Goal: Task Accomplishment & Management: Manage account settings

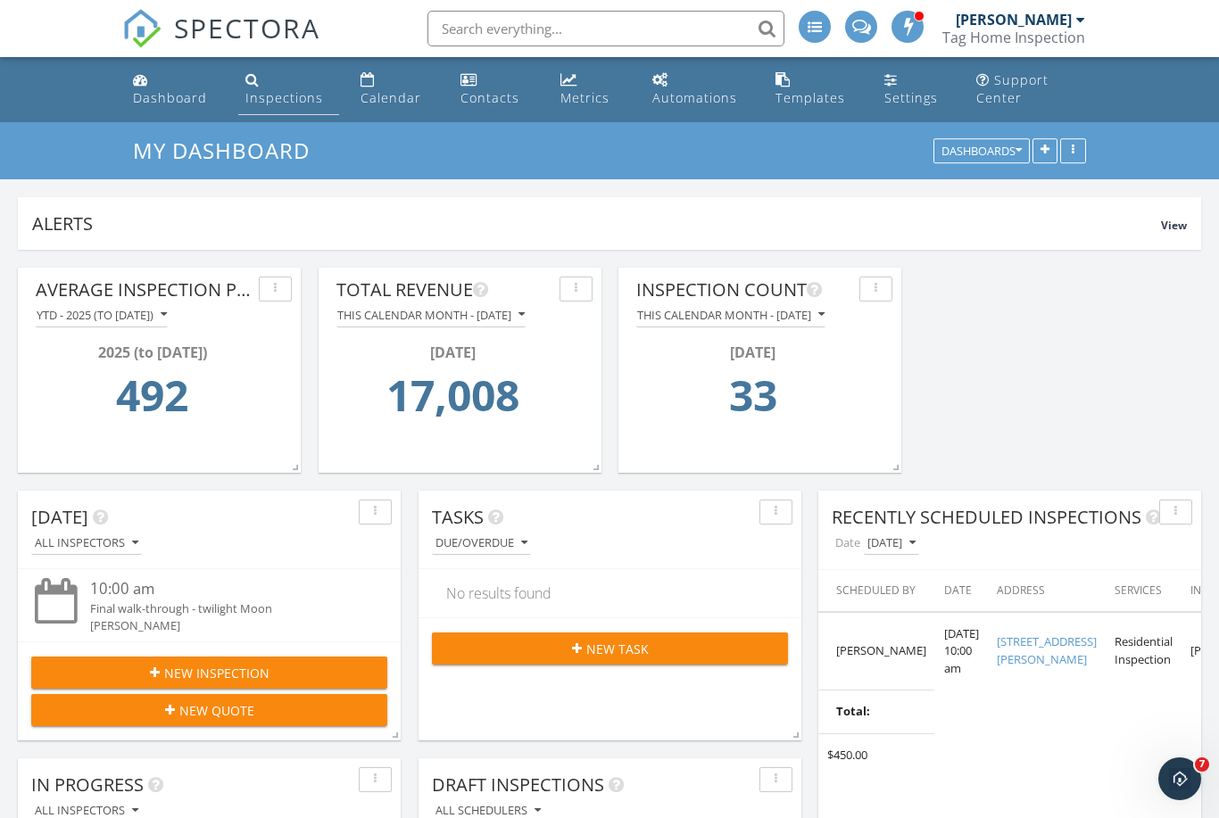
click at [269, 103] on div "Inspections" at bounding box center [284, 97] width 78 height 17
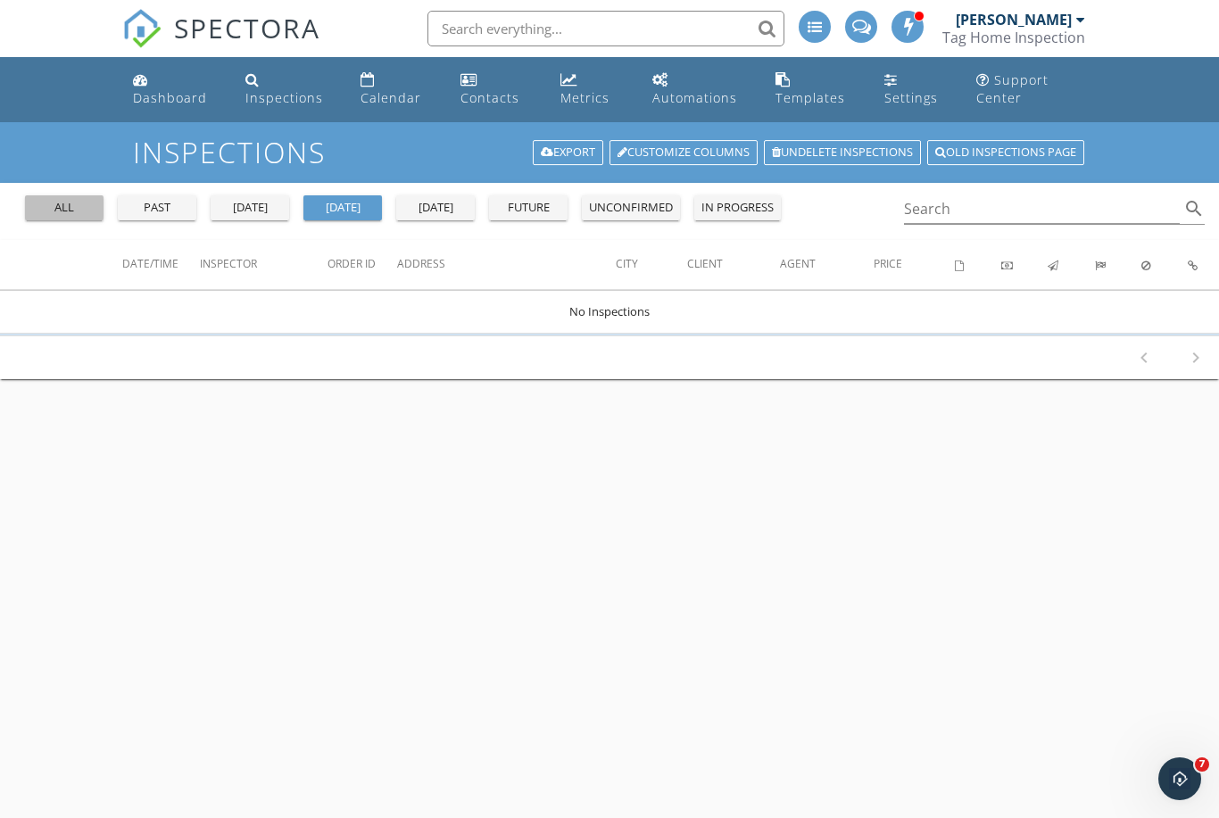
click at [93, 207] on div "all" at bounding box center [64, 208] width 64 height 18
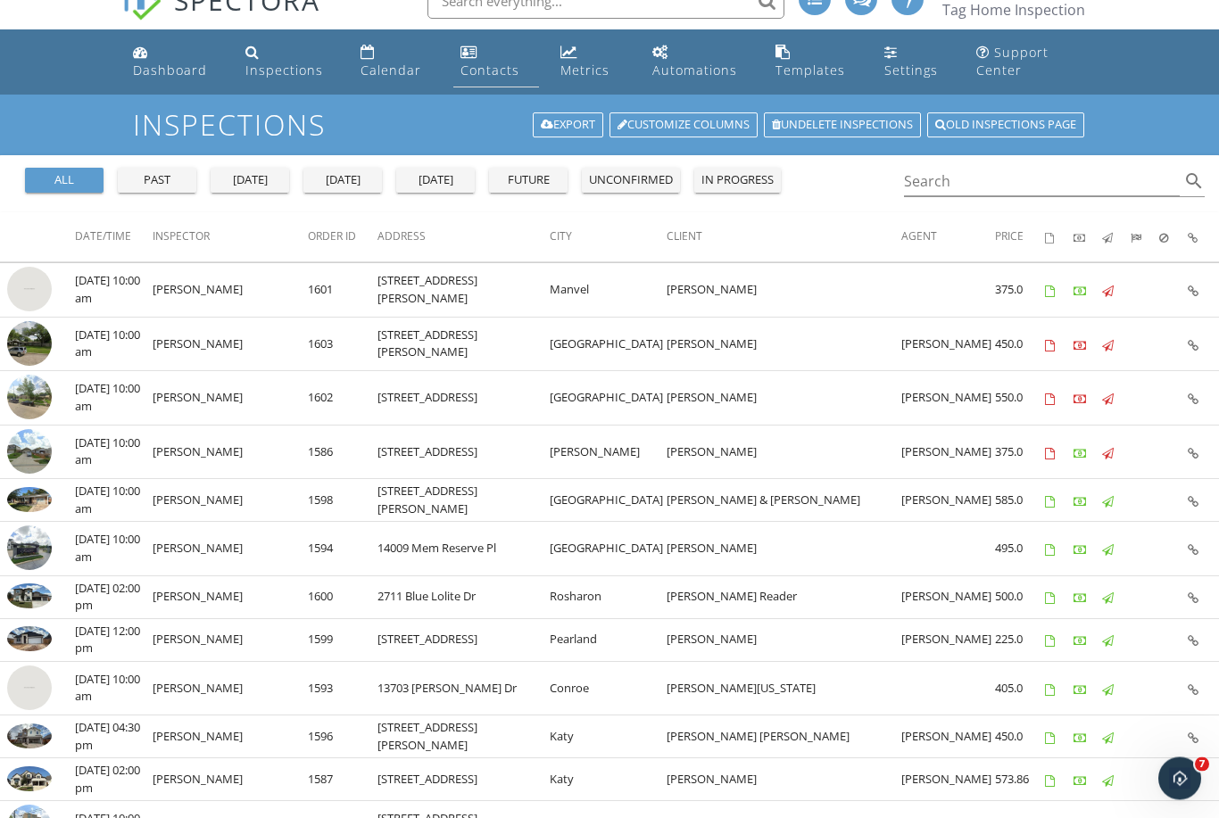
scroll to position [28, 0]
click at [796, 64] on div "Templates" at bounding box center [810, 70] width 70 height 17
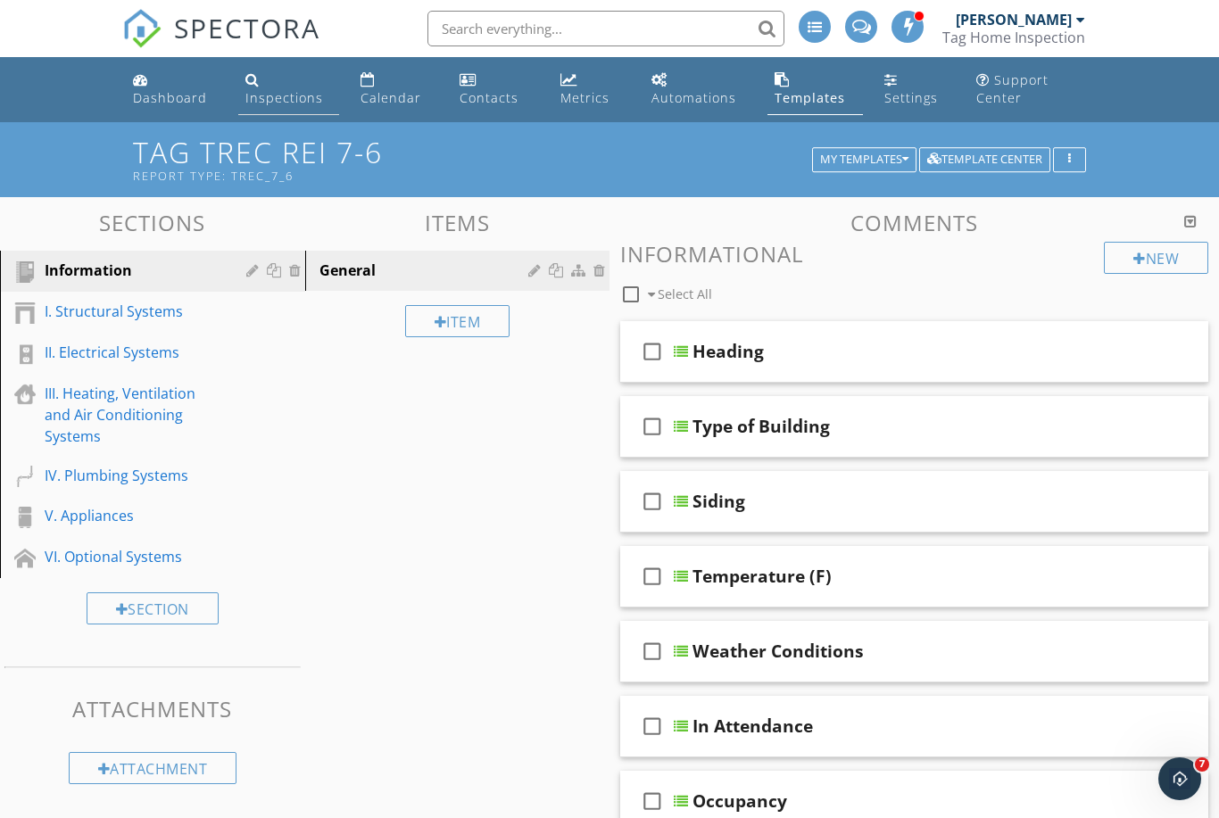
click at [293, 108] on link "Inspections" at bounding box center [288, 89] width 101 height 51
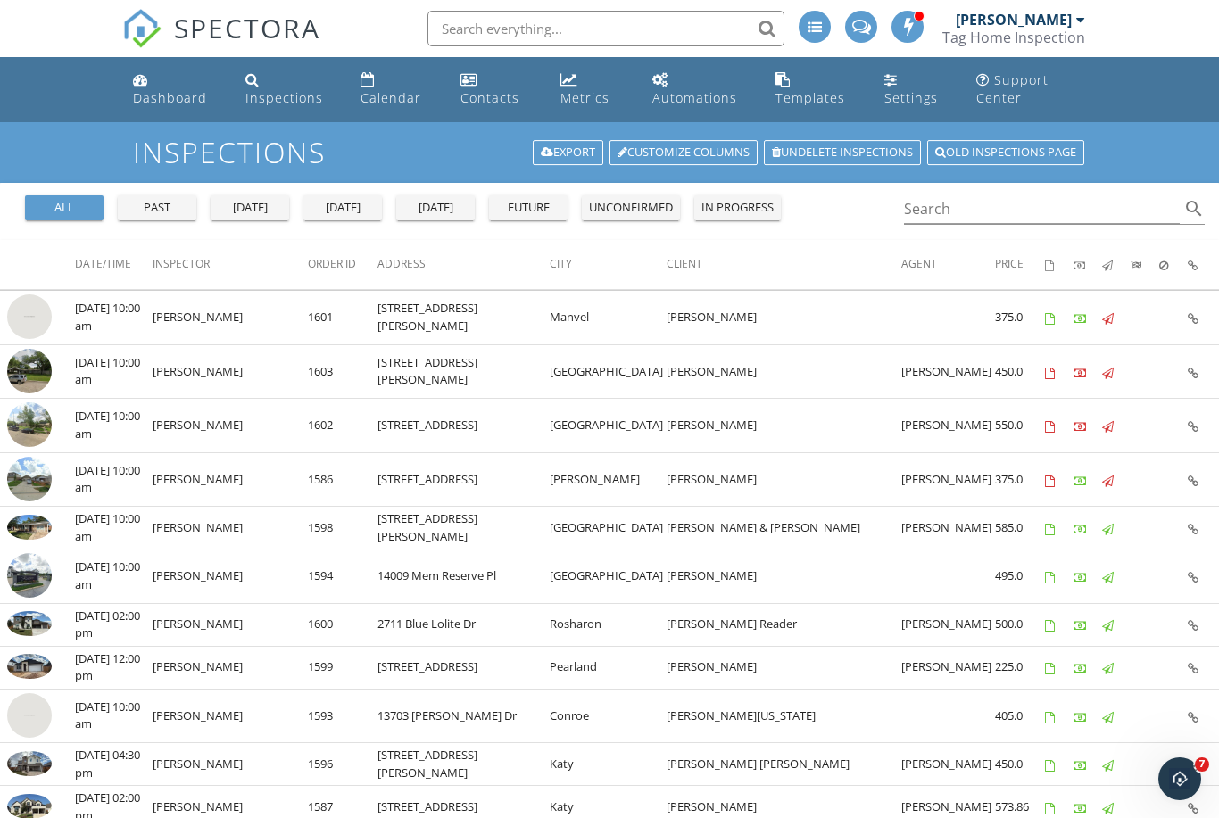
click at [687, 39] on input "text" at bounding box center [605, 29] width 357 height 36
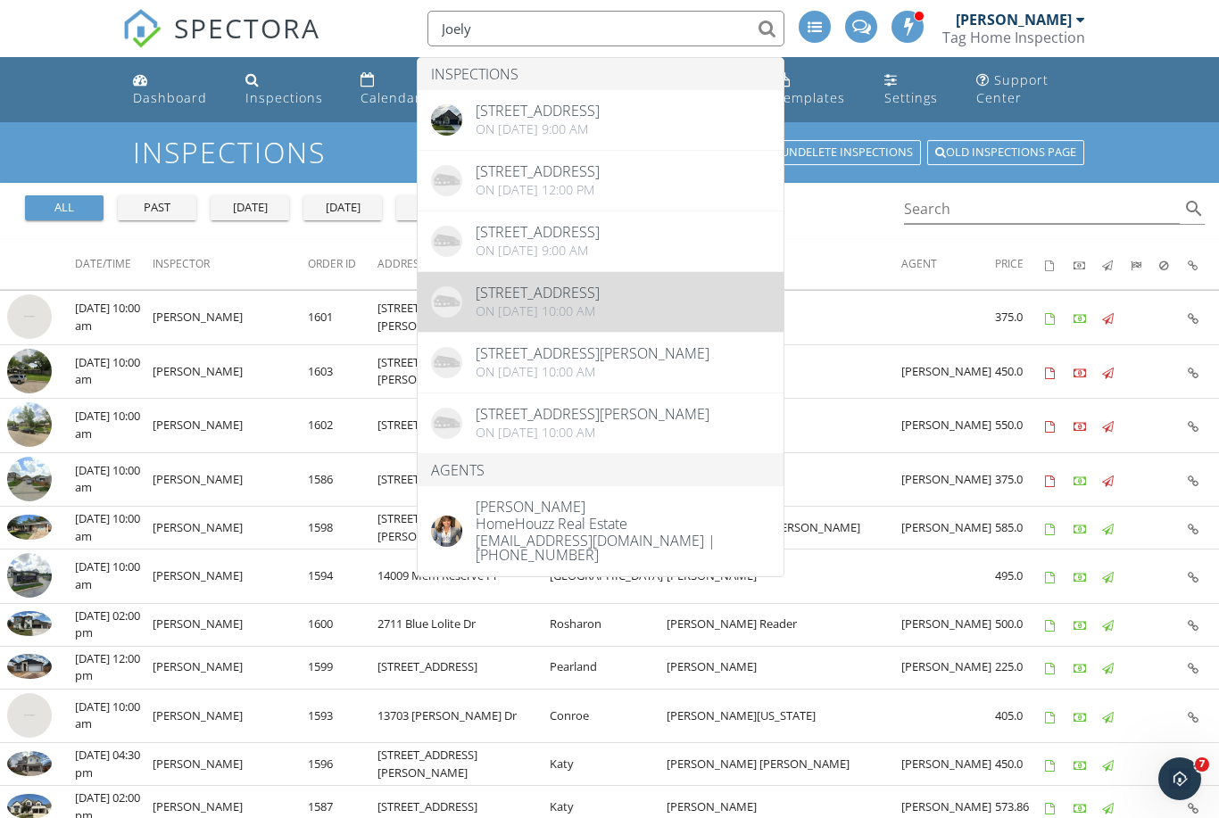
type input "Joely"
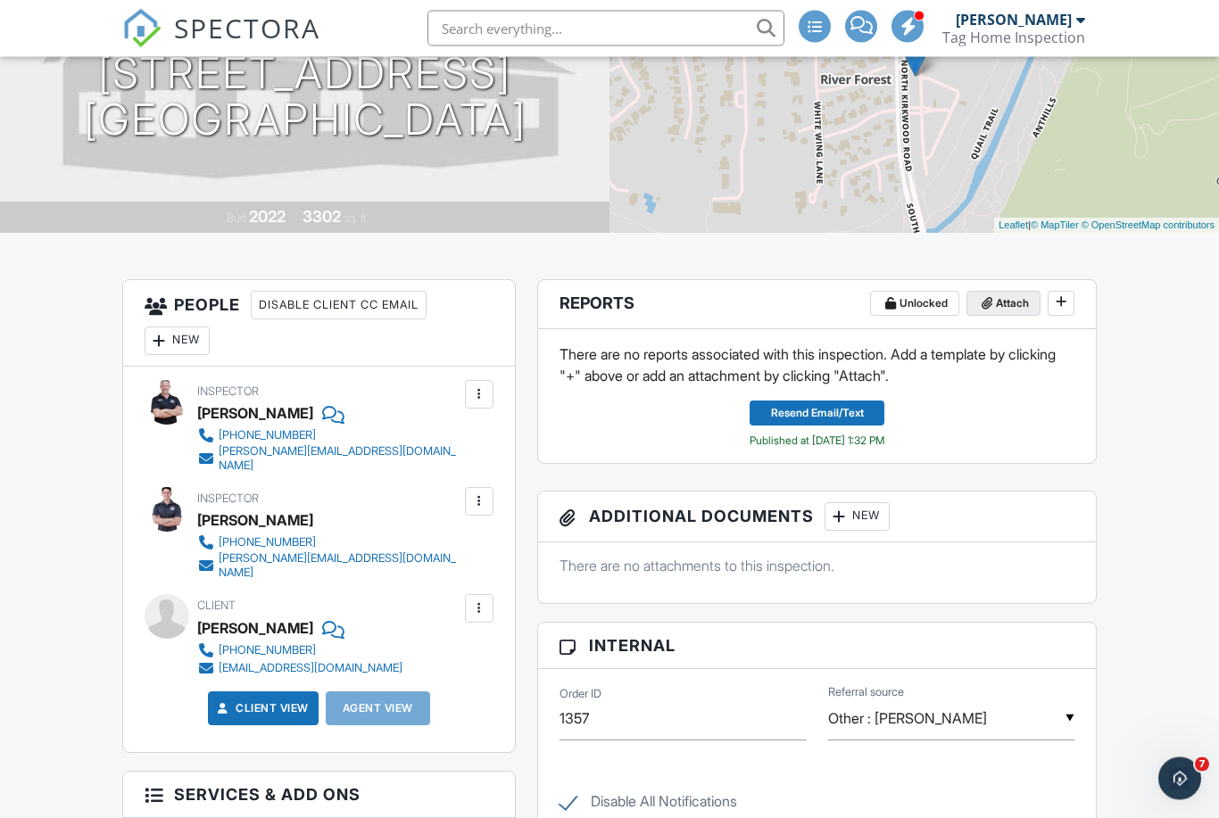
scroll to position [262, 0]
click at [1061, 303] on icon at bounding box center [1060, 301] width 11 height 12
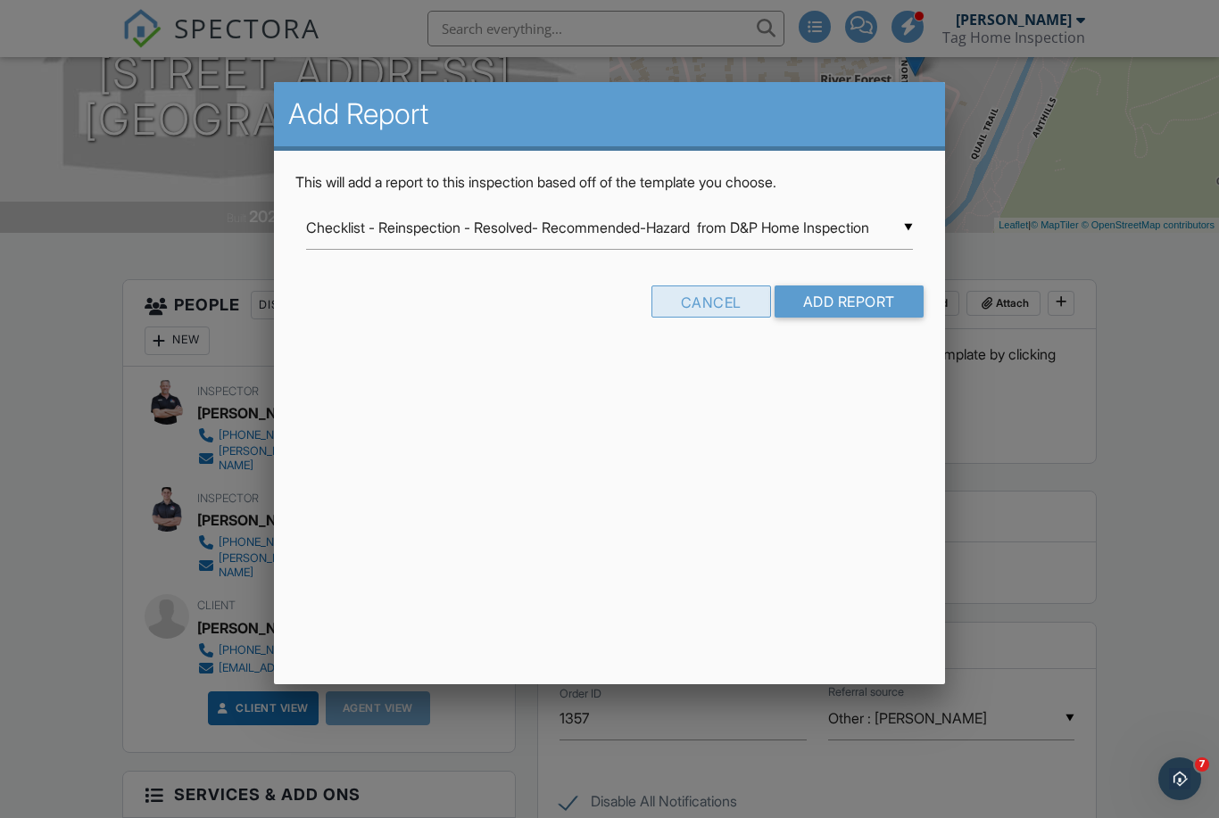
click at [690, 318] on div "Cancel" at bounding box center [711, 301] width 120 height 32
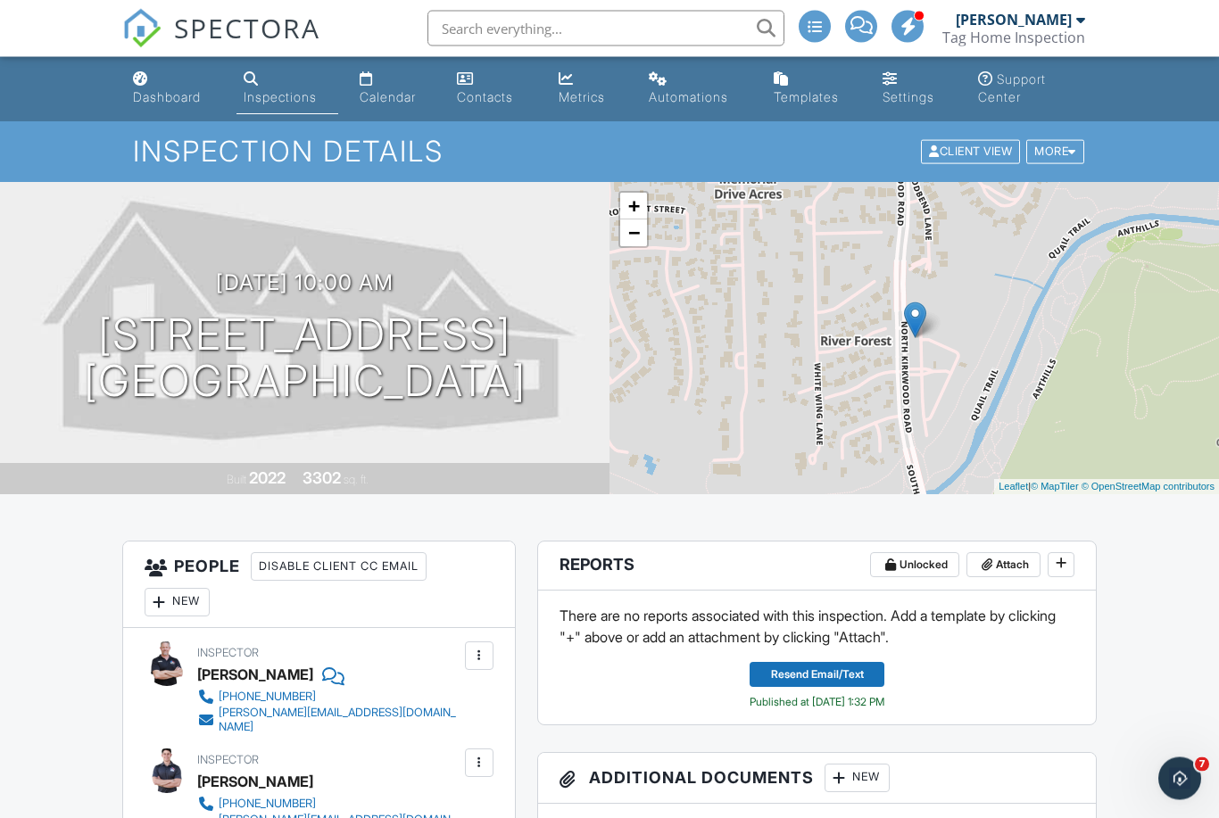
scroll to position [1, 0]
click at [795, 101] on div "Templates" at bounding box center [805, 96] width 65 height 15
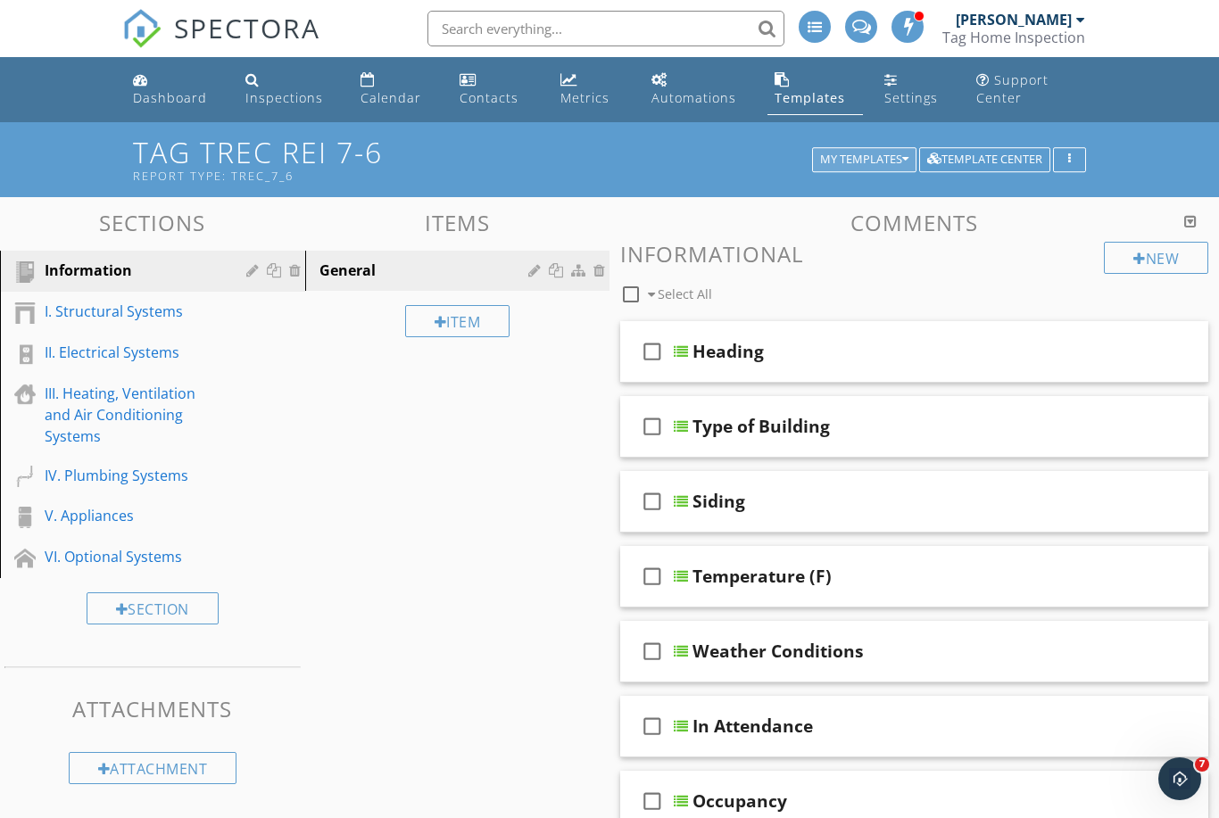
click at [888, 165] on div "My Templates" at bounding box center [864, 159] width 88 height 12
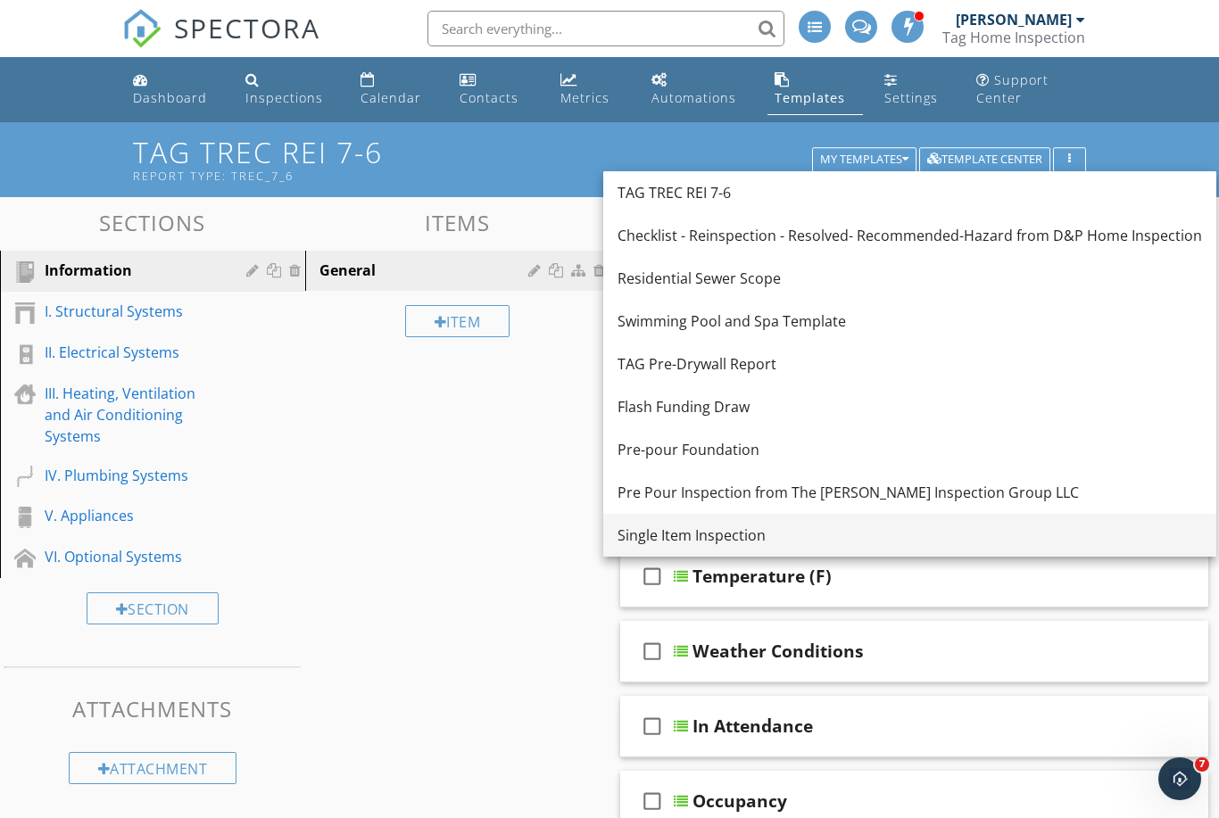
click at [709, 536] on div "Single Item Inspection" at bounding box center [909, 535] width 584 height 21
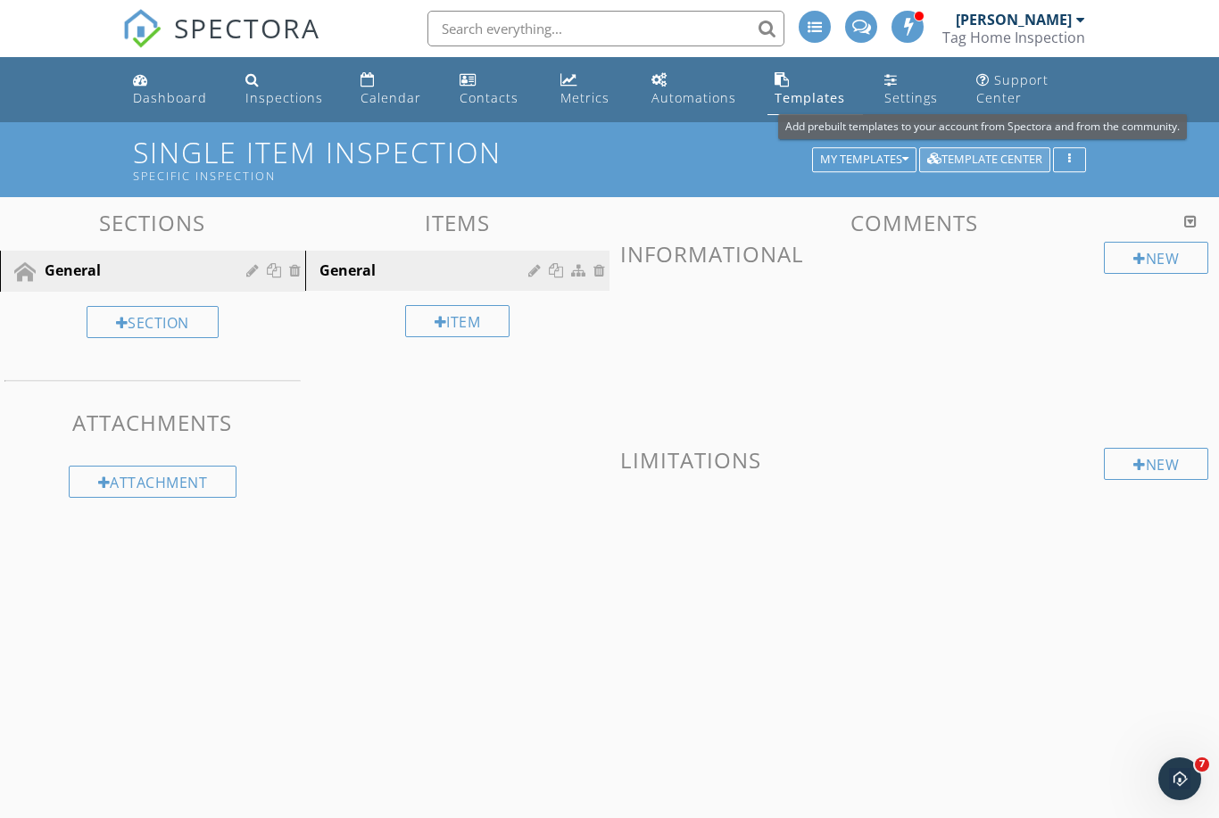
click at [972, 161] on div "Template Center" at bounding box center [984, 159] width 115 height 12
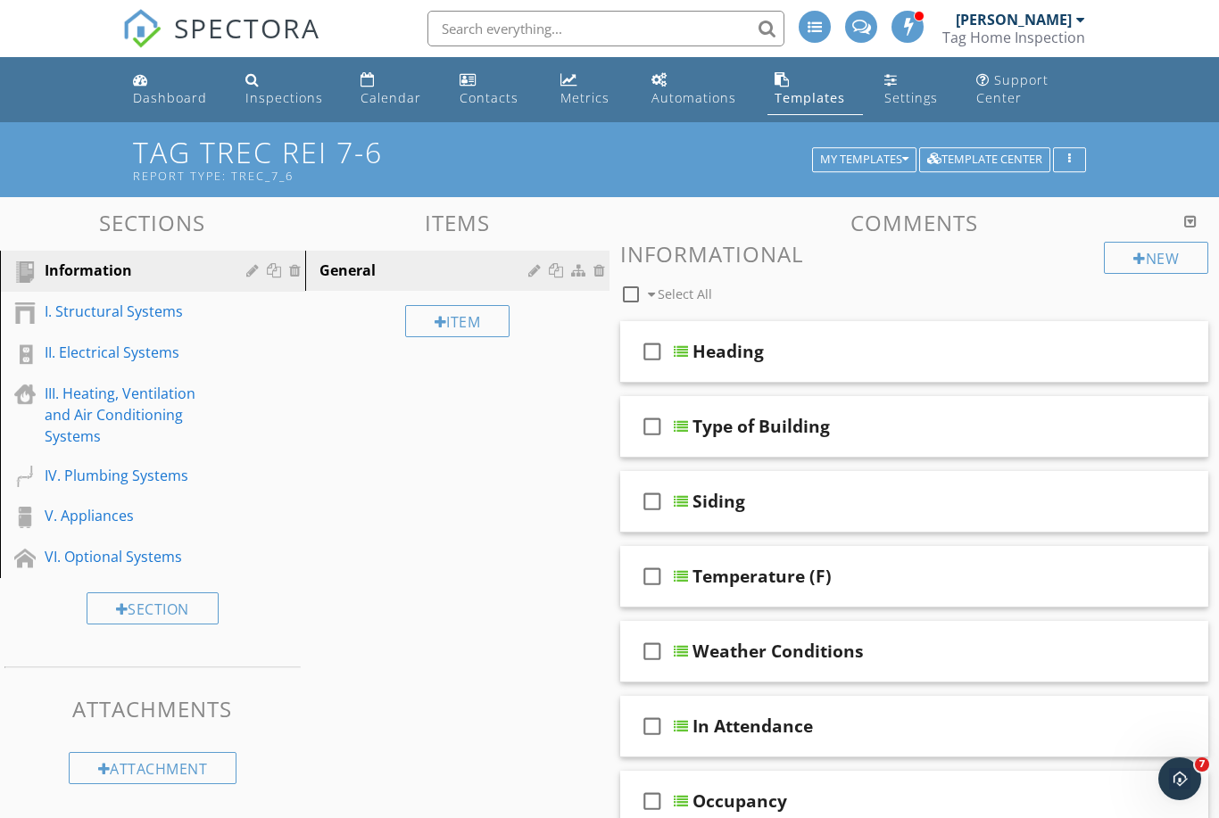
click at [680, 19] on input "text" at bounding box center [605, 29] width 357 height 36
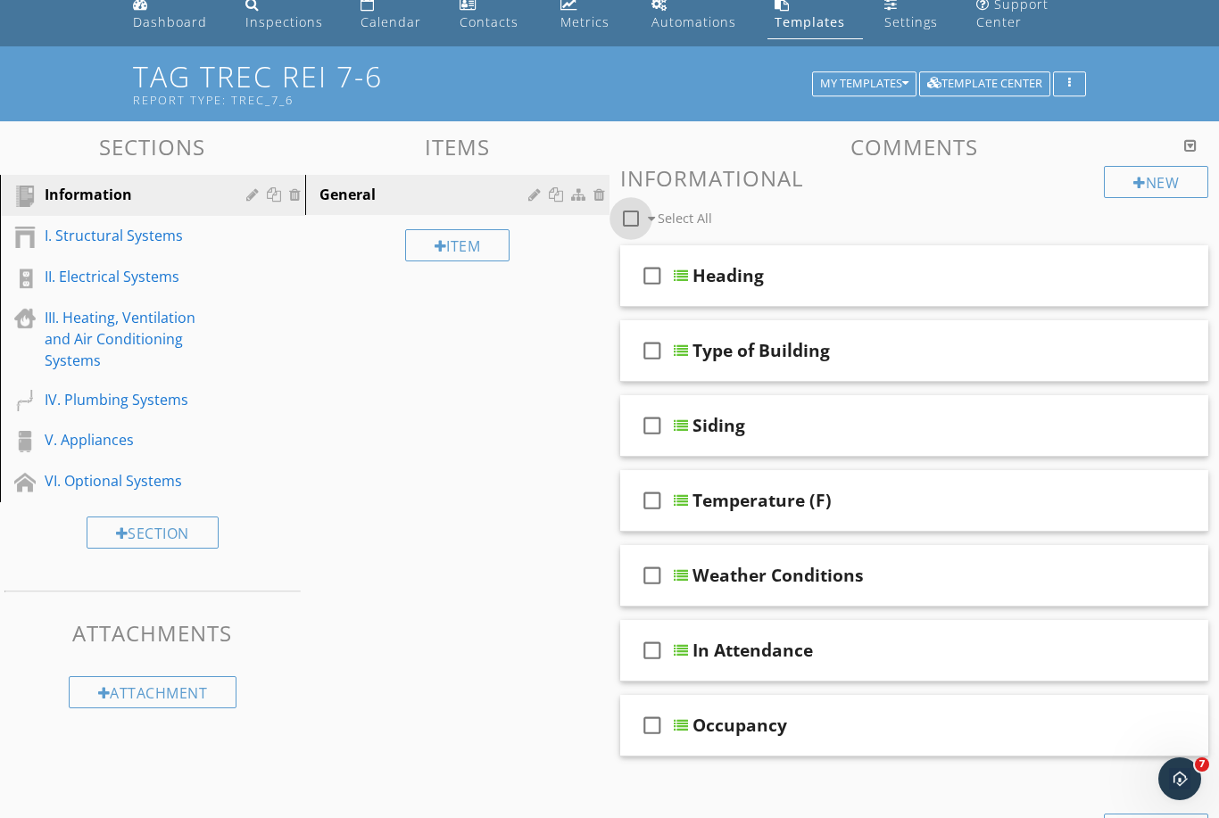
click at [635, 220] on div at bounding box center [631, 218] width 30 height 30
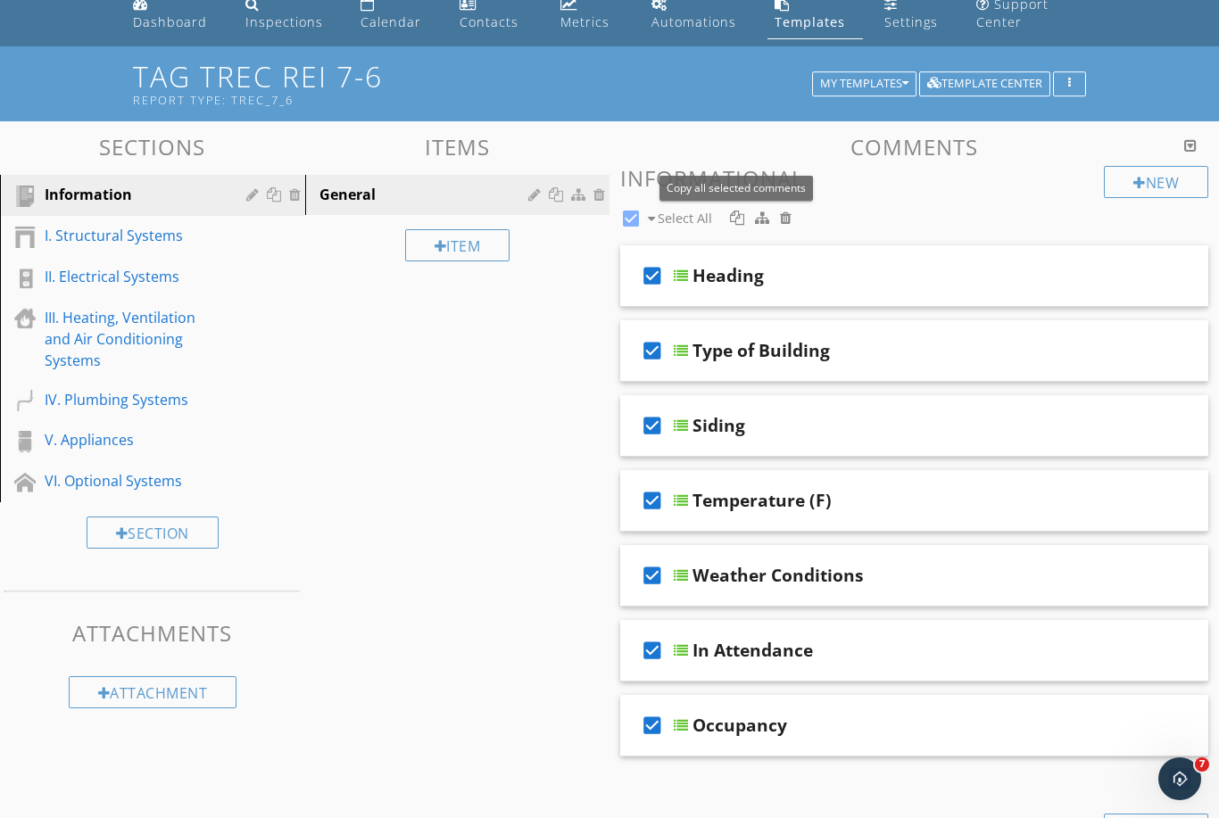
click at [736, 218] on div at bounding box center [737, 218] width 14 height 14
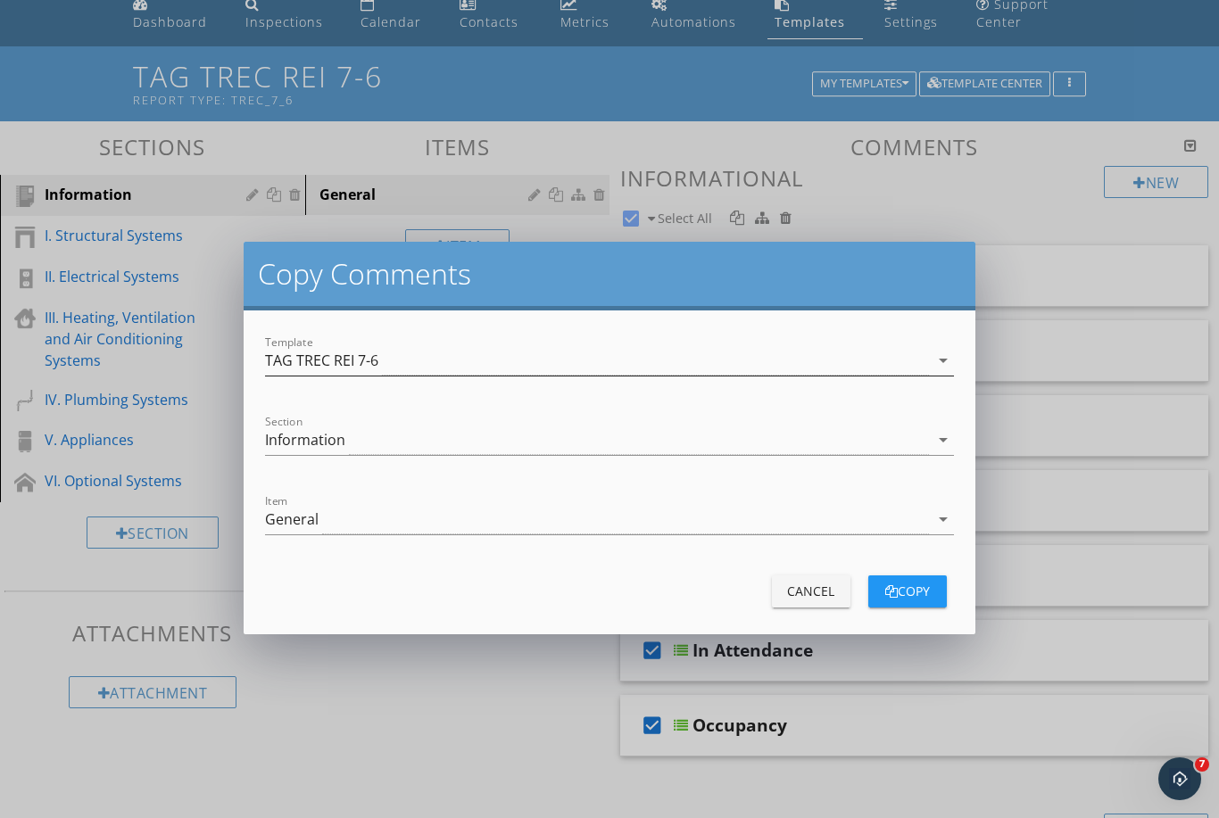
click at [374, 368] on div "TAG TREC REI 7-6" at bounding box center [321, 360] width 113 height 16
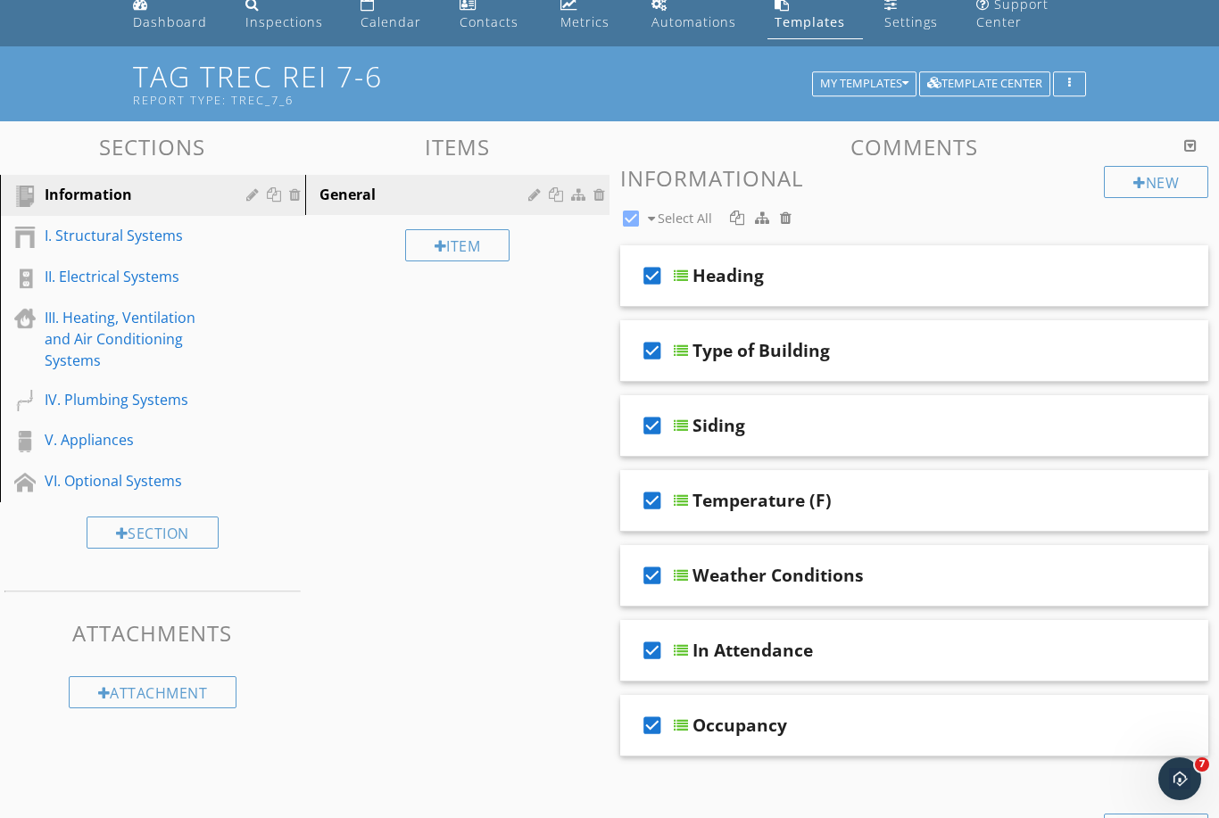
click at [383, 643] on html "SPECTORA Alex Lury Tag Home Inspection Role: Inspector Dashboard New Inspection…" at bounding box center [609, 719] width 1219 height 1591
click at [384, 643] on div "Sections Information I. Structural Systems II. Electrical Systems III. Heating,…" at bounding box center [609, 809] width 1219 height 1376
click at [633, 218] on div at bounding box center [631, 218] width 30 height 30
checkbox input "false"
click at [880, 70] on h1 "TAG TREC REI 7-6 Report Type: TREC_7_6" at bounding box center [609, 83] width 952 height 45
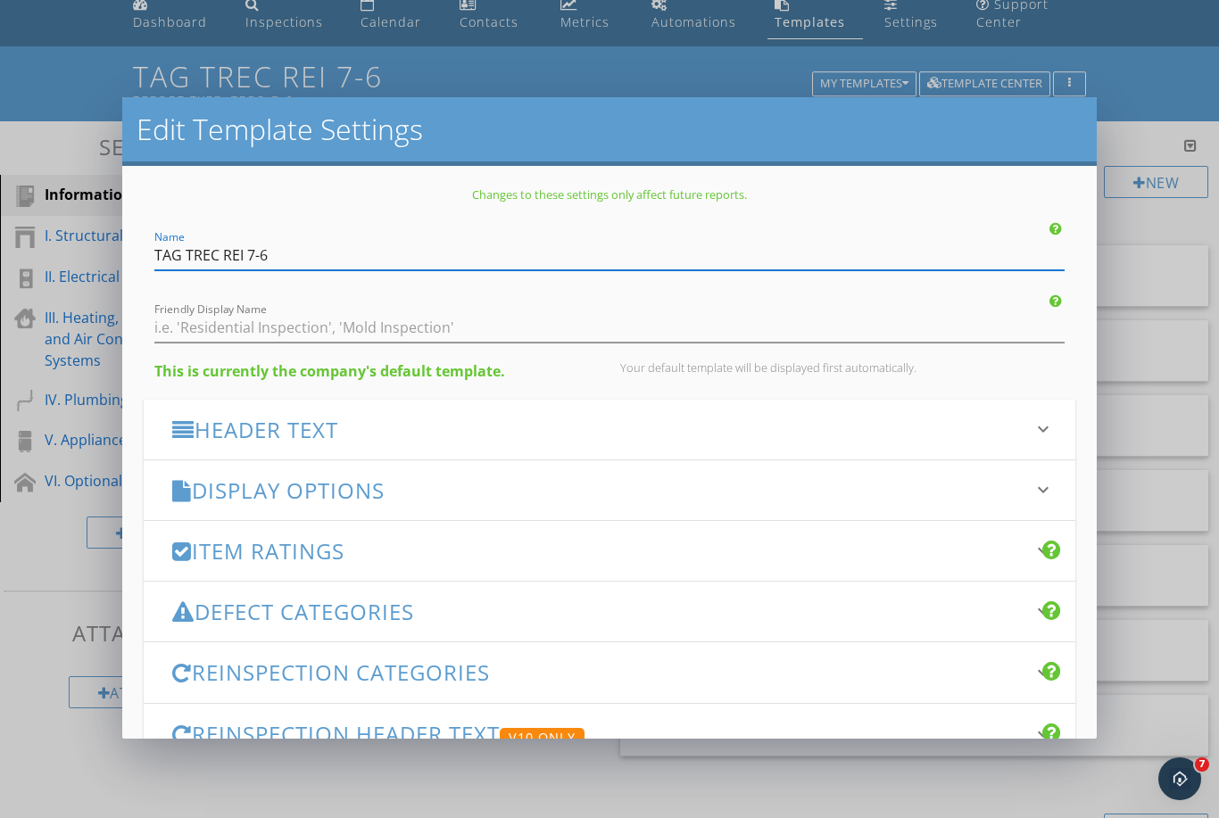
click at [740, 87] on div "Edit Template Settings Changes to these settings only affect future reports. Na…" at bounding box center [609, 409] width 1219 height 818
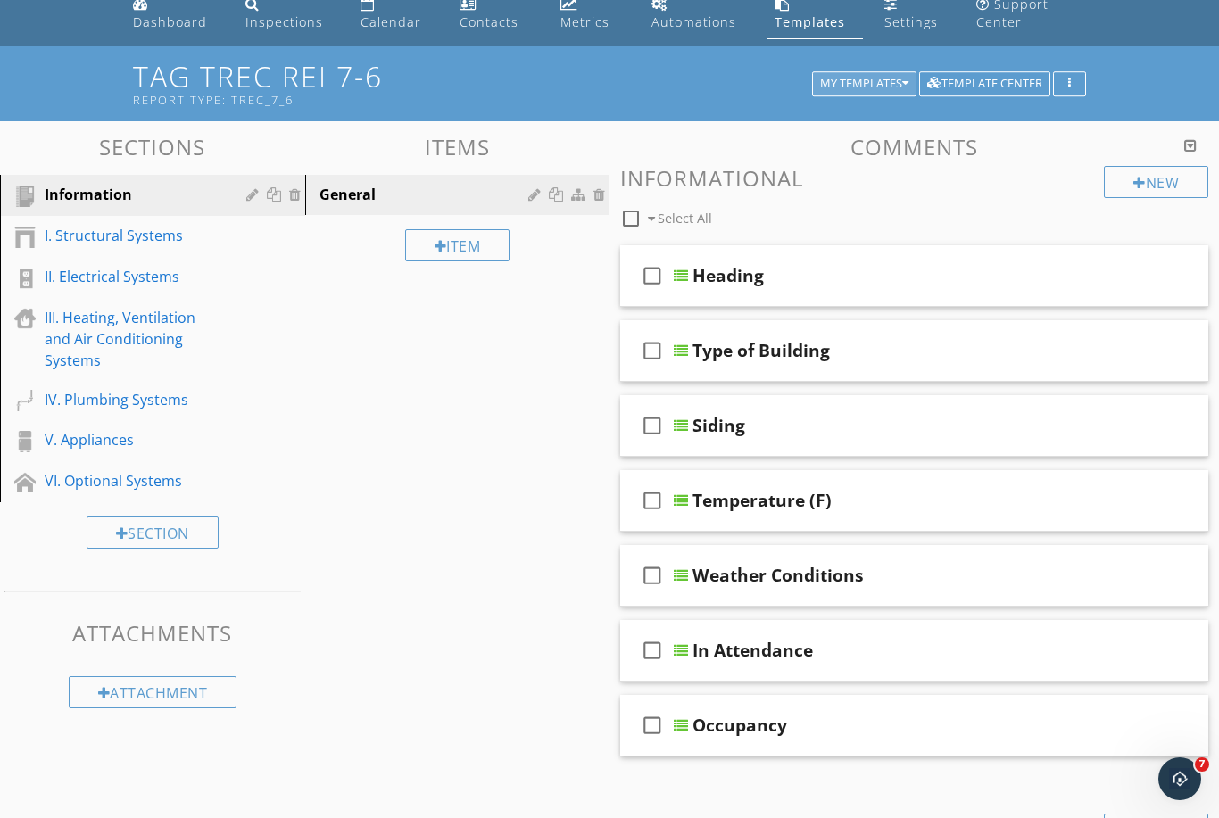
click at [879, 90] on div "My Templates" at bounding box center [864, 84] width 88 height 12
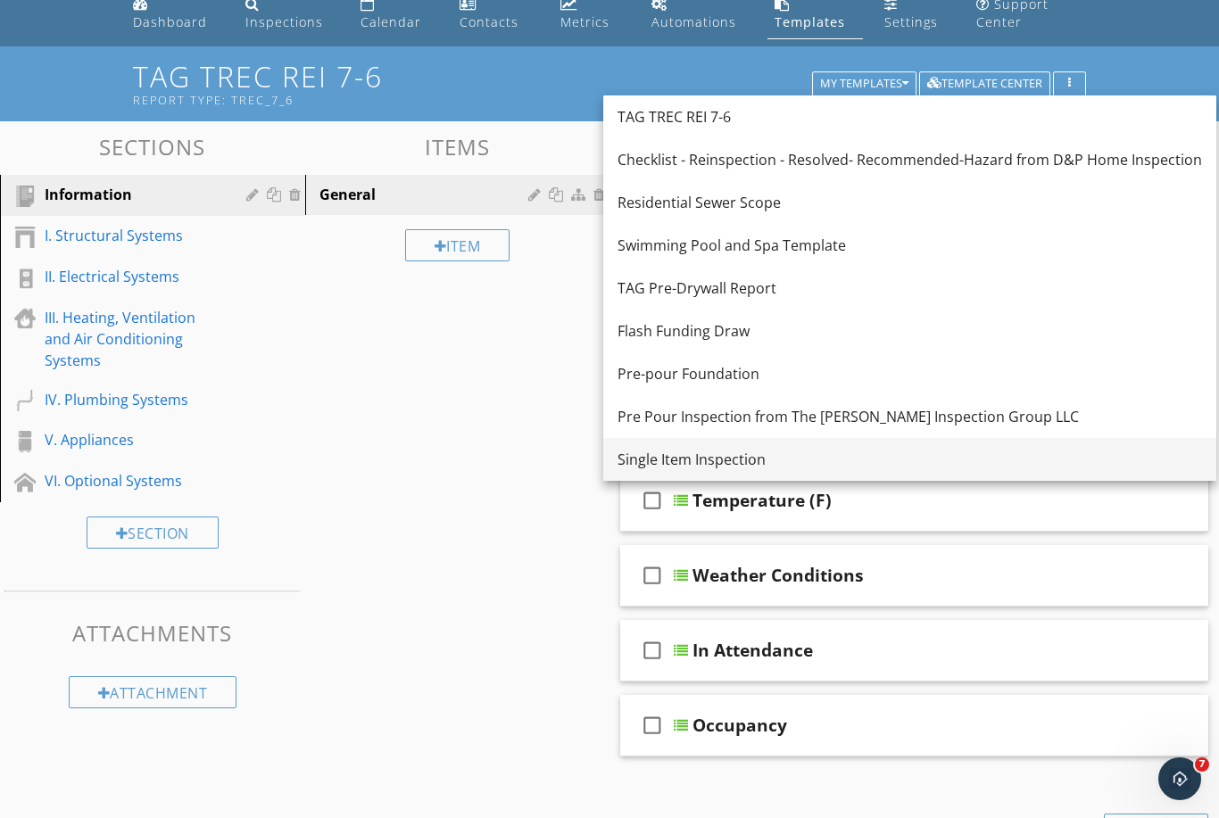
click at [649, 474] on link "Single Item Inspection" at bounding box center [909, 459] width 613 height 43
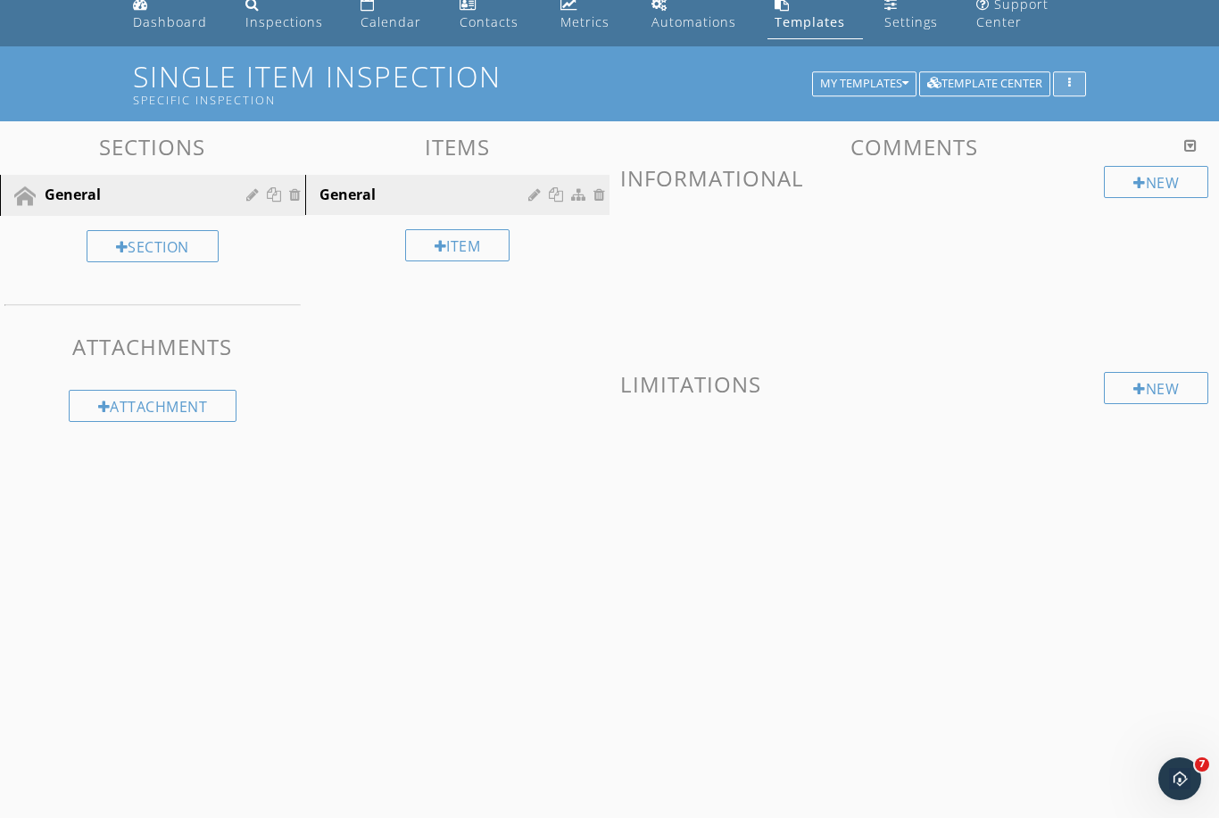
click at [1068, 87] on icon "button" at bounding box center [1069, 84] width 3 height 12
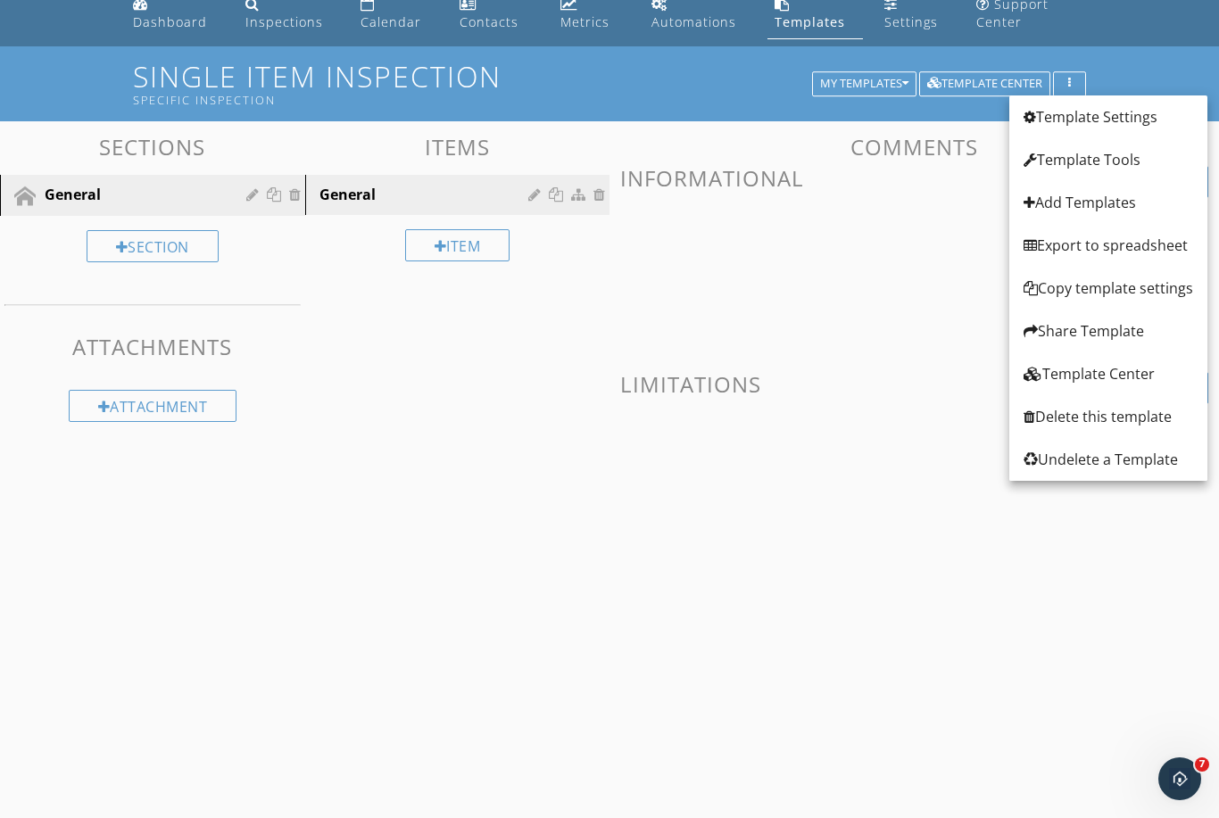
click at [743, 336] on div "New Informational New Limitations" at bounding box center [914, 333] width 588 height 334
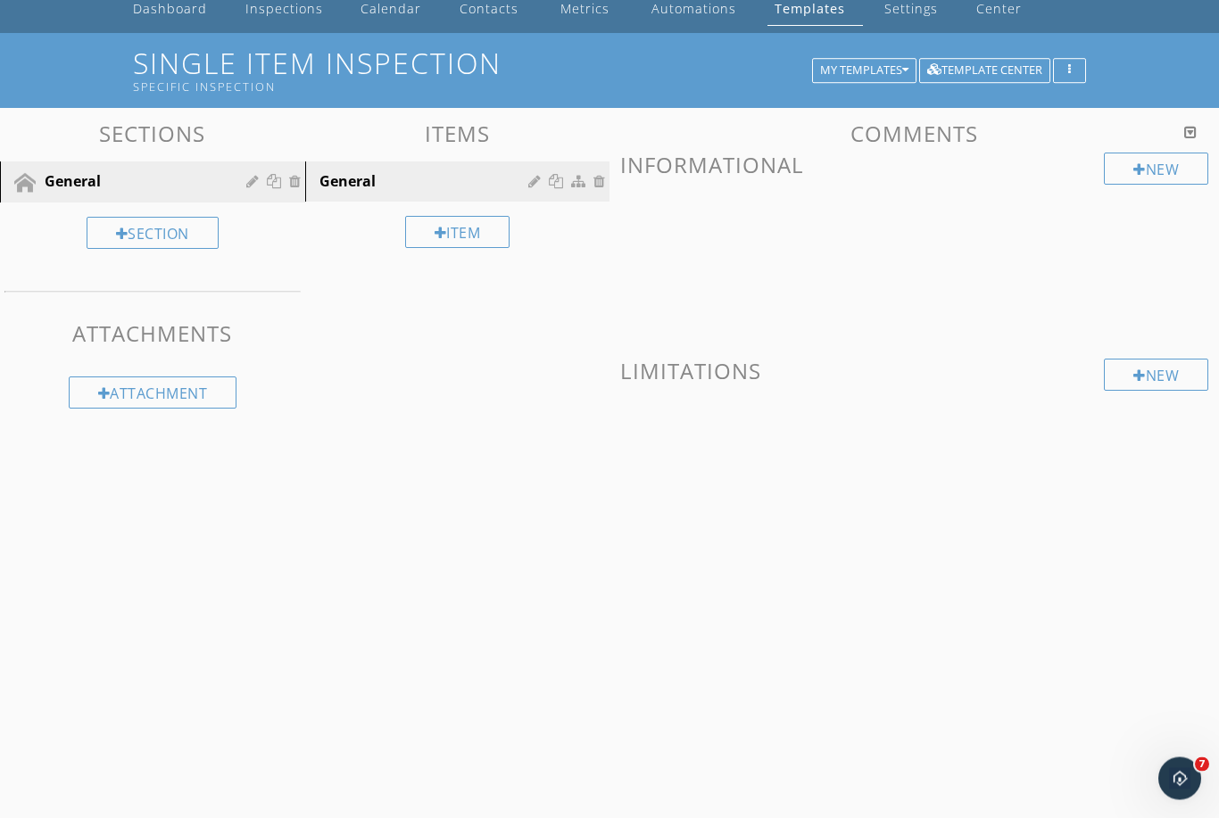
scroll to position [0, 0]
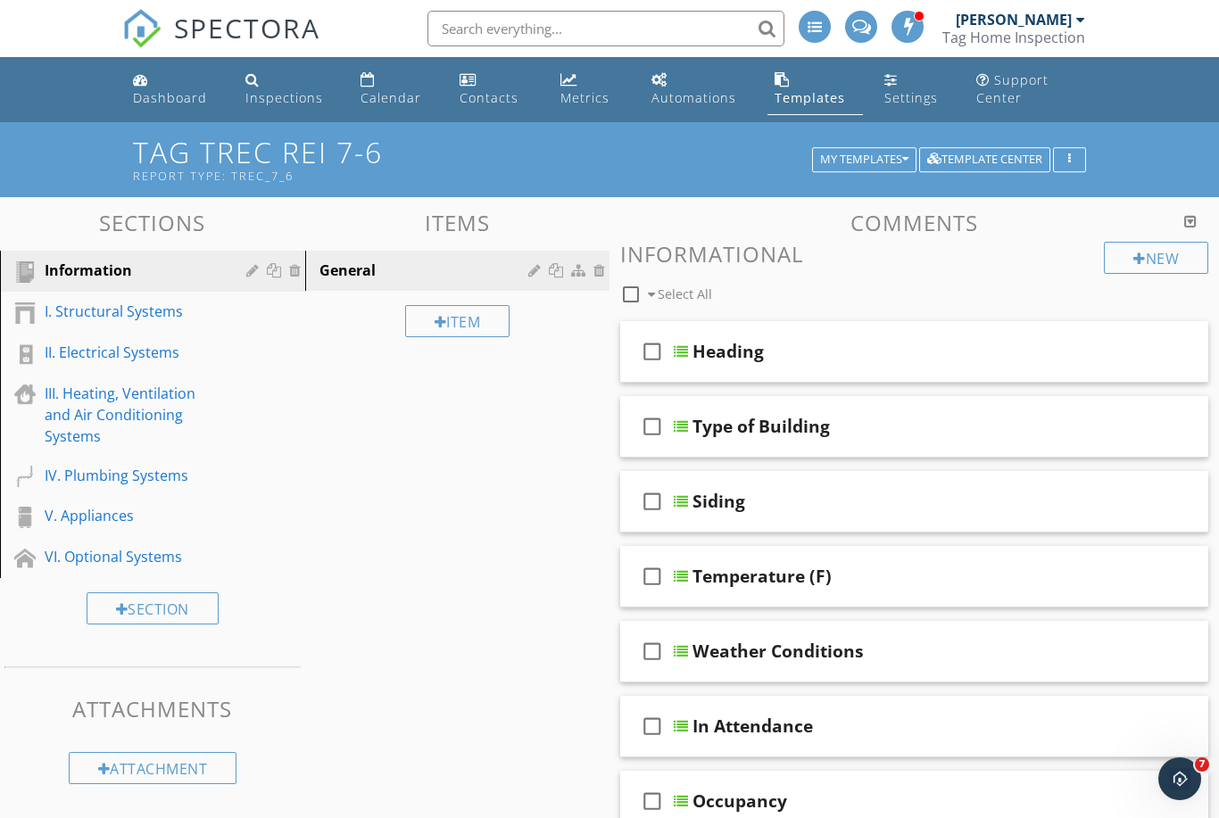
click at [647, 32] on input "text" at bounding box center [605, 29] width 357 height 36
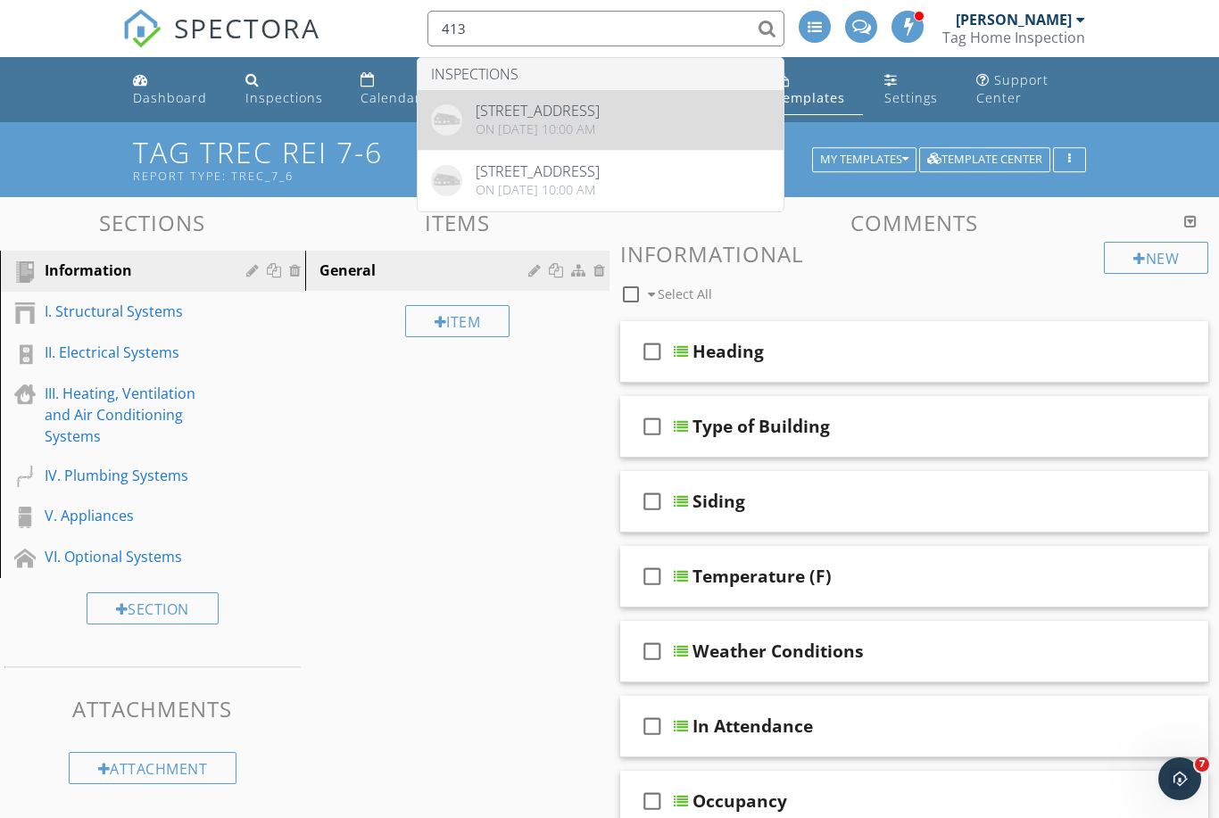
type input "413"
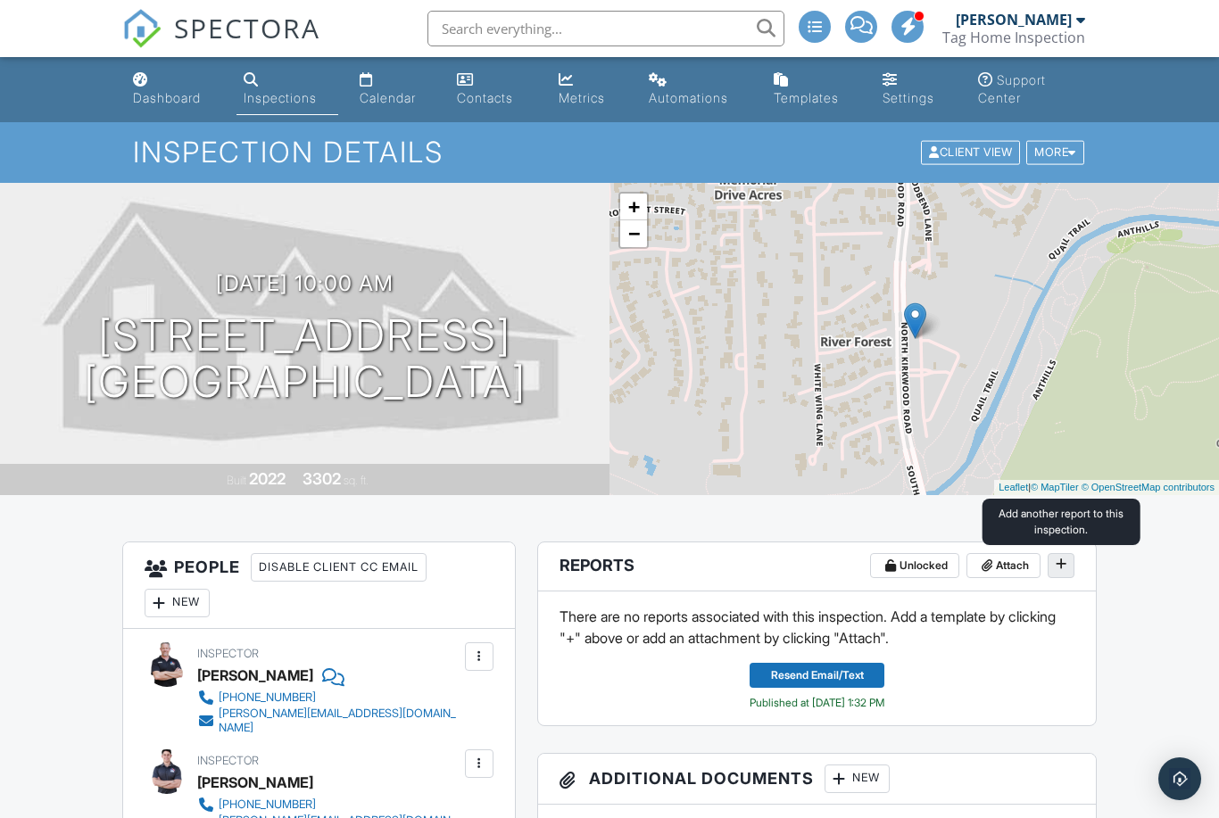
click at [1070, 574] on button at bounding box center [1060, 565] width 27 height 25
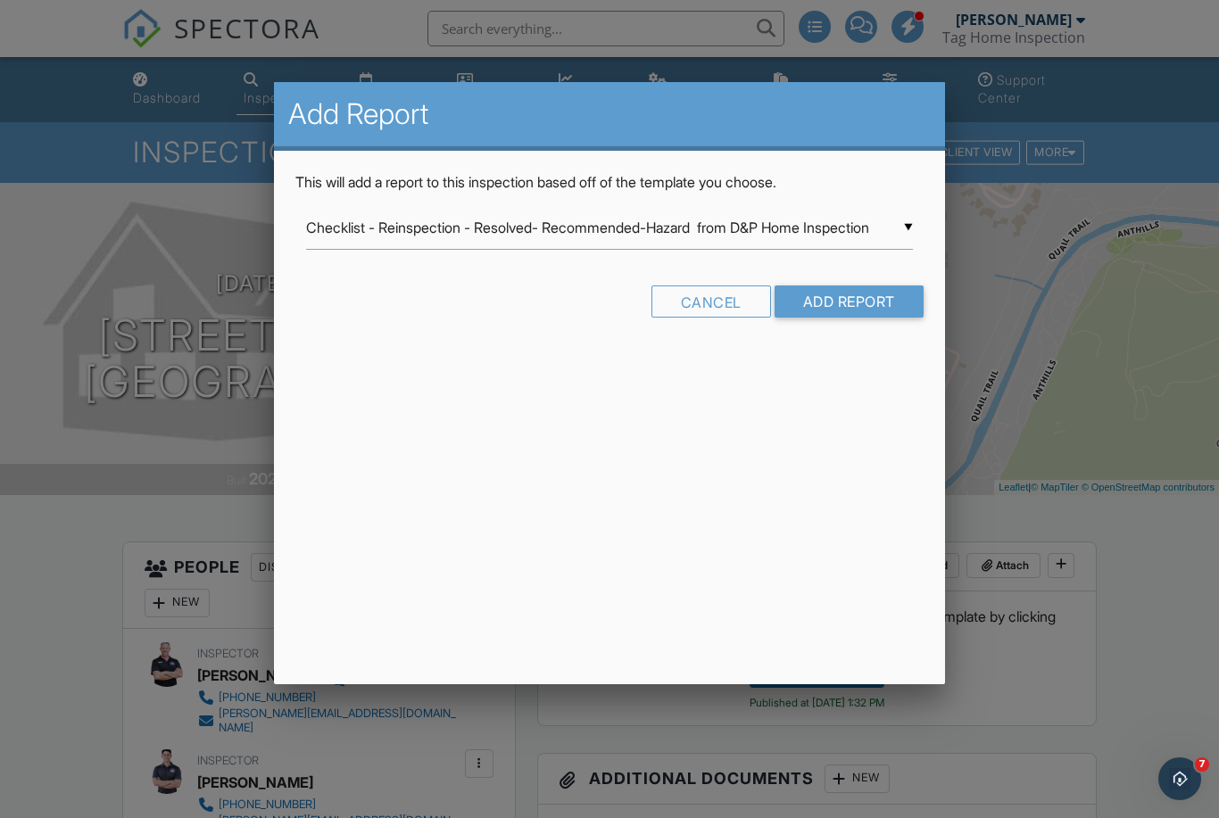
click at [871, 227] on div "▼ Checklist - Reinspection - Resolved- Recommended-Hazard from D&P Home Inspect…" at bounding box center [609, 228] width 606 height 44
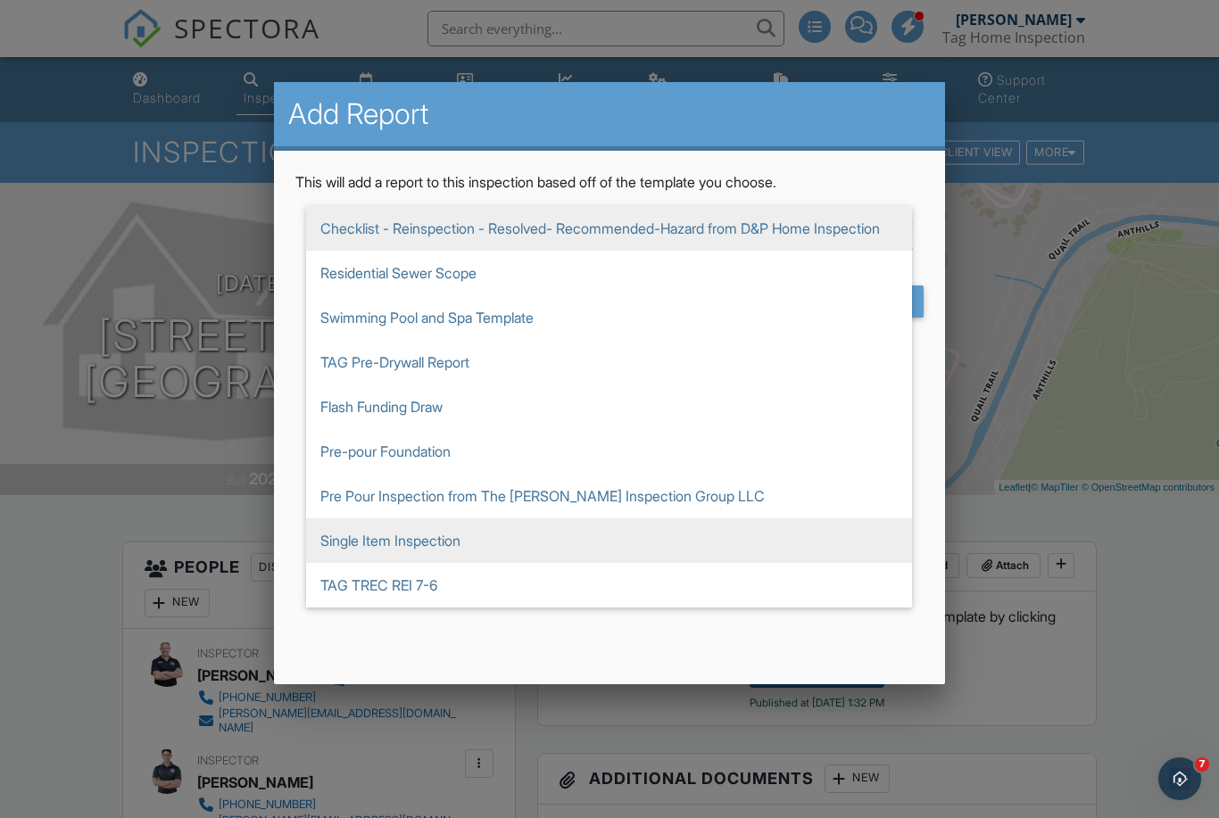
click at [375, 558] on span "Single Item Inspection" at bounding box center [609, 540] width 606 height 45
type input "Single Item Inspection"
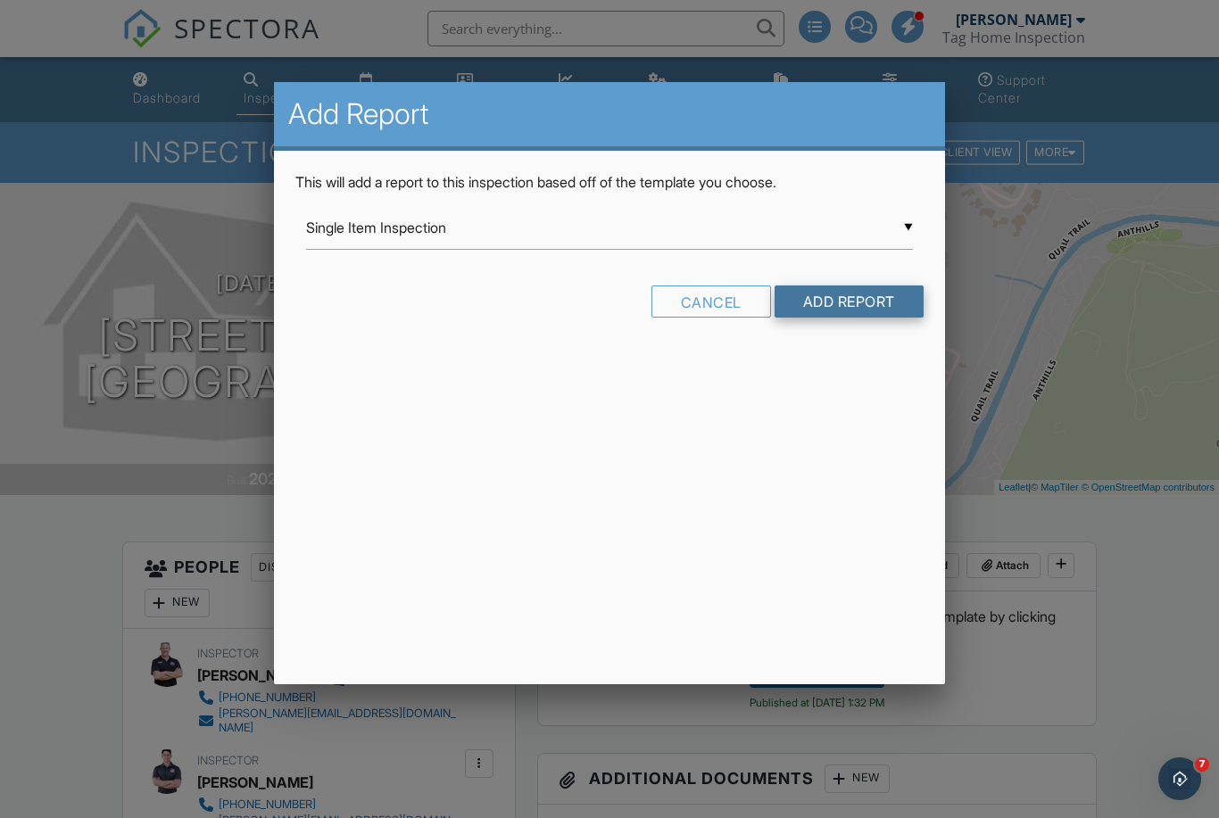
click at [843, 315] on input "Add Report" at bounding box center [848, 301] width 149 height 32
click at [1211, 626] on div at bounding box center [609, 422] width 1219 height 1022
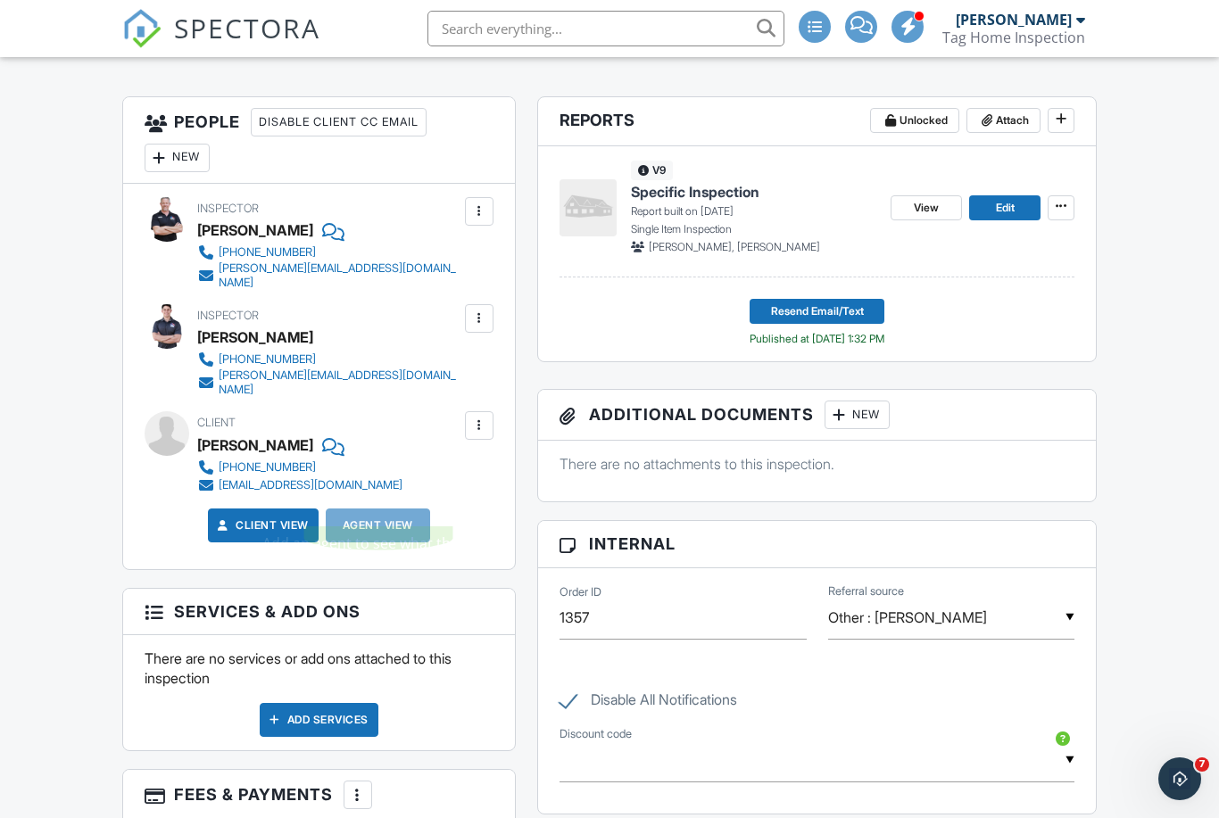
scroll to position [159, 0]
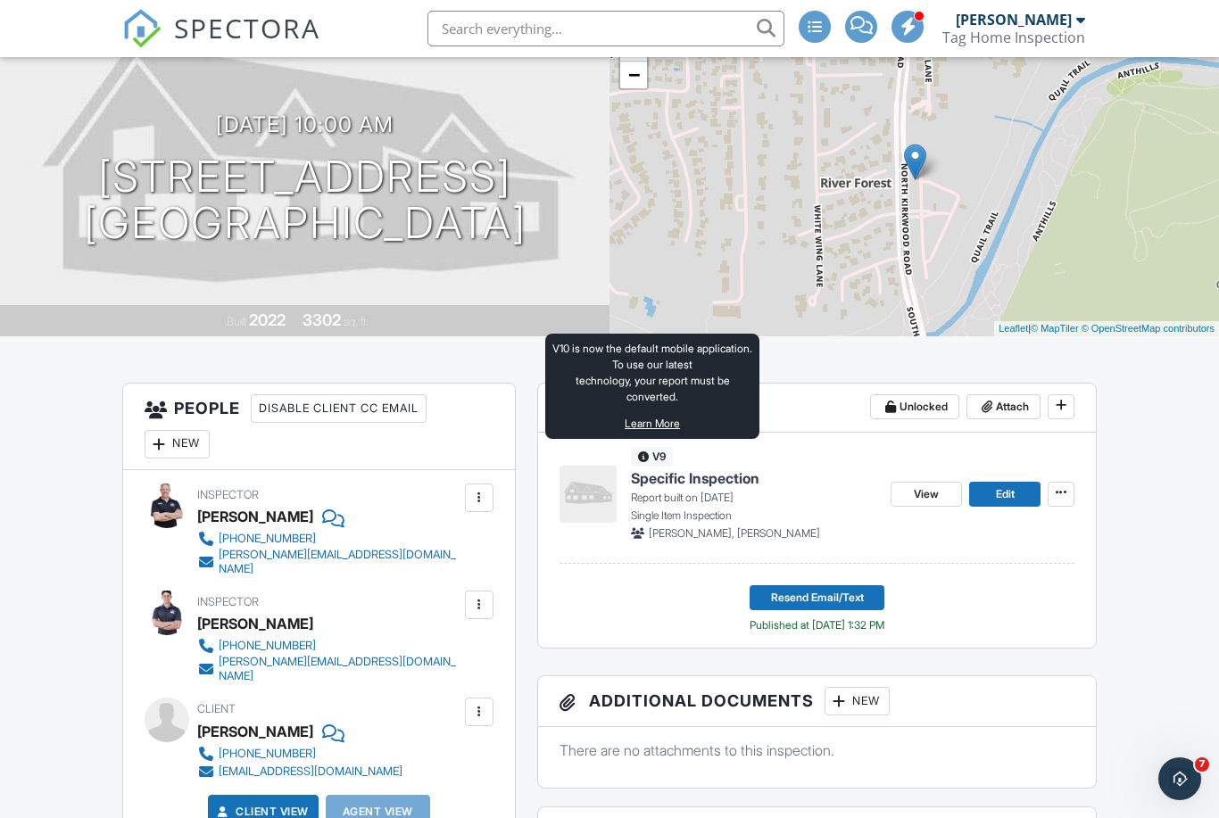
click at [660, 455] on span "v9" at bounding box center [652, 457] width 42 height 20
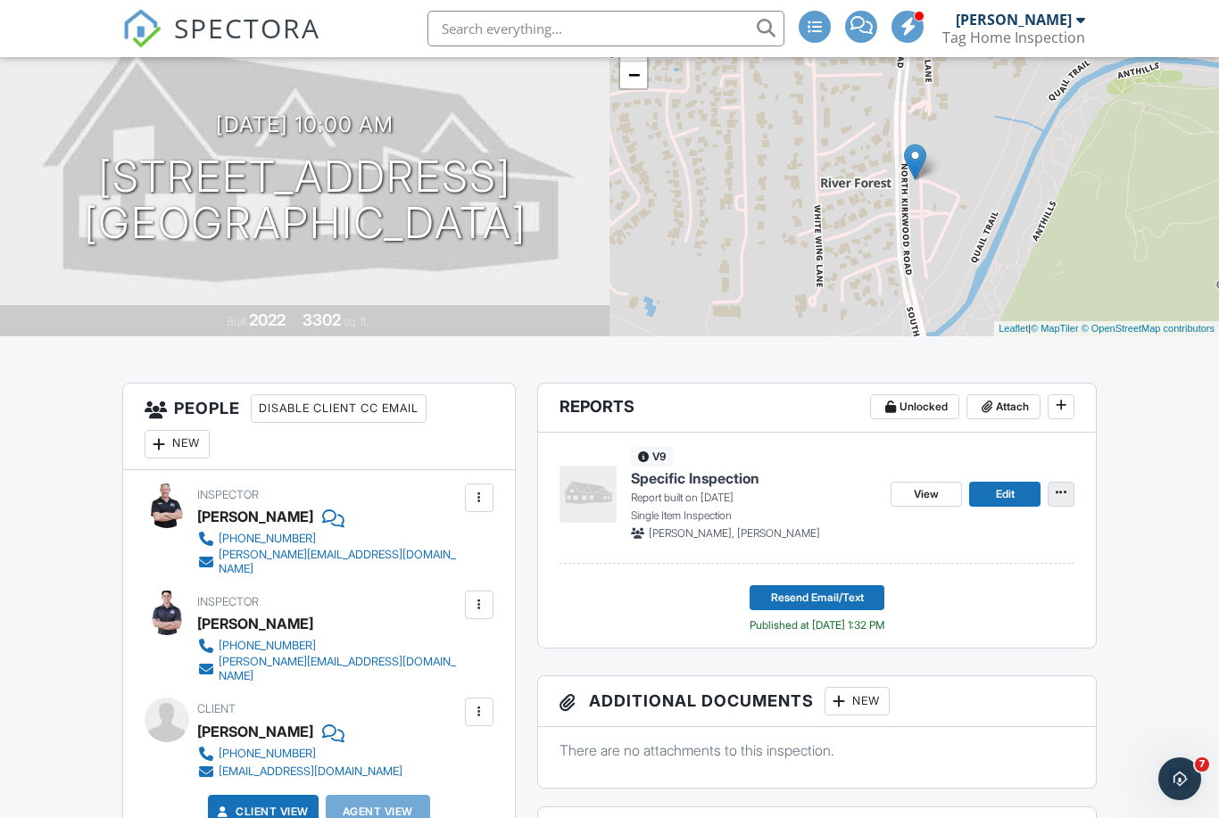
click at [1058, 500] on span at bounding box center [1061, 492] width 18 height 18
click at [871, 457] on div "v9 Specific Inspection Report built on 09/29/2025 Single Item Inspection Alex L…" at bounding box center [753, 494] width 245 height 95
click at [1030, 490] on link "Edit" at bounding box center [1004, 494] width 71 height 25
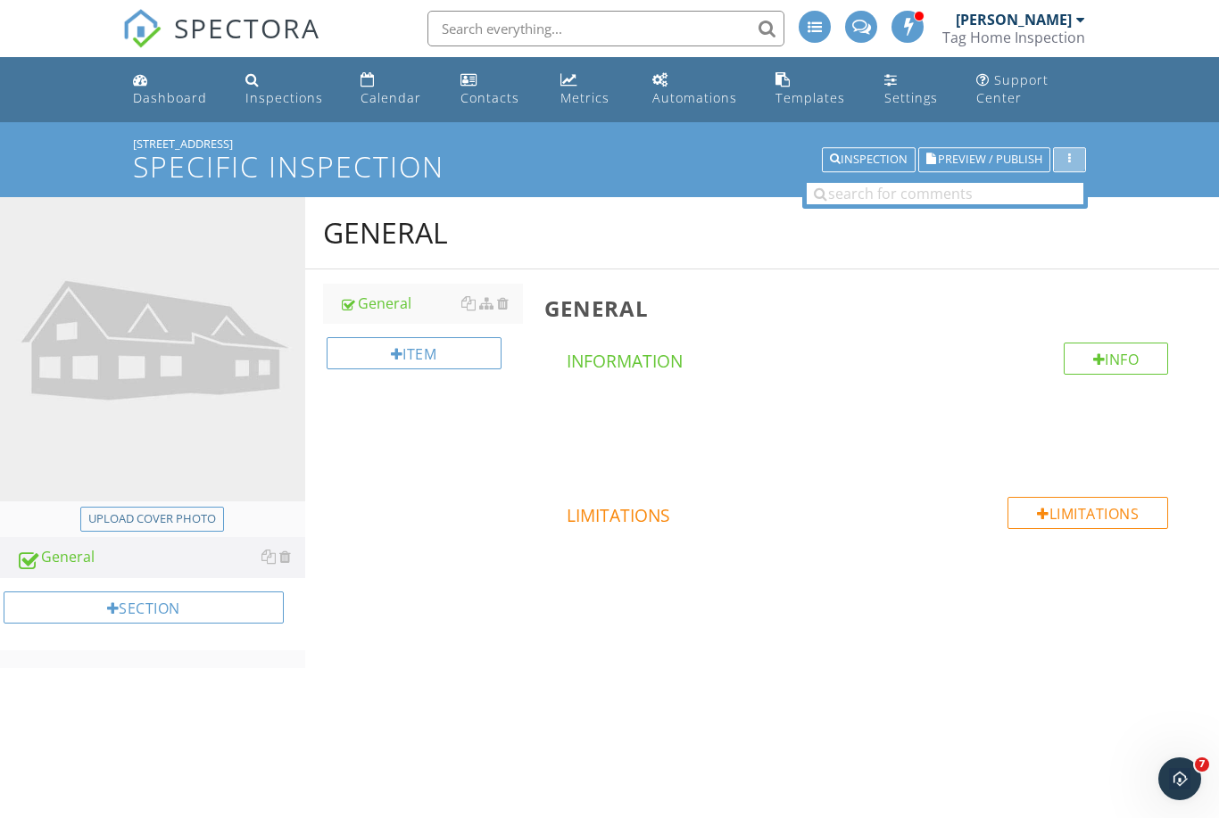
click at [1079, 169] on button "button" at bounding box center [1069, 159] width 33 height 25
click at [592, 155] on h1 "Specific Inspection" at bounding box center [609, 166] width 952 height 31
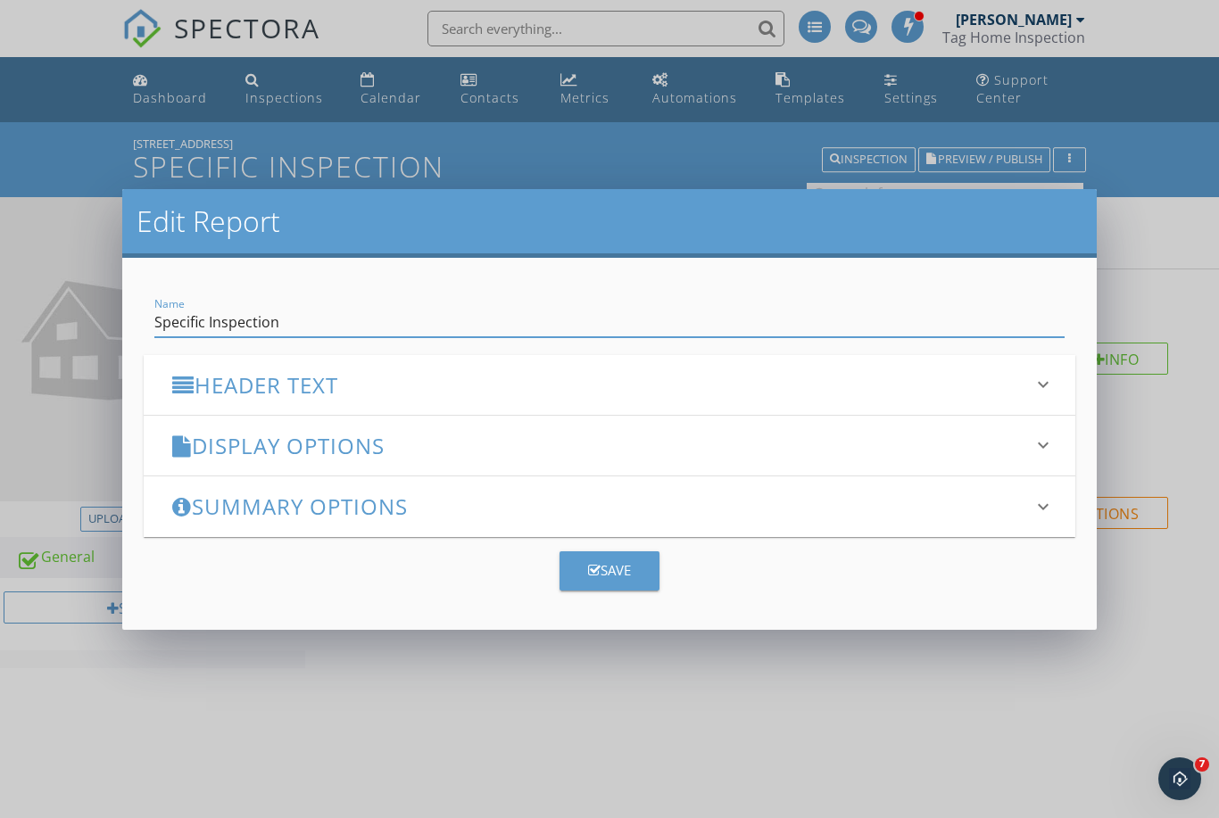
drag, startPoint x: 22, startPoint y: 4, endPoint x: 28, endPoint y: 13, distance: 11.2
click at [23, 8] on div "Edit Report Name Specific Inspection Header Text keyboard_arrow_down Full Repor…" at bounding box center [609, 409] width 1219 height 818
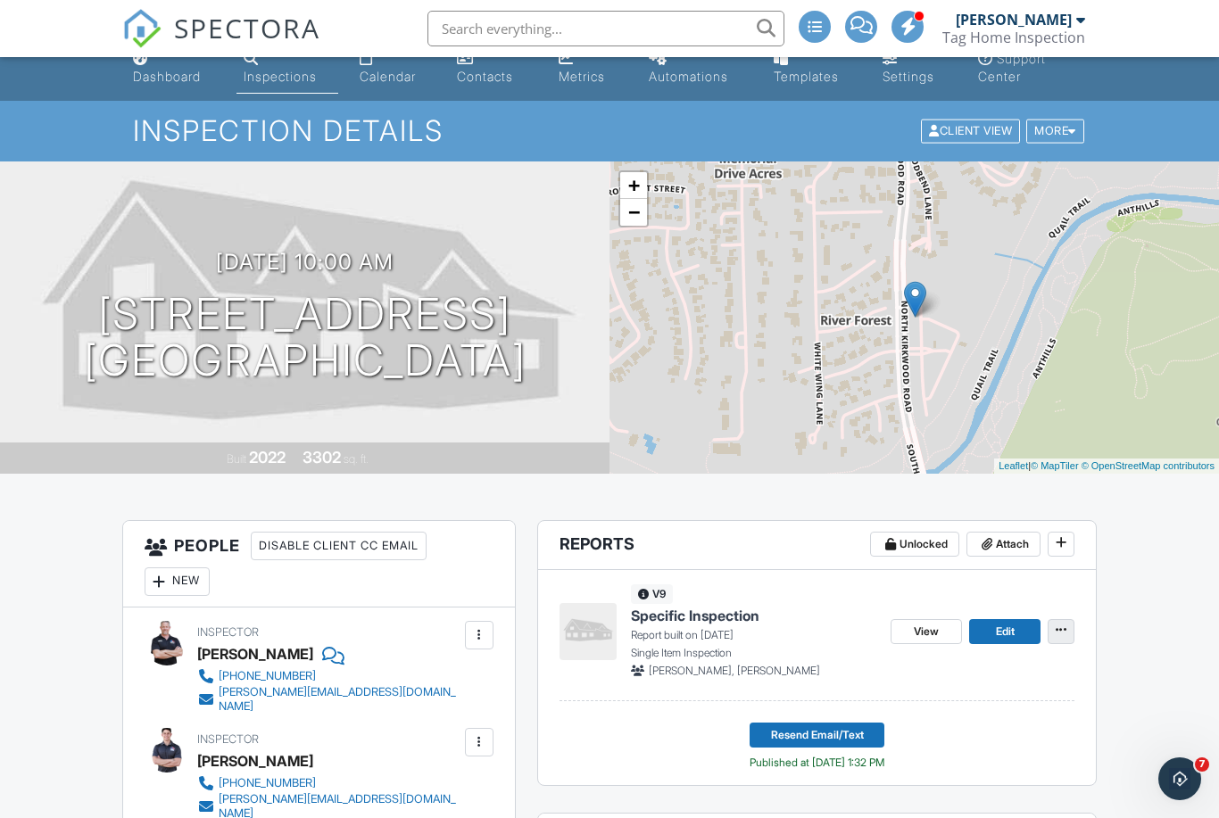
click at [1058, 634] on icon at bounding box center [1060, 630] width 11 height 12
click at [1060, 127] on div "More" at bounding box center [1055, 132] width 58 height 24
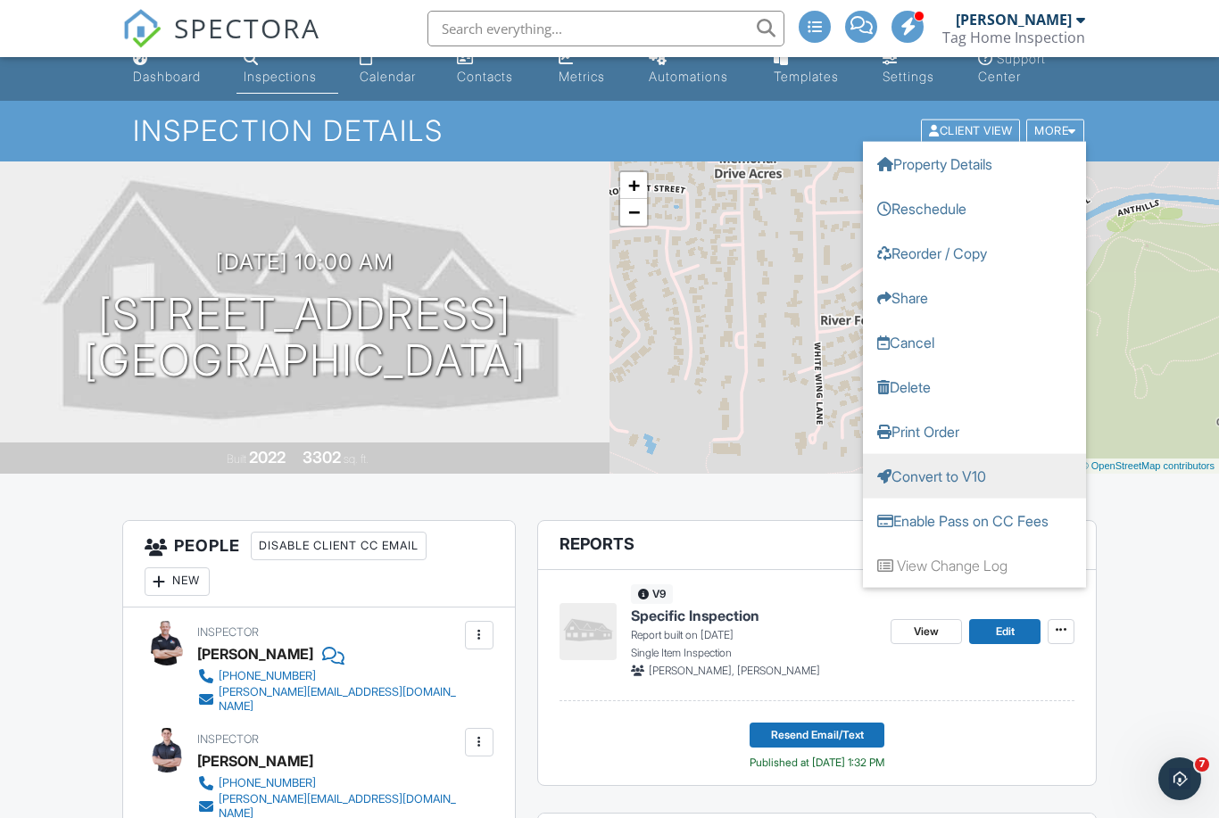
click at [919, 477] on link "Convert to V10" at bounding box center [974, 476] width 223 height 45
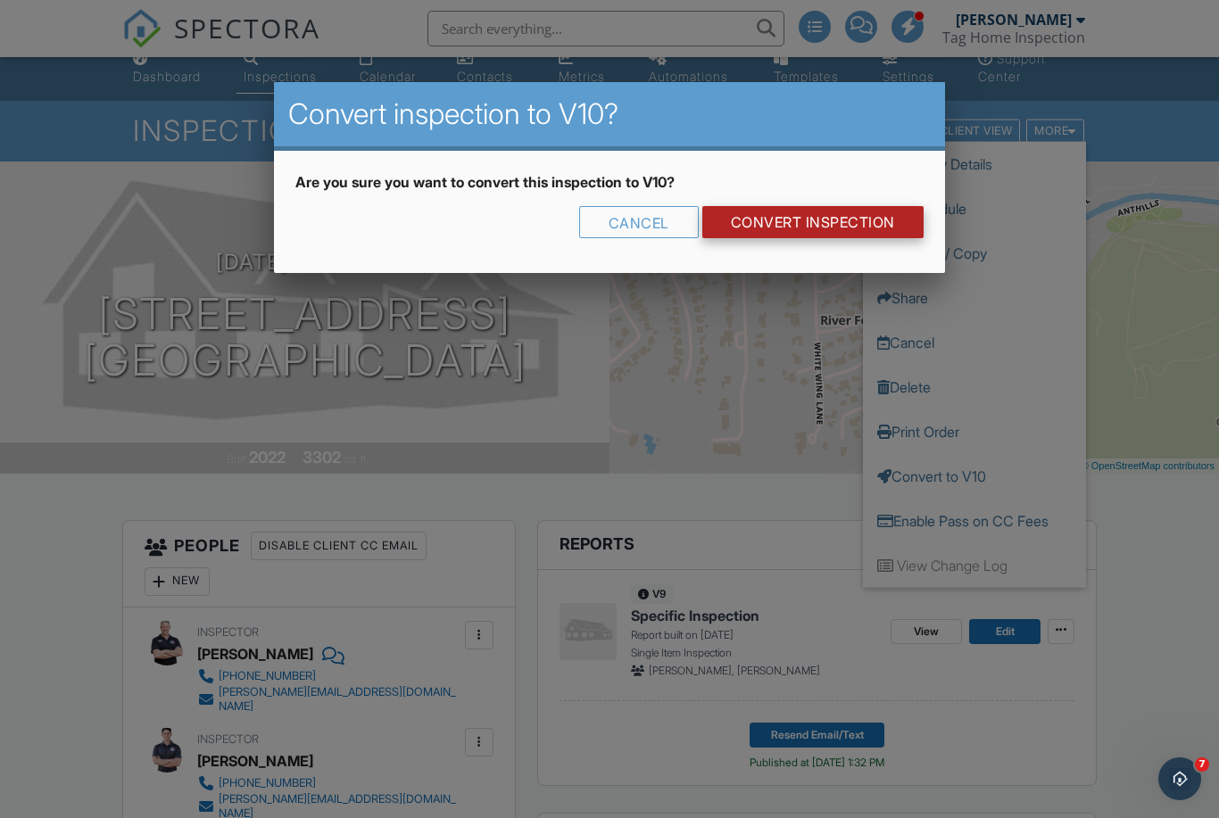
click at [810, 232] on link "CONVERT INSPECTION" at bounding box center [812, 222] width 221 height 32
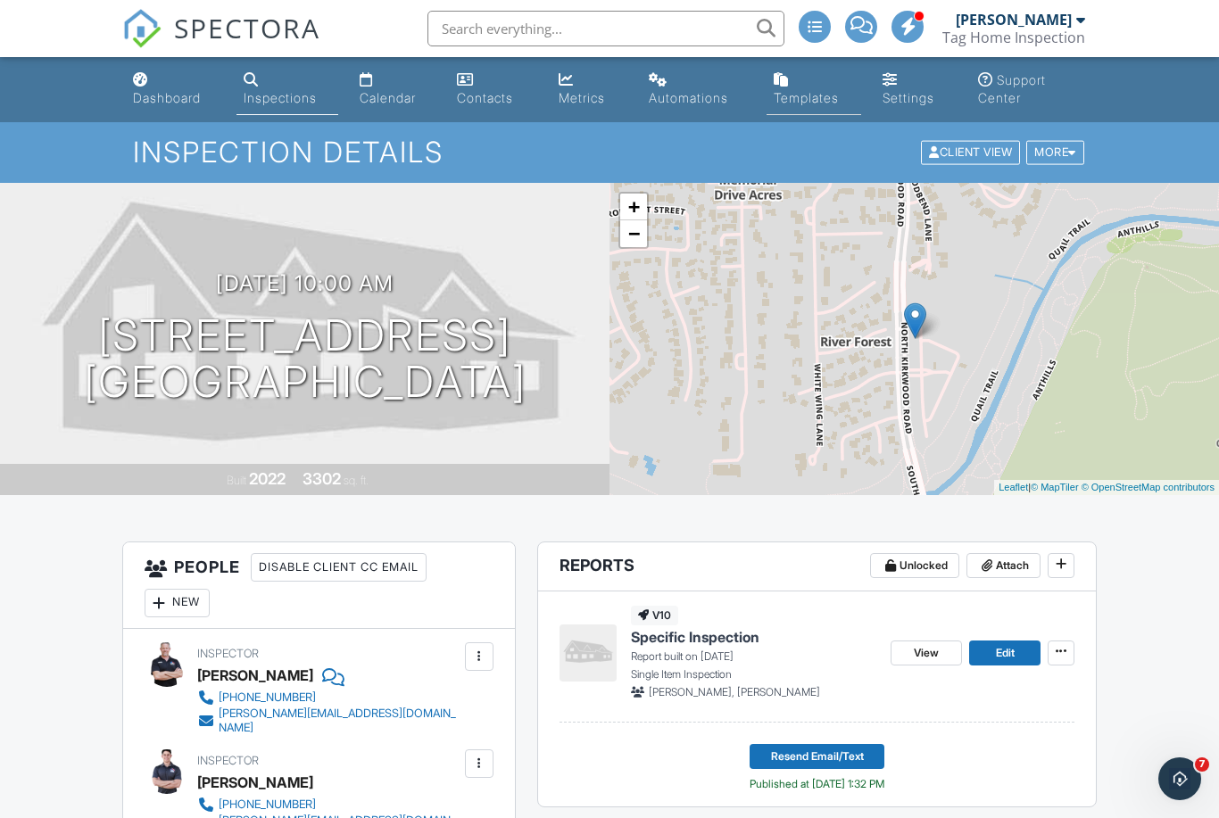
click at [804, 101] on div "Templates" at bounding box center [805, 97] width 65 height 15
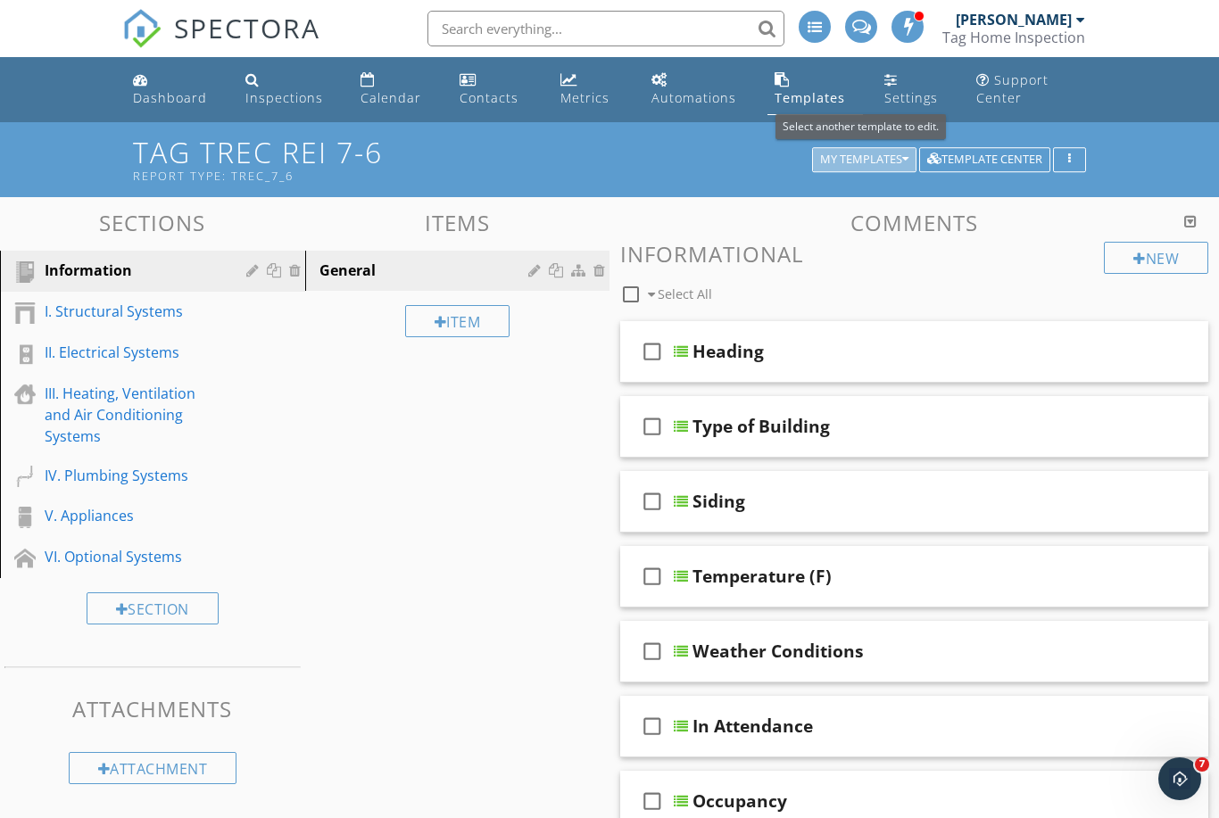
click at [886, 155] on div "My Templates" at bounding box center [864, 159] width 88 height 12
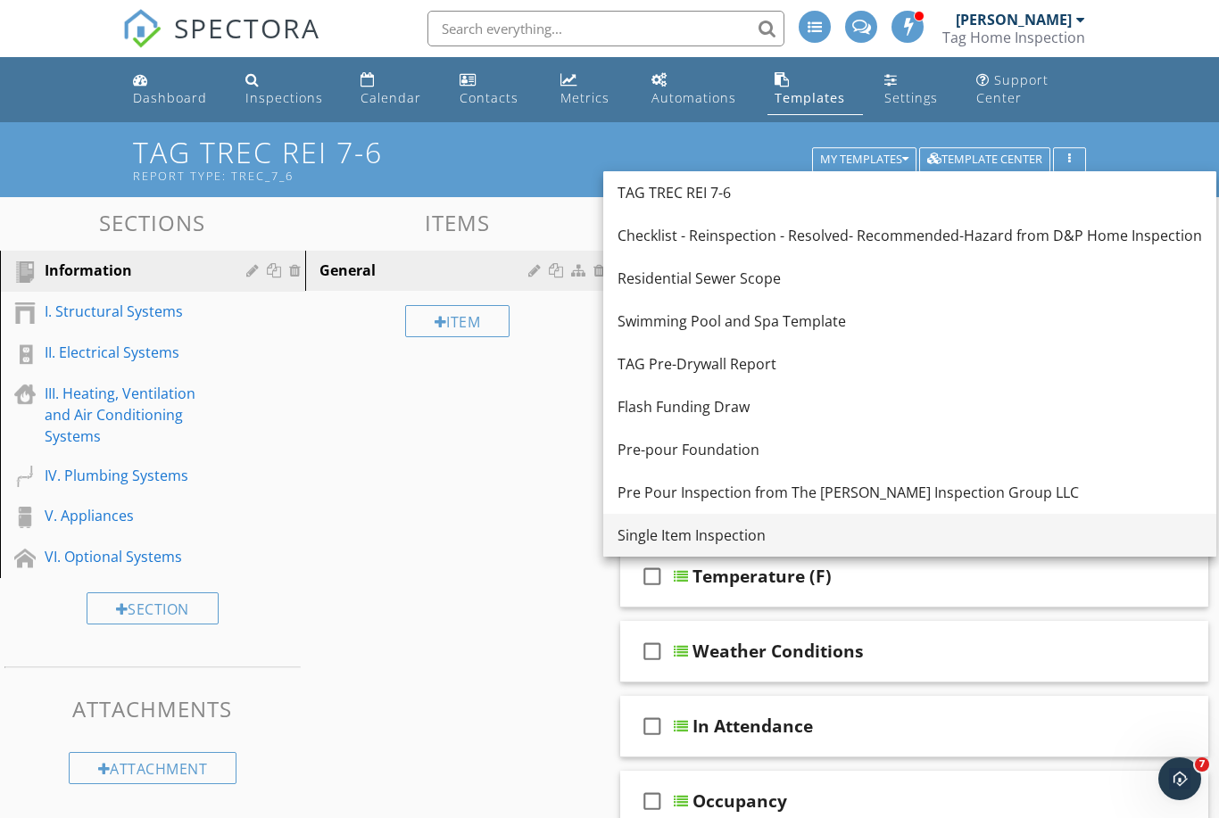
click at [658, 545] on div "Single Item Inspection" at bounding box center [909, 535] width 584 height 21
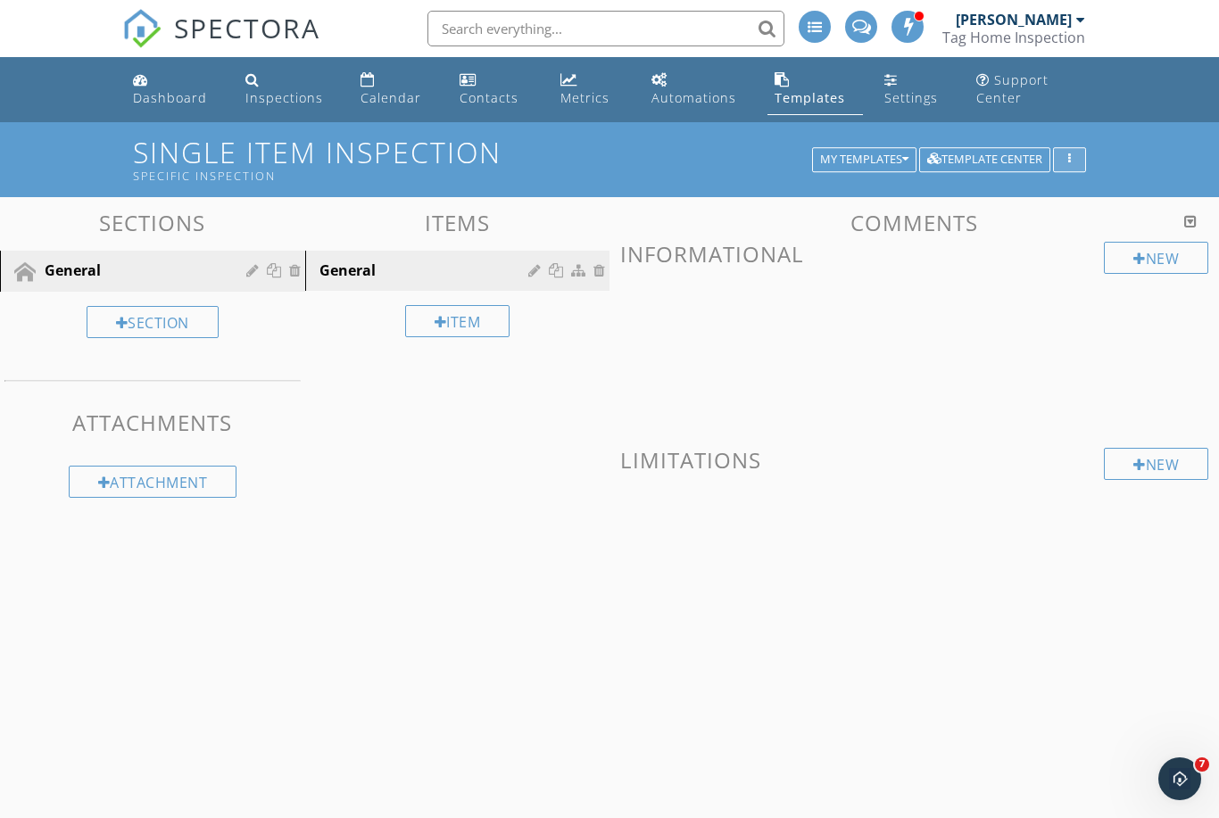
click at [1075, 163] on div "button" at bounding box center [1069, 159] width 17 height 12
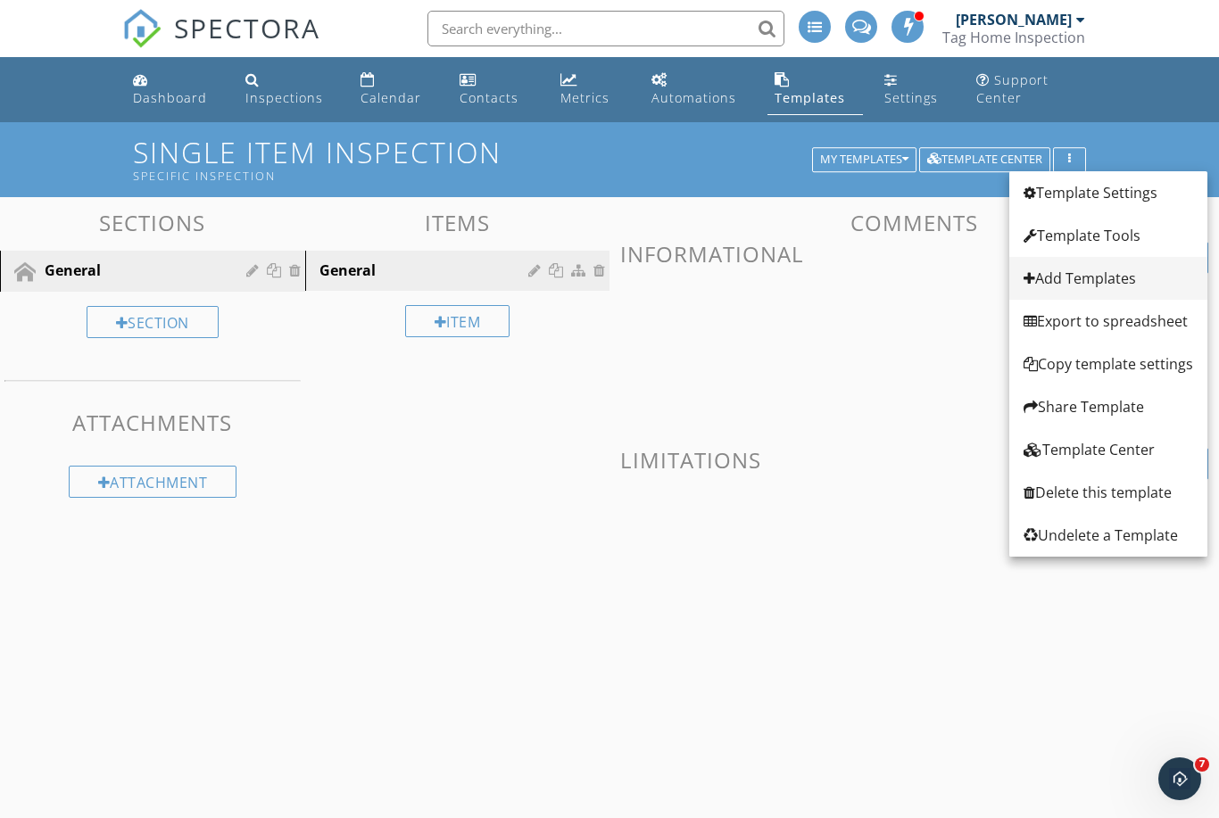
click at [1070, 277] on div "Add Templates" at bounding box center [1107, 278] width 169 height 21
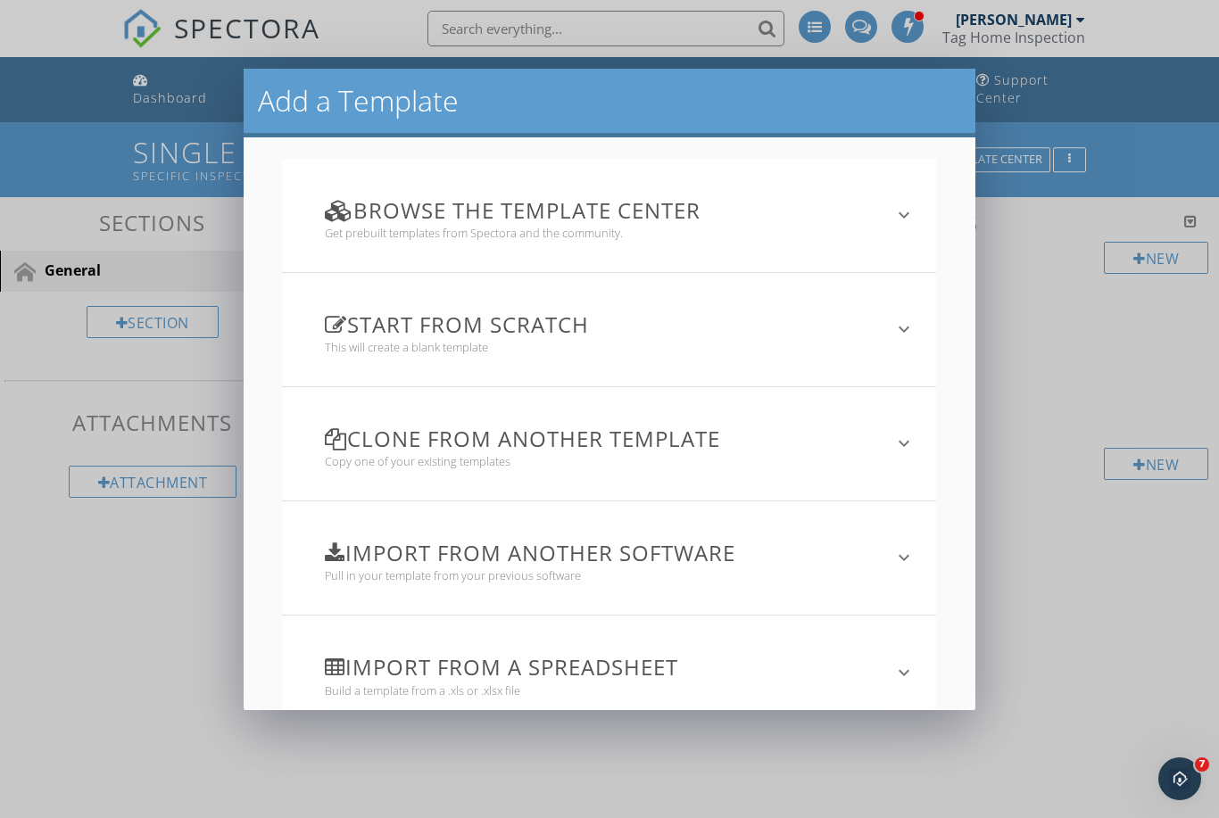
click at [647, 207] on h3 "Browse the Template Center" at bounding box center [598, 210] width 547 height 24
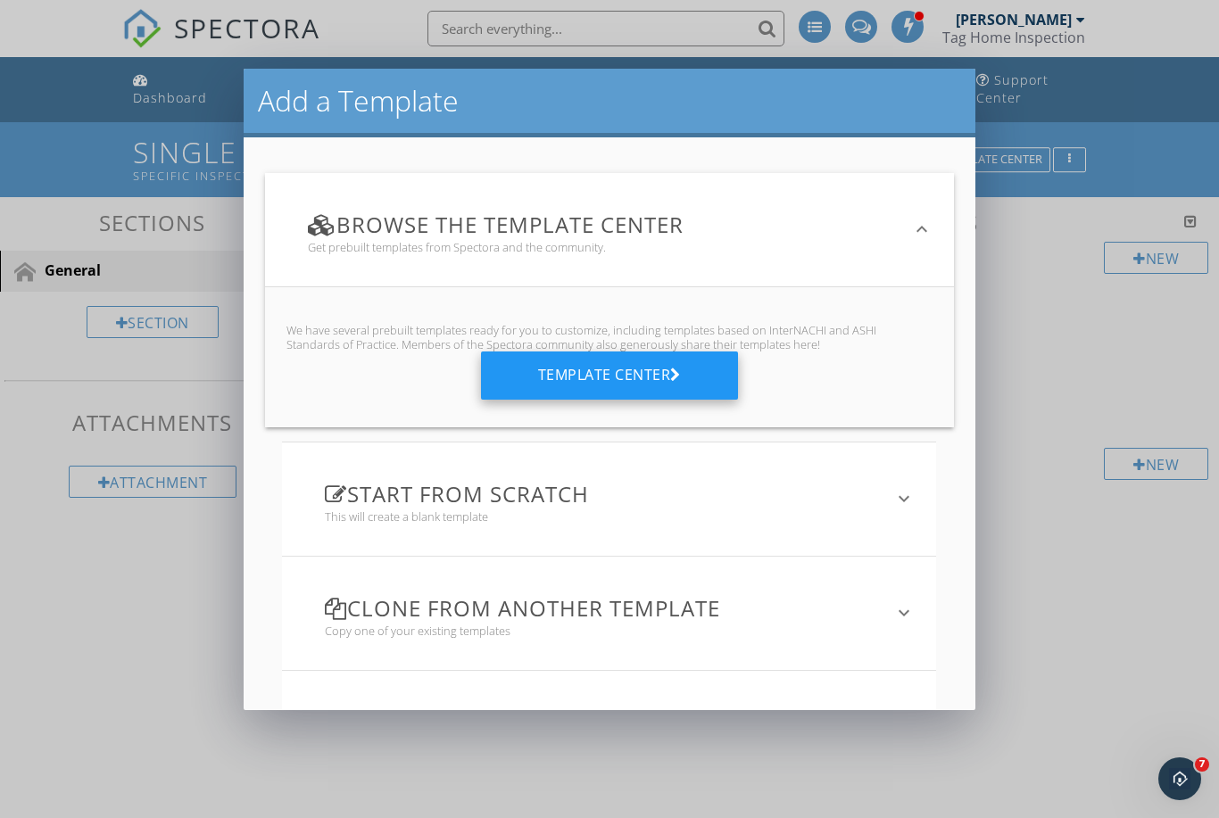
click at [587, 384] on div "Template Center" at bounding box center [609, 375] width 257 height 48
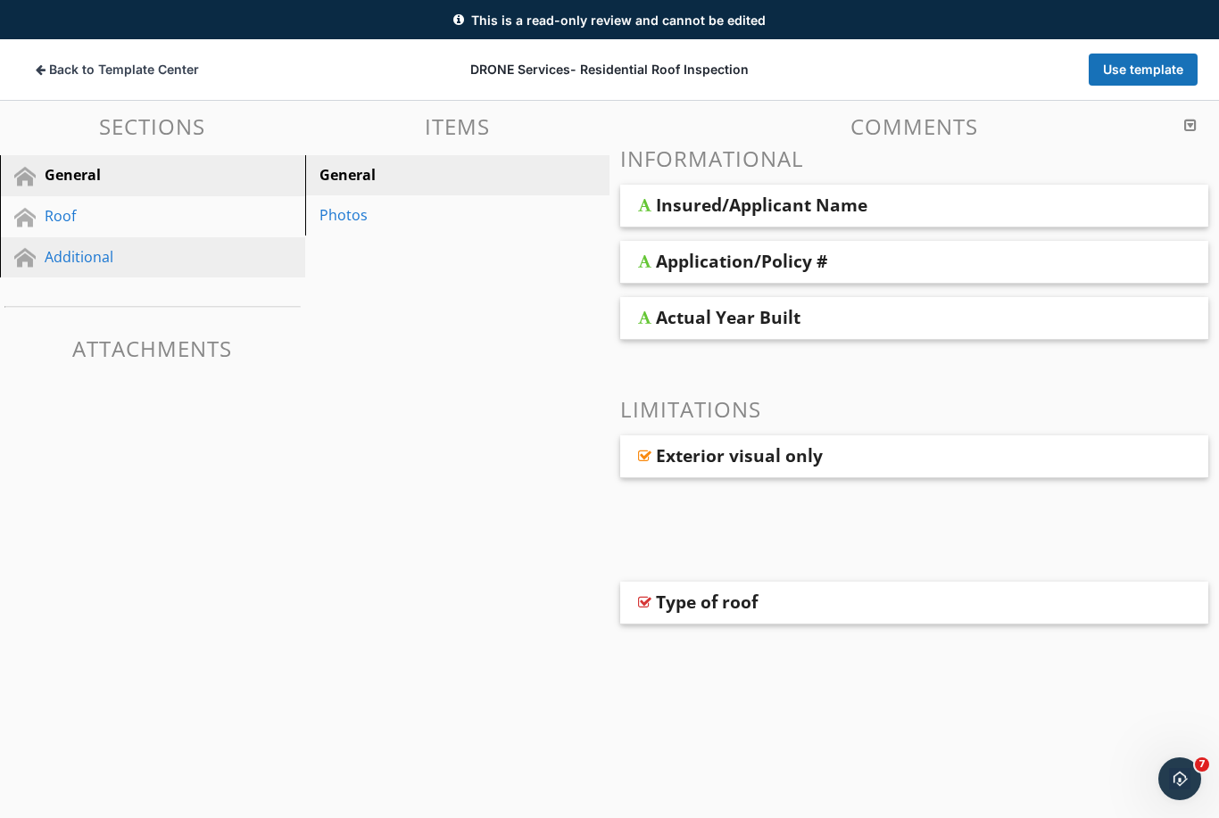
click at [113, 239] on link "Additional" at bounding box center [155, 257] width 300 height 41
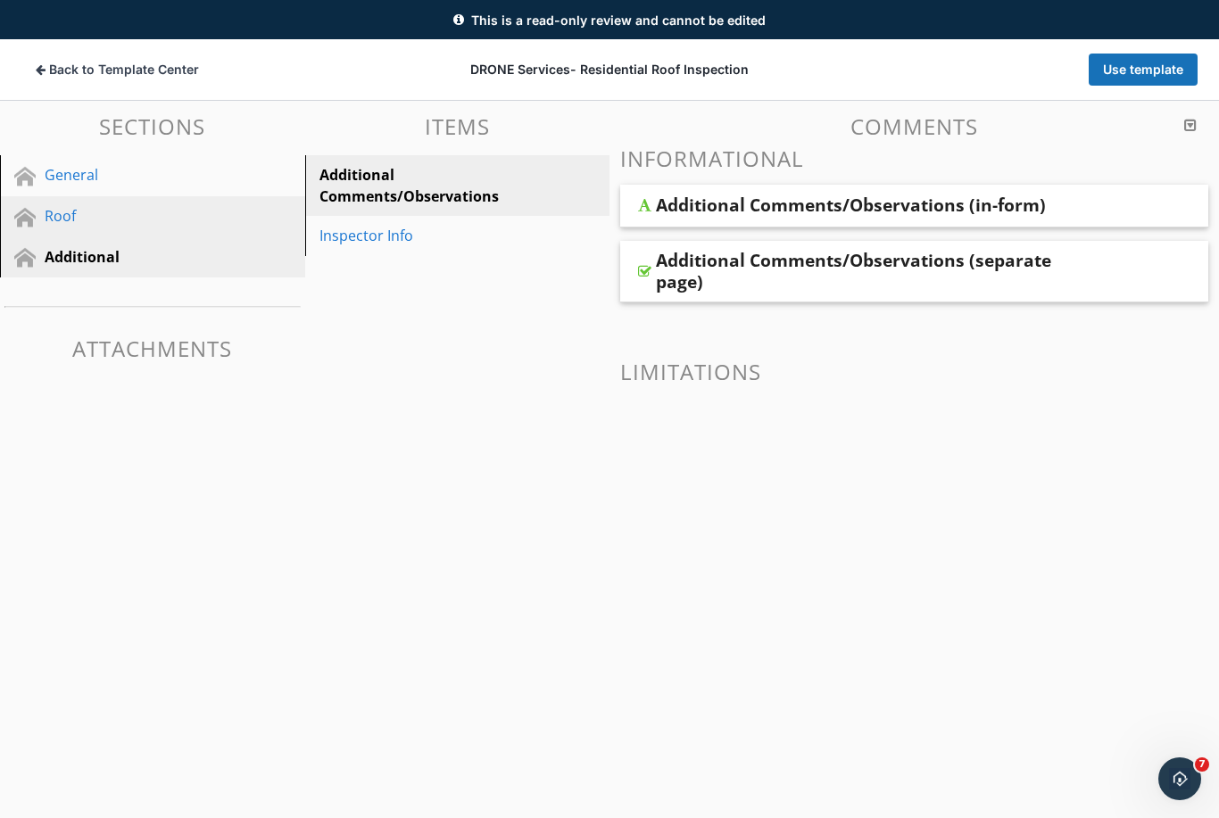
click at [146, 218] on div "Roof" at bounding box center [133, 215] width 176 height 21
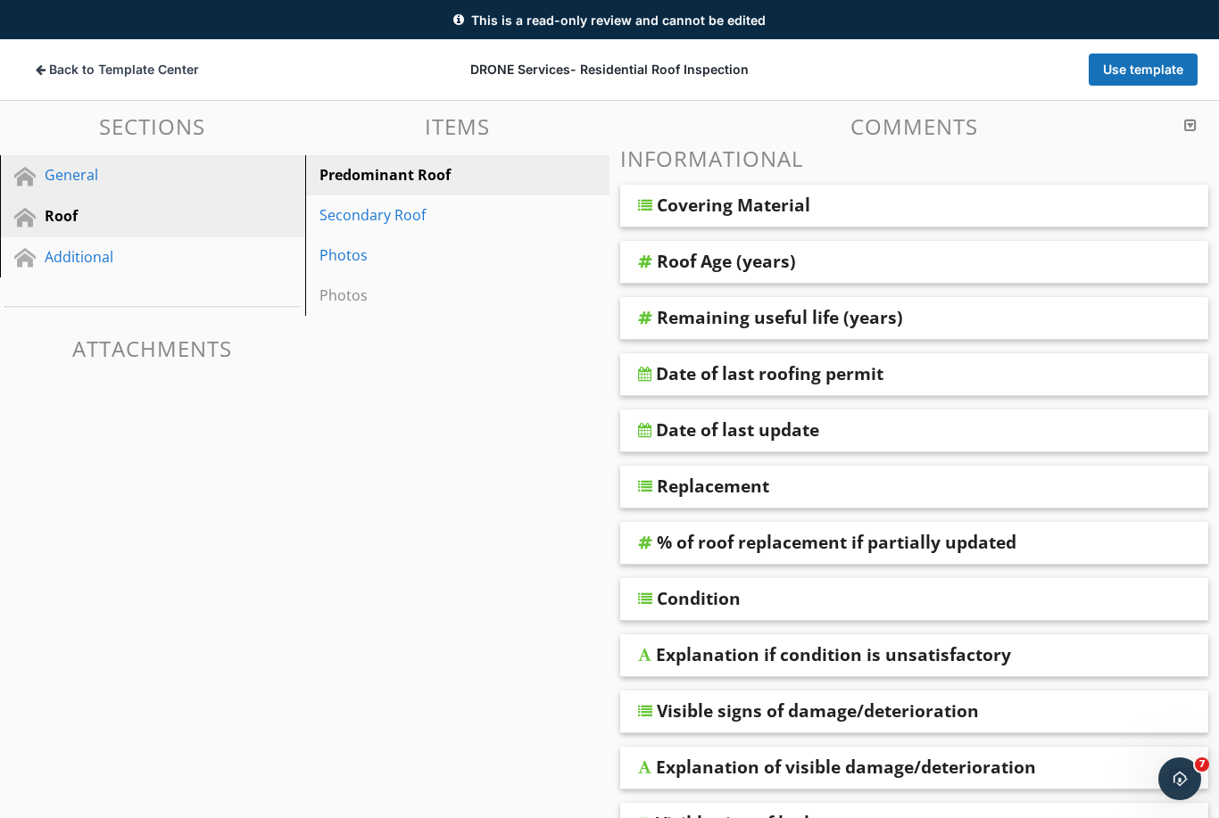
click at [167, 179] on div "General" at bounding box center [133, 174] width 176 height 21
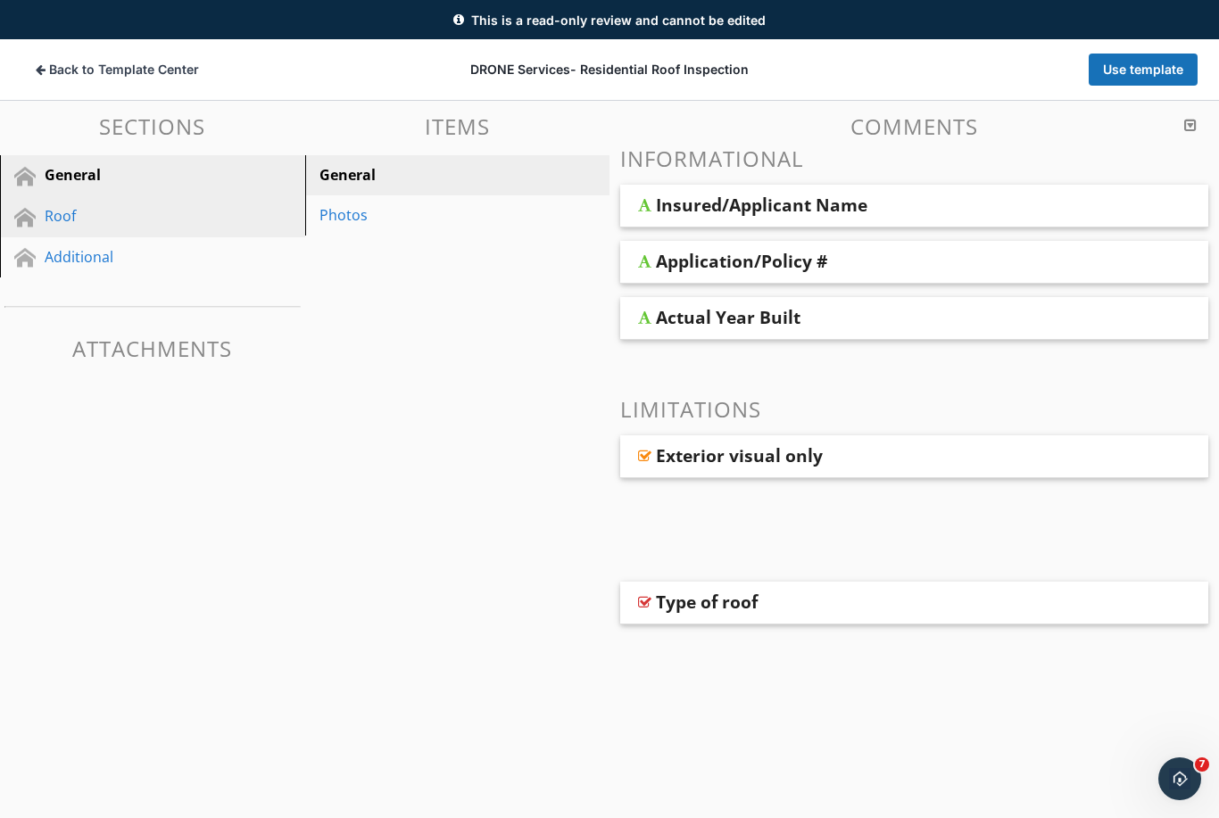
click at [158, 207] on div "Roof" at bounding box center [133, 215] width 176 height 21
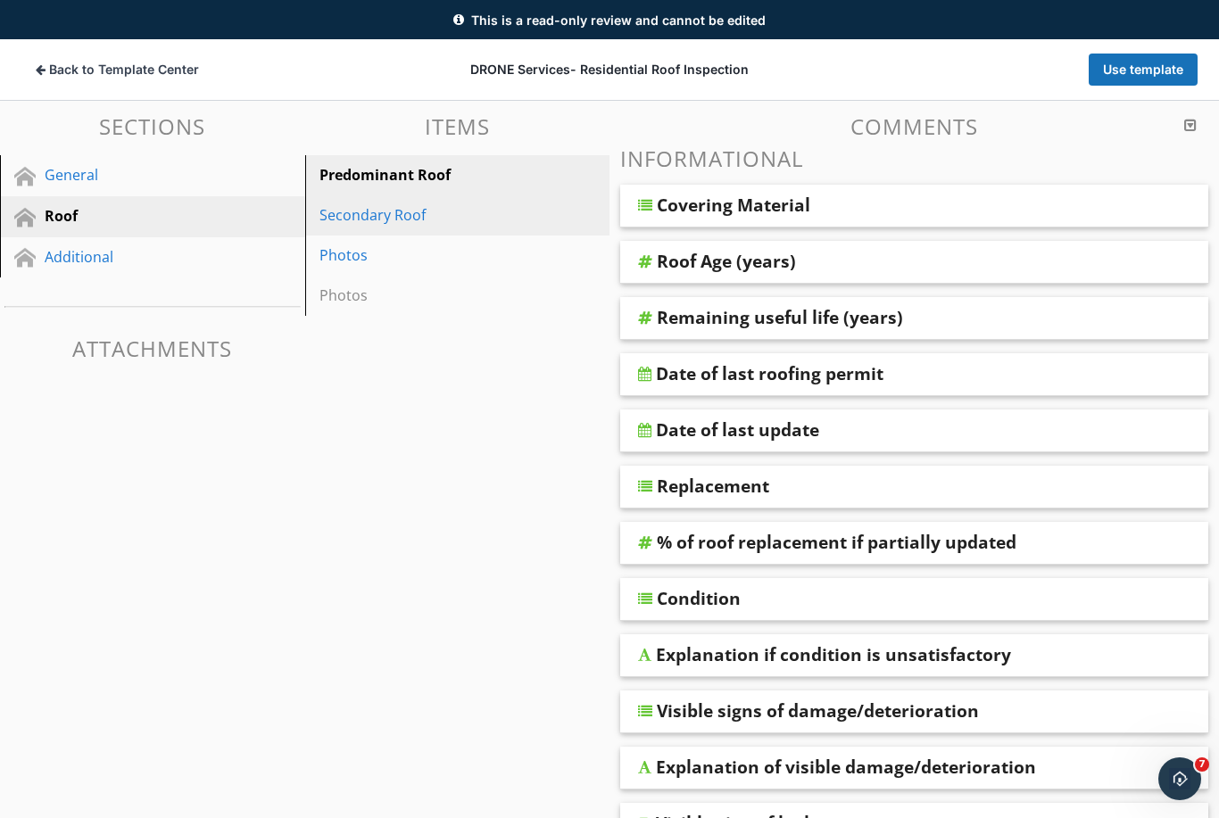
click at [386, 228] on link "Secondary Roof" at bounding box center [460, 214] width 300 height 39
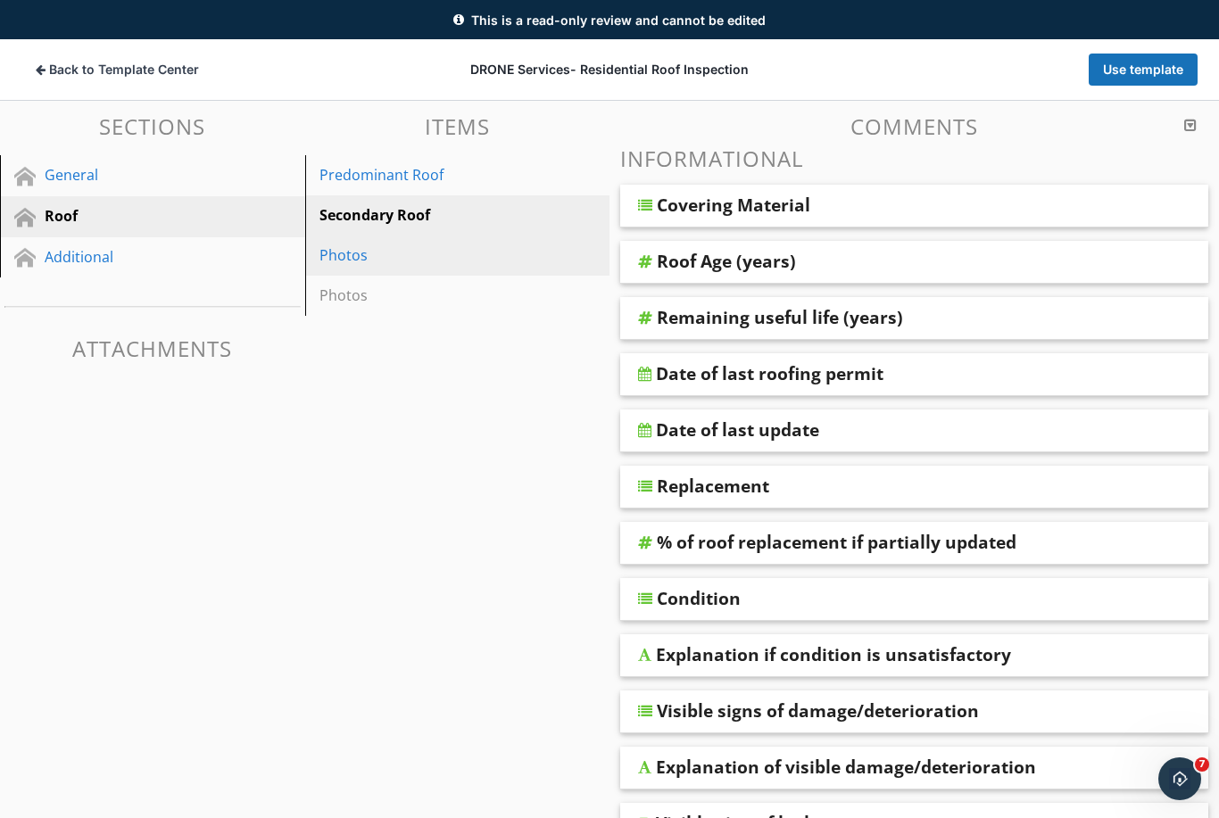
click at [375, 255] on div "Photos" at bounding box center [426, 254] width 215 height 21
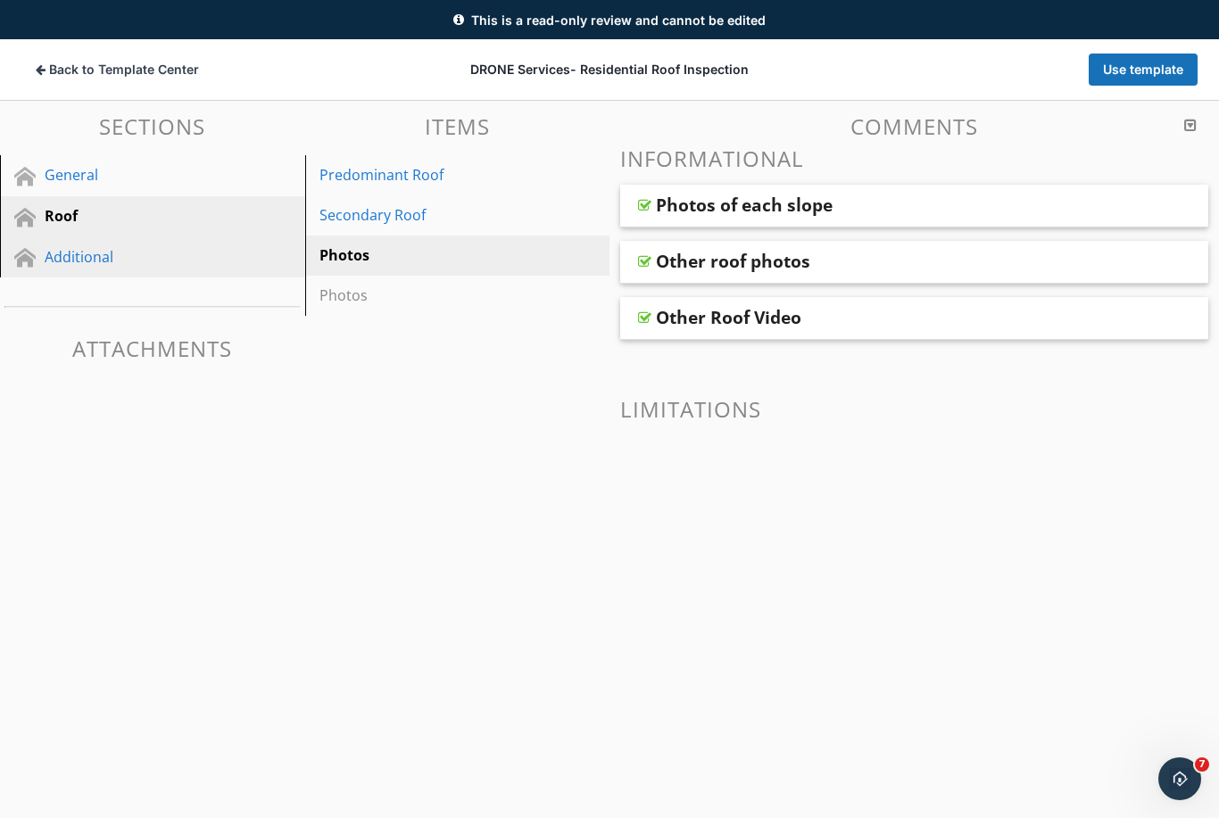
click at [36, 263] on link "Additional" at bounding box center [155, 257] width 300 height 41
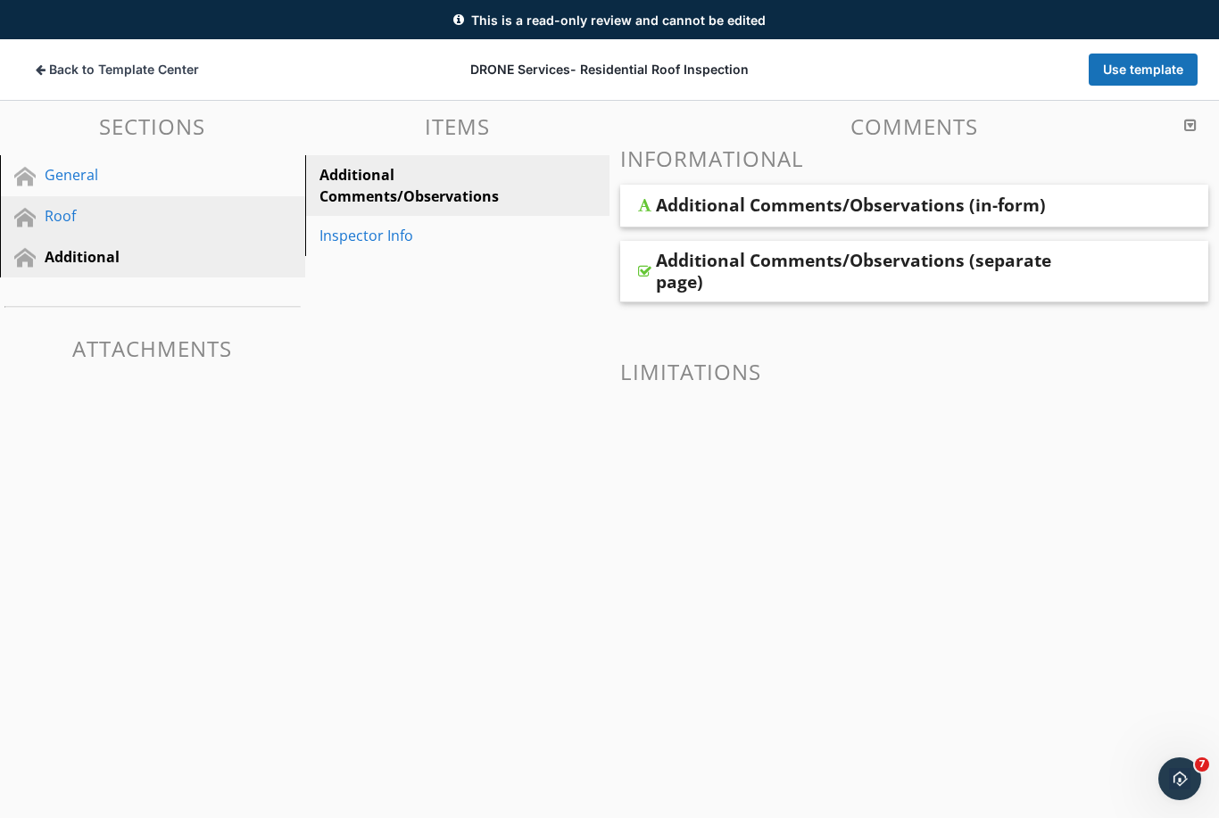
click at [133, 207] on div "Roof" at bounding box center [133, 215] width 176 height 21
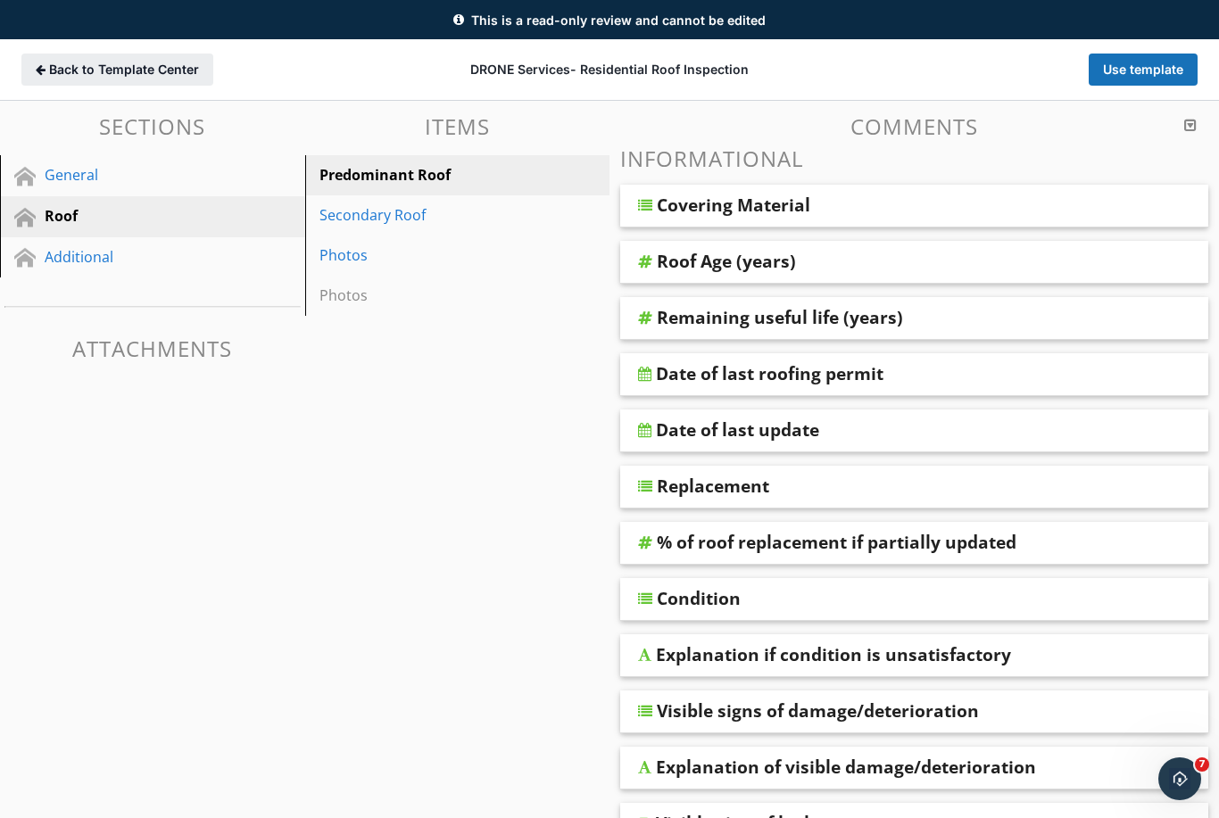
click at [59, 80] on button "Back to Template Center Back" at bounding box center [117, 70] width 192 height 32
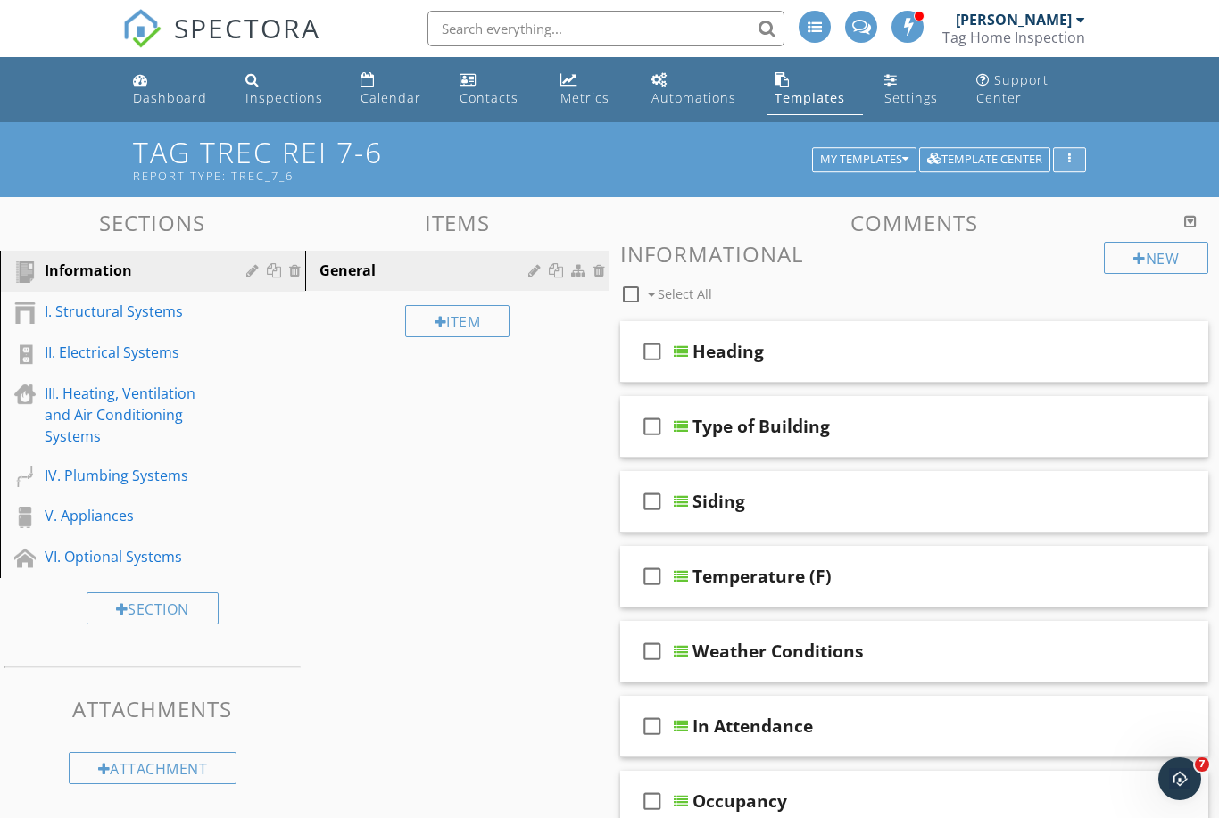
click at [1080, 161] on button "button" at bounding box center [1069, 159] width 33 height 25
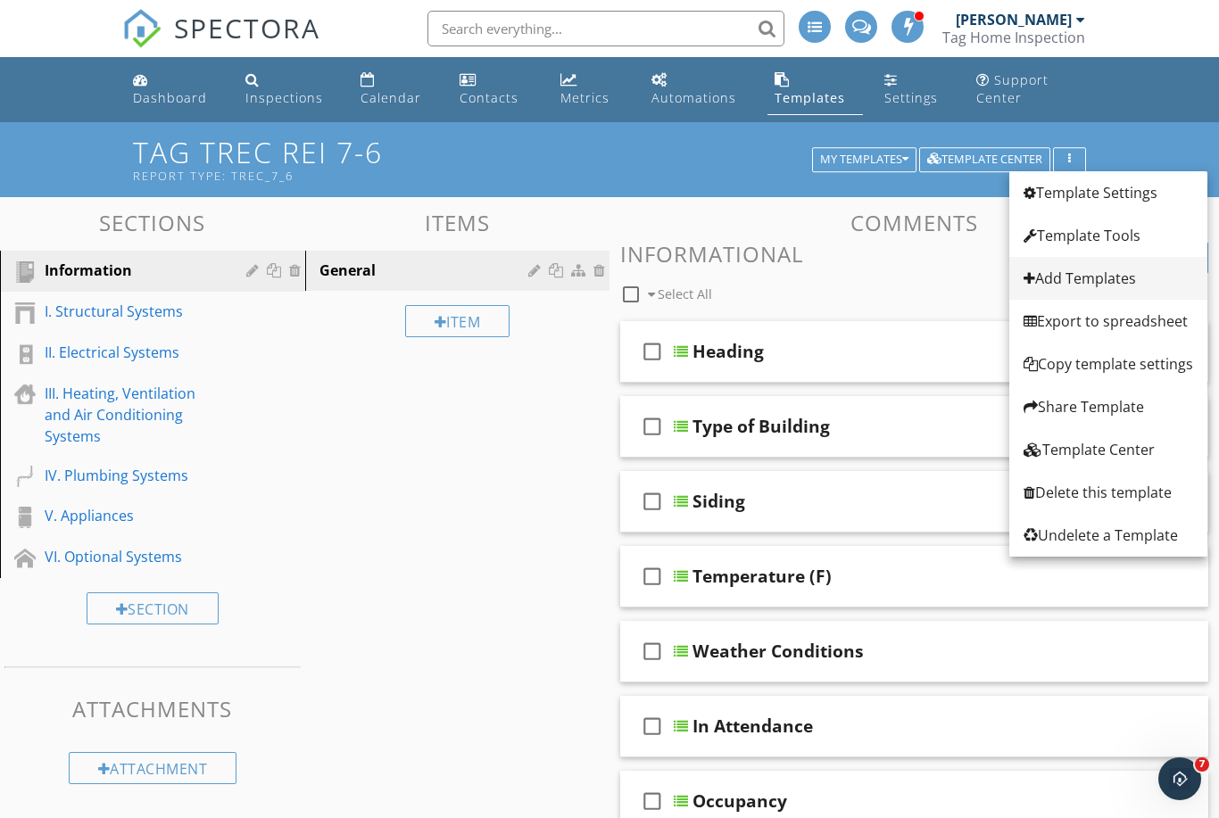
click at [1068, 287] on div "Add Templates" at bounding box center [1107, 278] width 169 height 21
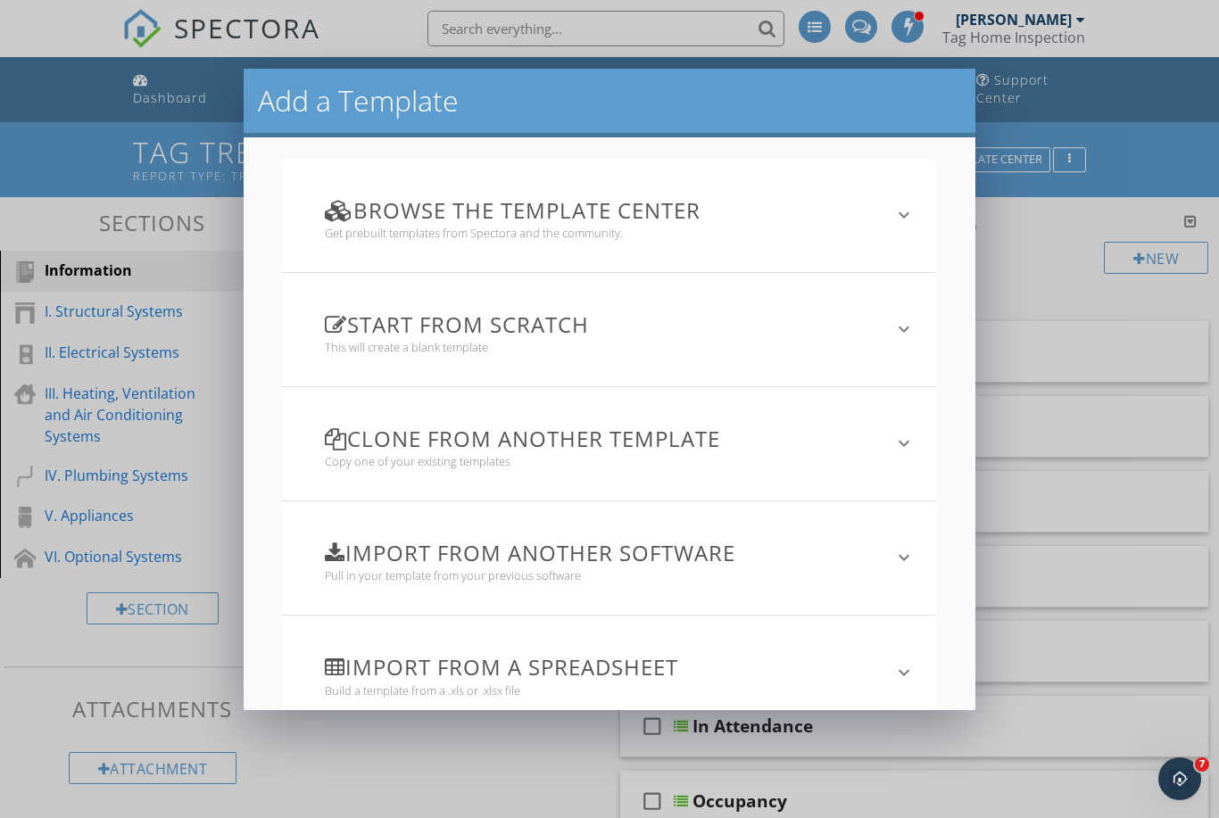
click at [568, 335] on h3 "Start from scratch" at bounding box center [598, 324] width 547 height 24
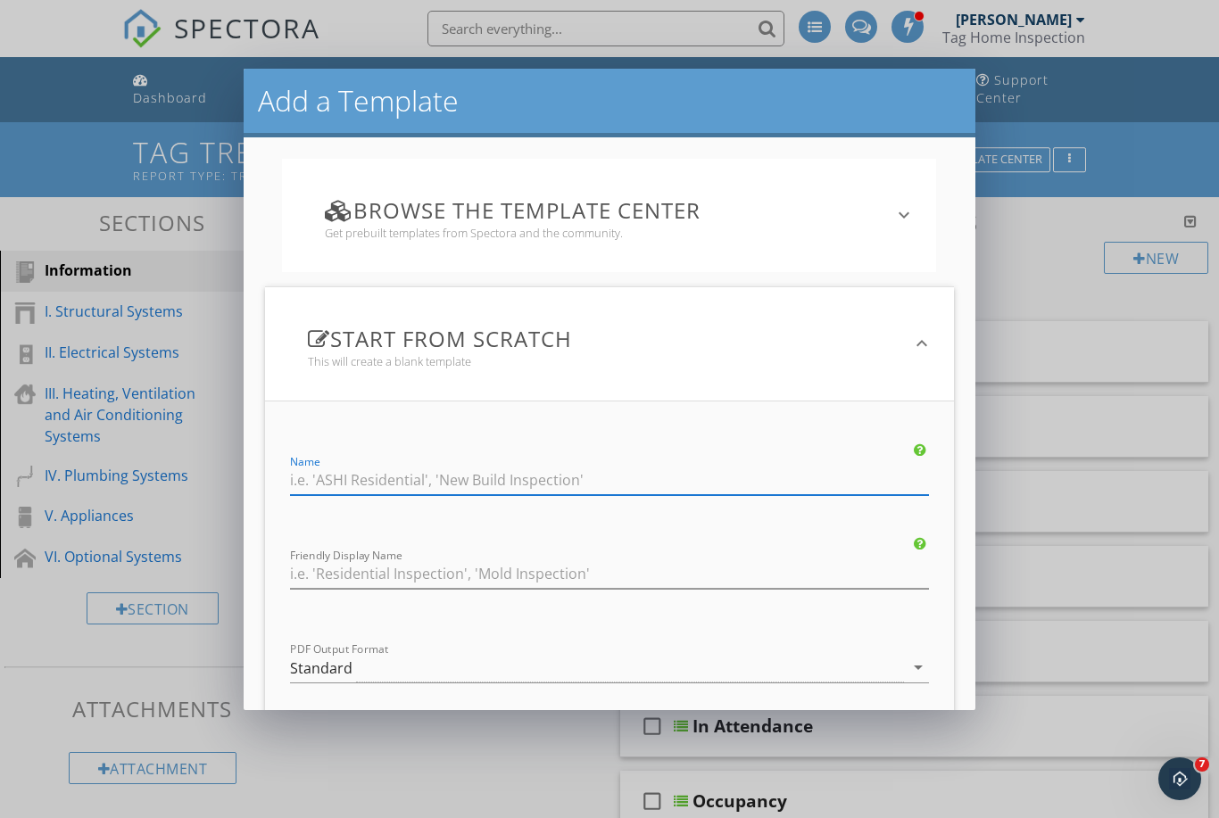
click at [424, 482] on input "Name" at bounding box center [609, 480] width 639 height 29
type input "Roof Inspection"
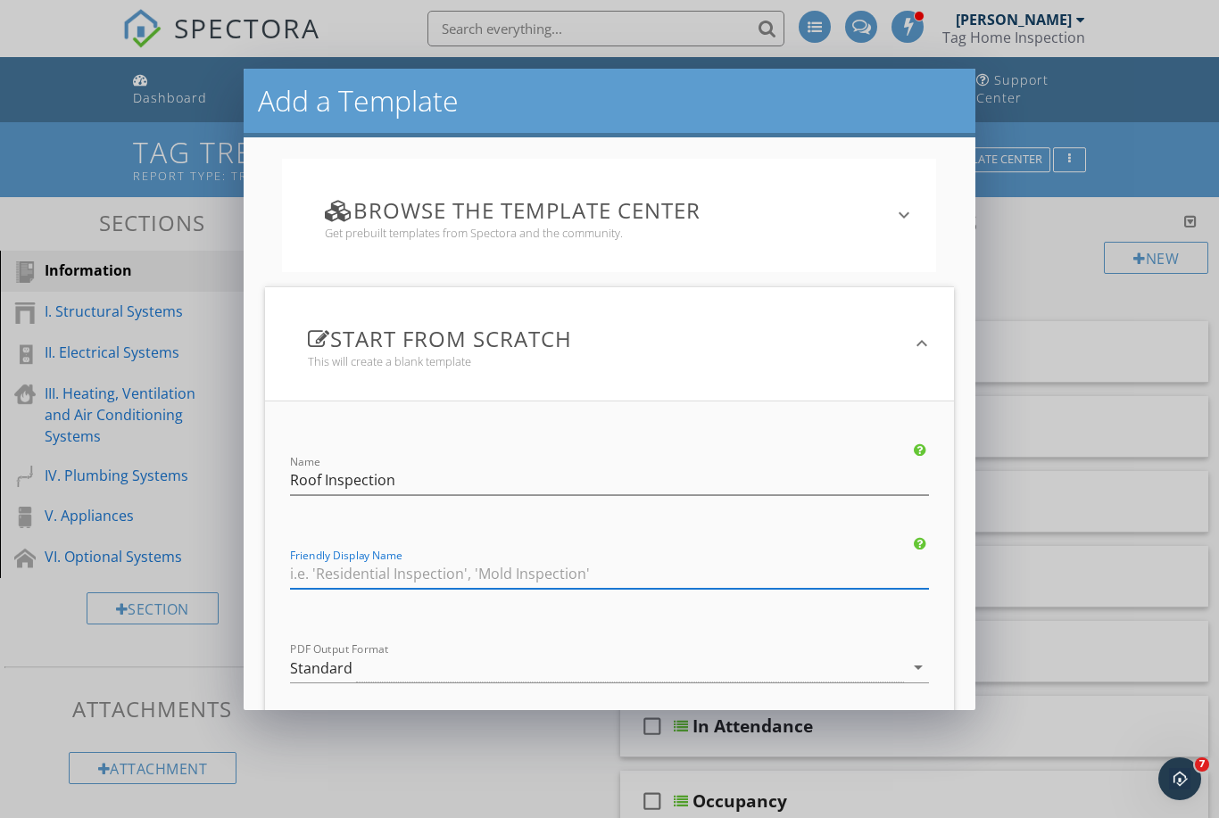
click at [373, 581] on input "Friendly Display Name" at bounding box center [609, 573] width 639 height 29
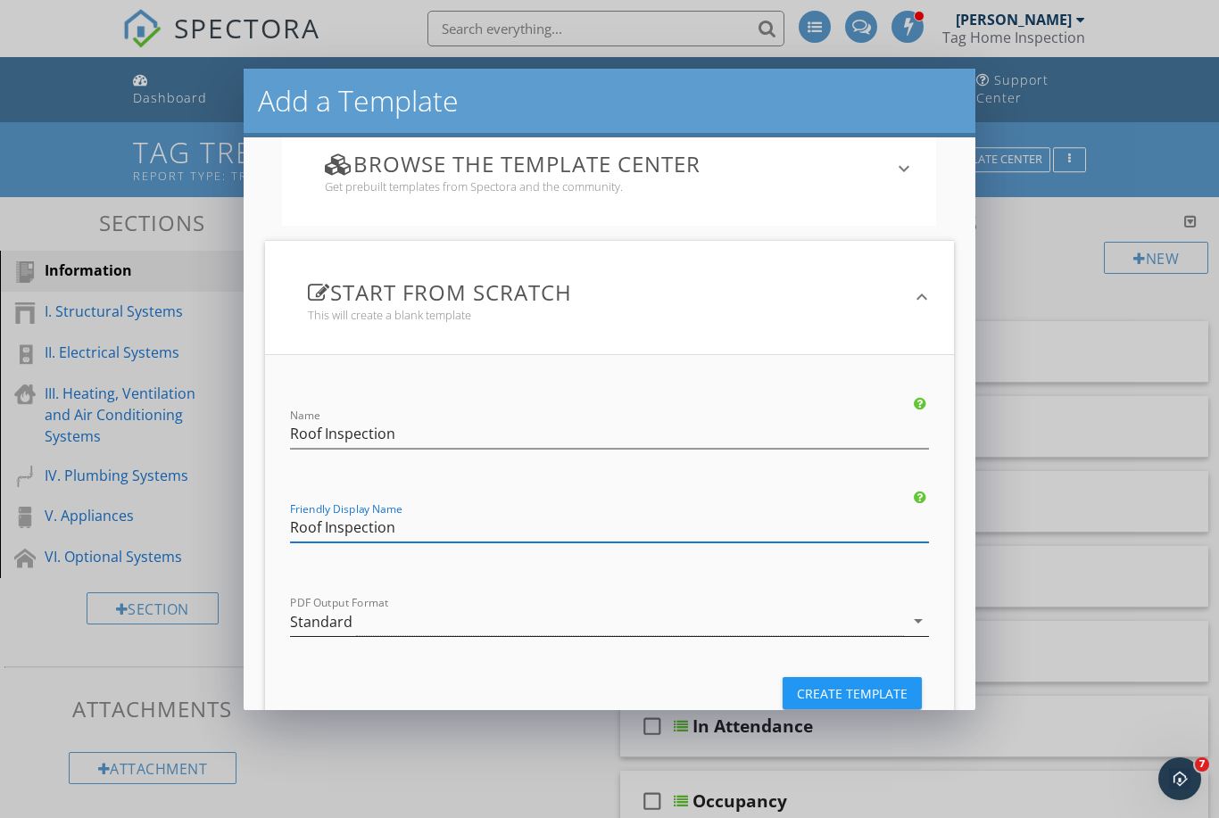
type input "Roof Inspection"
click at [471, 623] on div "Standard" at bounding box center [597, 621] width 614 height 29
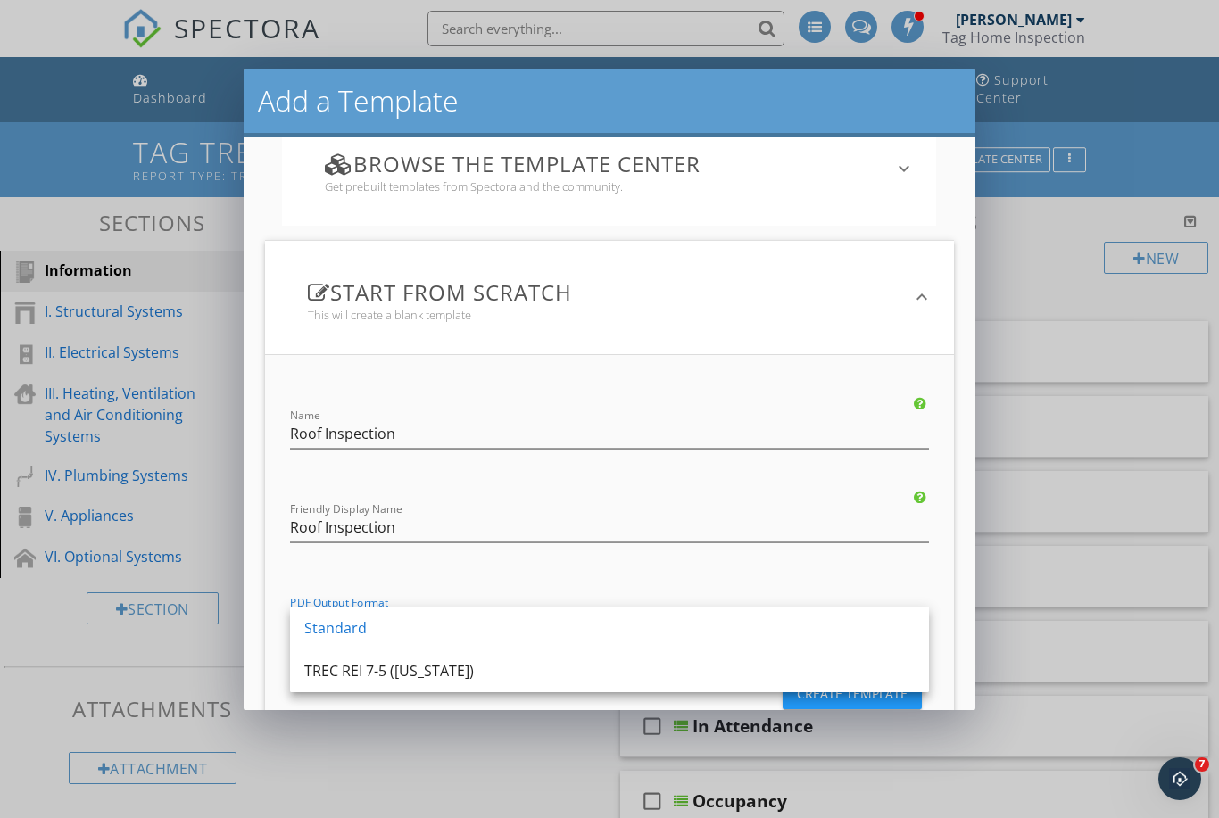
click at [506, 701] on div "Create Template" at bounding box center [609, 693] width 660 height 43
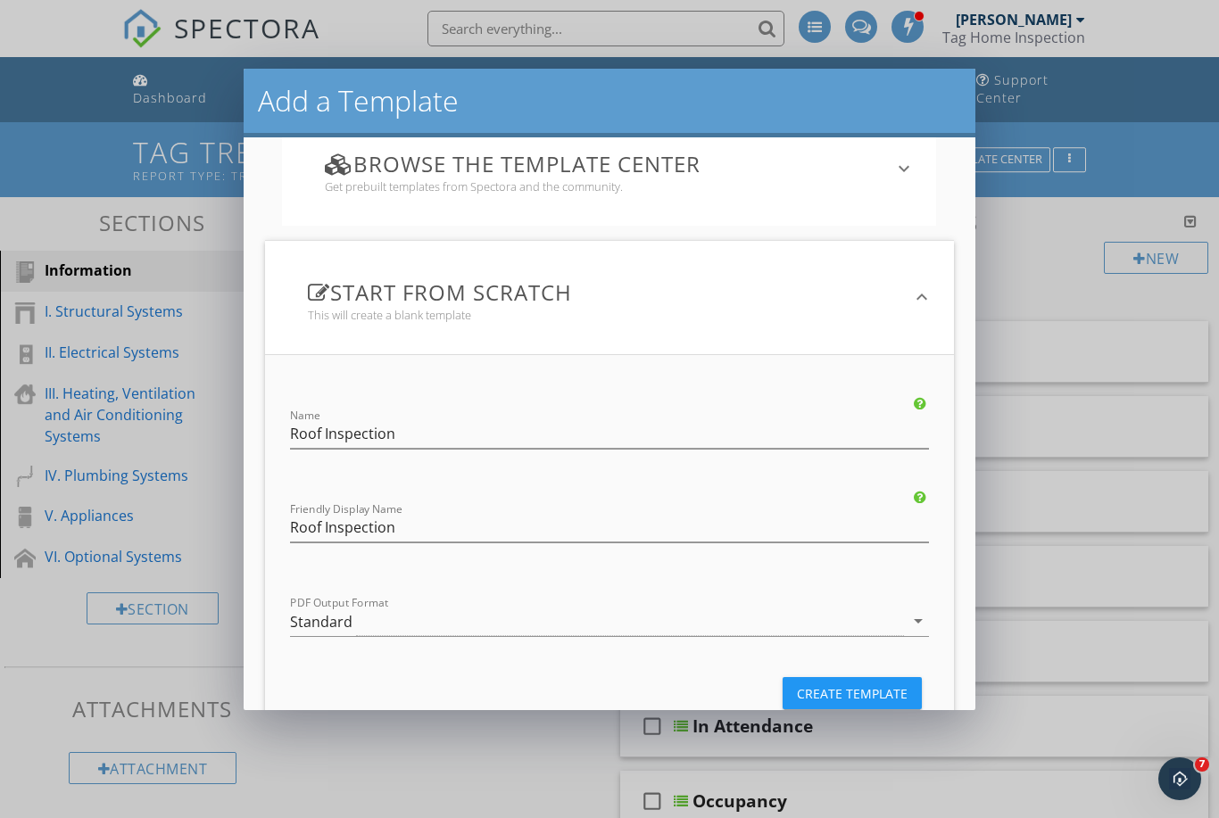
click at [840, 691] on div "Create Template" at bounding box center [852, 693] width 111 height 19
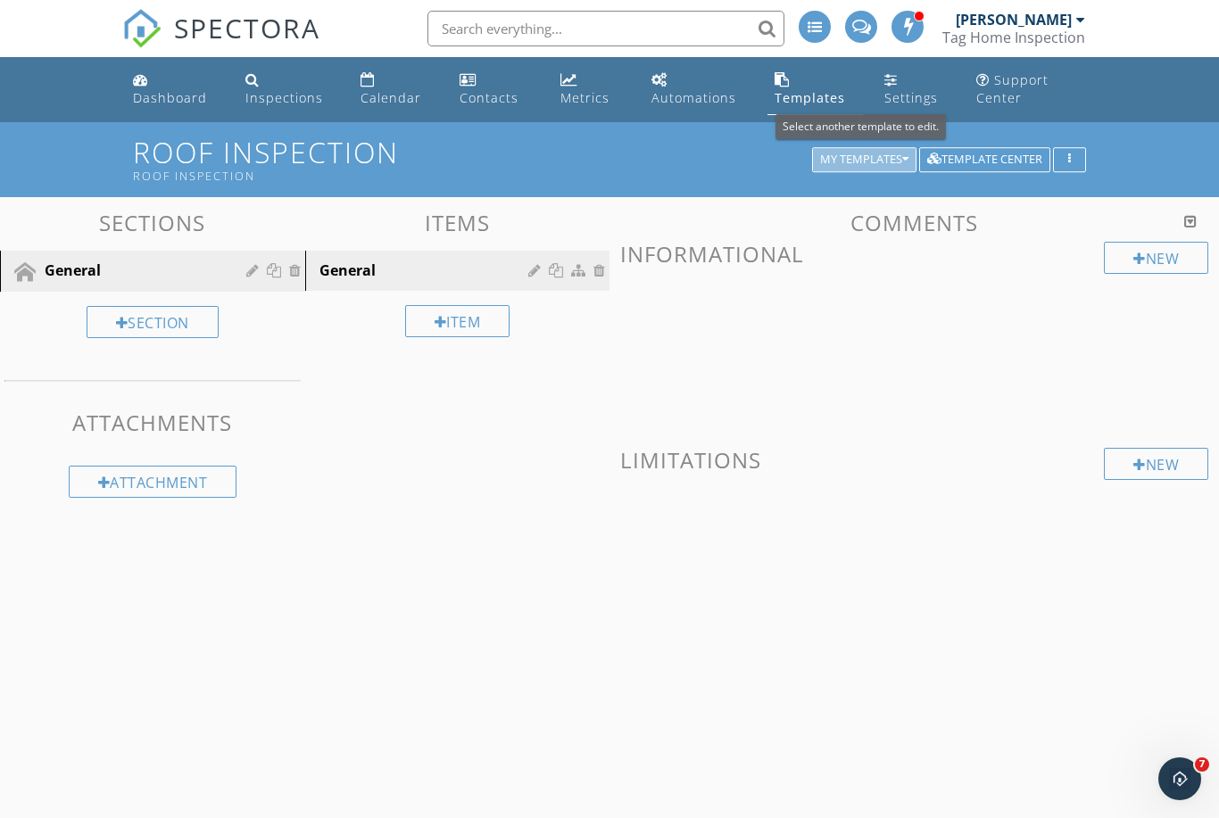
click at [864, 166] on div "My Templates" at bounding box center [864, 159] width 88 height 12
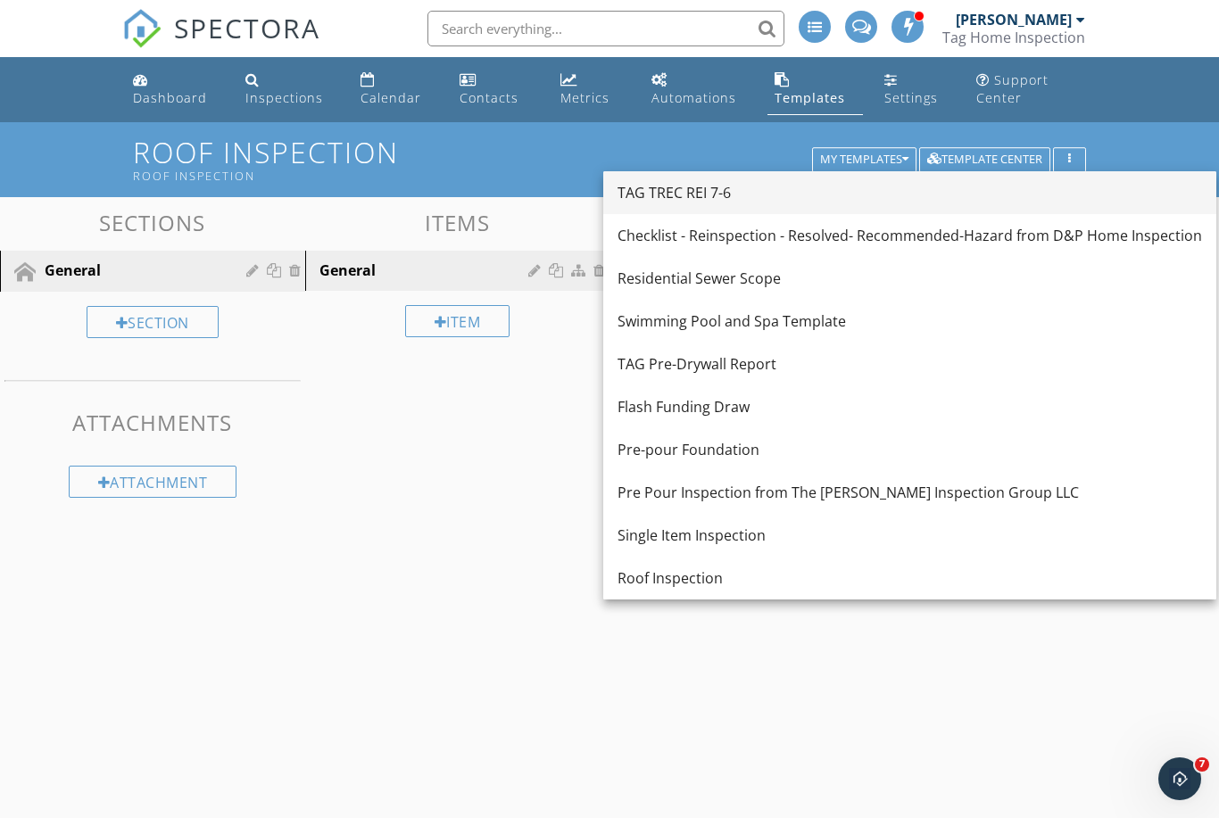
click at [705, 200] on div "TAG TREC REI 7-6" at bounding box center [909, 192] width 584 height 21
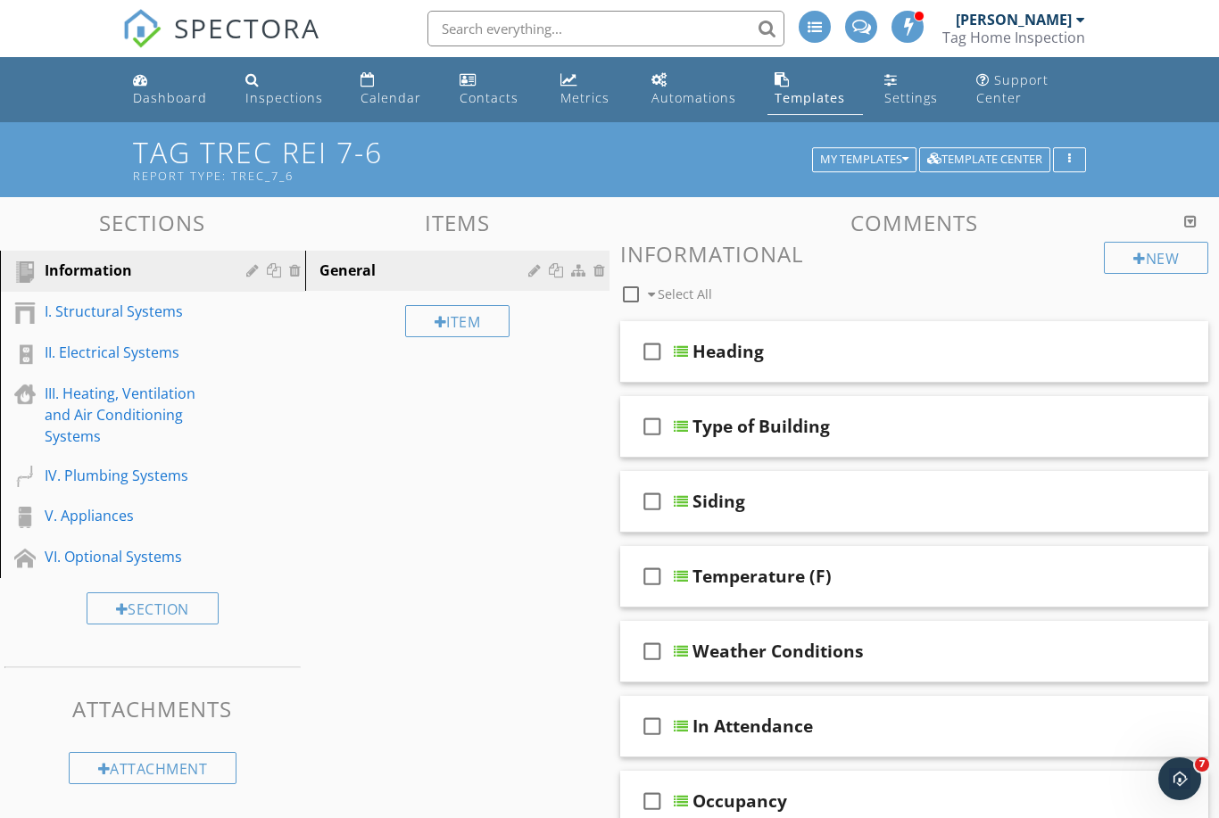
click at [631, 298] on div at bounding box center [631, 294] width 30 height 30
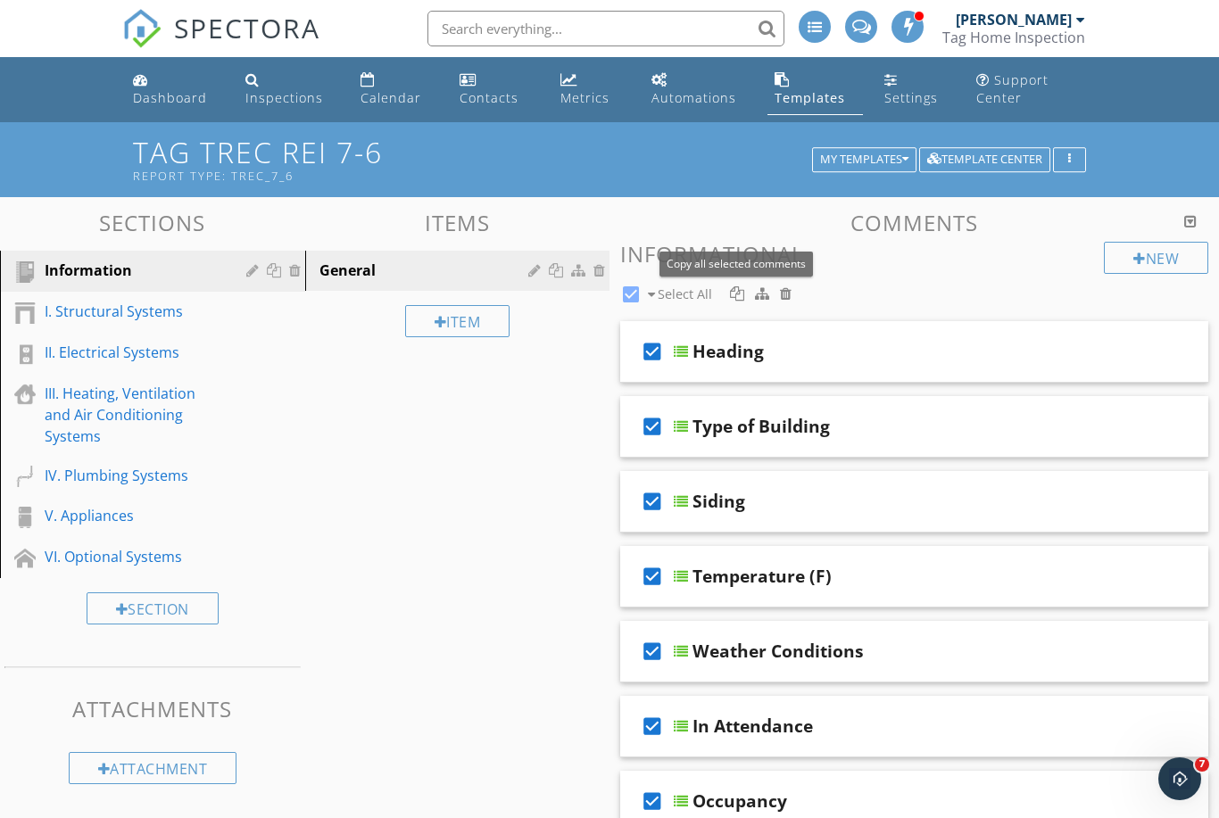
click at [734, 293] on div at bounding box center [737, 293] width 14 height 14
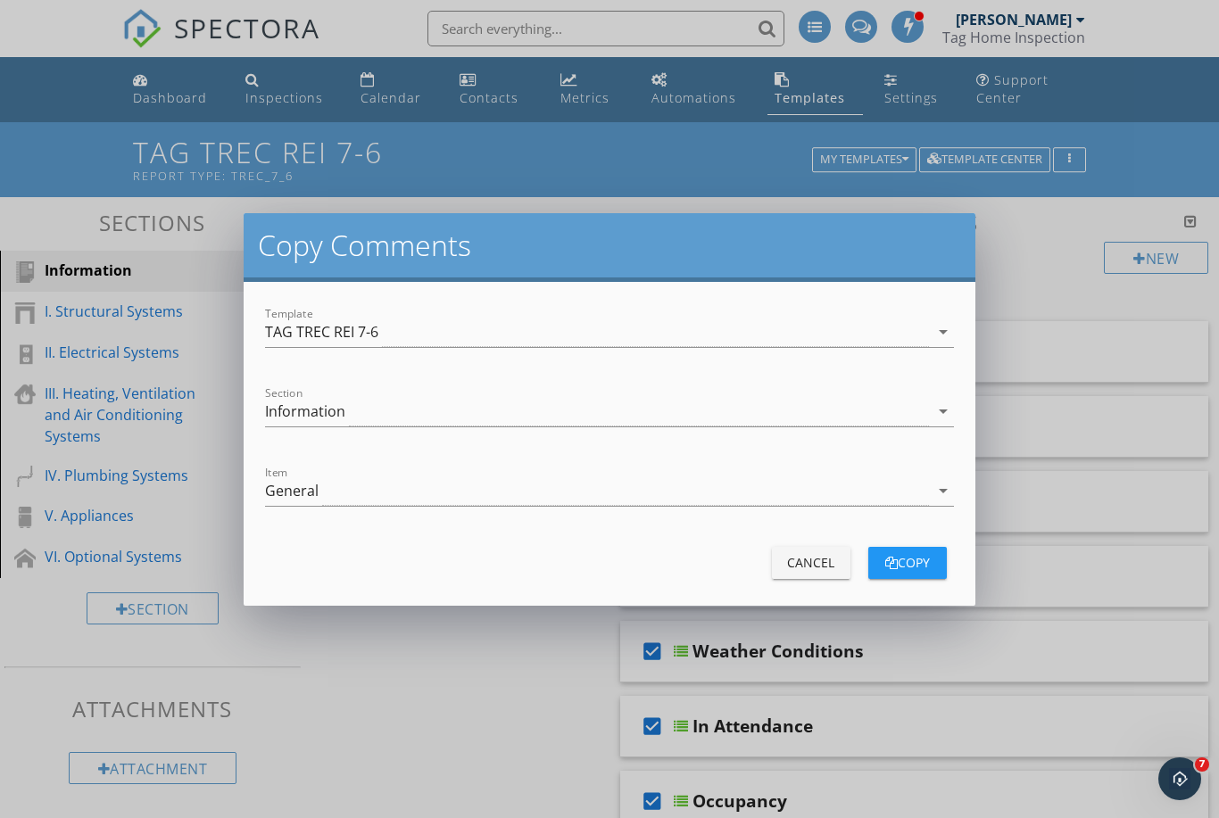
click at [558, 352] on div "Template TAG TREC REI 7-6 arrow_drop_down" at bounding box center [609, 341] width 689 height 47
click at [507, 336] on div "TAG TREC REI 7-6" at bounding box center [597, 332] width 664 height 29
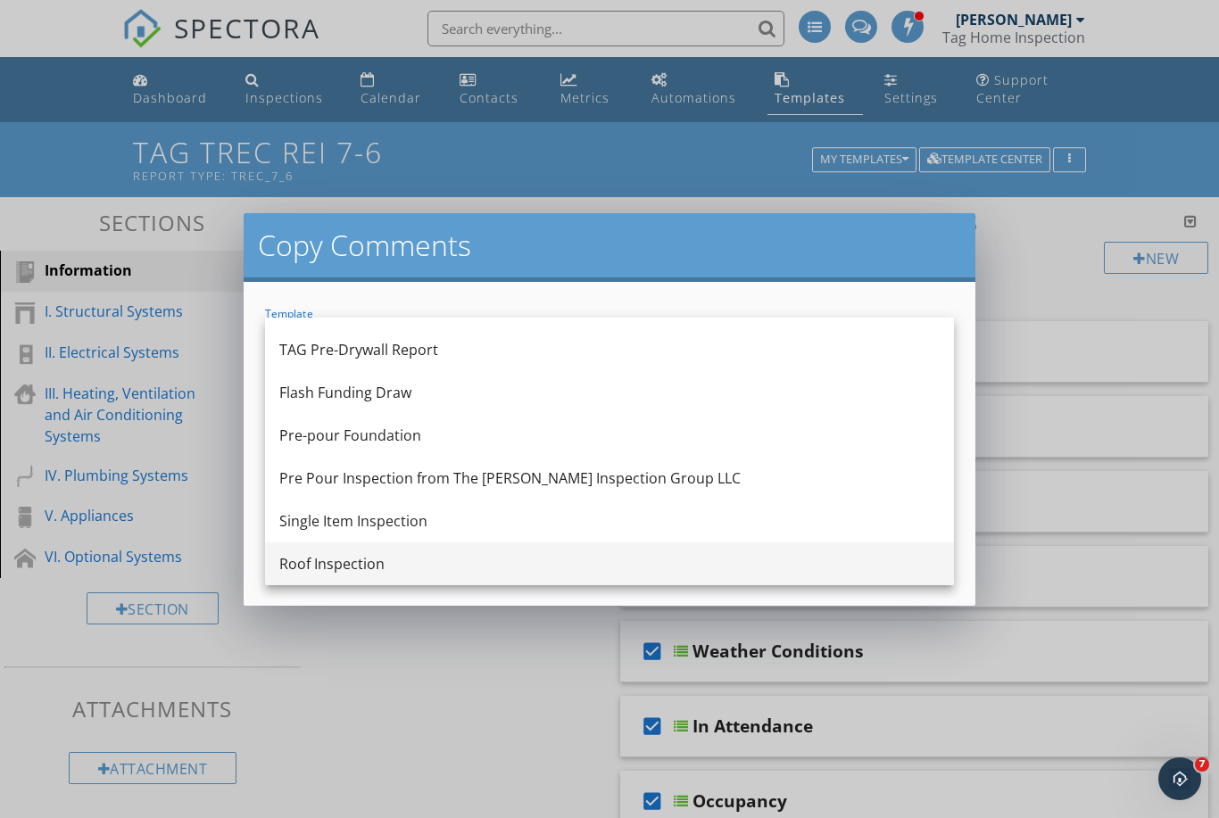
scroll to position [161, 0]
click at [361, 557] on div "Roof Inspection" at bounding box center [609, 563] width 660 height 21
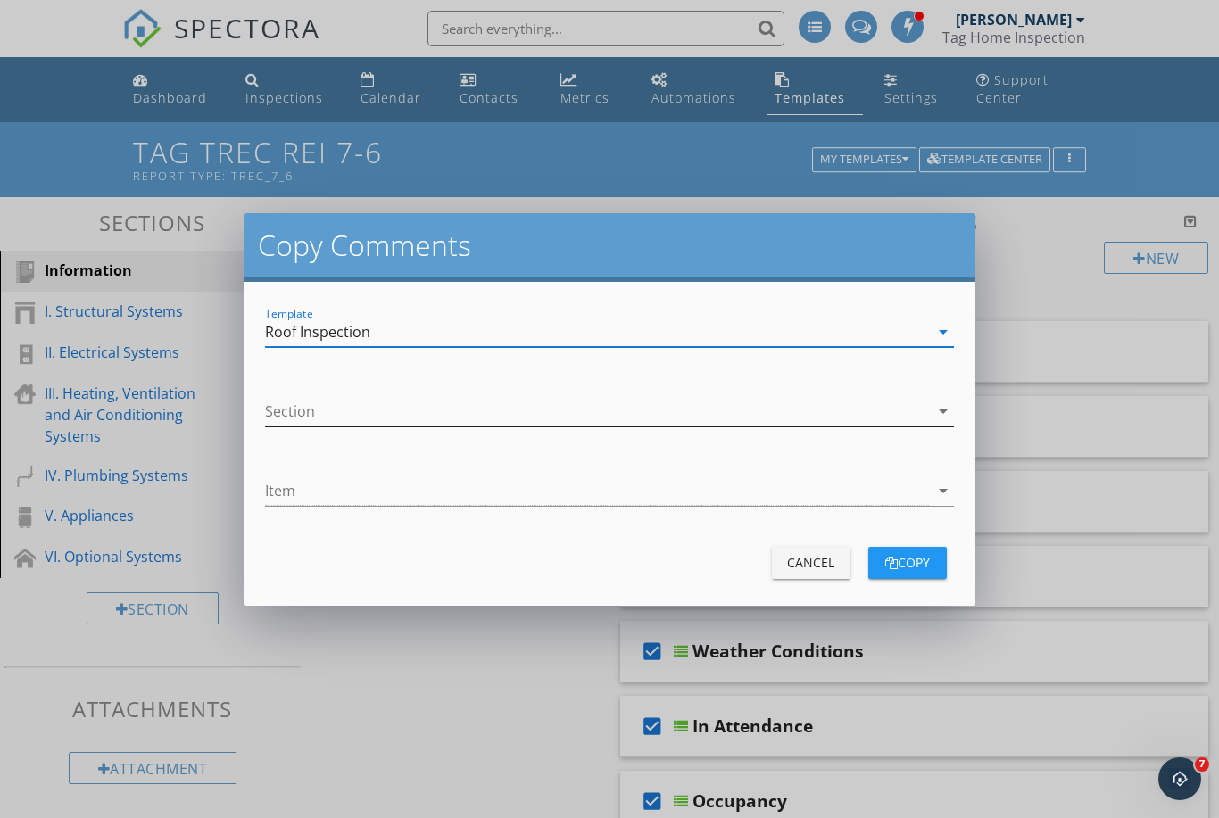
click at [434, 406] on div at bounding box center [597, 411] width 664 height 29
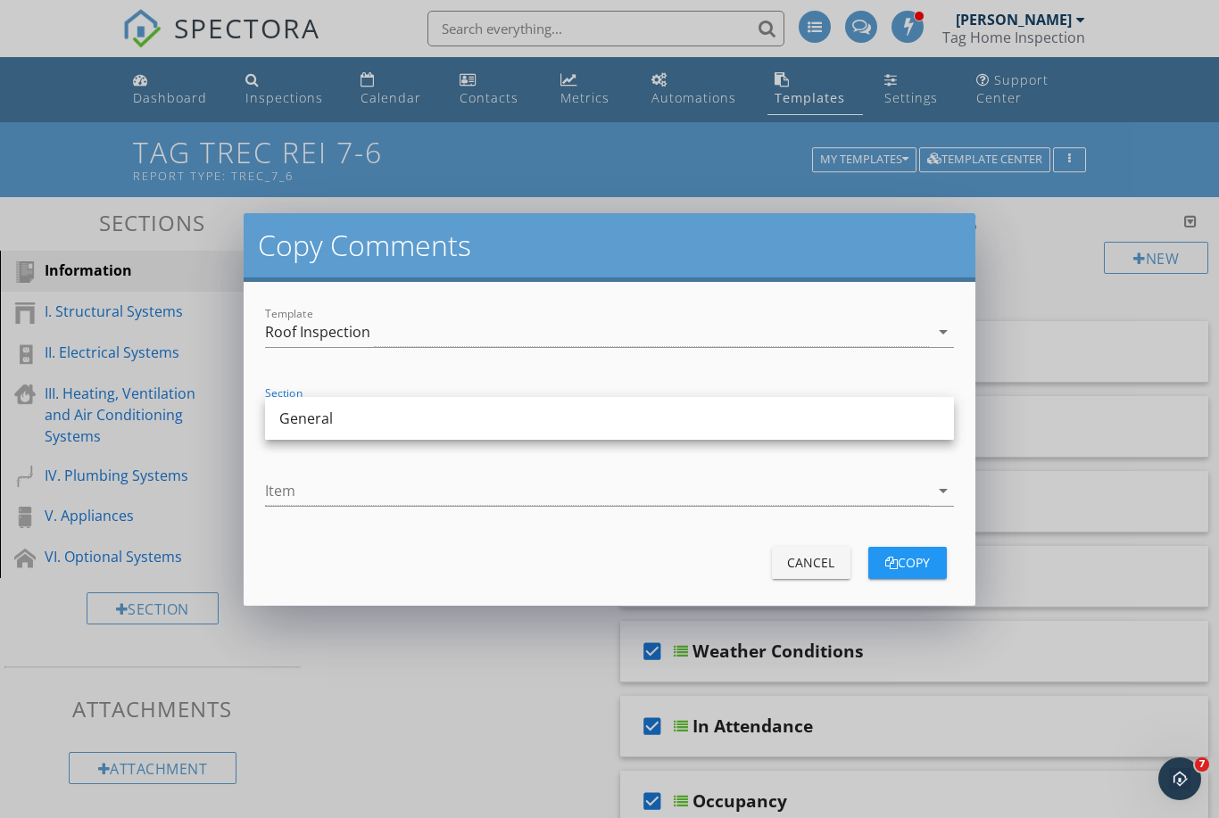
click at [408, 424] on div "General" at bounding box center [609, 418] width 660 height 21
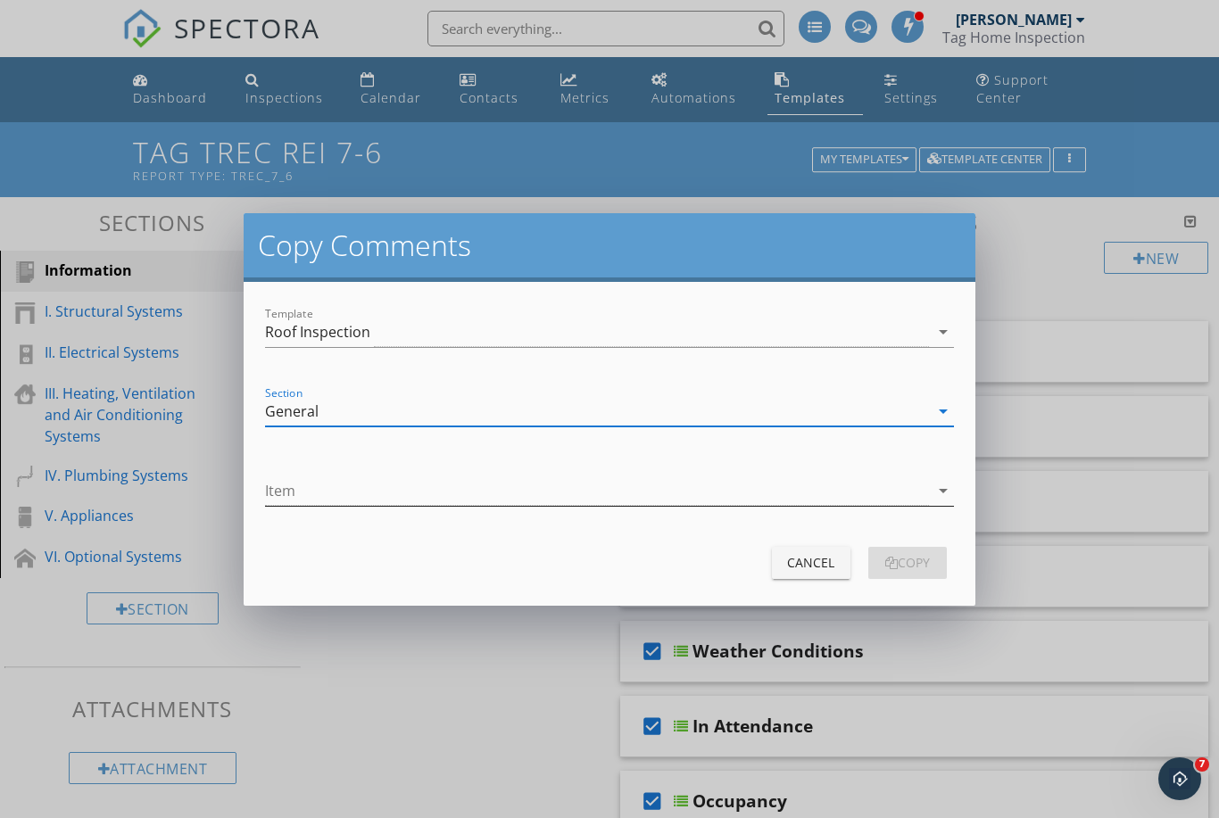
click at [400, 476] on div at bounding box center [597, 490] width 664 height 29
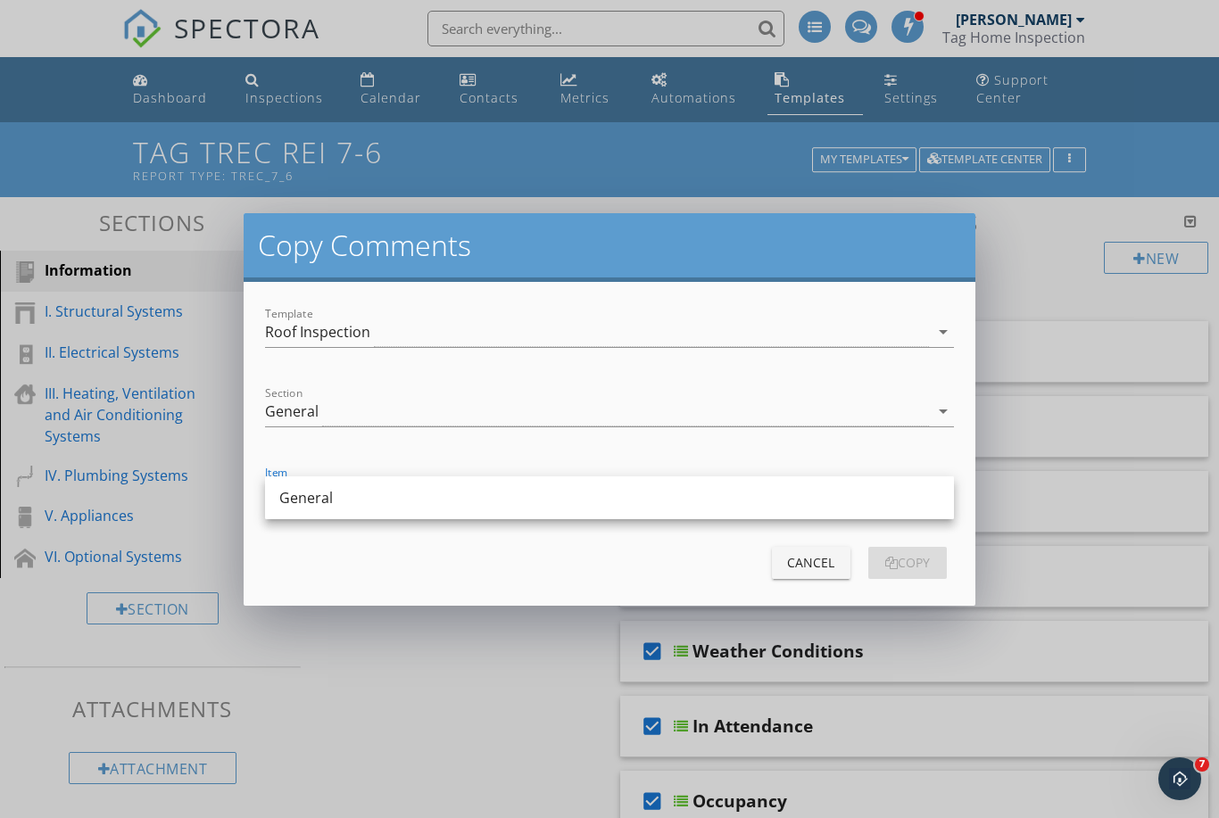
drag, startPoint x: 401, startPoint y: 485, endPoint x: 390, endPoint y: 594, distance: 109.4
click at [390, 595] on form "Template Roof Inspection arrow_drop_down Section General arrow_drop_down Item a…" at bounding box center [609, 444] width 731 height 324
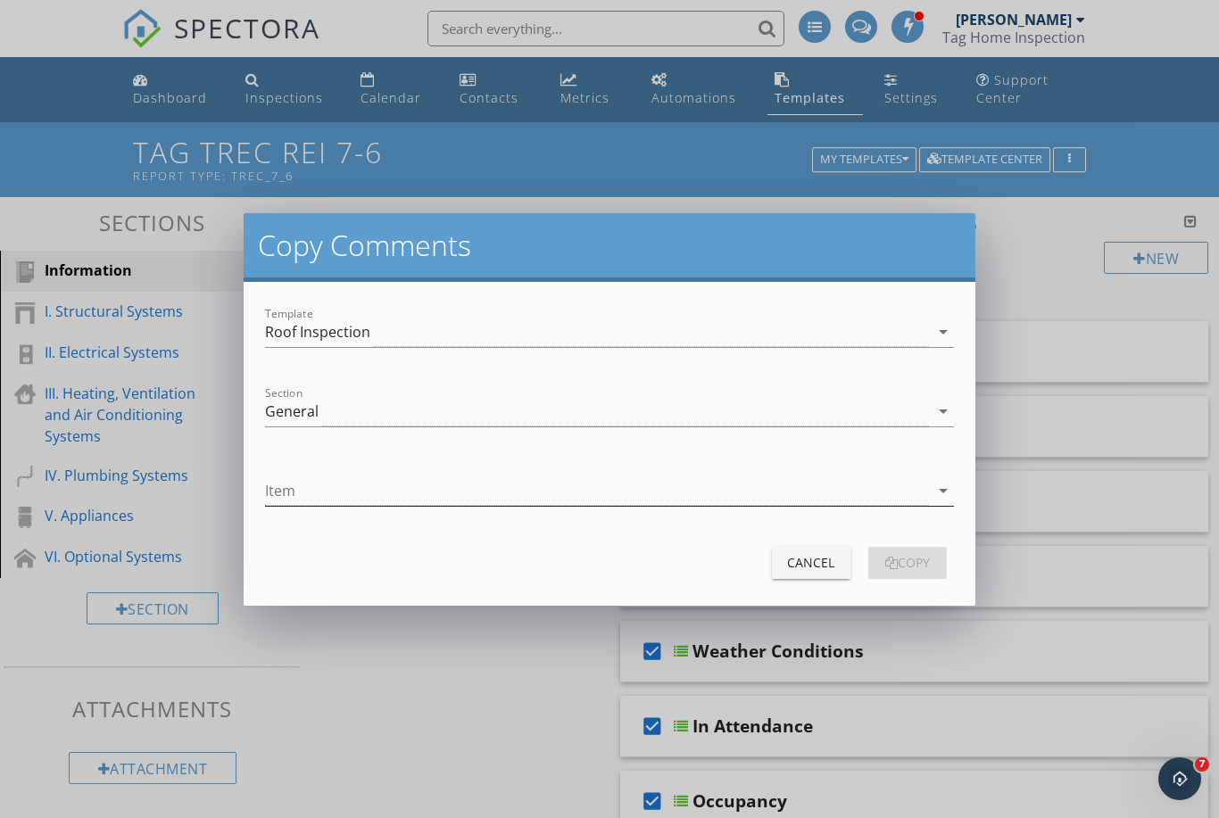
click at [599, 502] on div at bounding box center [597, 490] width 664 height 29
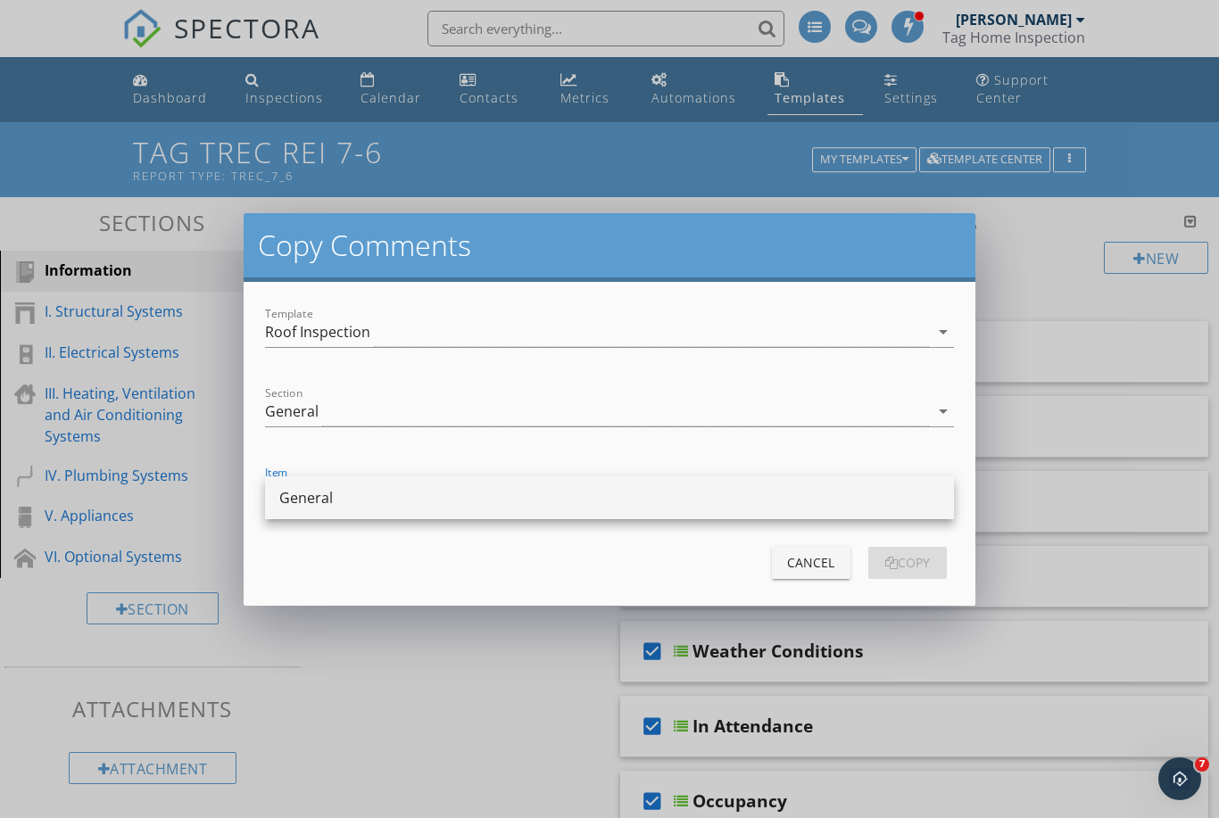
click at [601, 491] on div "General" at bounding box center [609, 497] width 660 height 21
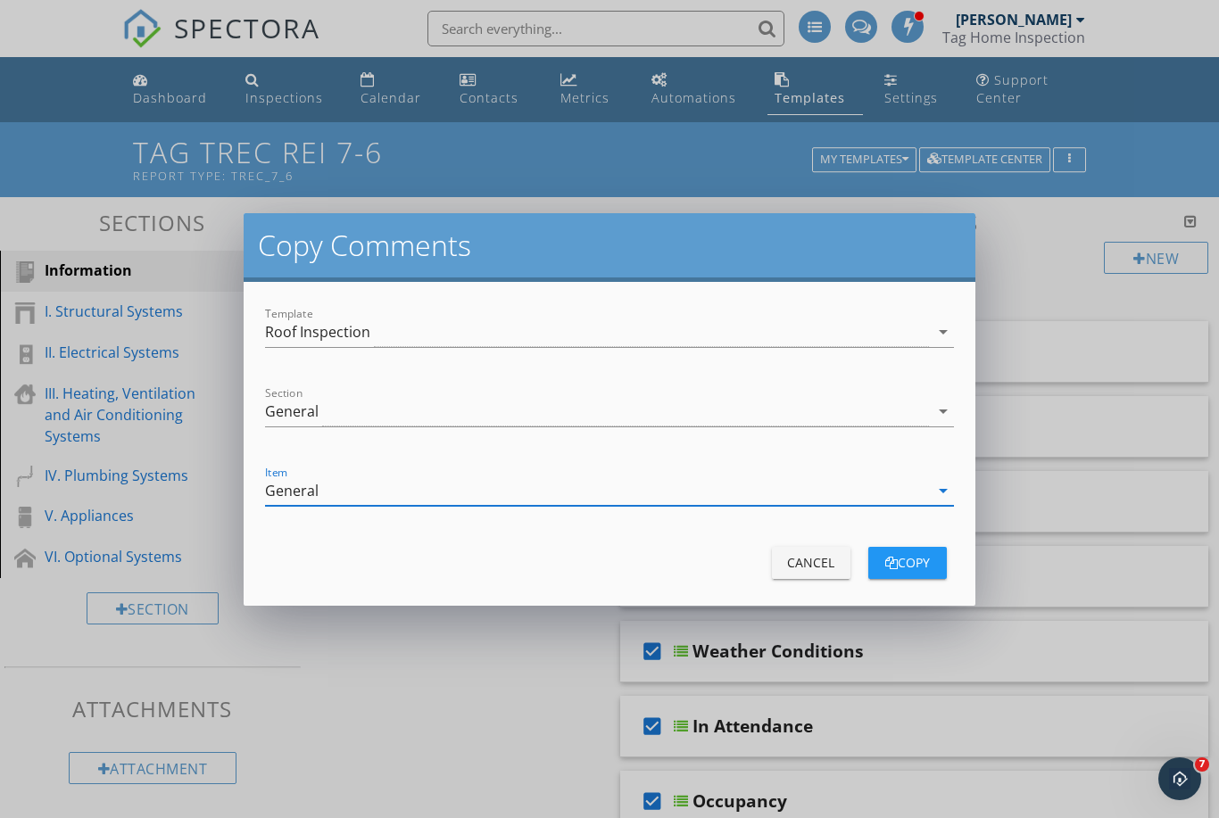
click at [882, 569] on div "copy" at bounding box center [907, 562] width 50 height 19
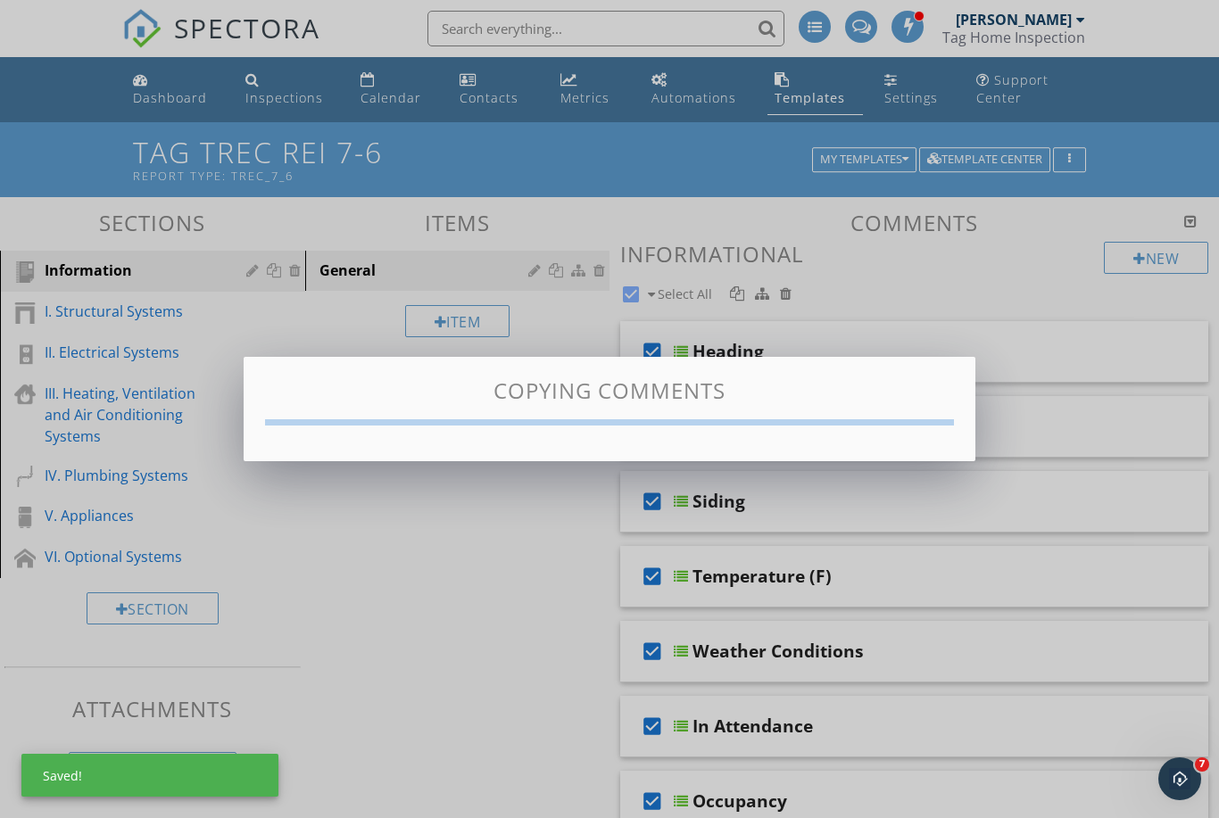
checkbox input "false"
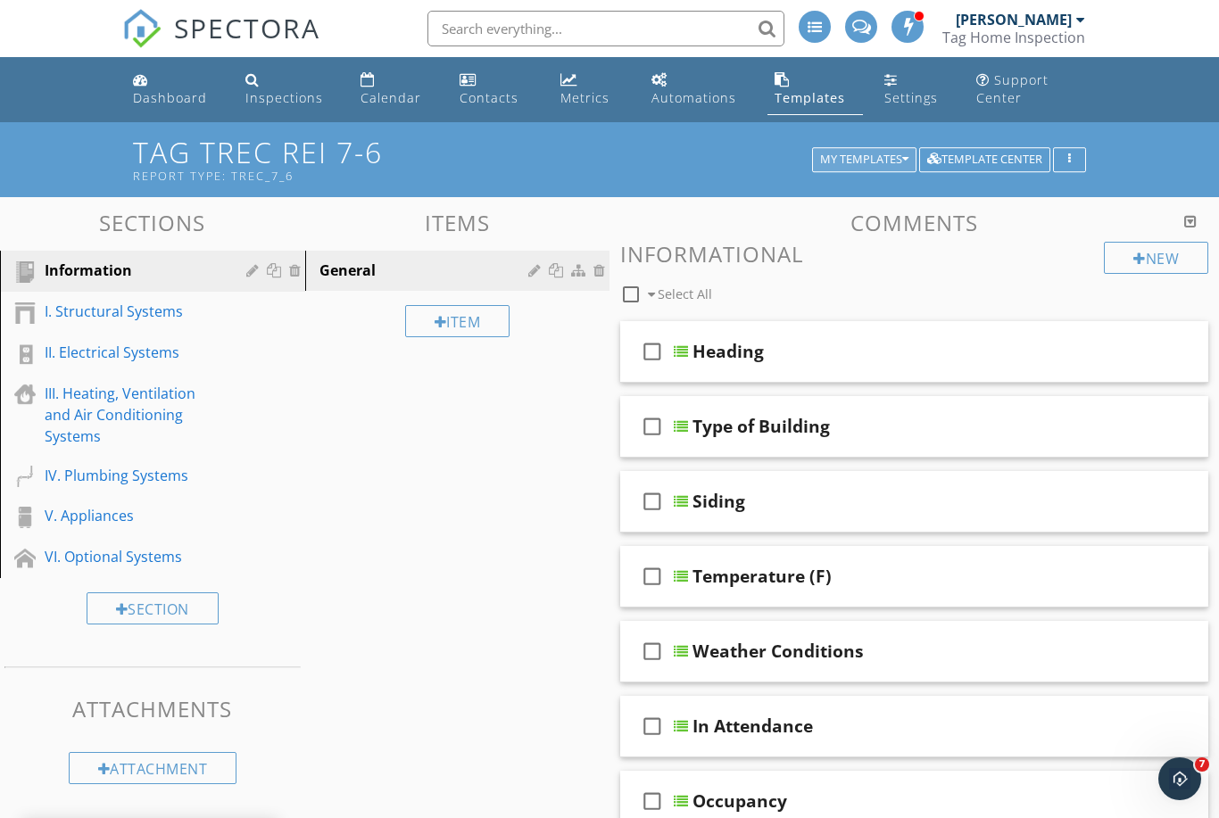
click at [859, 161] on div "My Templates" at bounding box center [864, 159] width 88 height 12
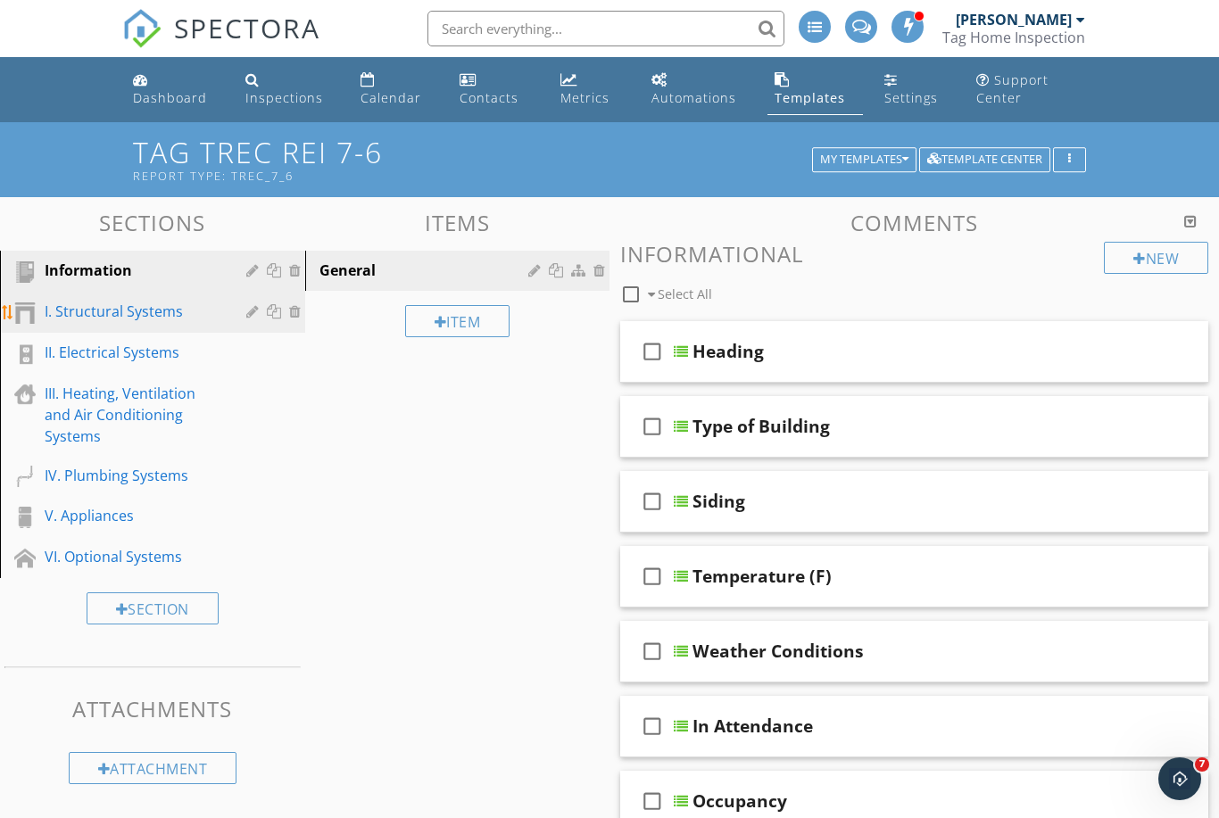
click at [162, 327] on link "I. Structural Systems" at bounding box center [155, 312] width 300 height 41
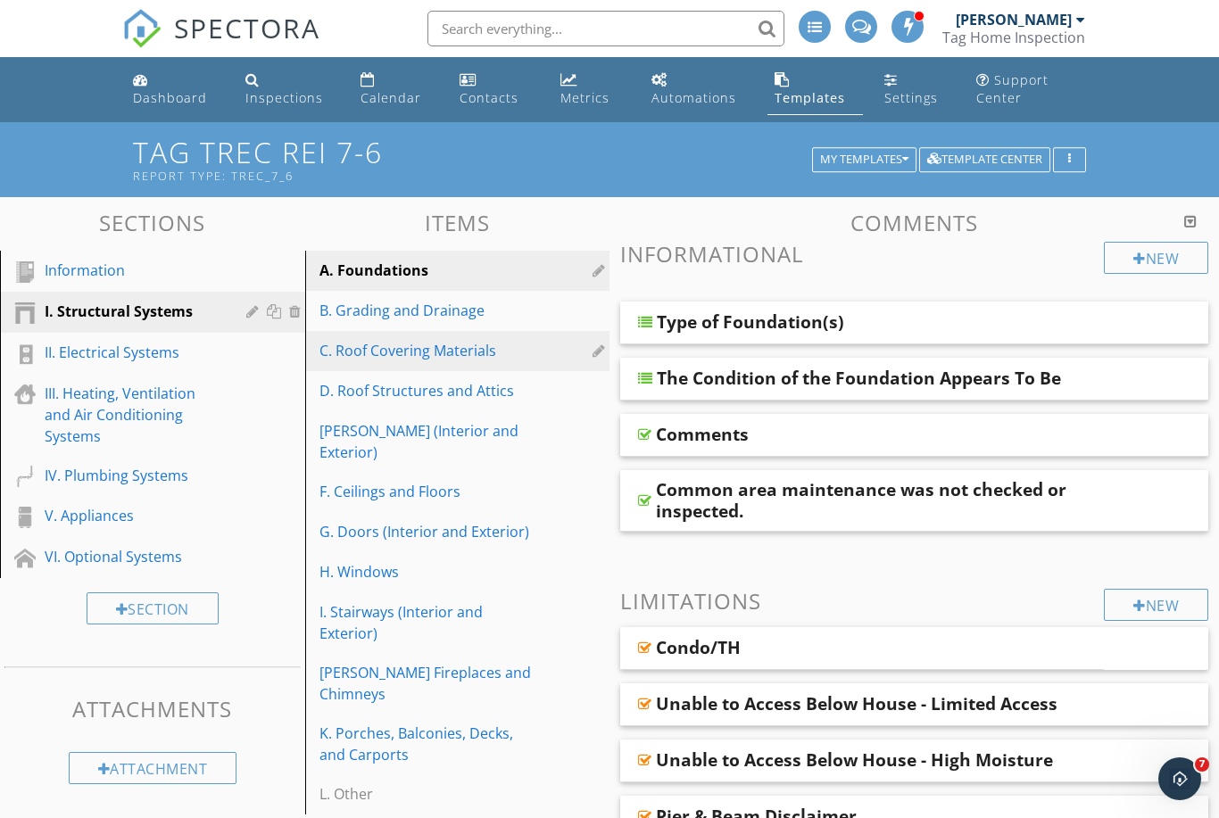
click at [409, 359] on div "C. Roof Covering Materials" at bounding box center [426, 350] width 215 height 21
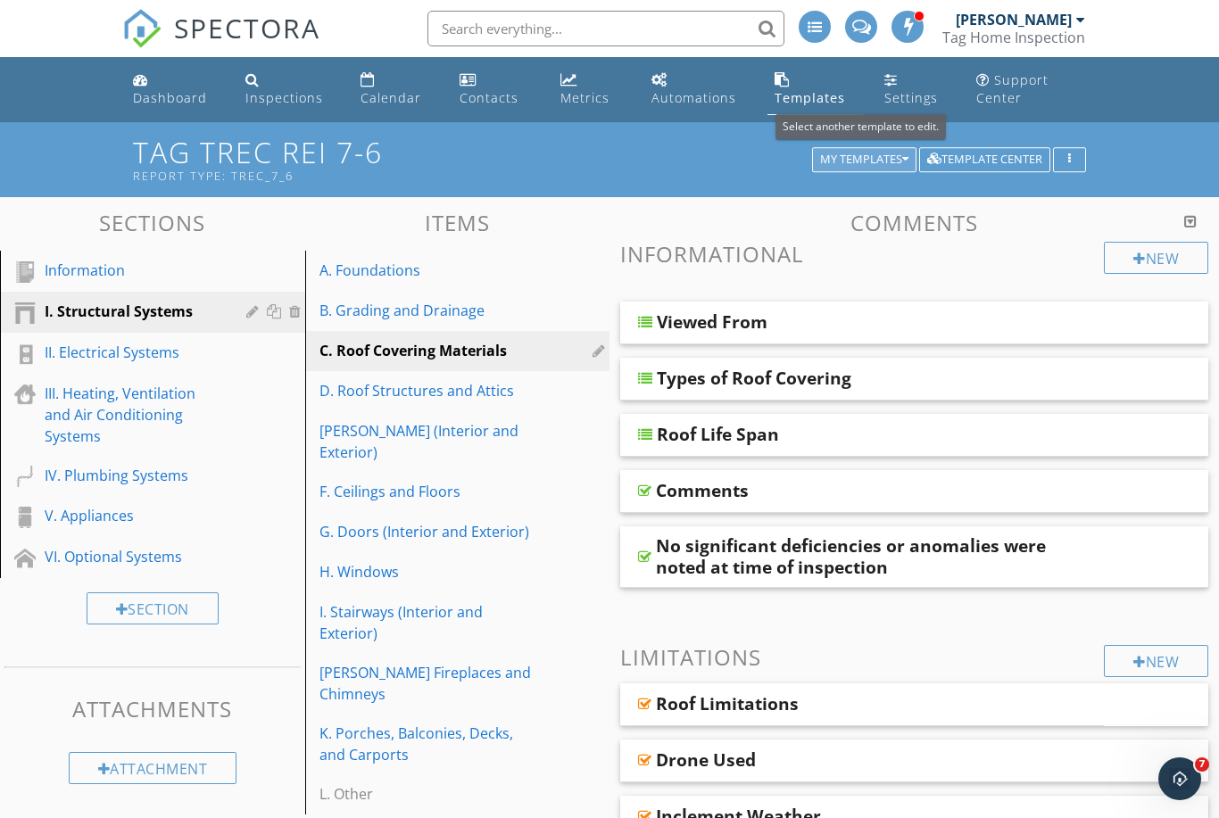
click at [901, 155] on div "My Templates" at bounding box center [864, 159] width 88 height 12
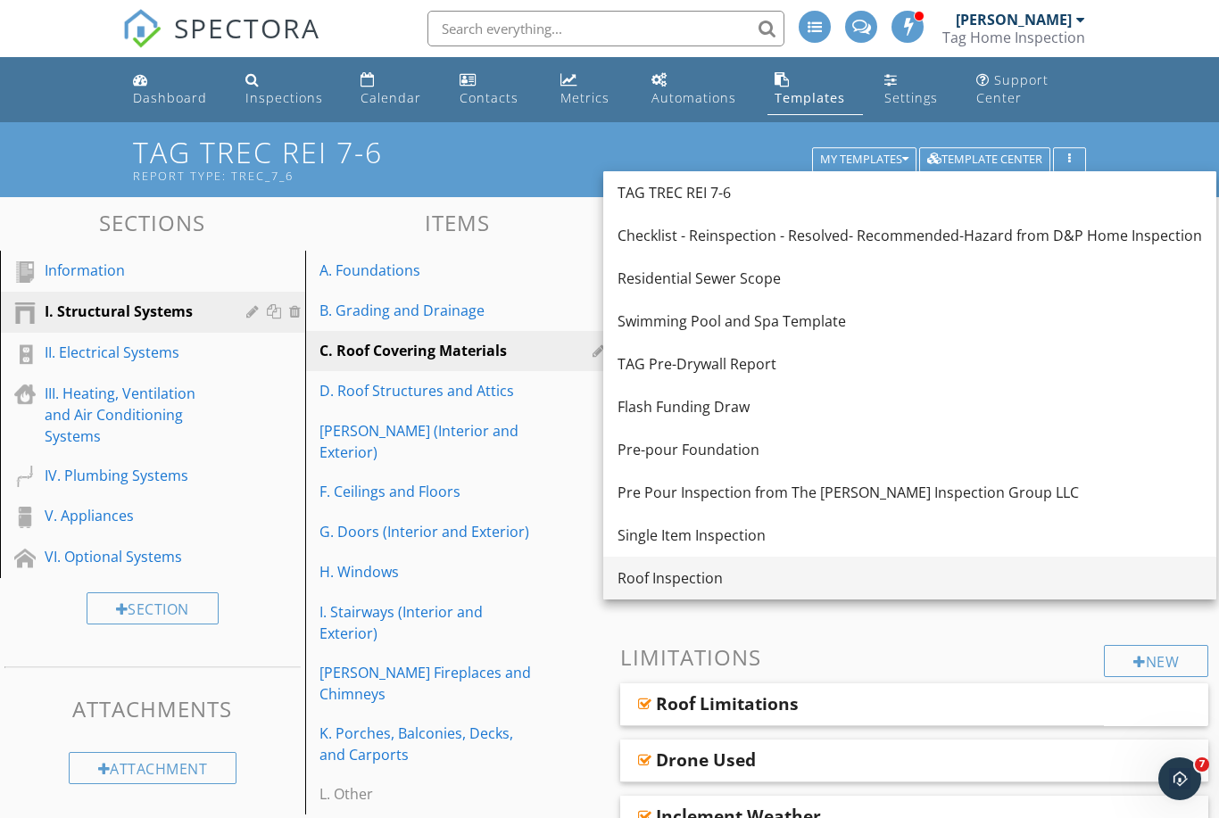
click at [676, 567] on div "Roof Inspection" at bounding box center [909, 577] width 584 height 21
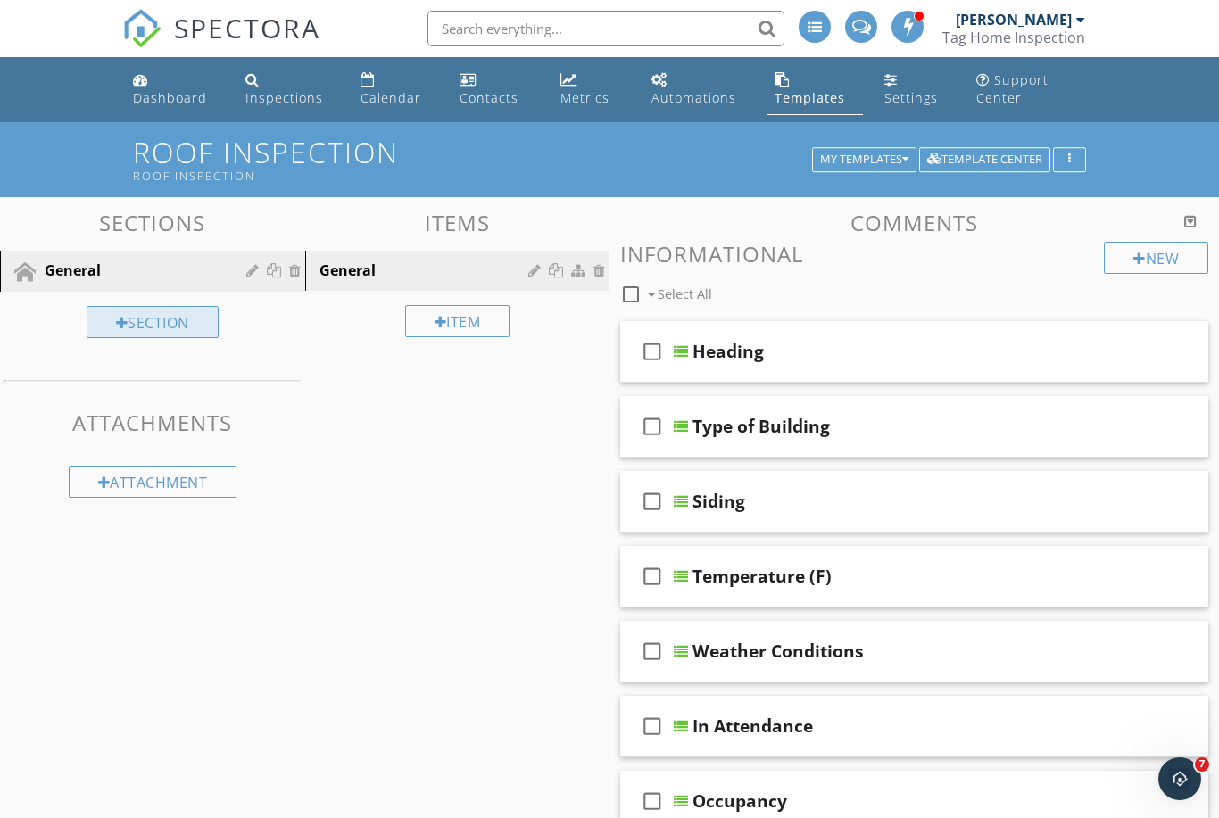
click at [195, 334] on div "Section" at bounding box center [153, 322] width 132 height 32
click at [92, 210] on div "Add a new section keyboard_arrow_down This new section will be saved to your te…" at bounding box center [609, 445] width 1219 height 891
click at [112, 314] on div "Section" at bounding box center [153, 322] width 132 height 32
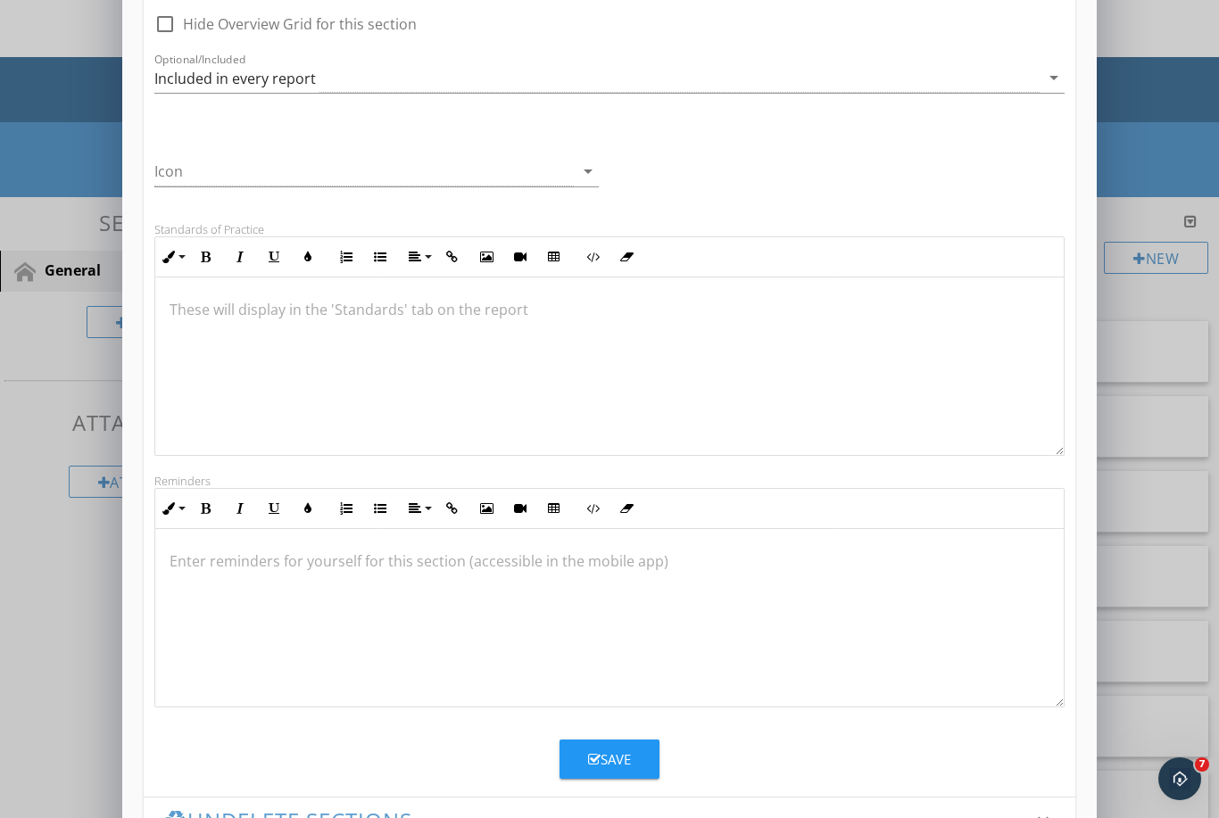
scroll to position [0, 0]
type input "Roof"
click at [0, 0] on html "SPECTORA Alex Lury Tag Home Inspection Role: Inspector Dashboard New Inspection…" at bounding box center [609, 546] width 1219 height 1093
click at [628, 771] on button "Save" at bounding box center [609, 759] width 100 height 39
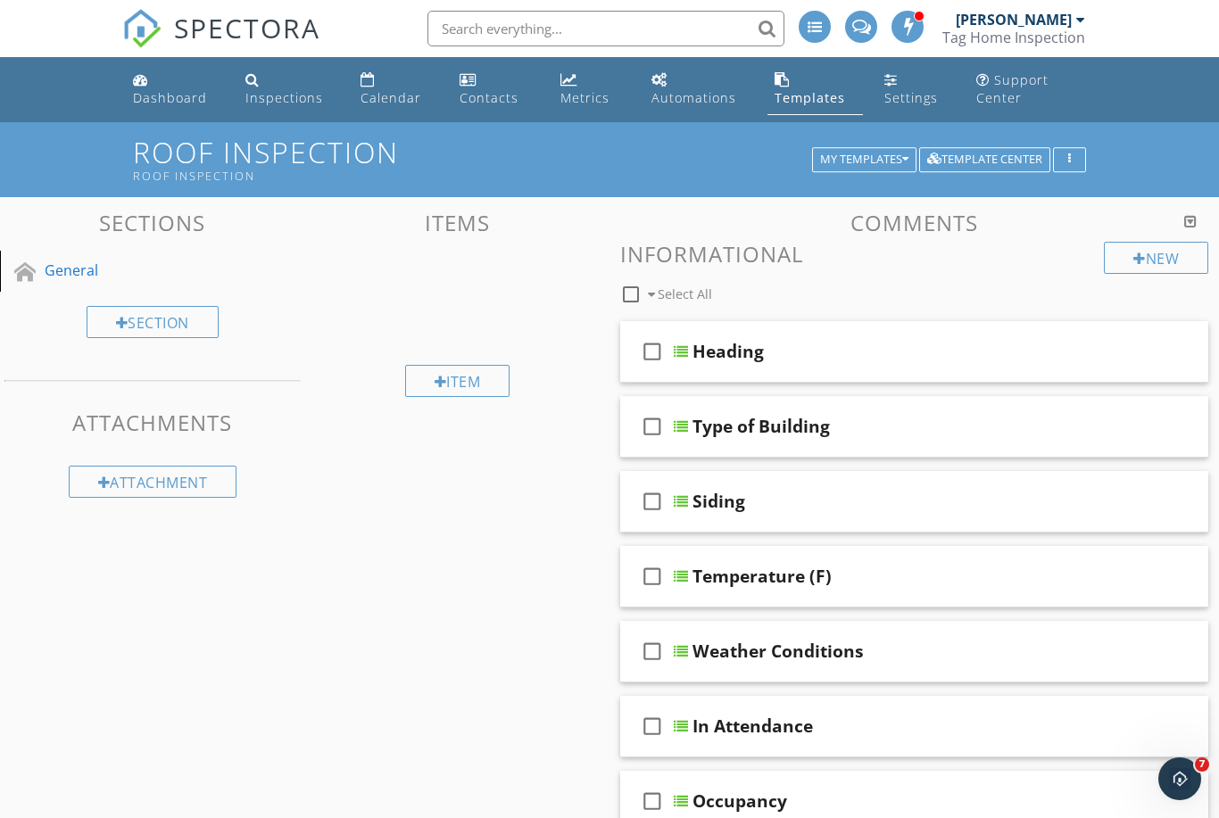
scroll to position [37, 0]
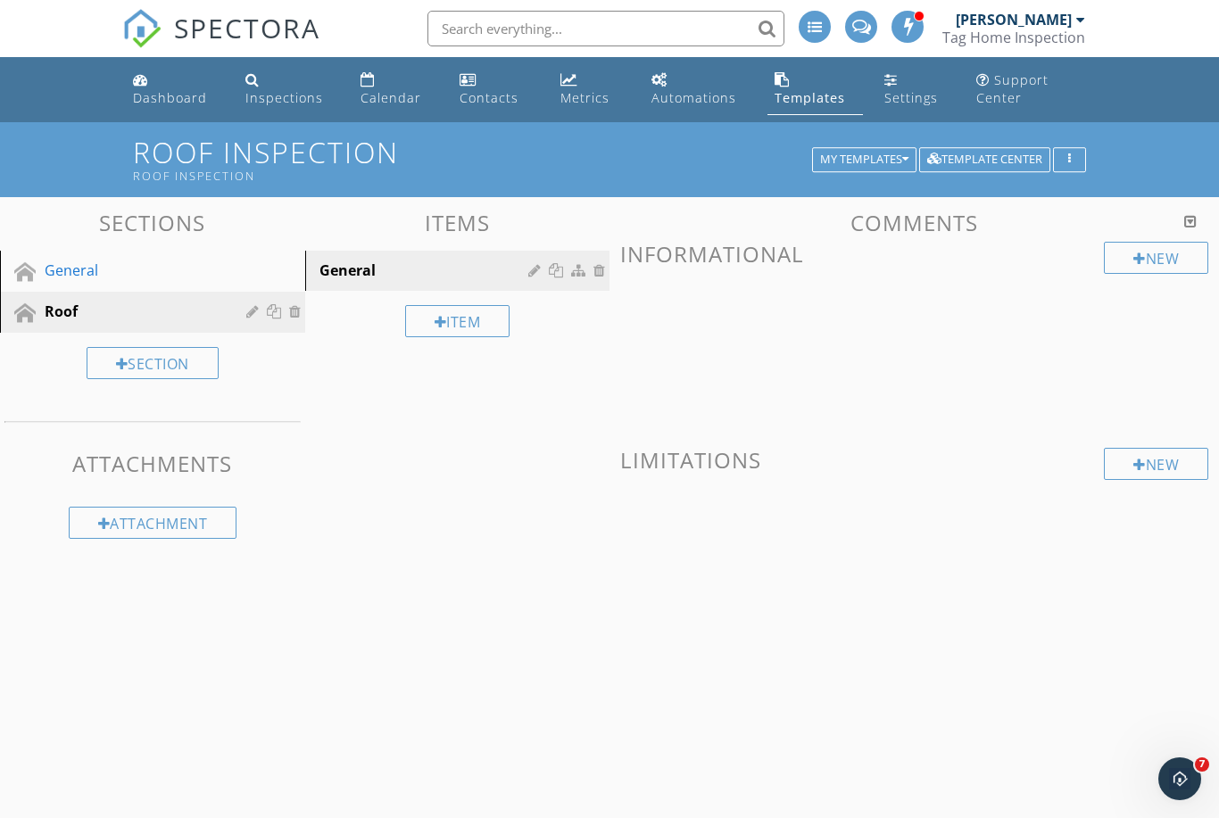
drag, startPoint x: 628, startPoint y: 771, endPoint x: -1, endPoint y: -1, distance: 995.4
click at [0, 0] on html "SPECTORA Alex Lury Tag Home Inspection Role: Inspector Dashboard New Inspection…" at bounding box center [609, 470] width 1219 height 940
click at [491, 319] on div "Item" at bounding box center [457, 321] width 105 height 32
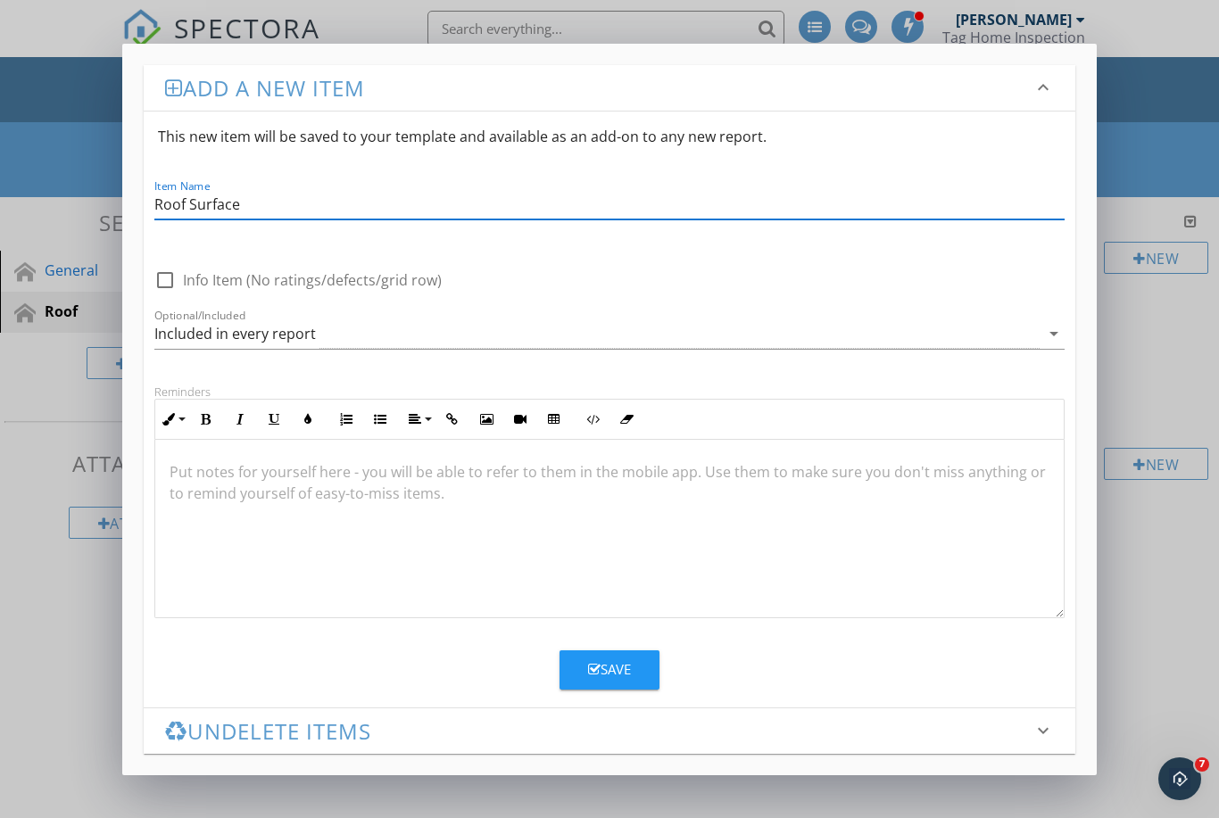
type input "Roof Surface"
click at [576, 673] on button "Save" at bounding box center [609, 669] width 100 height 39
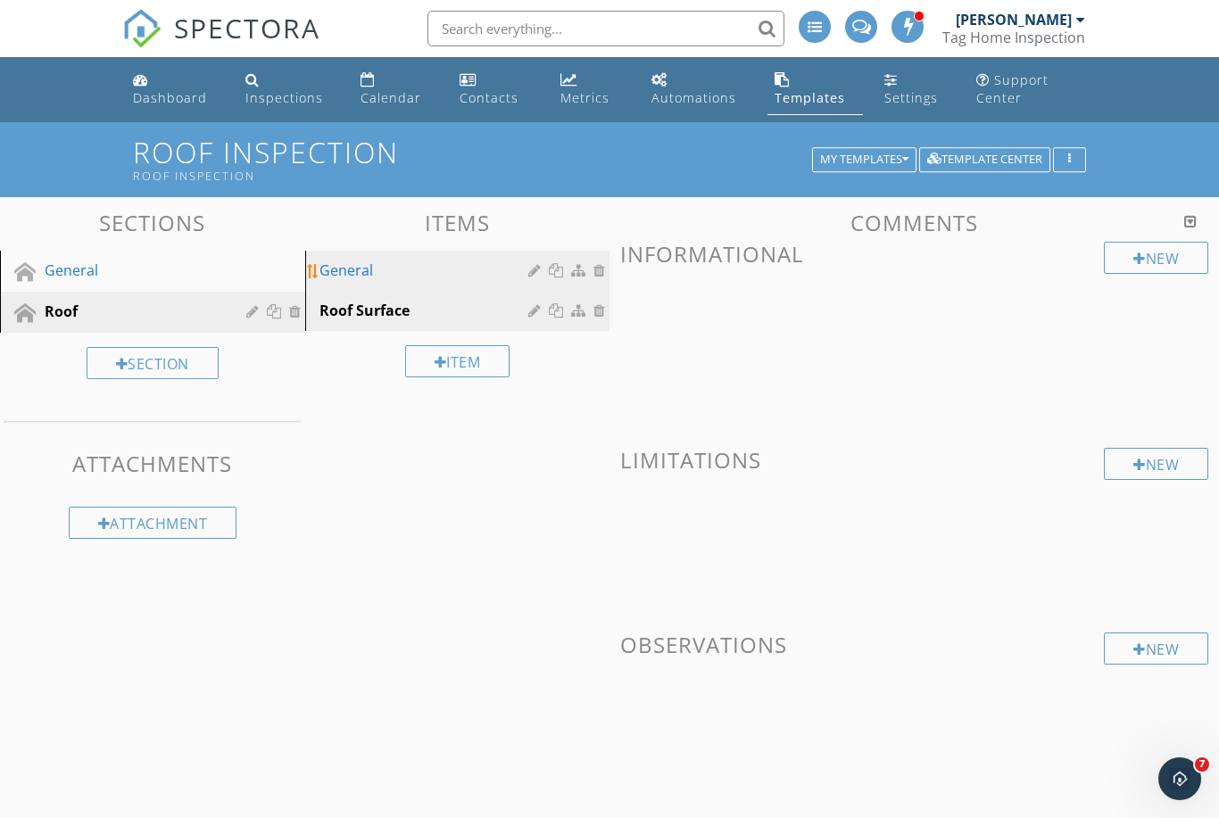
click at [600, 269] on div at bounding box center [601, 270] width 16 height 14
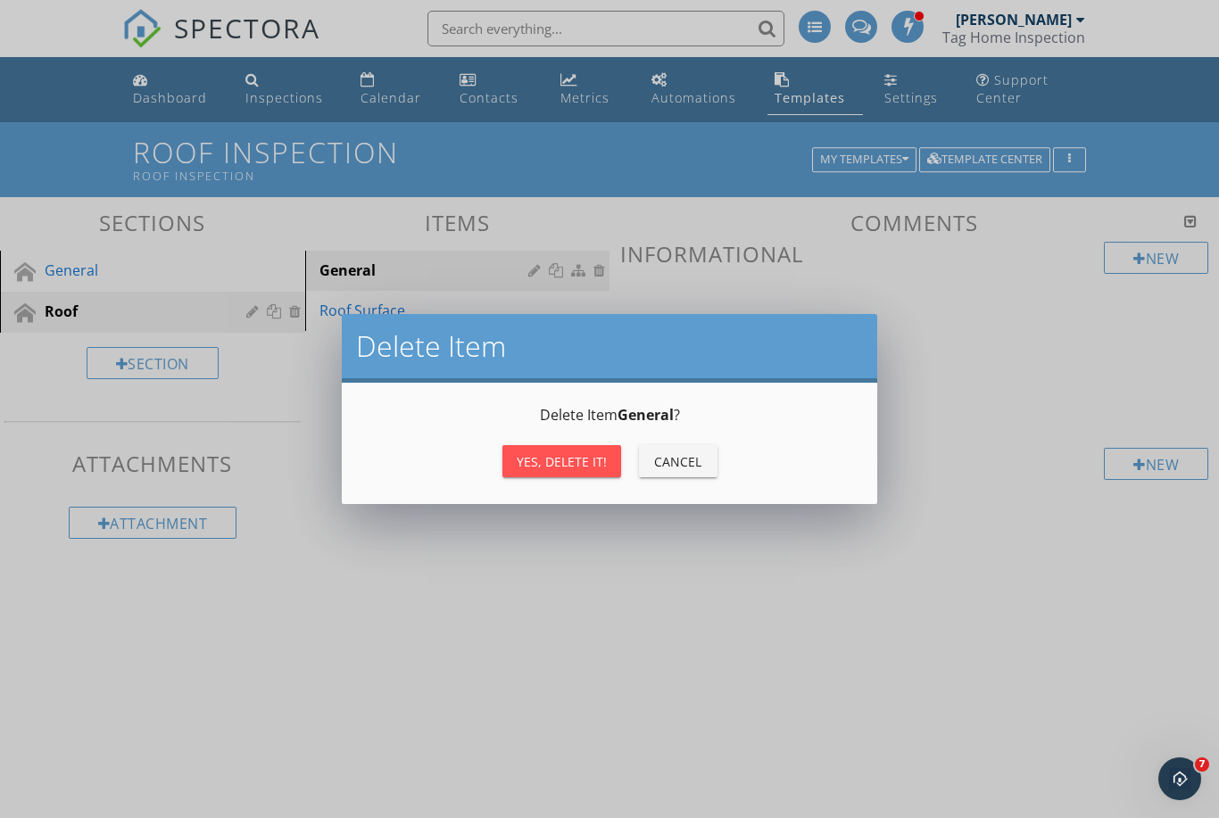
click at [688, 471] on button "Cancel" at bounding box center [678, 461] width 78 height 32
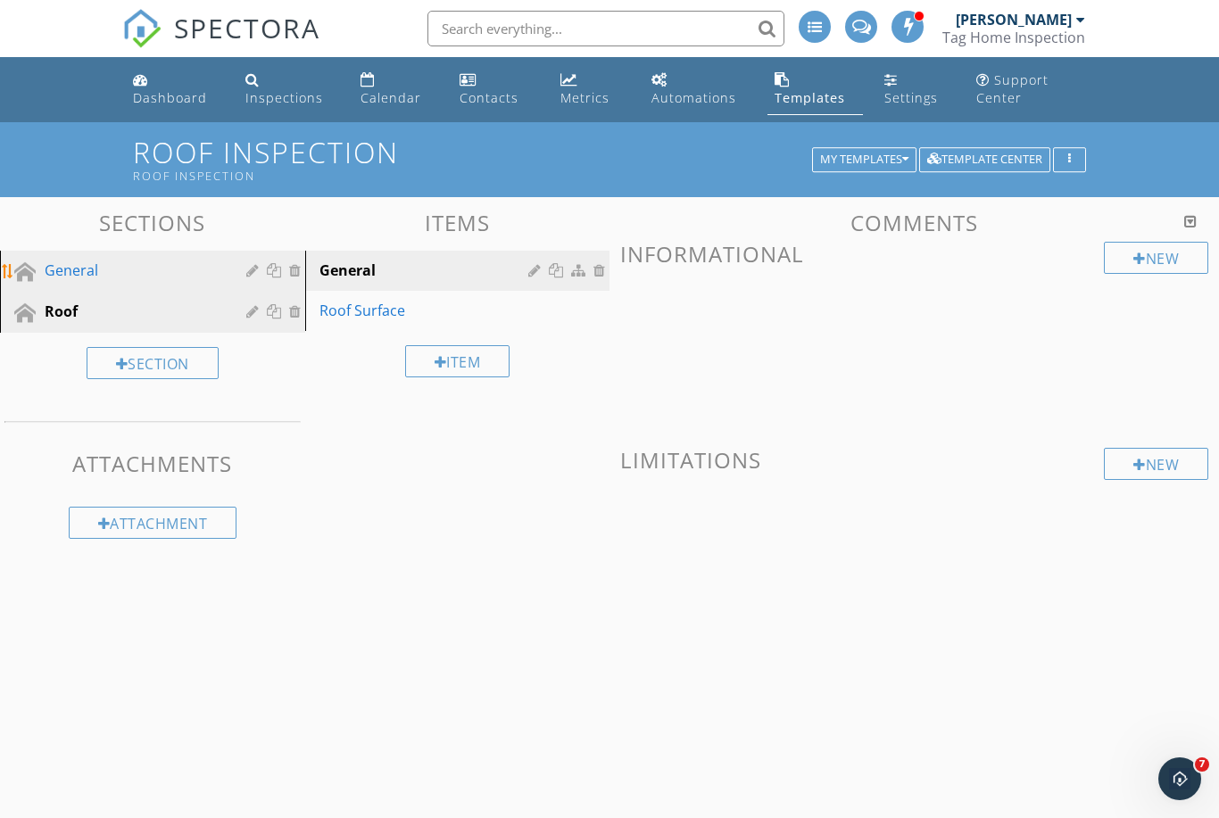
click at [134, 257] on link "General" at bounding box center [155, 271] width 300 height 41
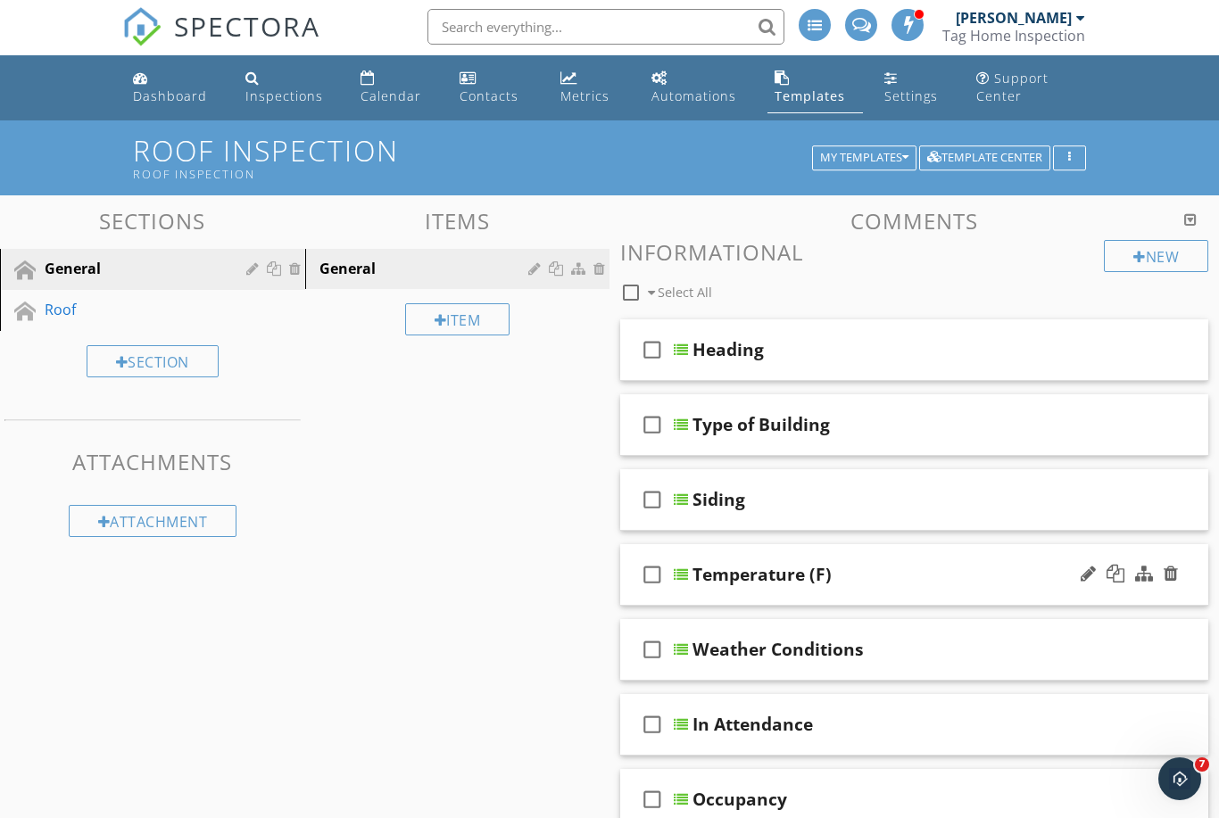
scroll to position [0, 0]
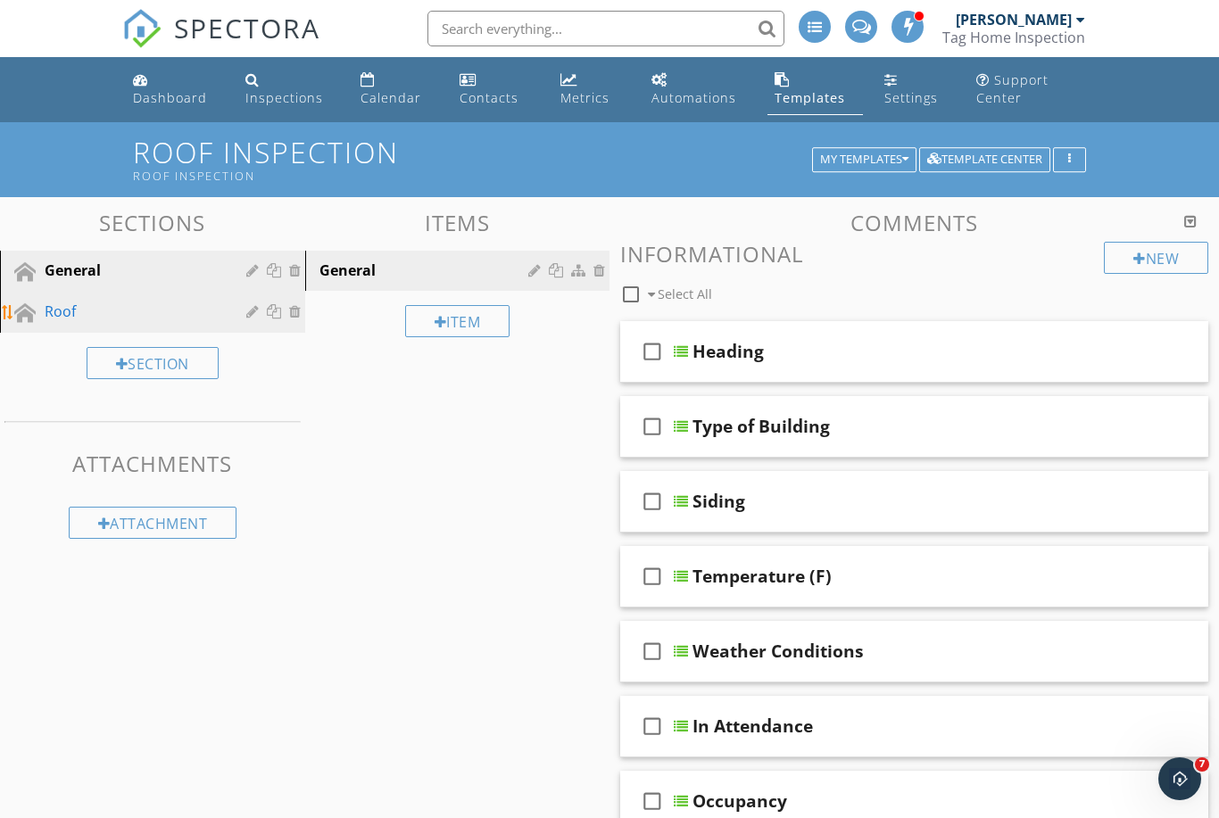
click at [178, 308] on div "Roof" at bounding box center [133, 311] width 176 height 21
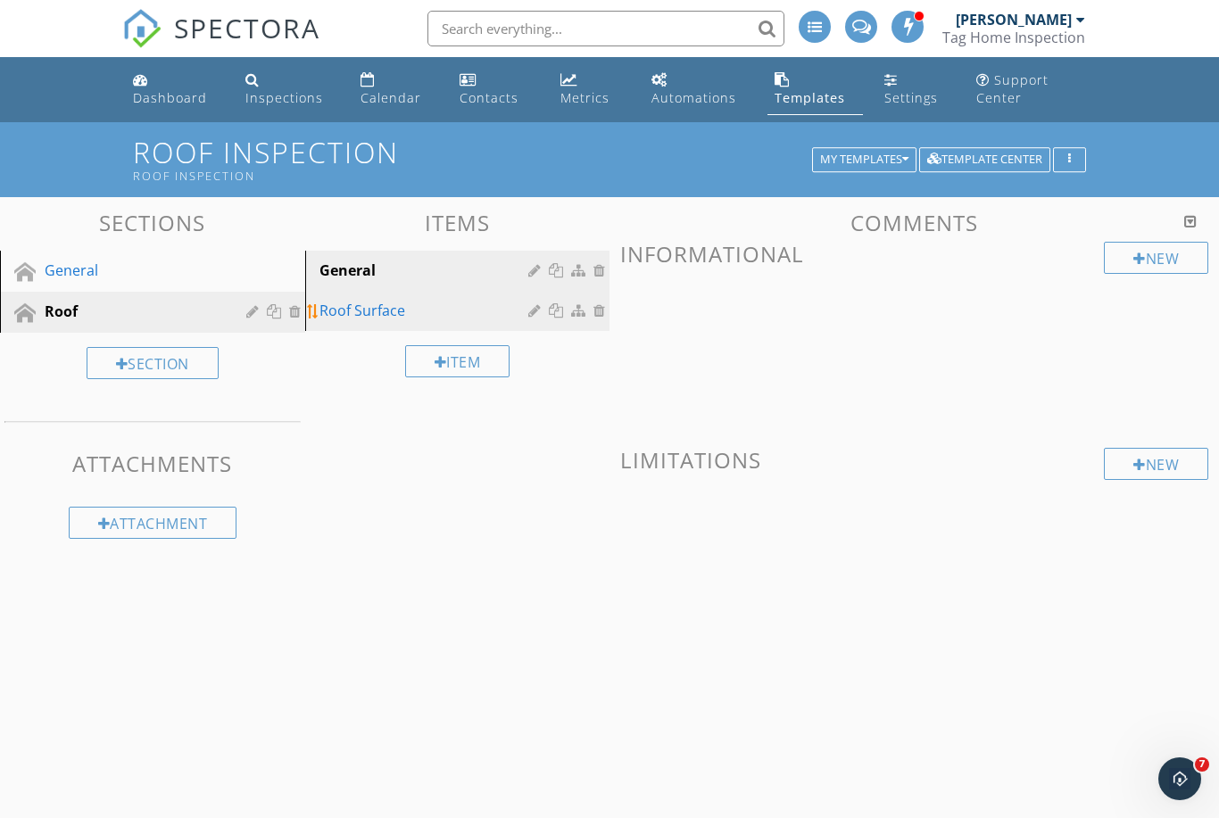
click at [390, 322] on link "Roof Surface" at bounding box center [460, 310] width 300 height 39
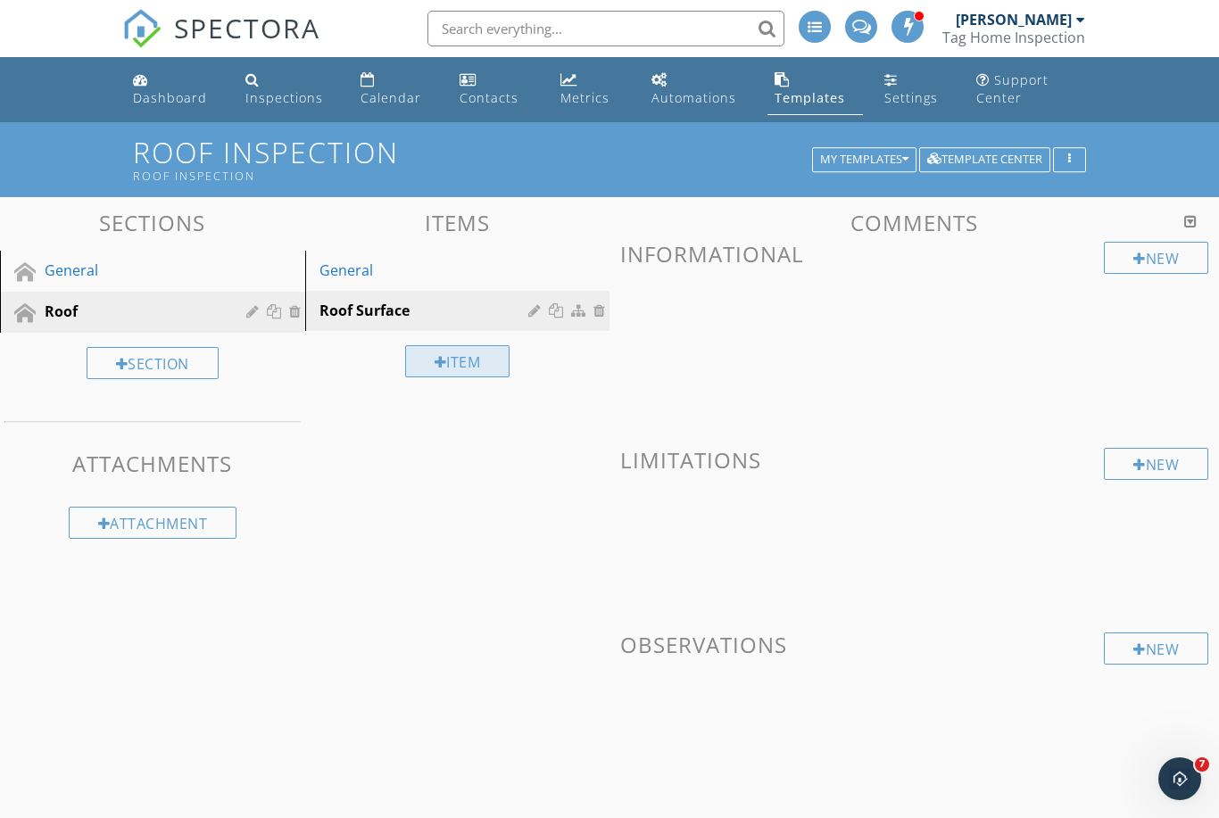
click at [441, 359] on div at bounding box center [440, 362] width 12 height 14
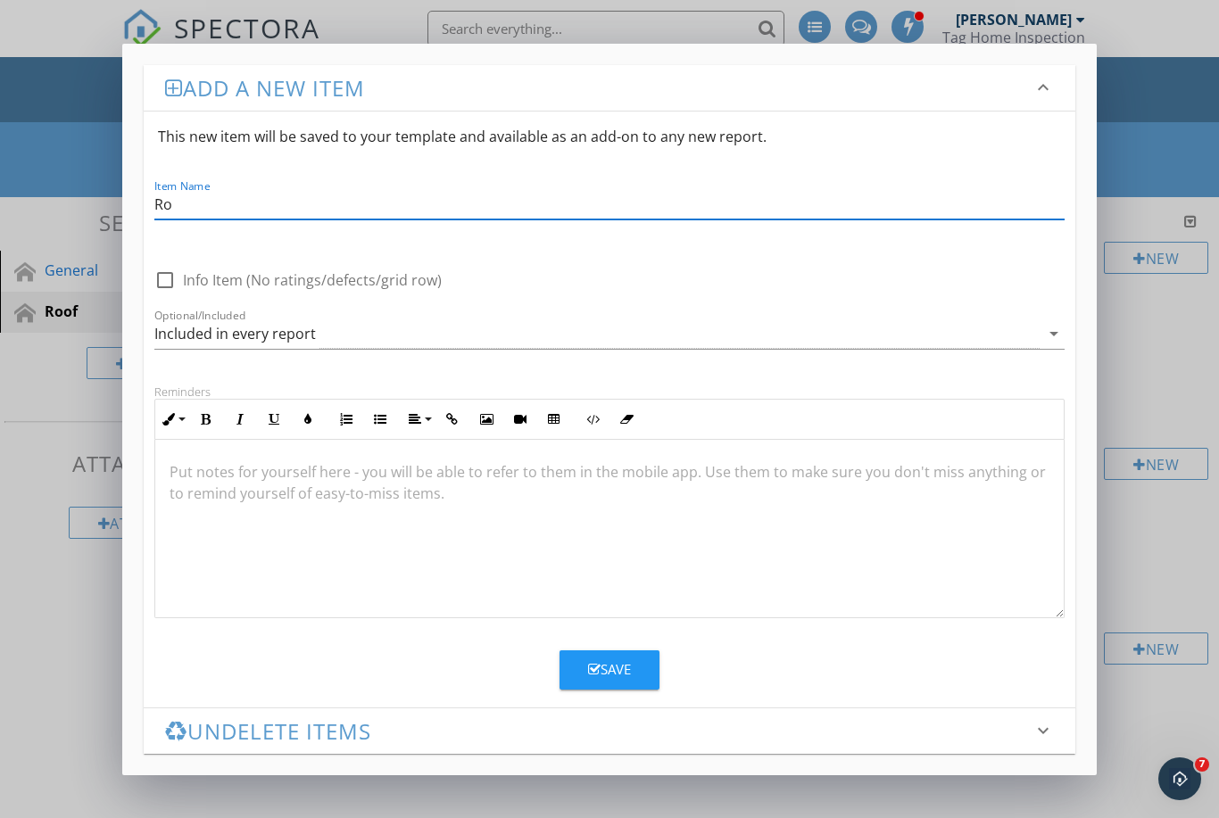
type input "R"
type input "Flashing"
click at [574, 665] on button "Save" at bounding box center [609, 669] width 100 height 39
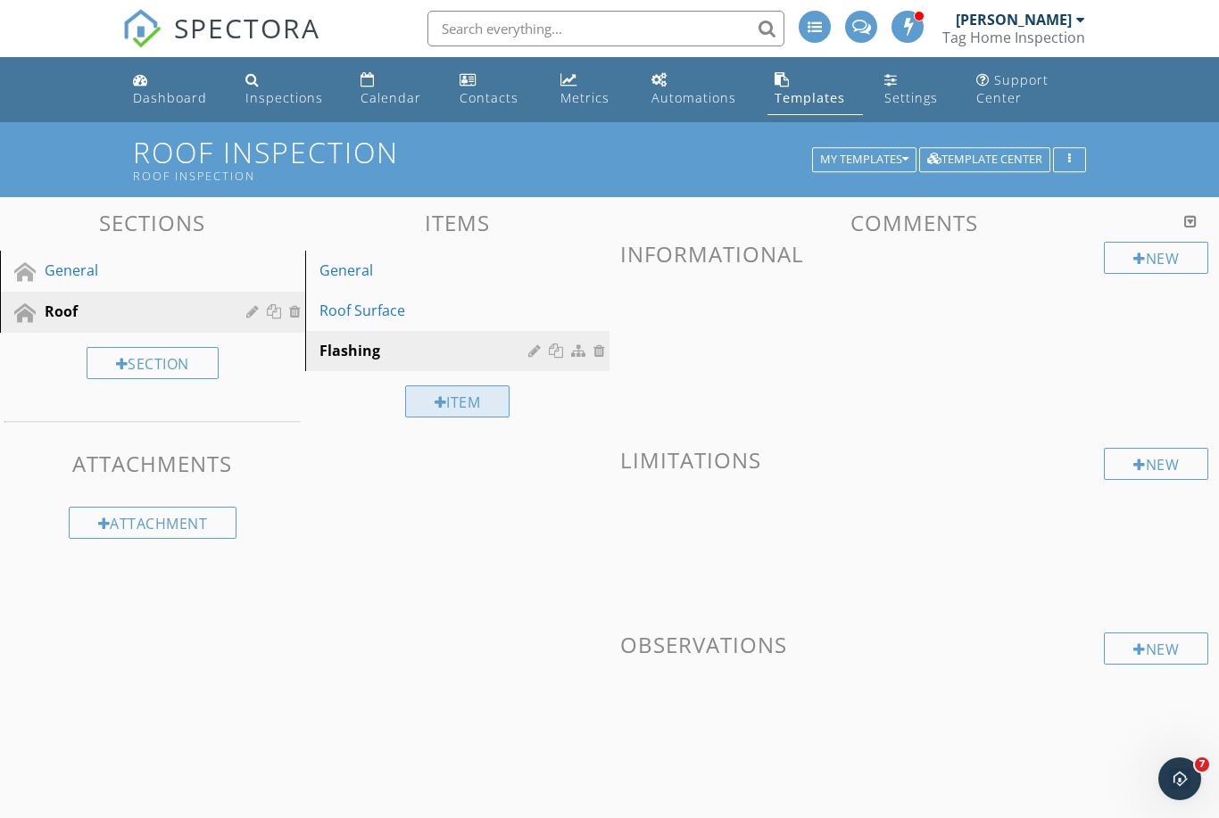
click at [435, 412] on div "Item" at bounding box center [457, 401] width 105 height 32
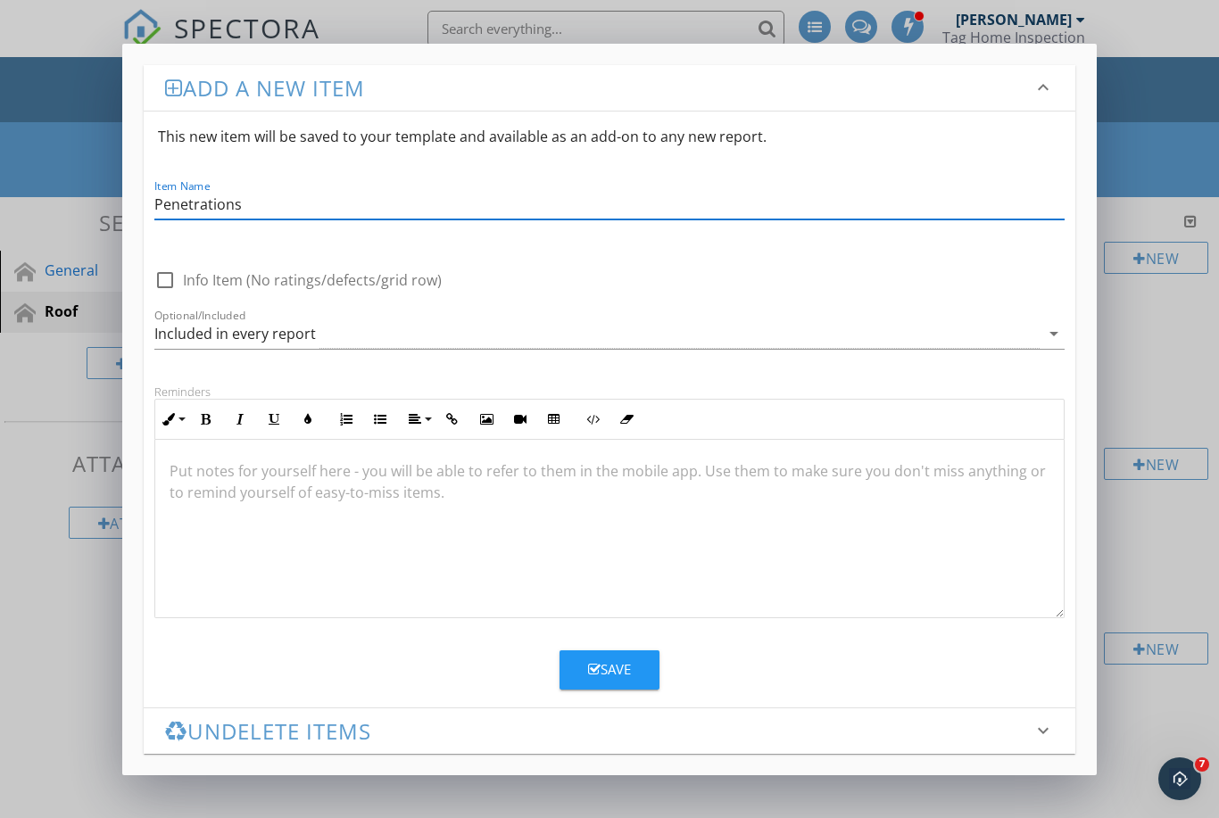
type input "Penetrations"
click at [622, 681] on button "Save" at bounding box center [609, 669] width 100 height 39
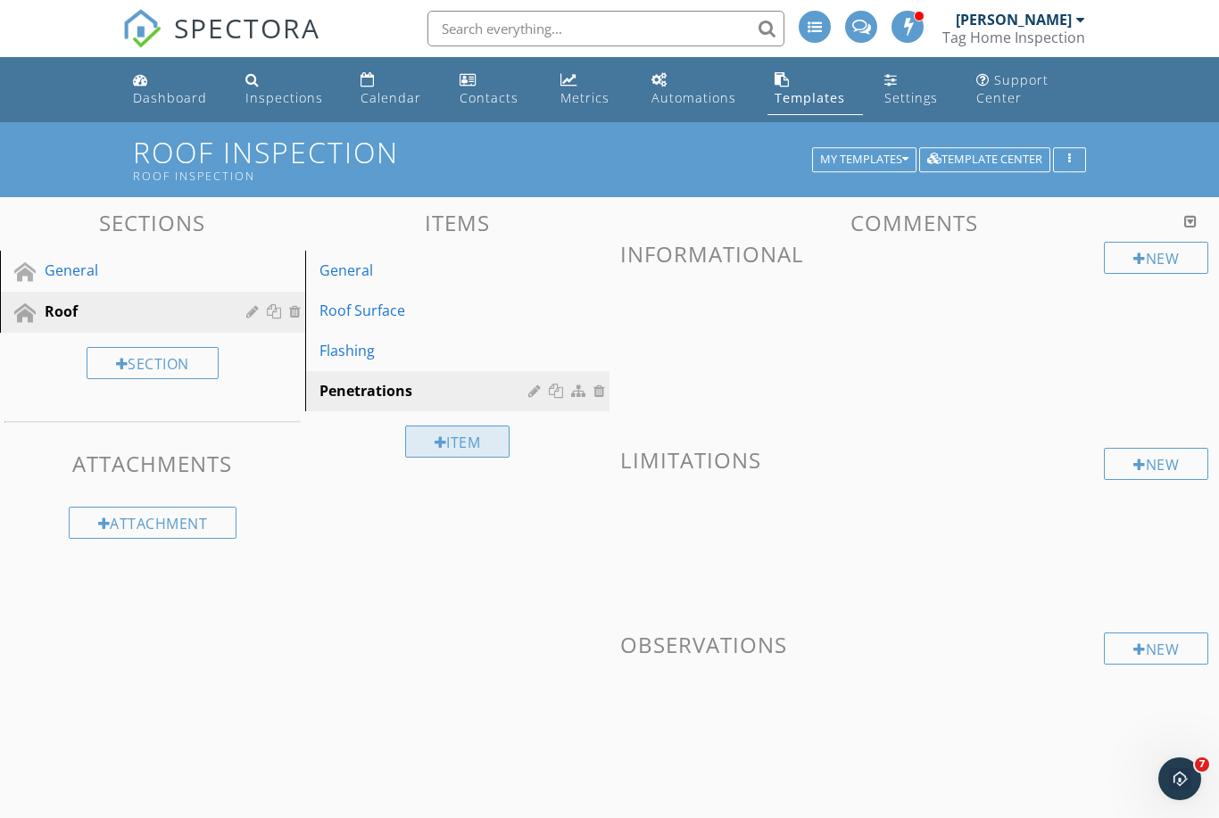
click at [467, 452] on div "Item" at bounding box center [457, 442] width 105 height 32
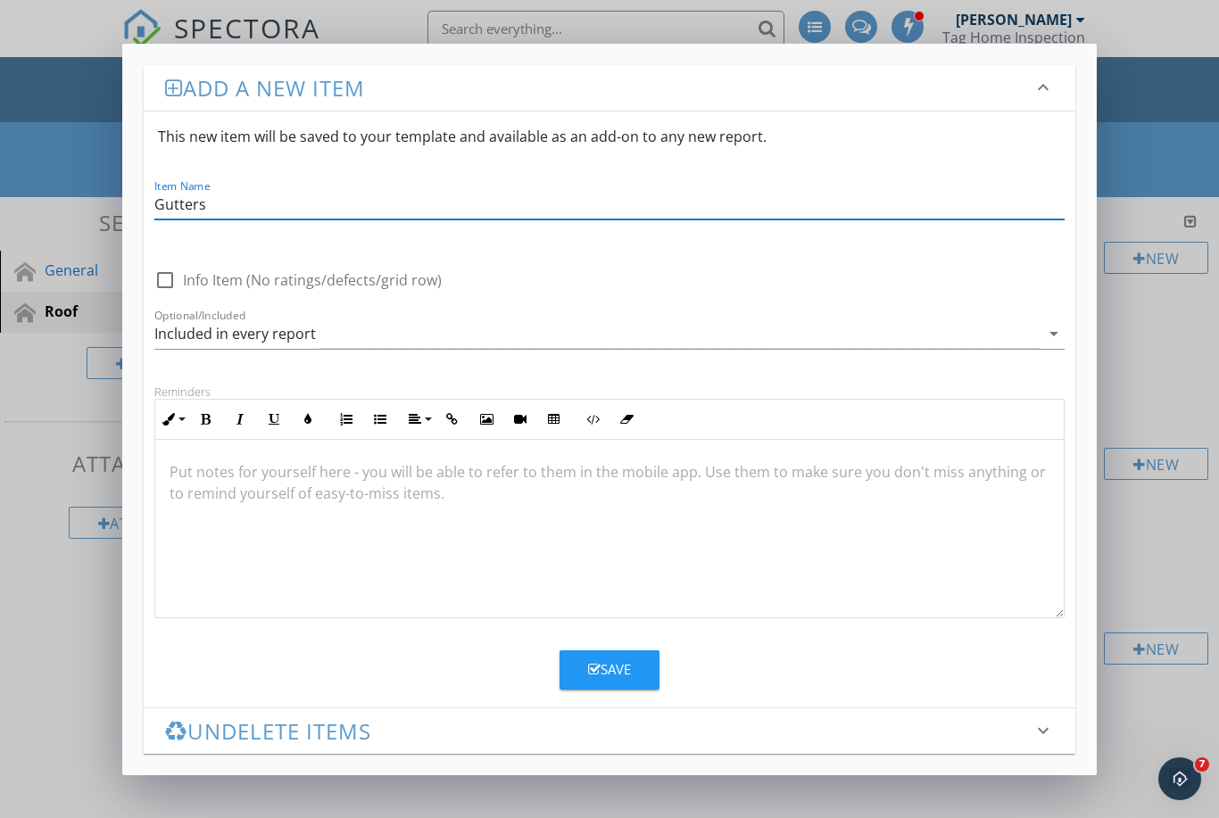
type input "Gutters"
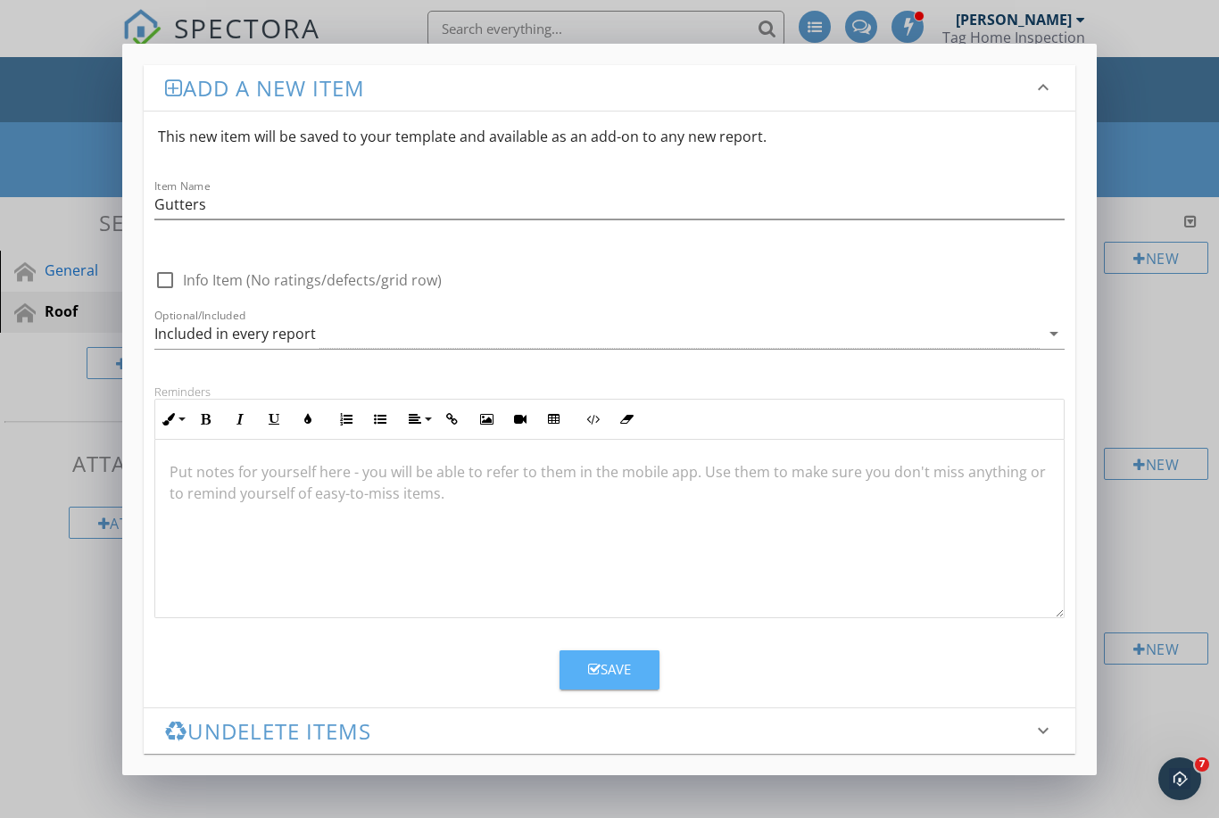
click at [614, 671] on div "Save" at bounding box center [609, 669] width 43 height 21
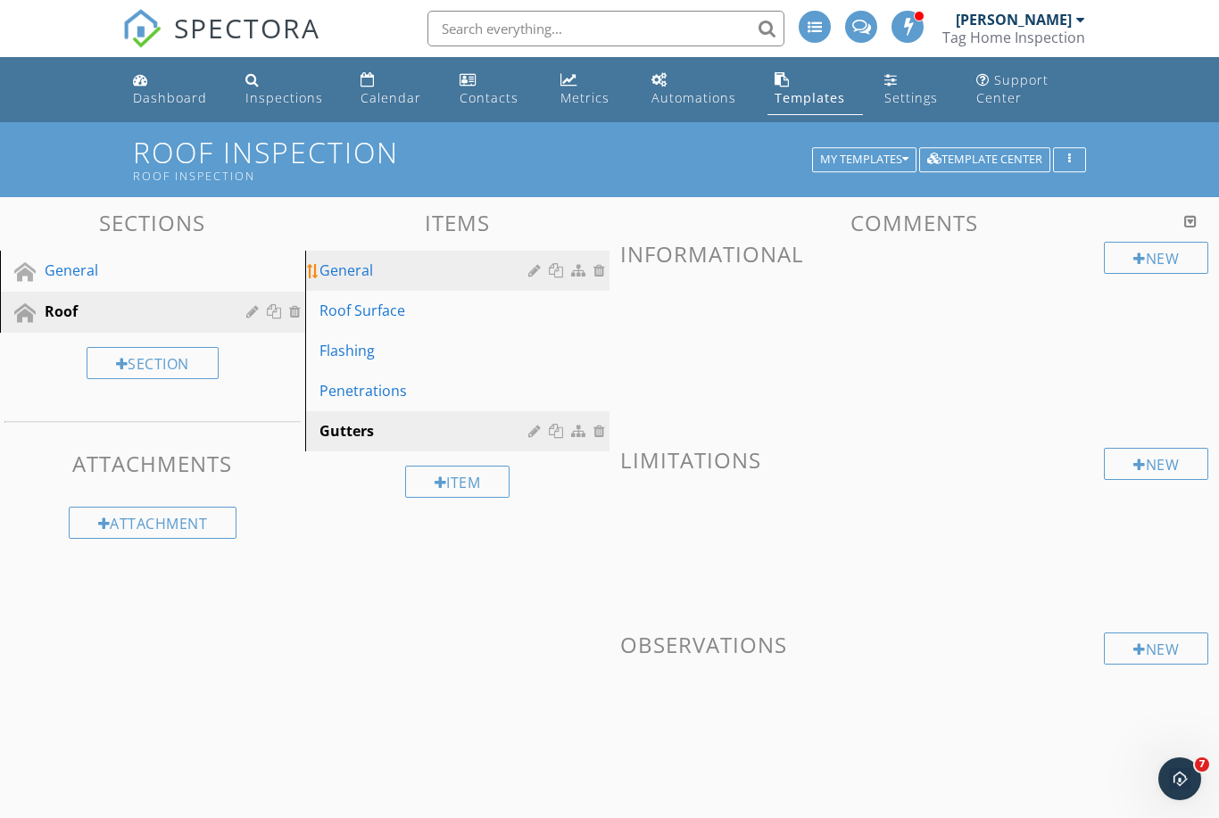
click at [510, 262] on div "General" at bounding box center [426, 270] width 215 height 21
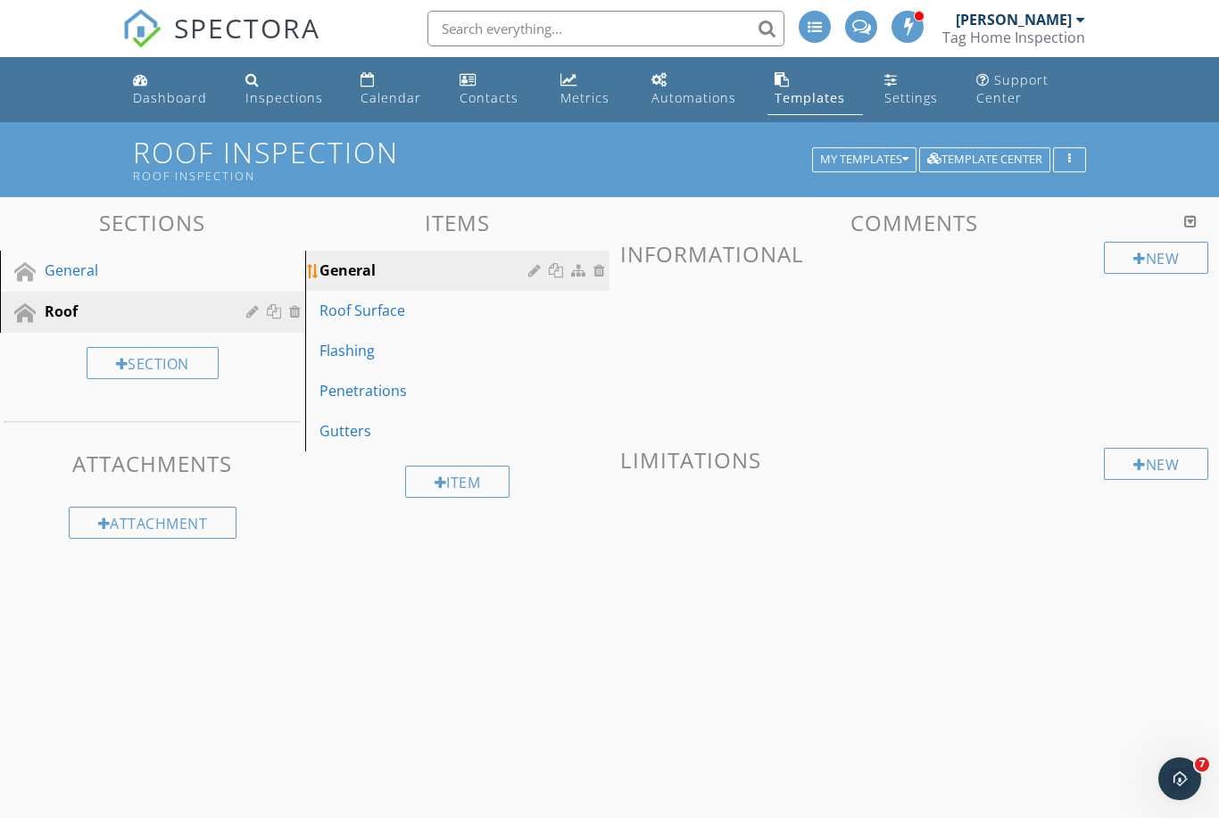
click at [599, 274] on div at bounding box center [601, 270] width 16 height 14
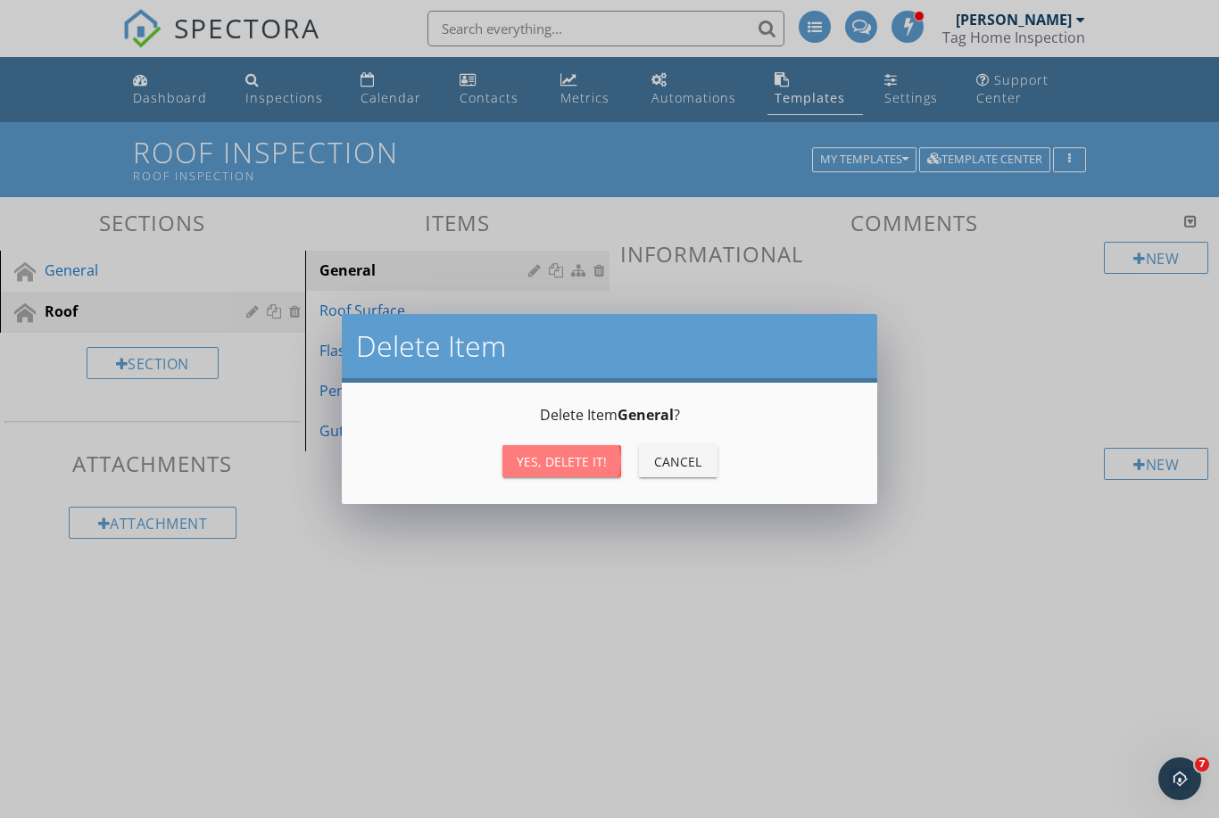
click at [573, 471] on button "Yes, Delete it!" at bounding box center [561, 461] width 119 height 32
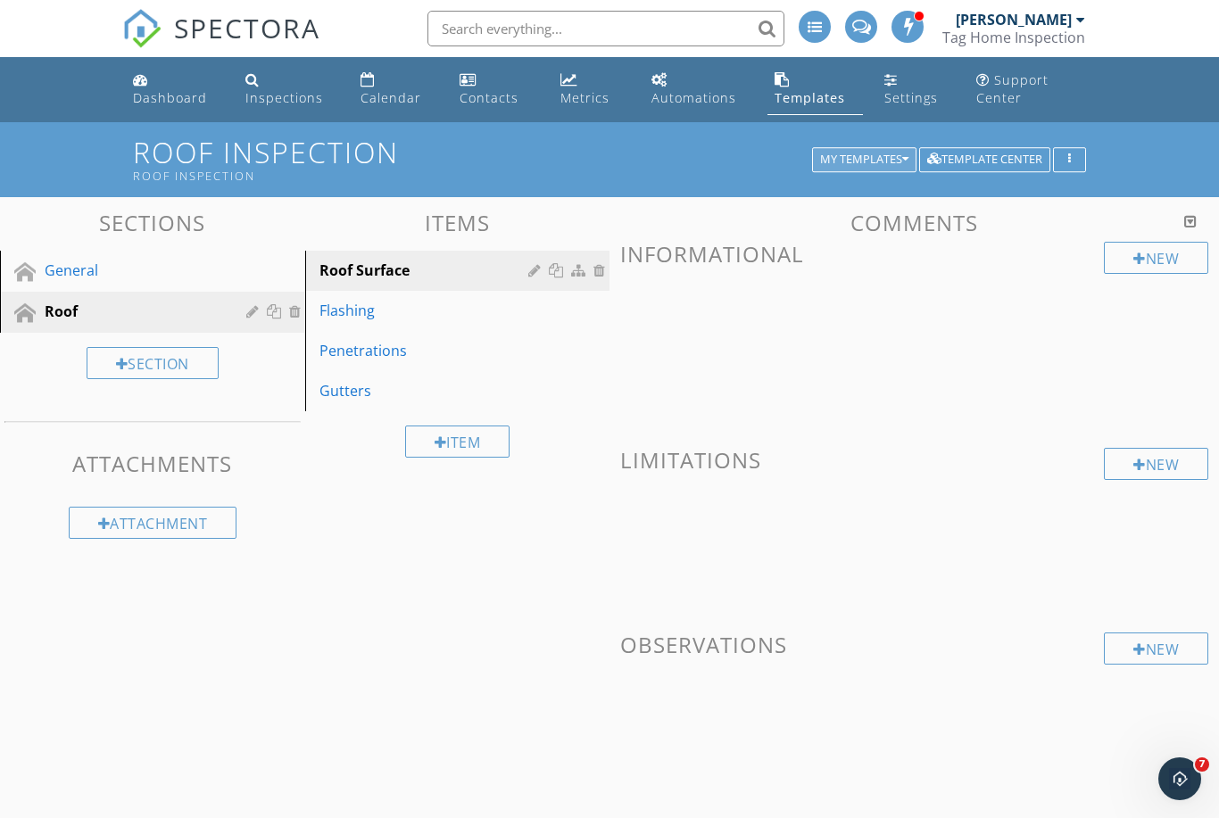
click at [865, 154] on div "My Templates" at bounding box center [864, 159] width 88 height 12
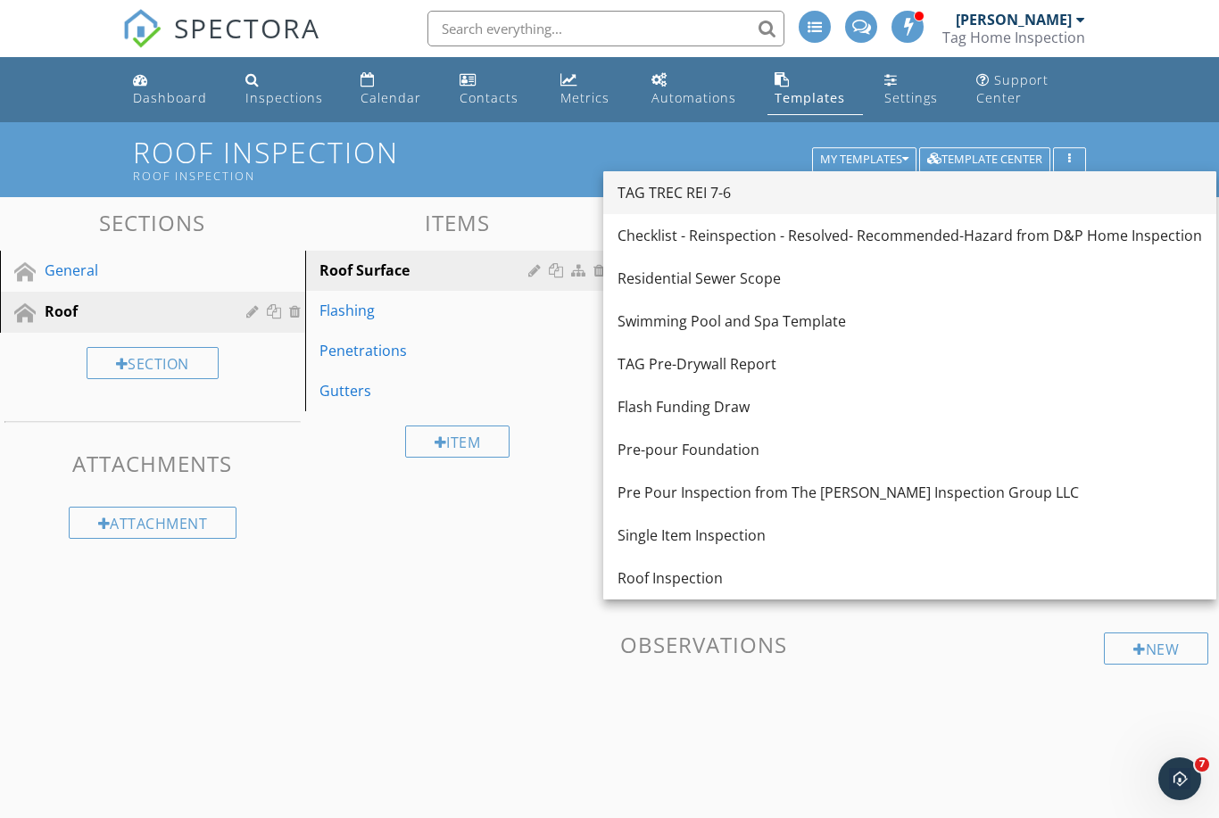
click at [722, 195] on div "TAG TREC REI 7-6" at bounding box center [909, 192] width 584 height 21
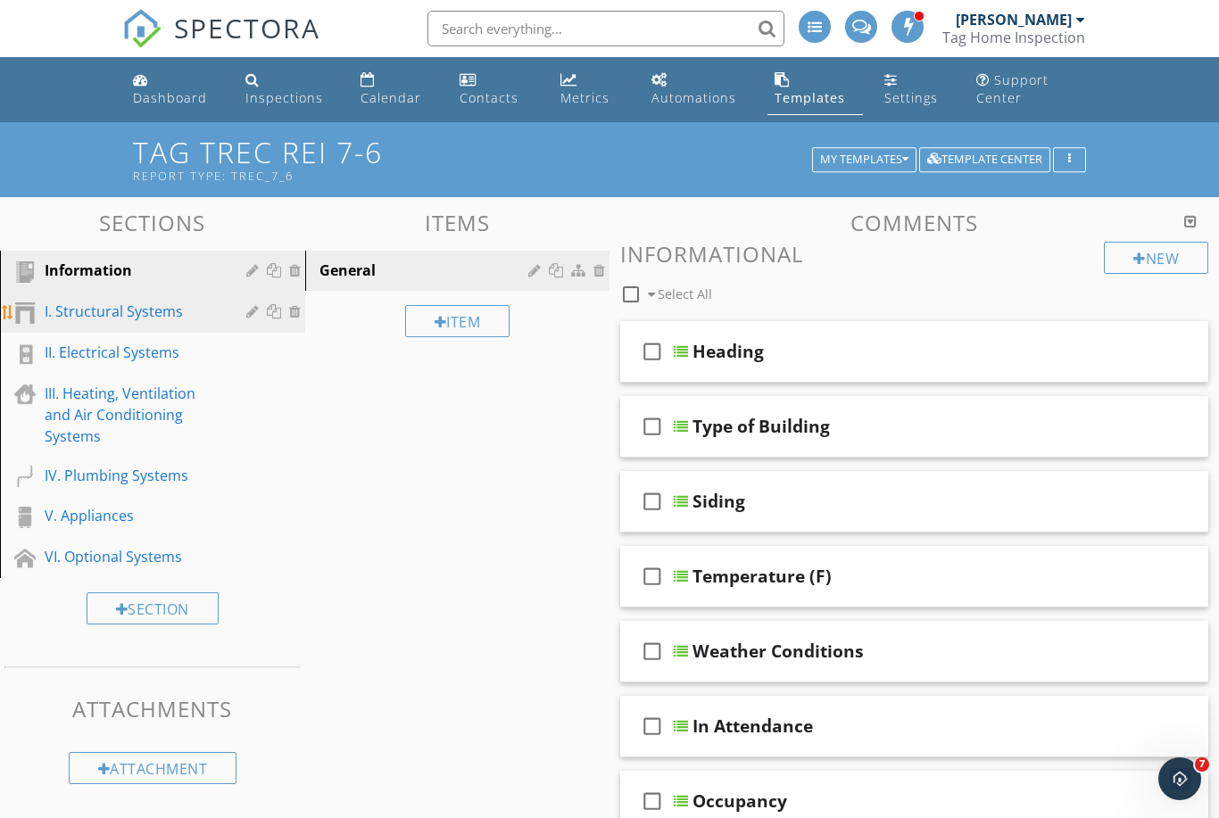
click at [116, 304] on div "I. Structural Systems" at bounding box center [133, 311] width 176 height 21
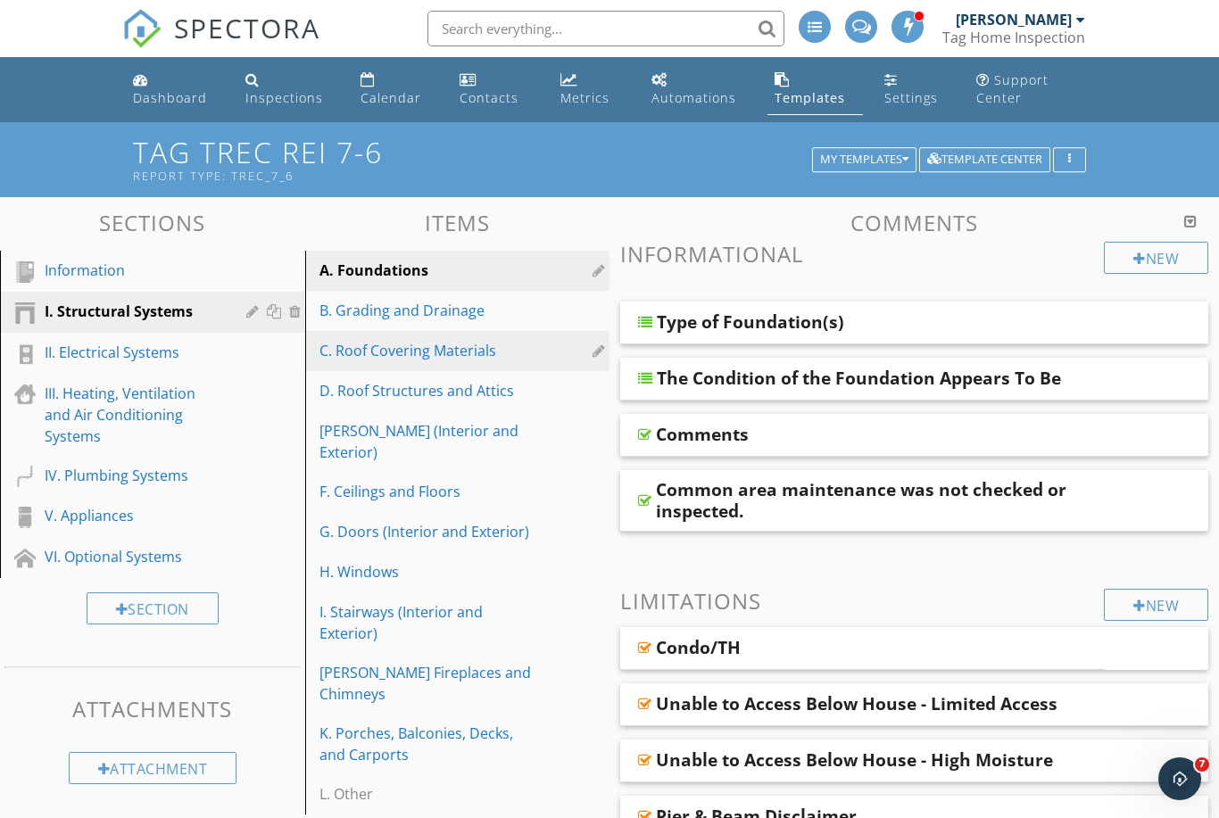
click at [404, 347] on div "C. Roof Covering Materials" at bounding box center [426, 350] width 215 height 21
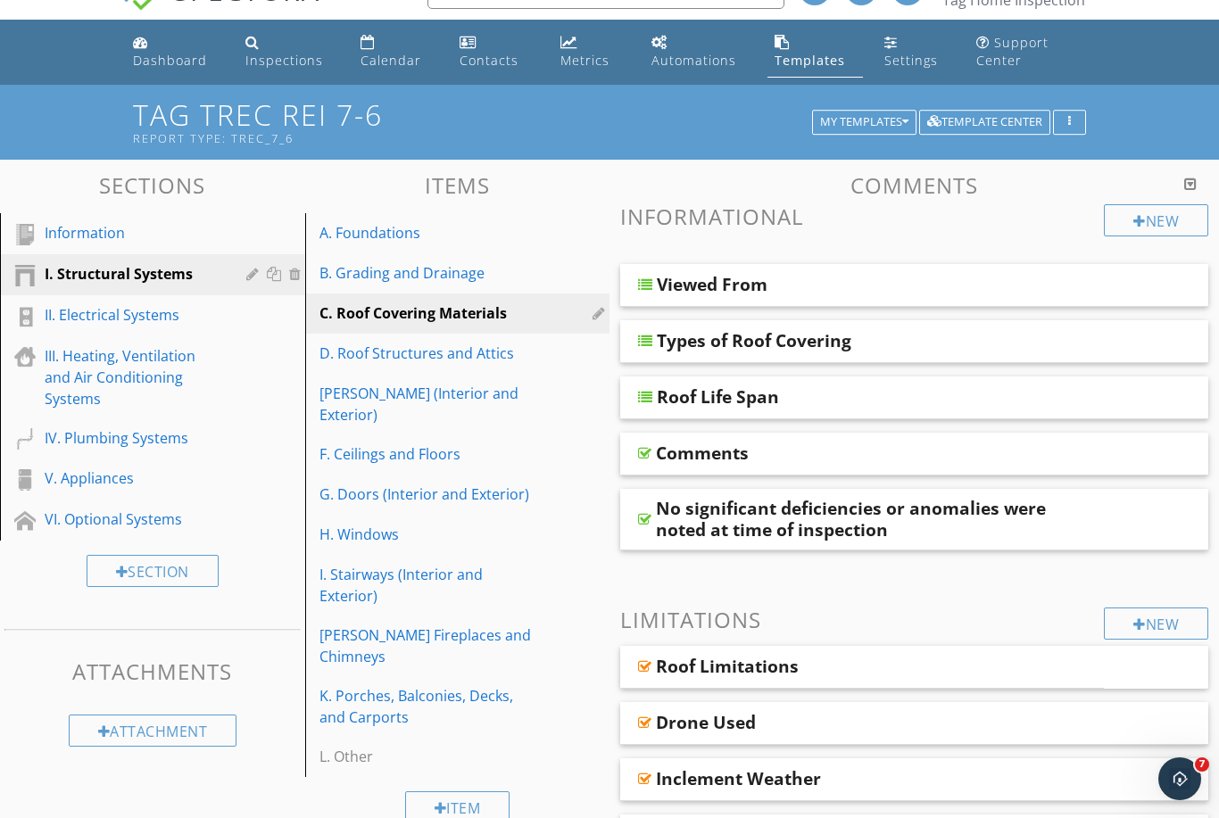
scroll to position [49, 0]
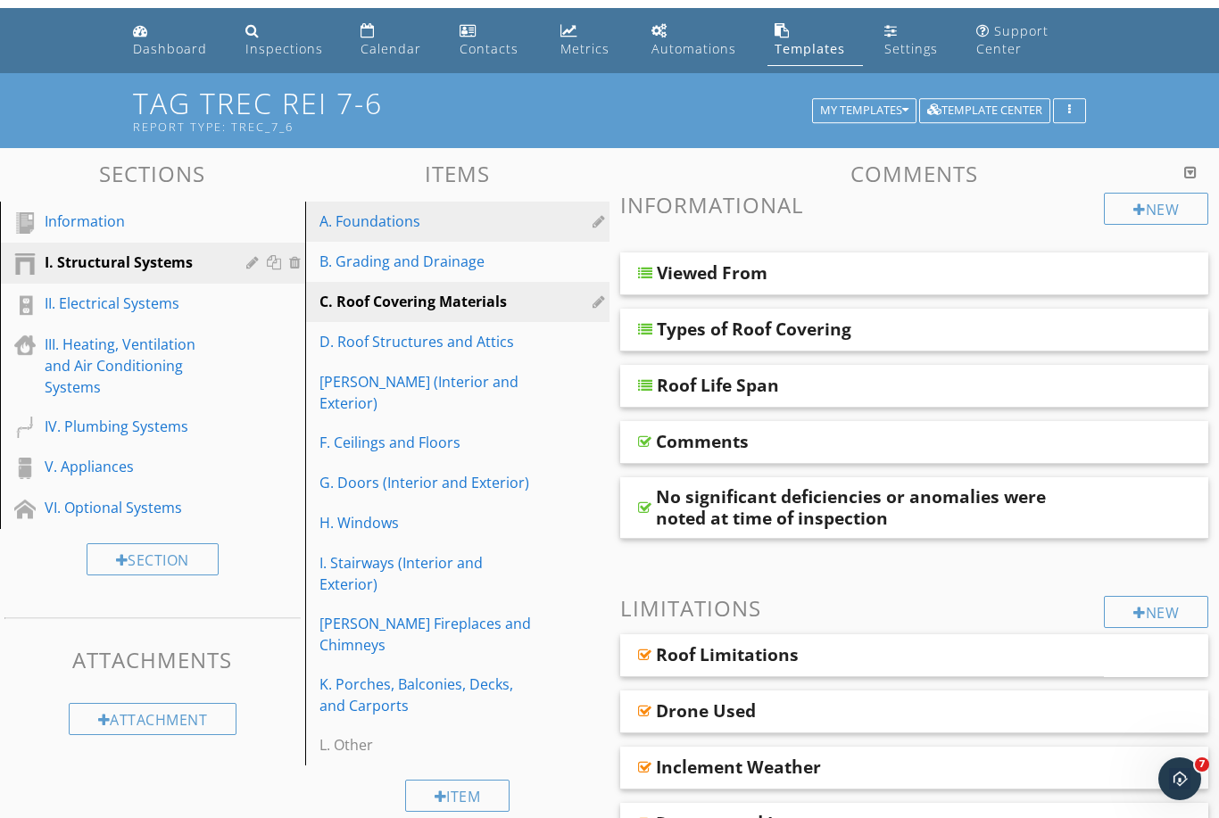
click at [372, 214] on div "A. Foundations" at bounding box center [426, 221] width 215 height 21
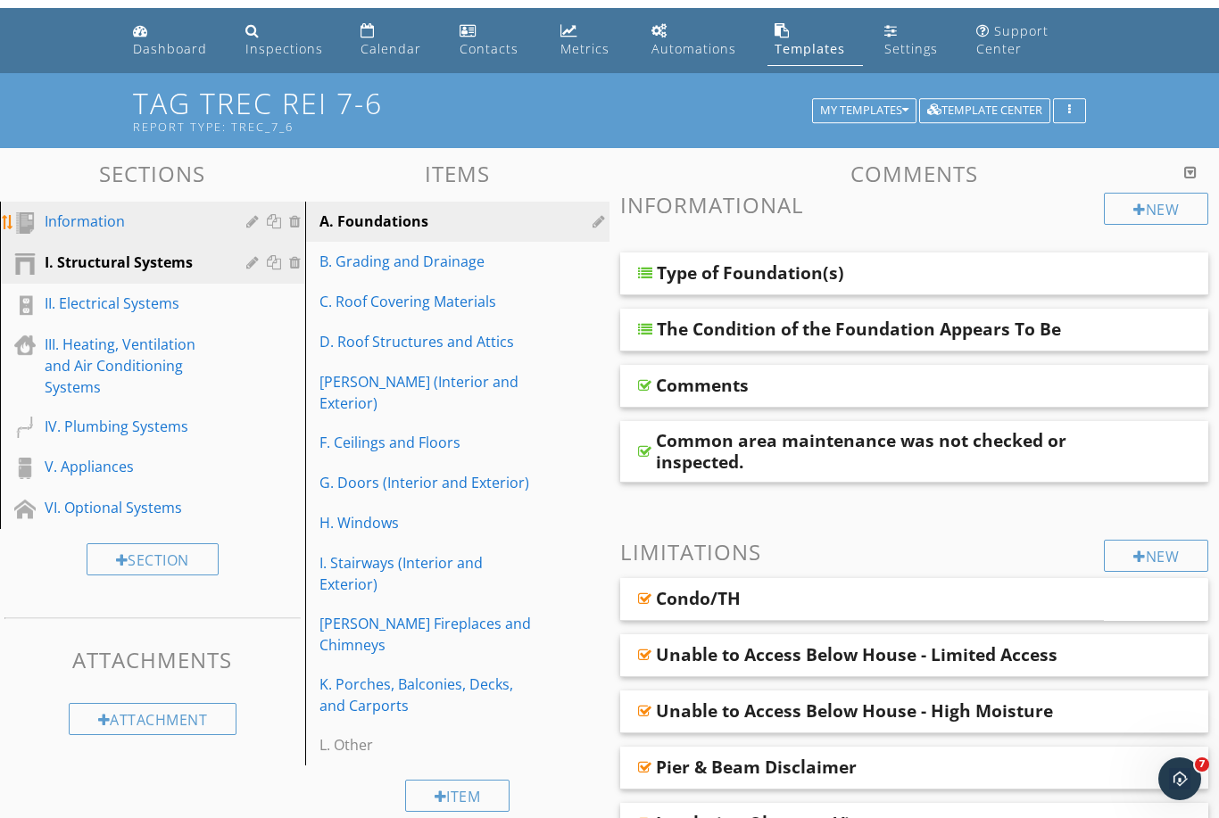
click at [138, 227] on div "Information" at bounding box center [133, 221] width 176 height 21
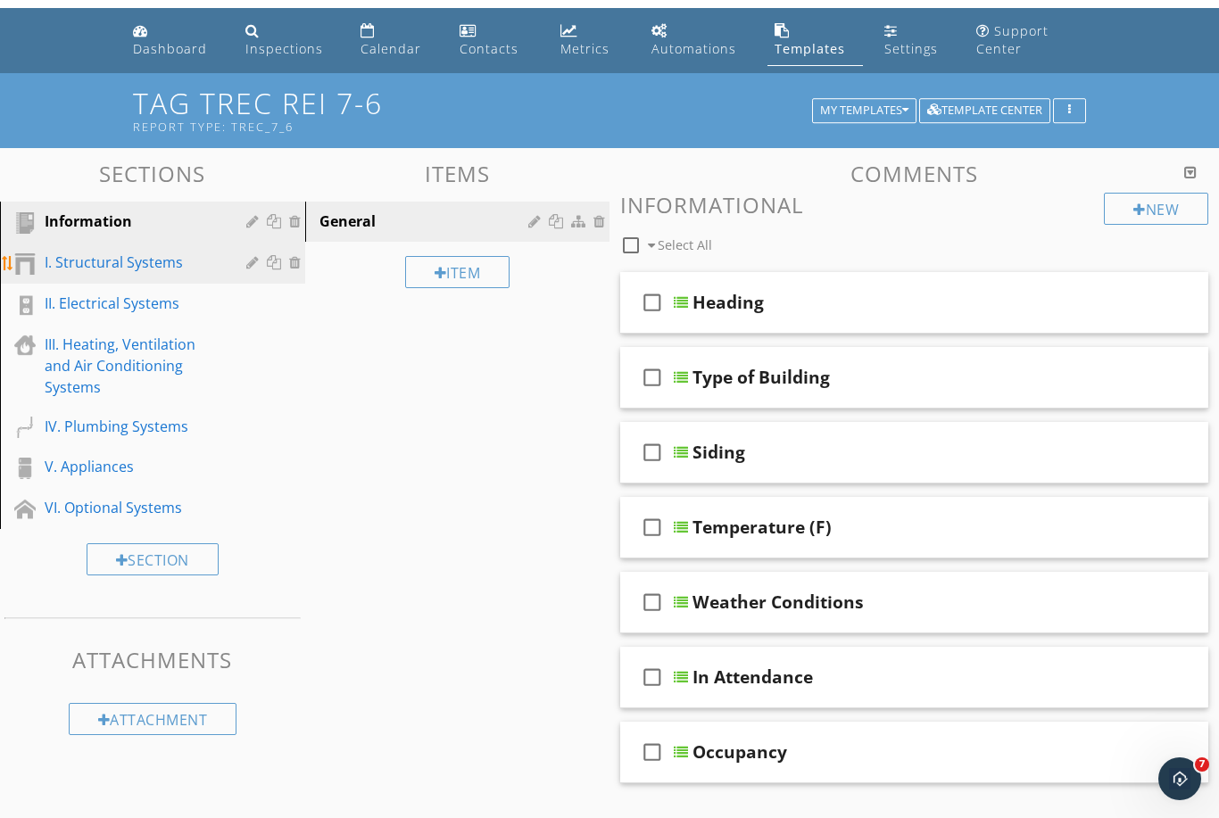
click at [123, 274] on div "I. Structural Systems" at bounding box center [166, 263] width 243 height 23
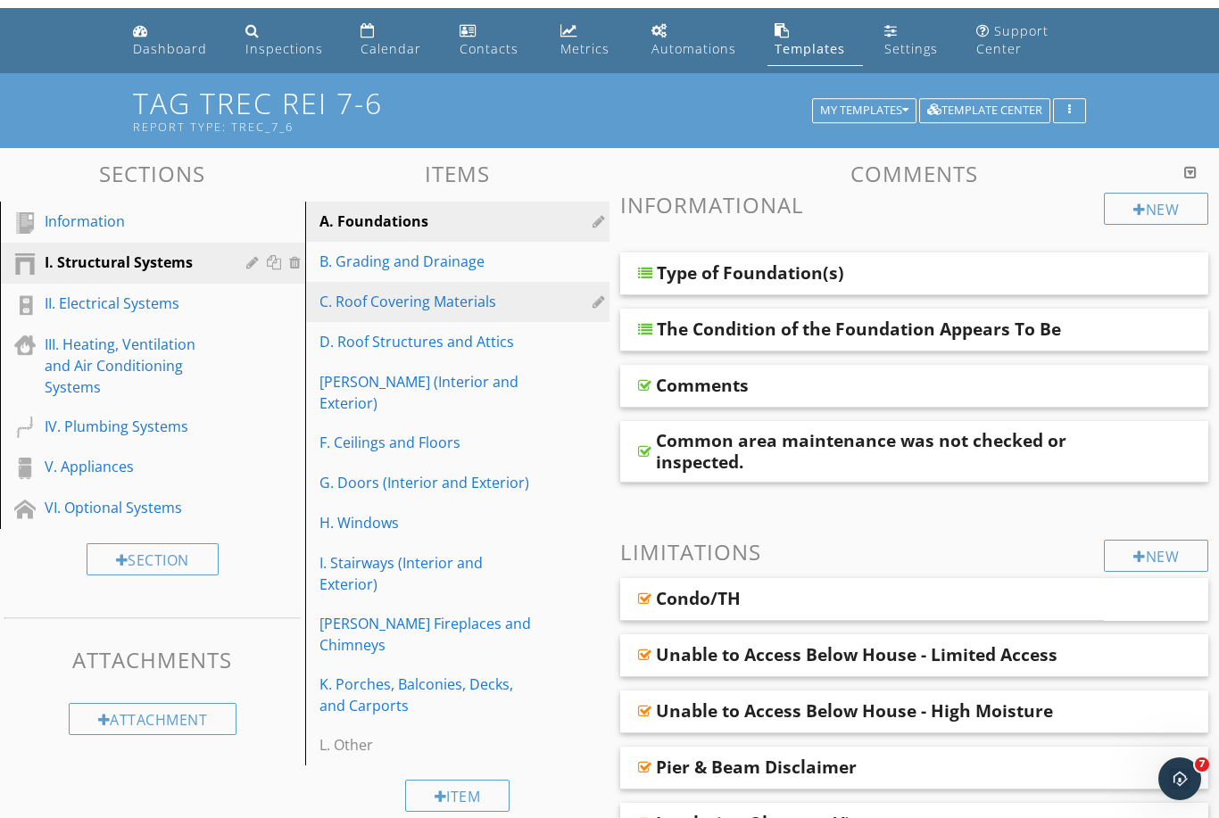
click at [421, 310] on div "C. Roof Covering Materials" at bounding box center [426, 301] width 215 height 21
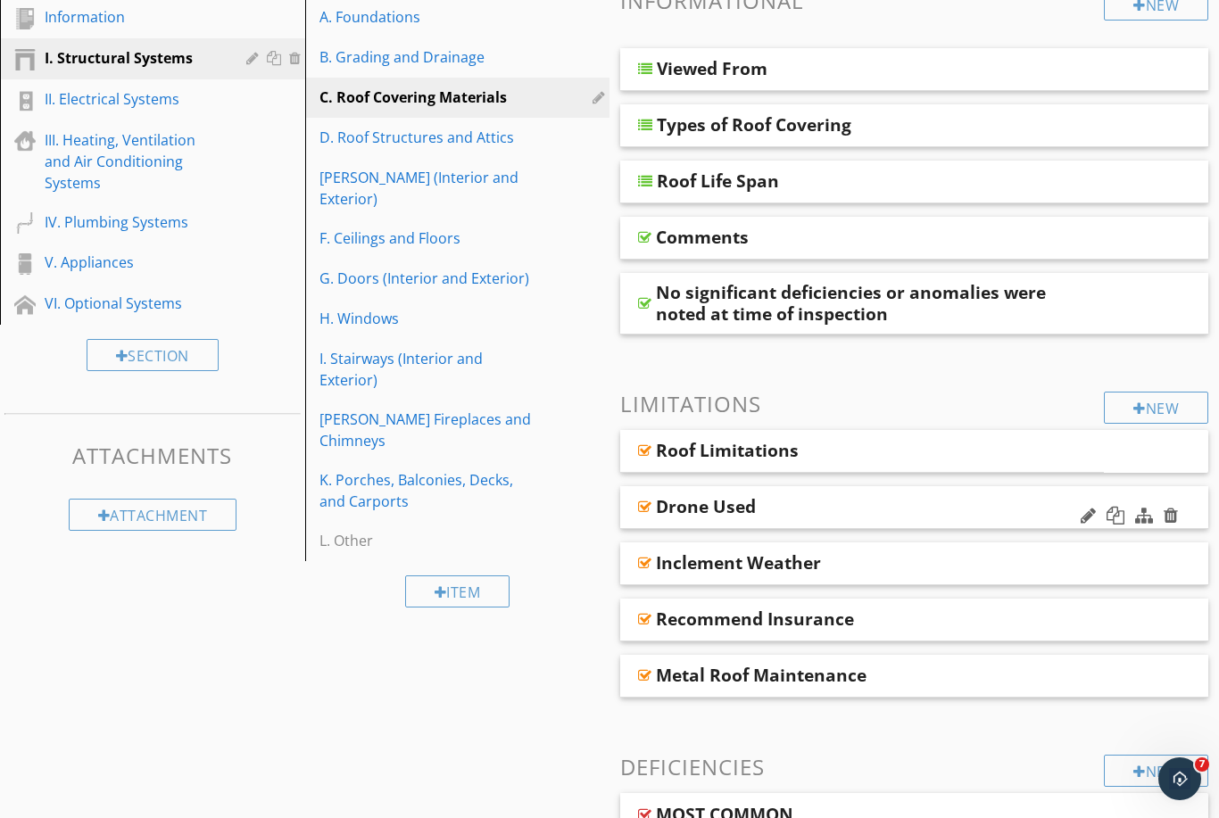
scroll to position [285, 0]
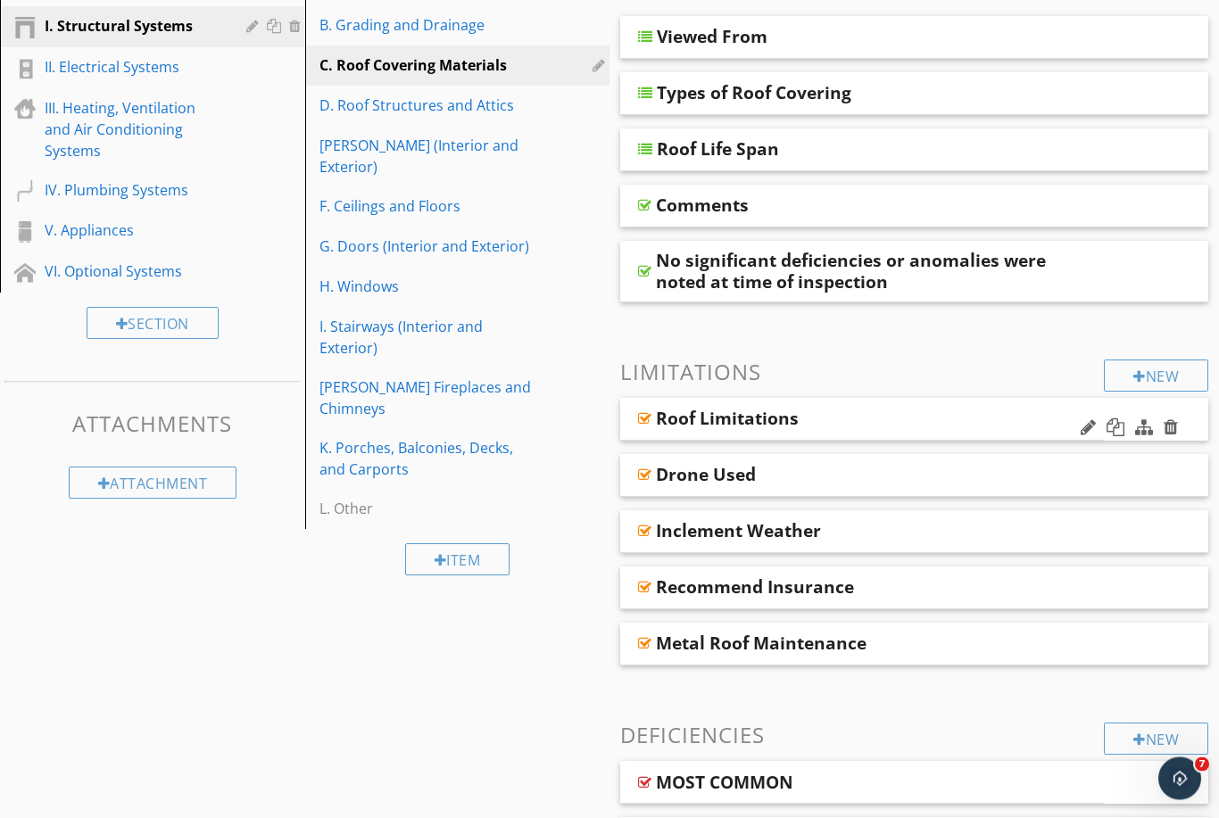
click at [950, 431] on div "Roof Limitations" at bounding box center [861, 420] width 483 height 43
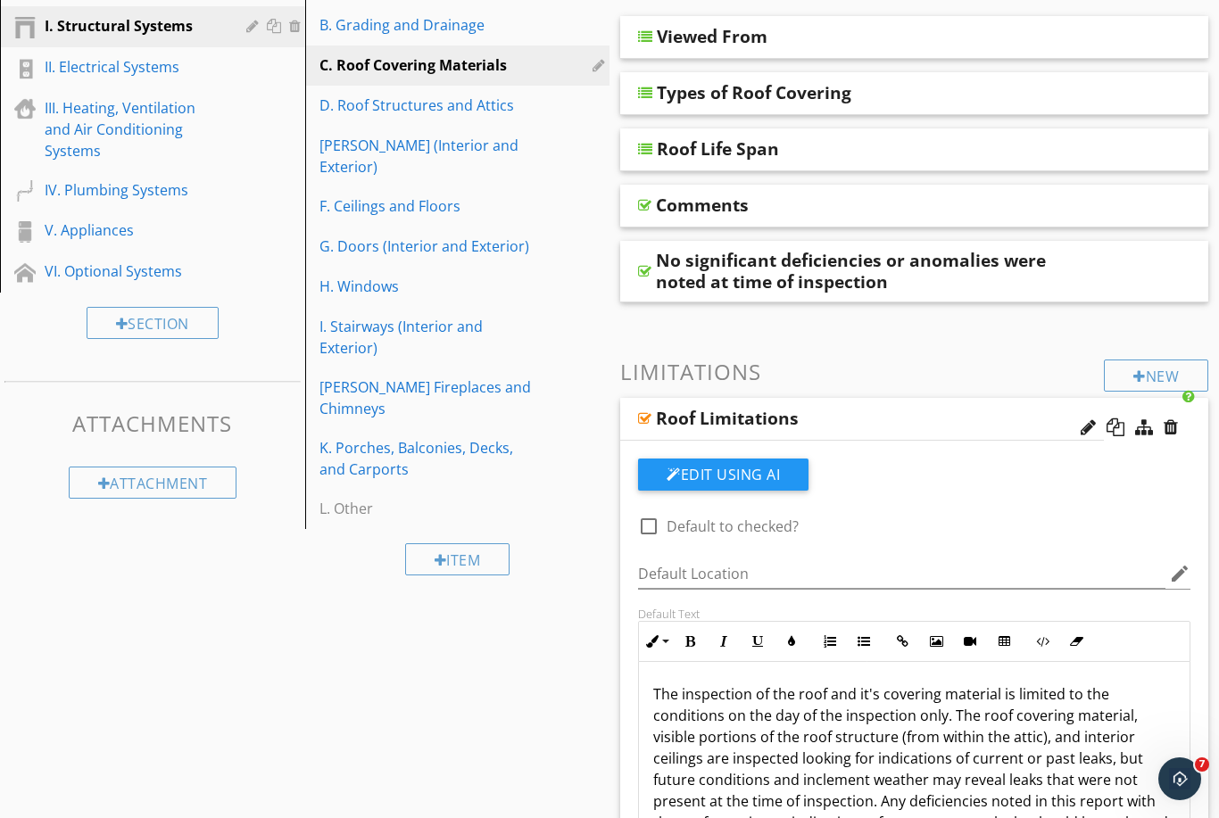
click at [944, 428] on div "Roof Limitations" at bounding box center [824, 418] width 336 height 21
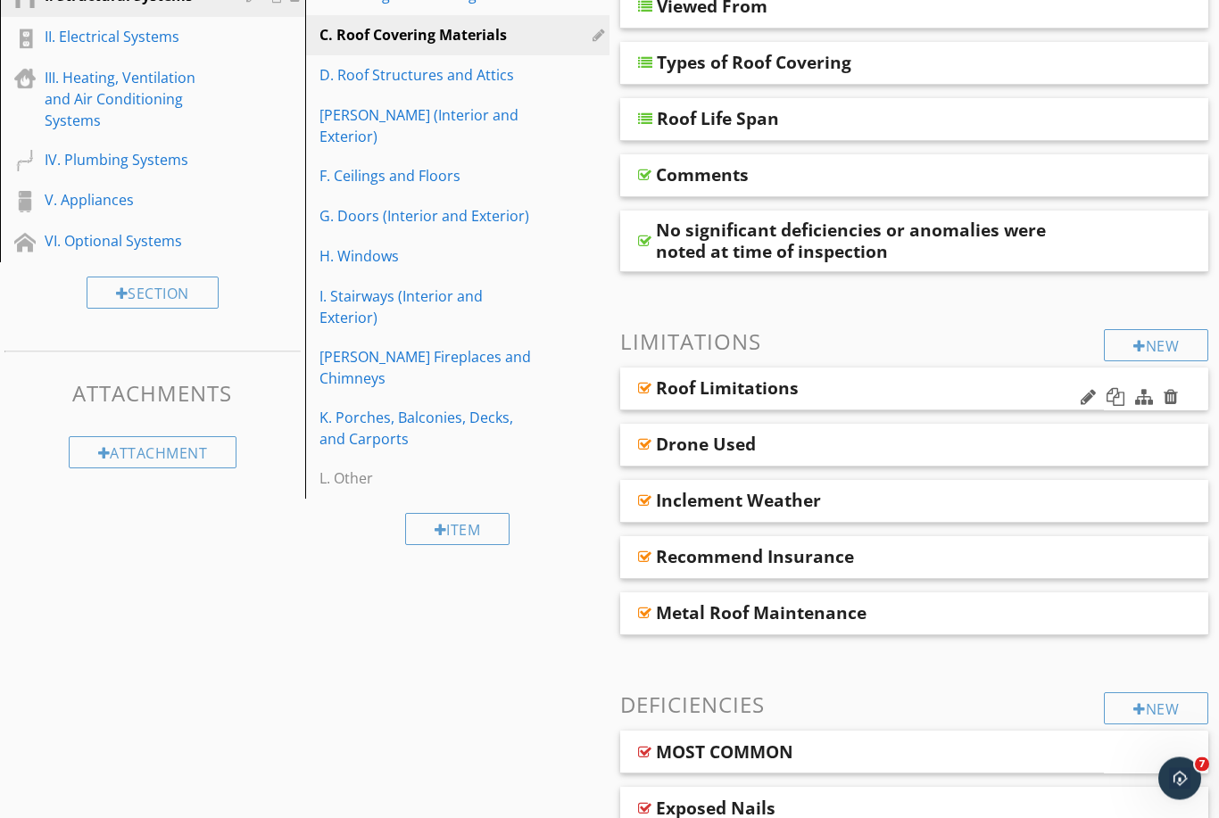
click at [949, 398] on div "Roof Limitations" at bounding box center [824, 388] width 336 height 21
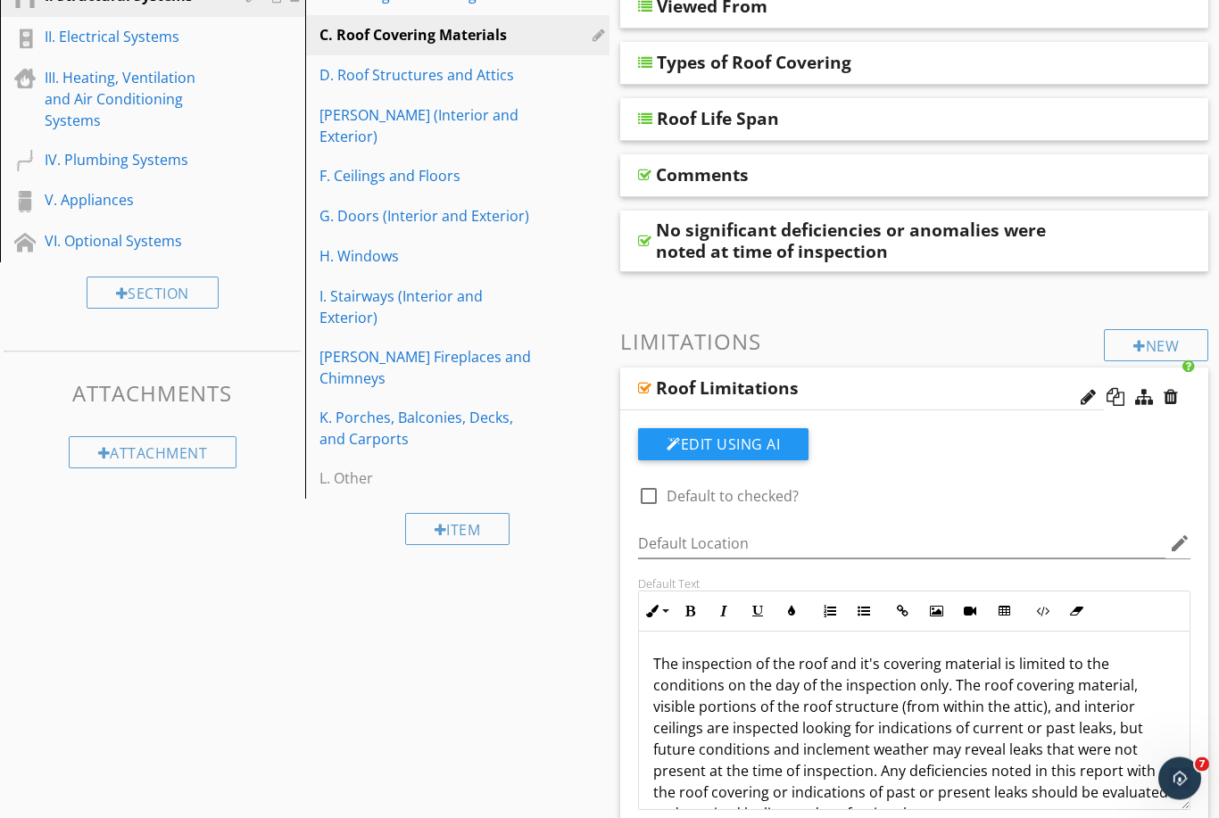
scroll to position [316, 0]
click at [949, 399] on div "Roof Limitations" at bounding box center [861, 389] width 483 height 43
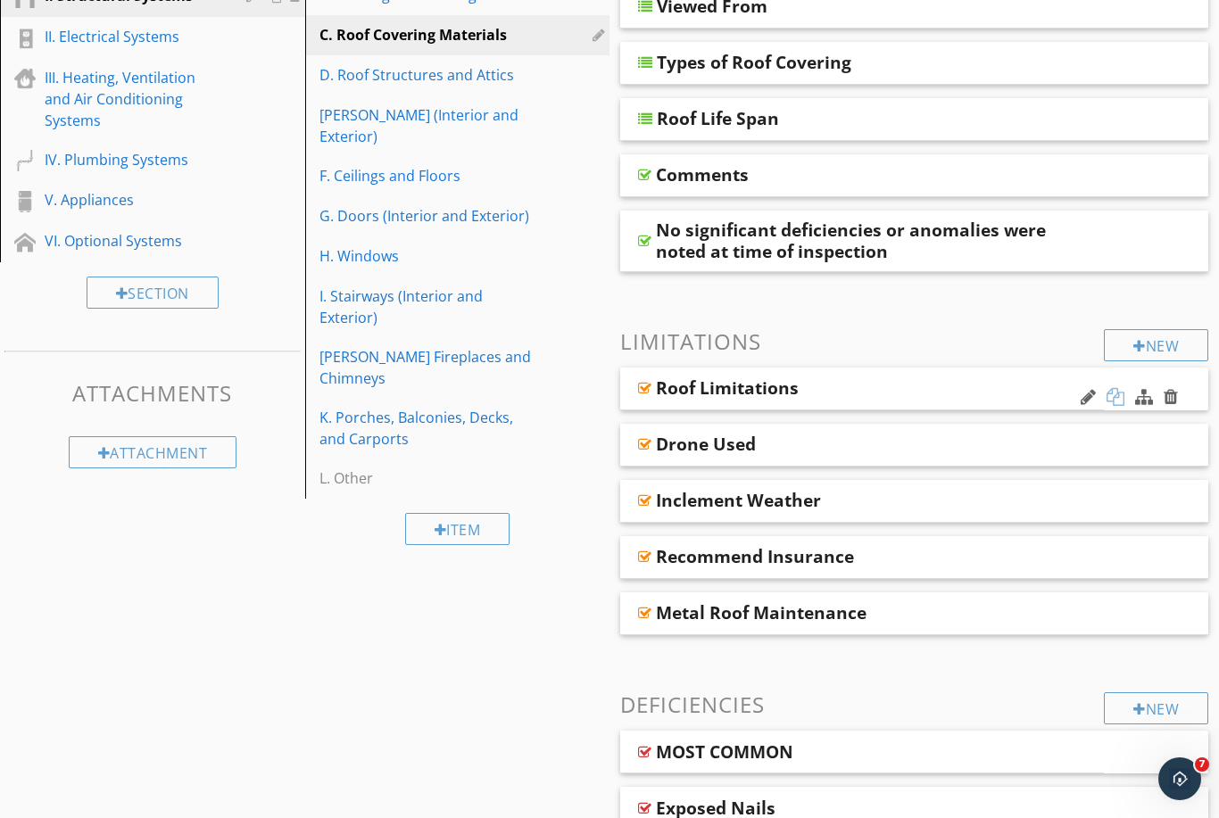
click at [1120, 398] on div at bounding box center [1115, 397] width 18 height 18
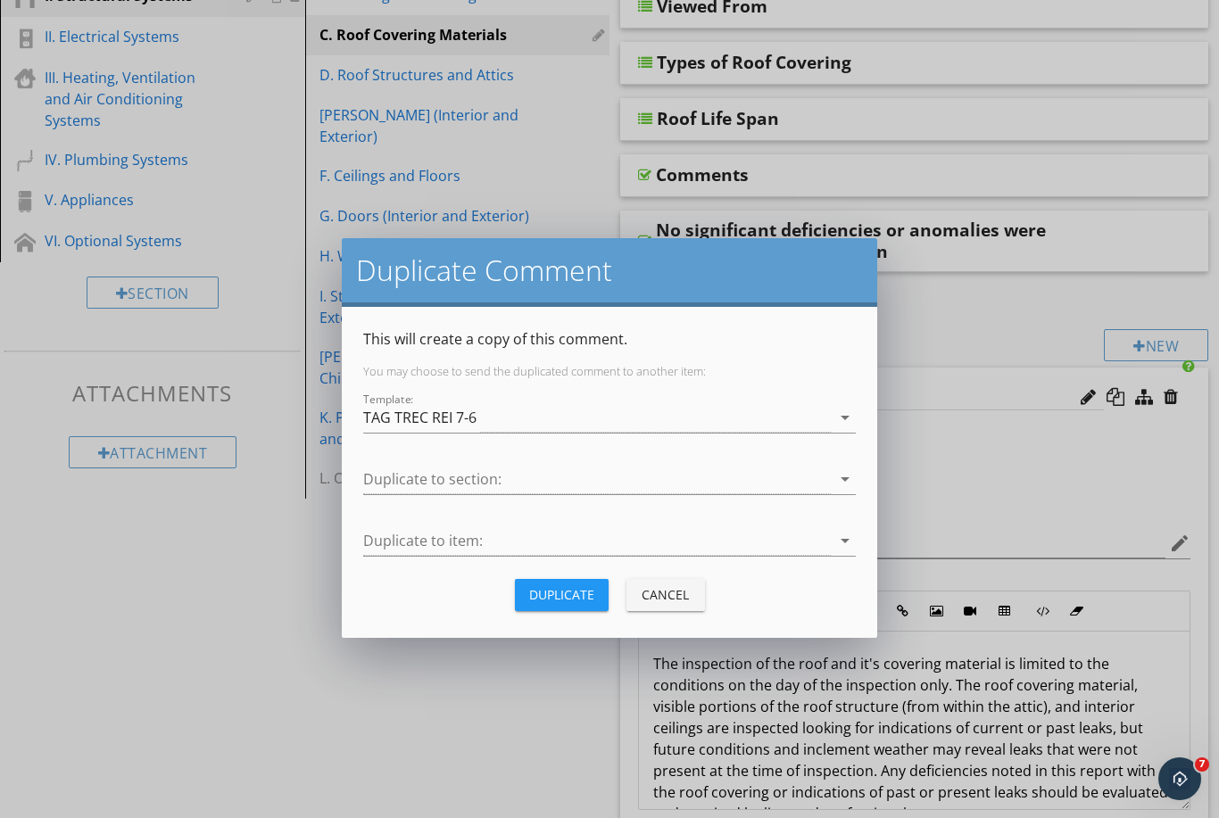
click at [509, 436] on div "Template: TAG TREC REI 7-6 arrow_drop_down" at bounding box center [609, 426] width 492 height 47
click at [497, 424] on div "TAG TREC REI 7-6" at bounding box center [596, 417] width 467 height 29
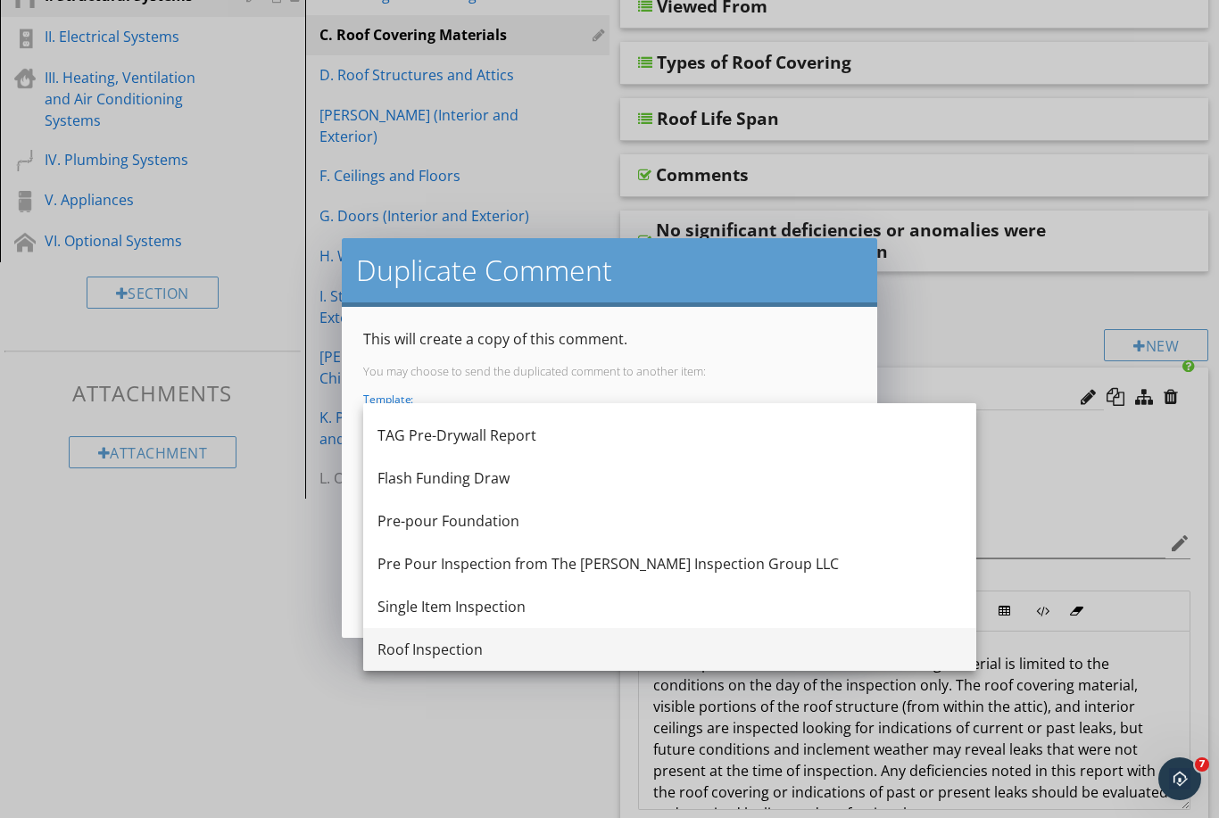
scroll to position [161, 0]
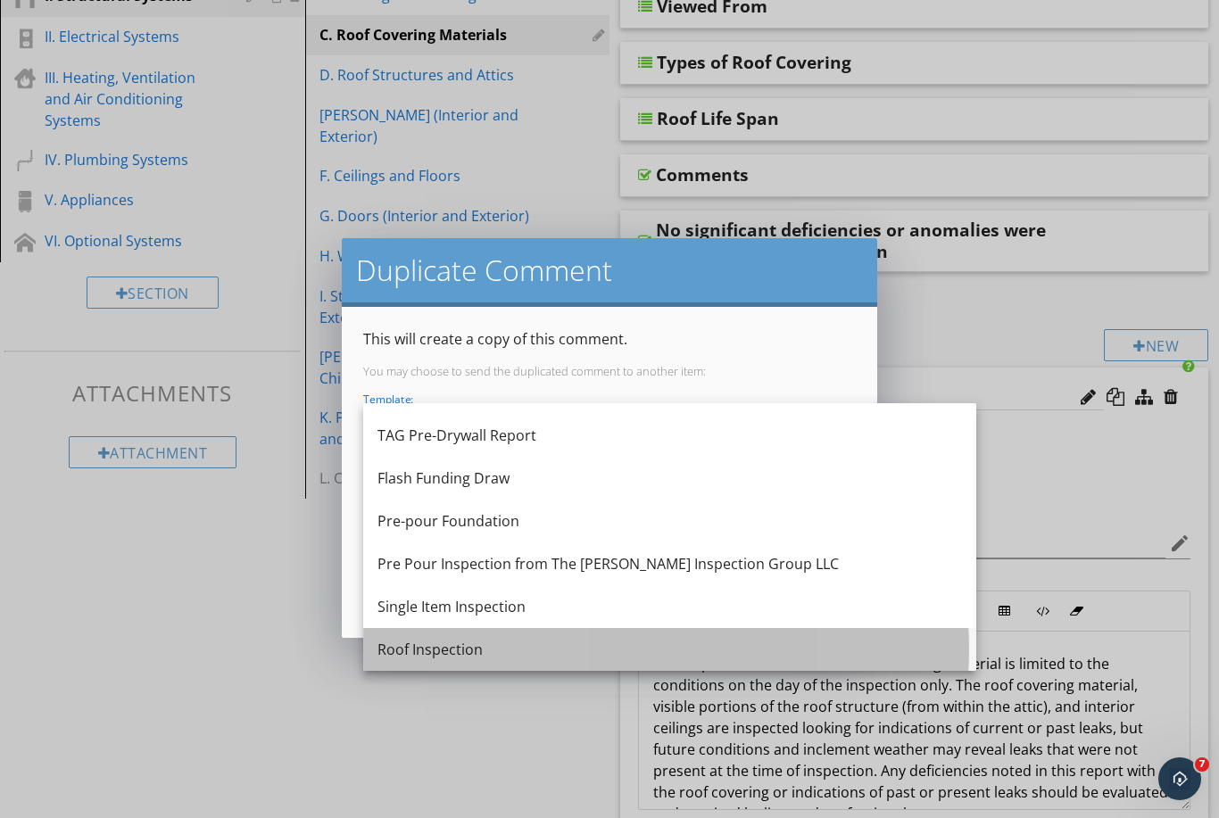
click at [450, 640] on div "Roof Inspection" at bounding box center [669, 649] width 584 height 21
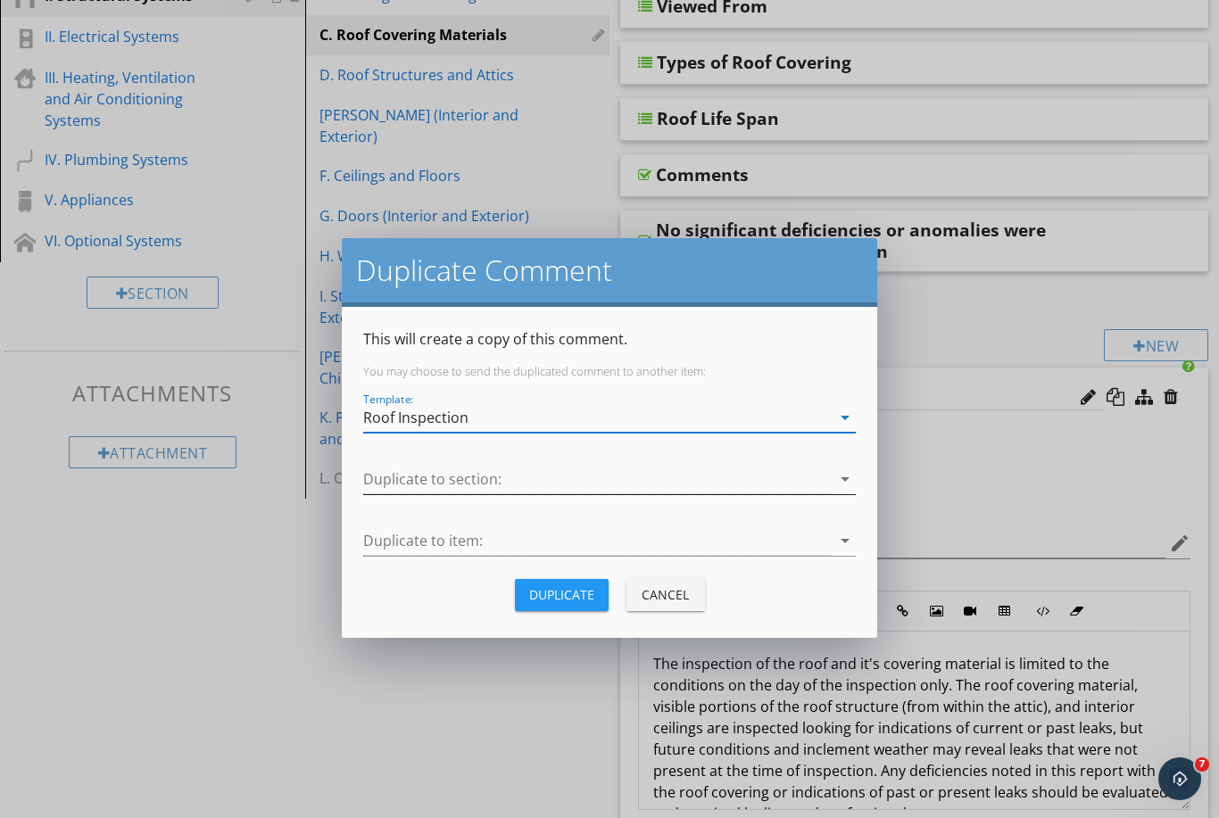
click at [475, 487] on div at bounding box center [596, 479] width 467 height 29
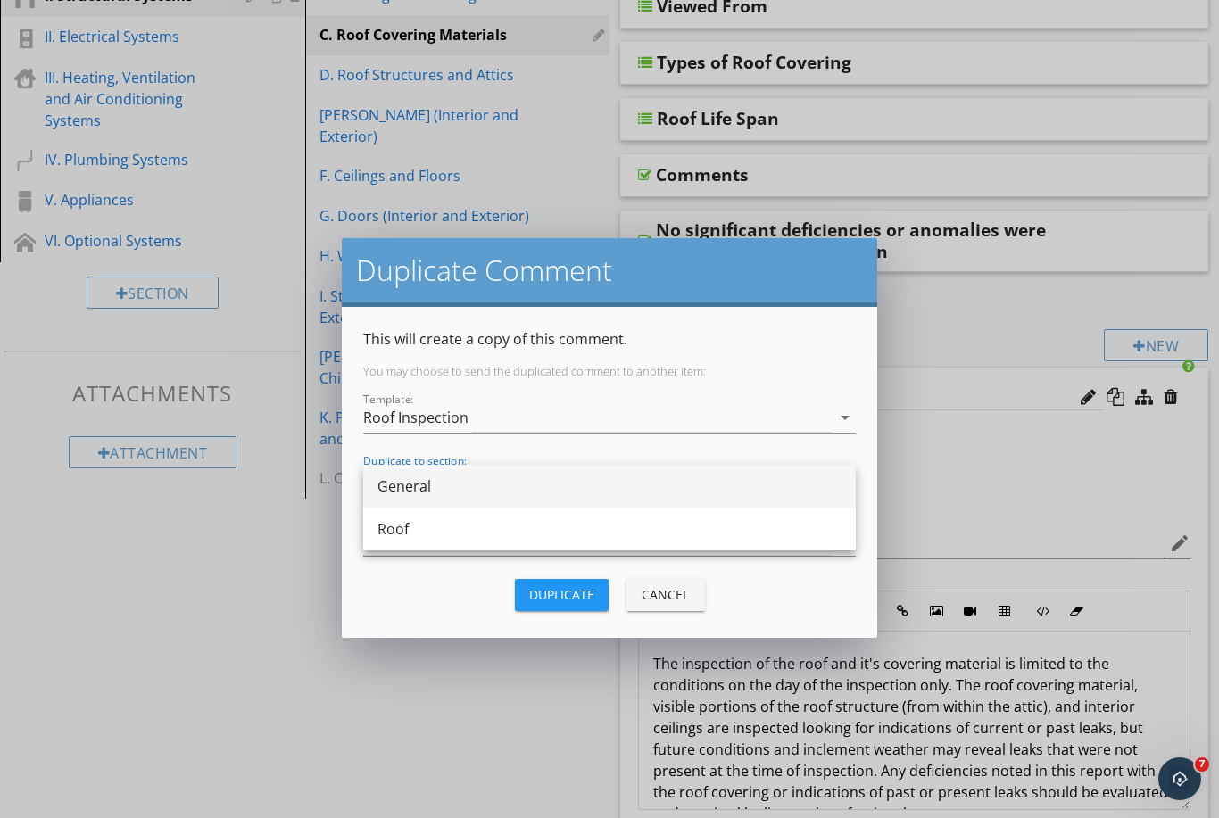
click at [472, 492] on div "General" at bounding box center [609, 485] width 464 height 21
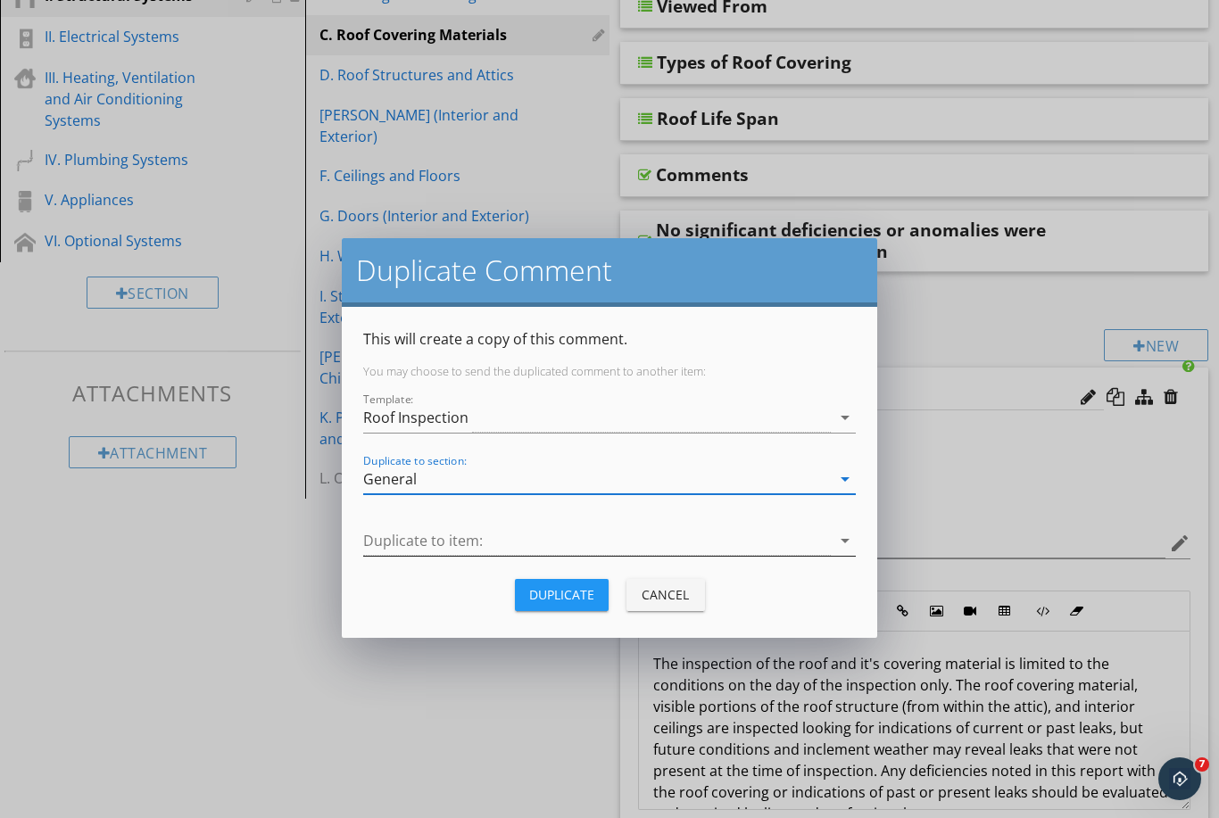
click at [569, 549] on div at bounding box center [596, 540] width 467 height 29
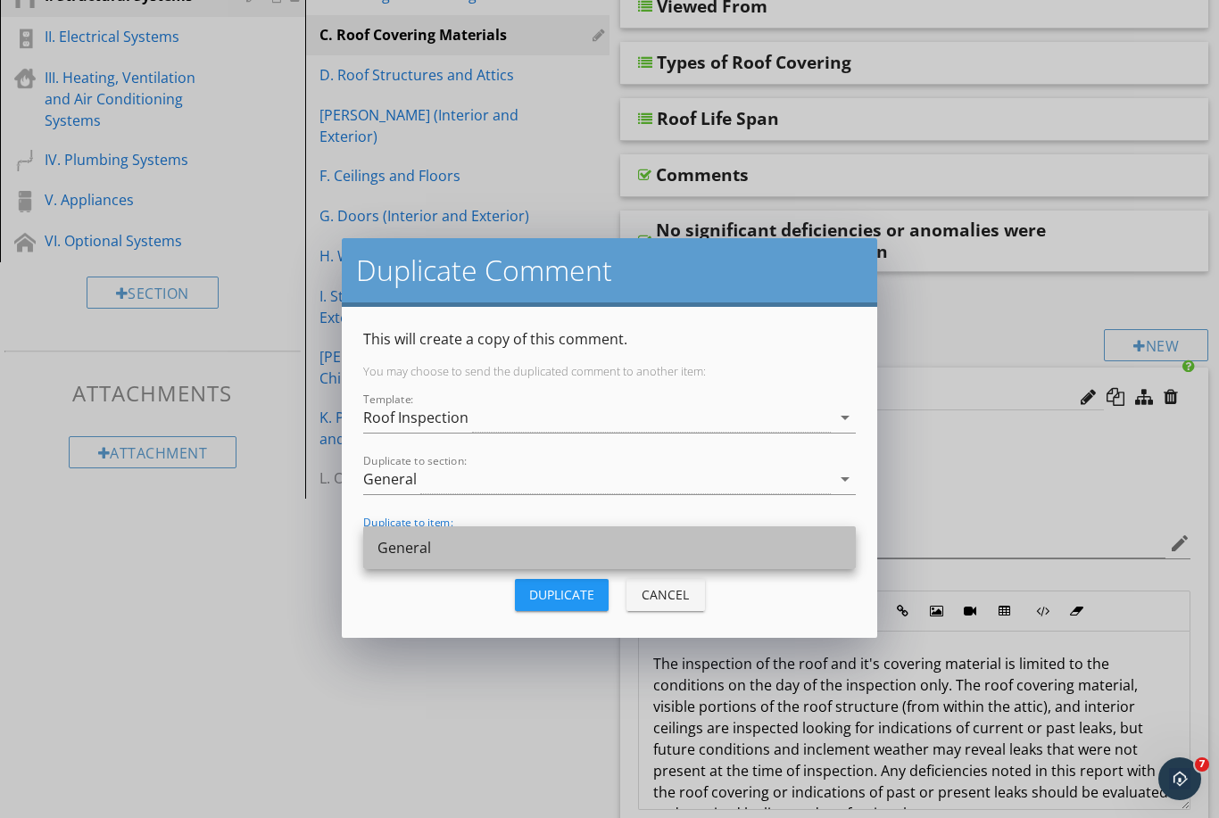
click at [545, 559] on div "General" at bounding box center [609, 547] width 464 height 43
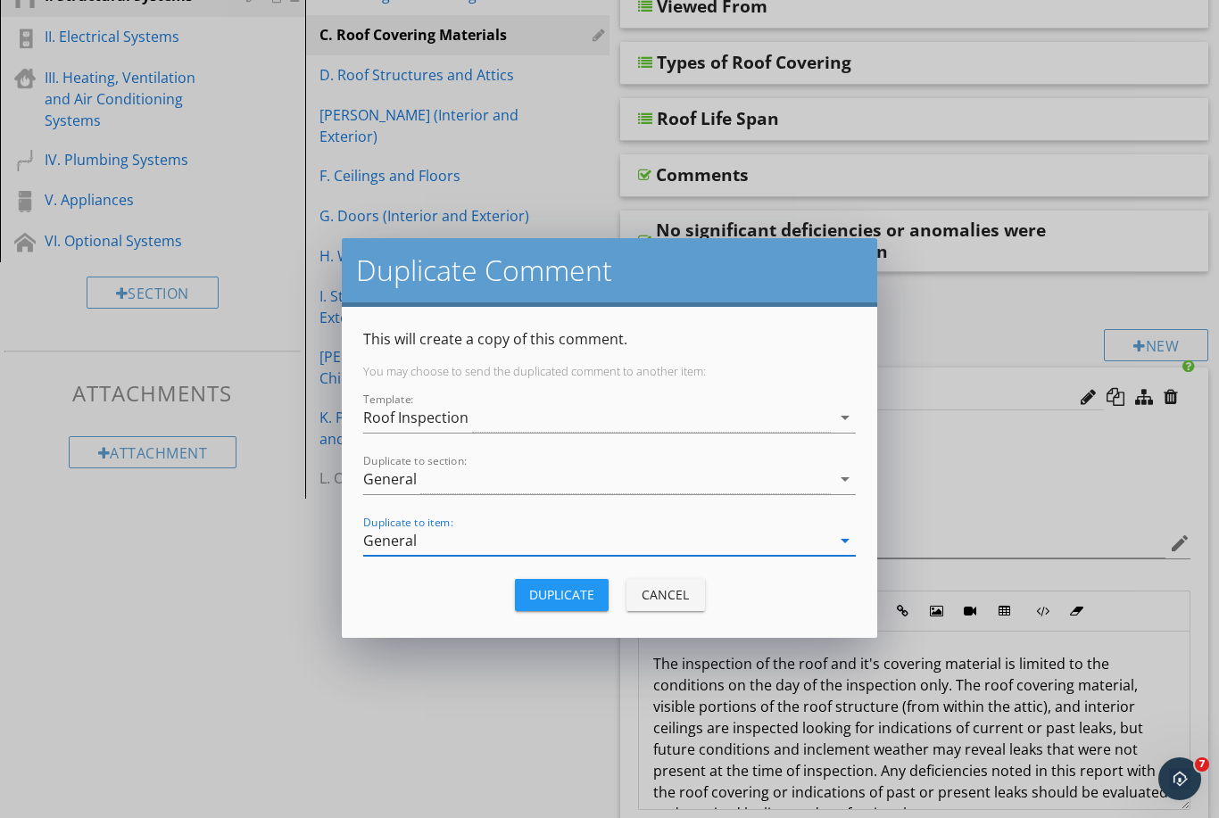
click at [567, 591] on div "Duplicate" at bounding box center [561, 594] width 65 height 19
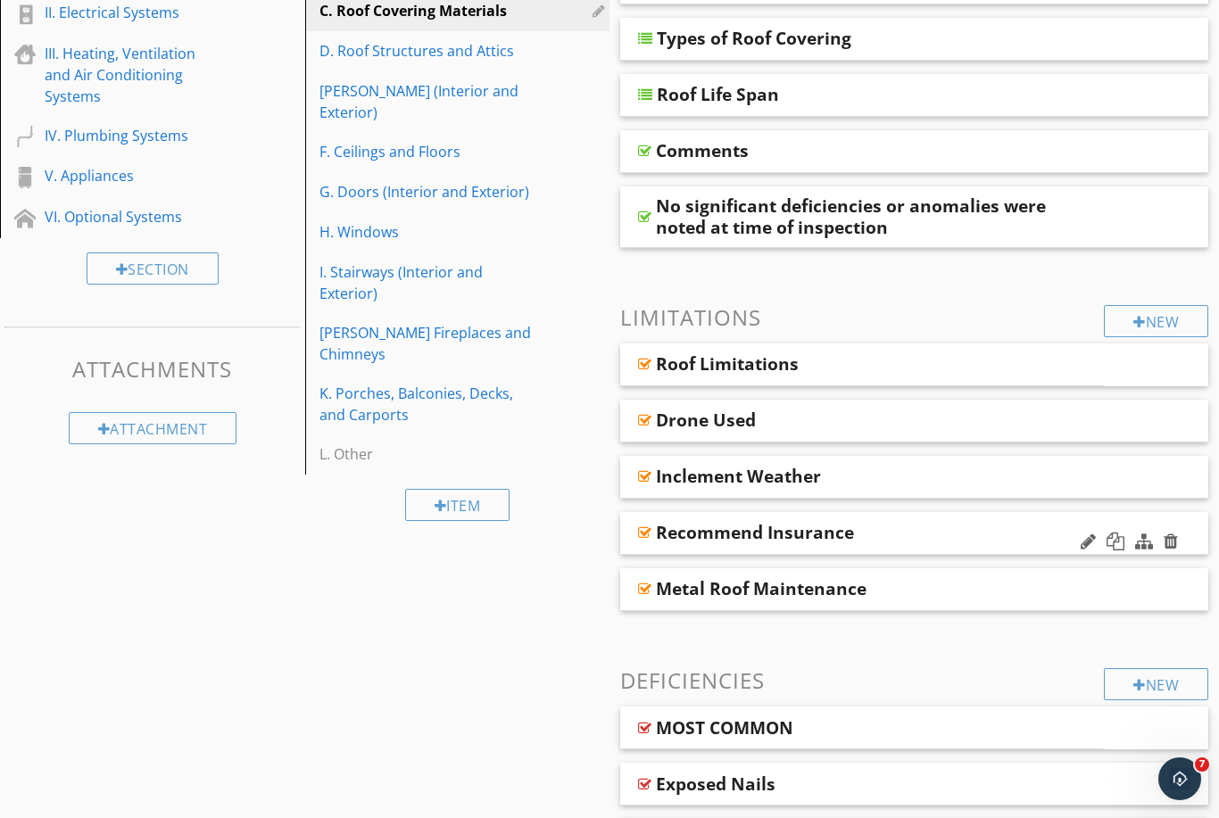
scroll to position [354, 0]
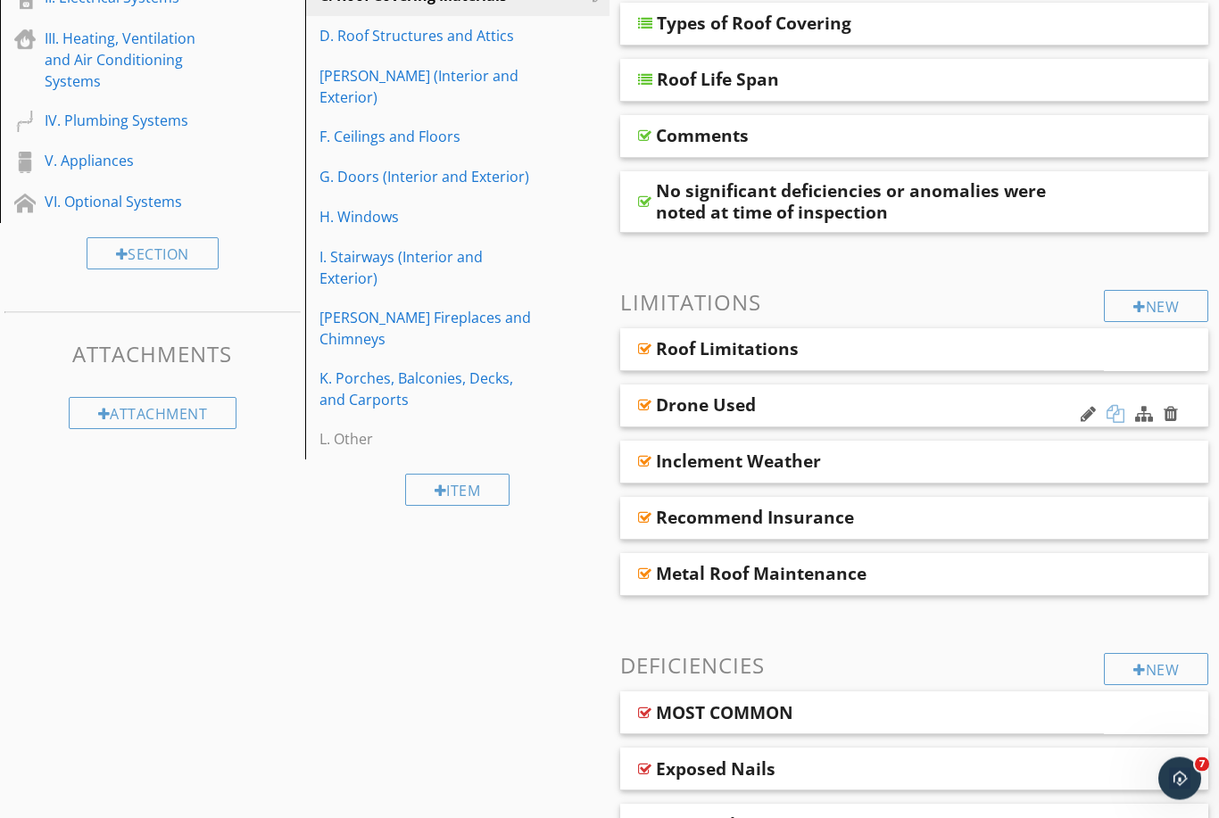
click at [1111, 413] on div at bounding box center [1115, 415] width 18 height 18
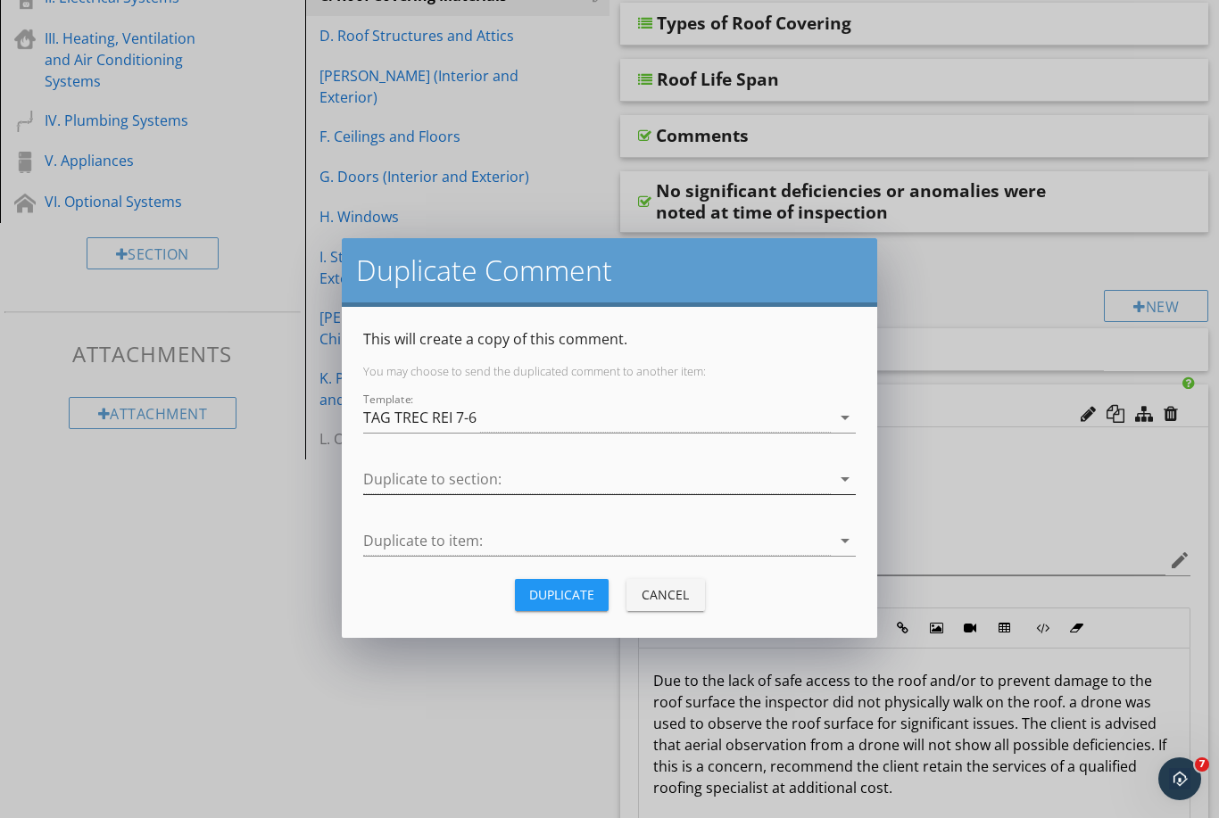
click at [475, 488] on div at bounding box center [596, 479] width 467 height 29
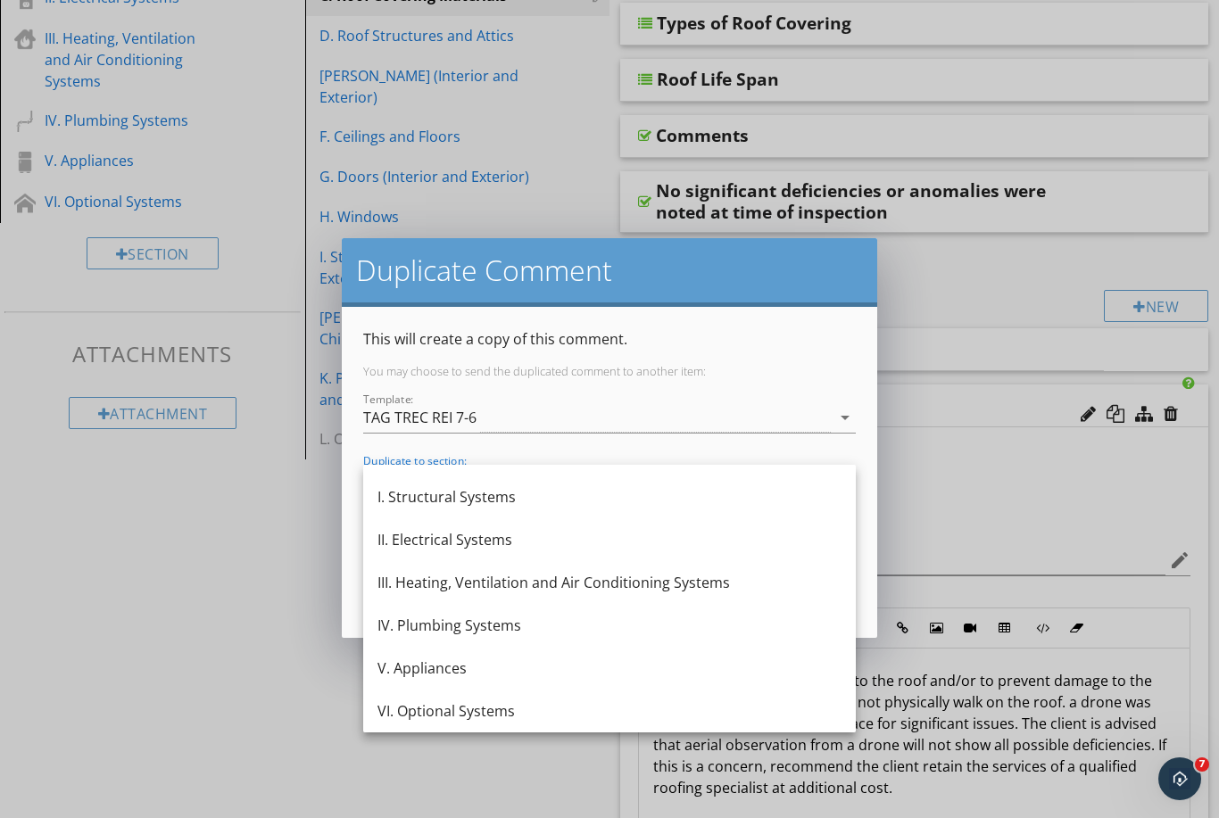
scroll to position [0, 0]
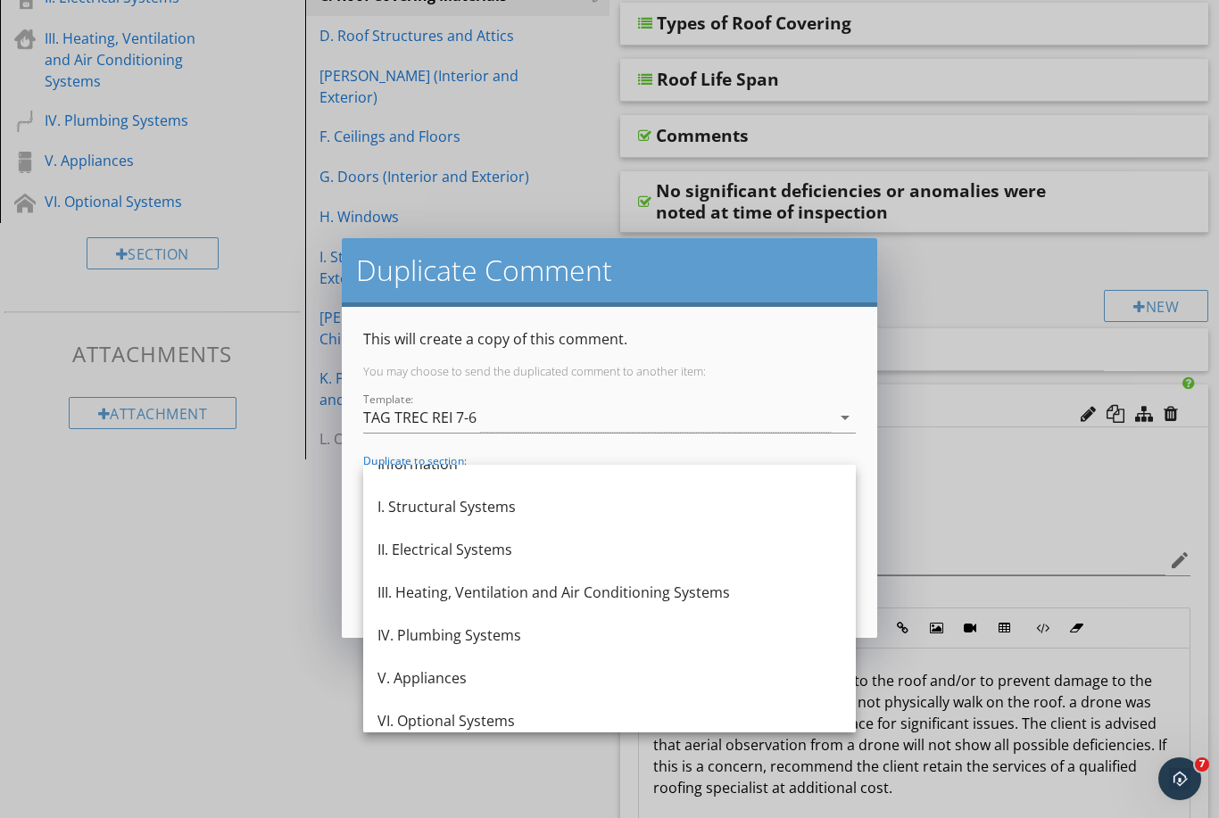
click at [508, 442] on div at bounding box center [609, 445] width 492 height 11
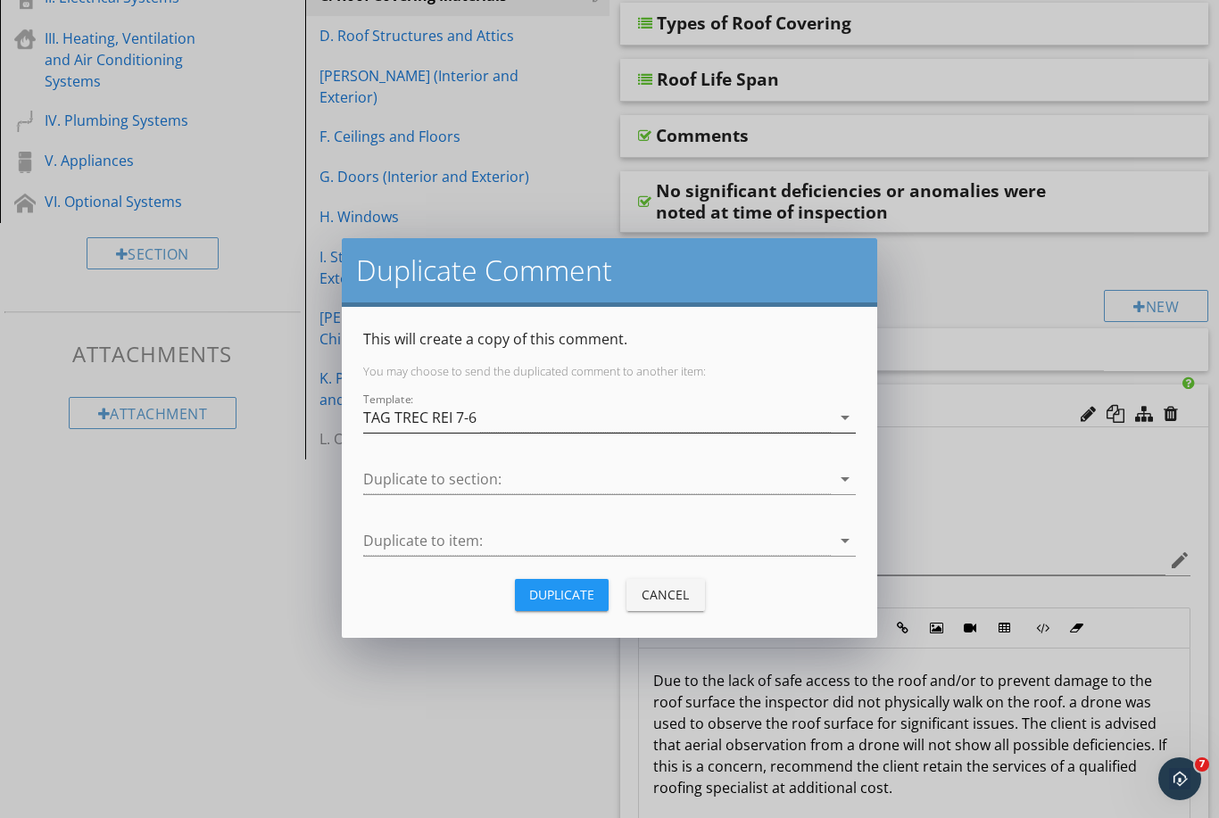
click at [511, 431] on div "TAG TREC REI 7-6" at bounding box center [596, 417] width 467 height 29
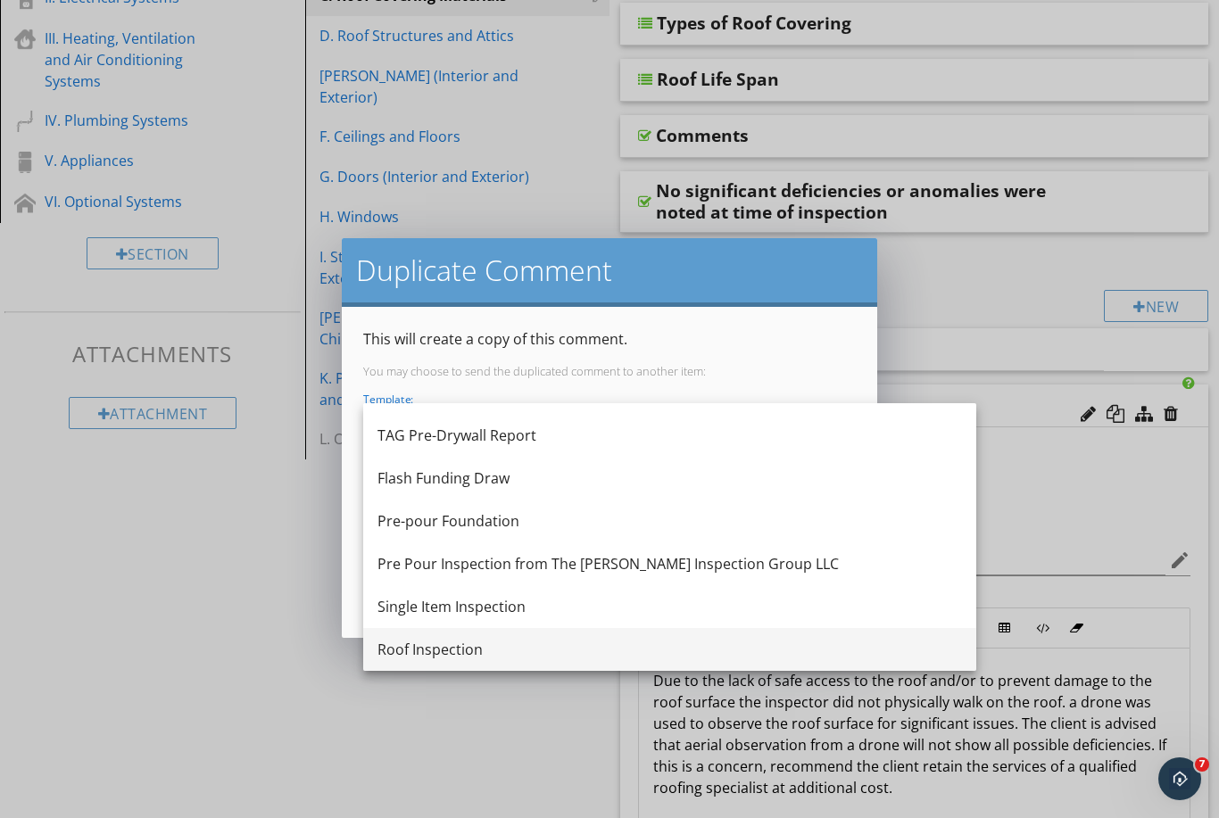
scroll to position [161, 0]
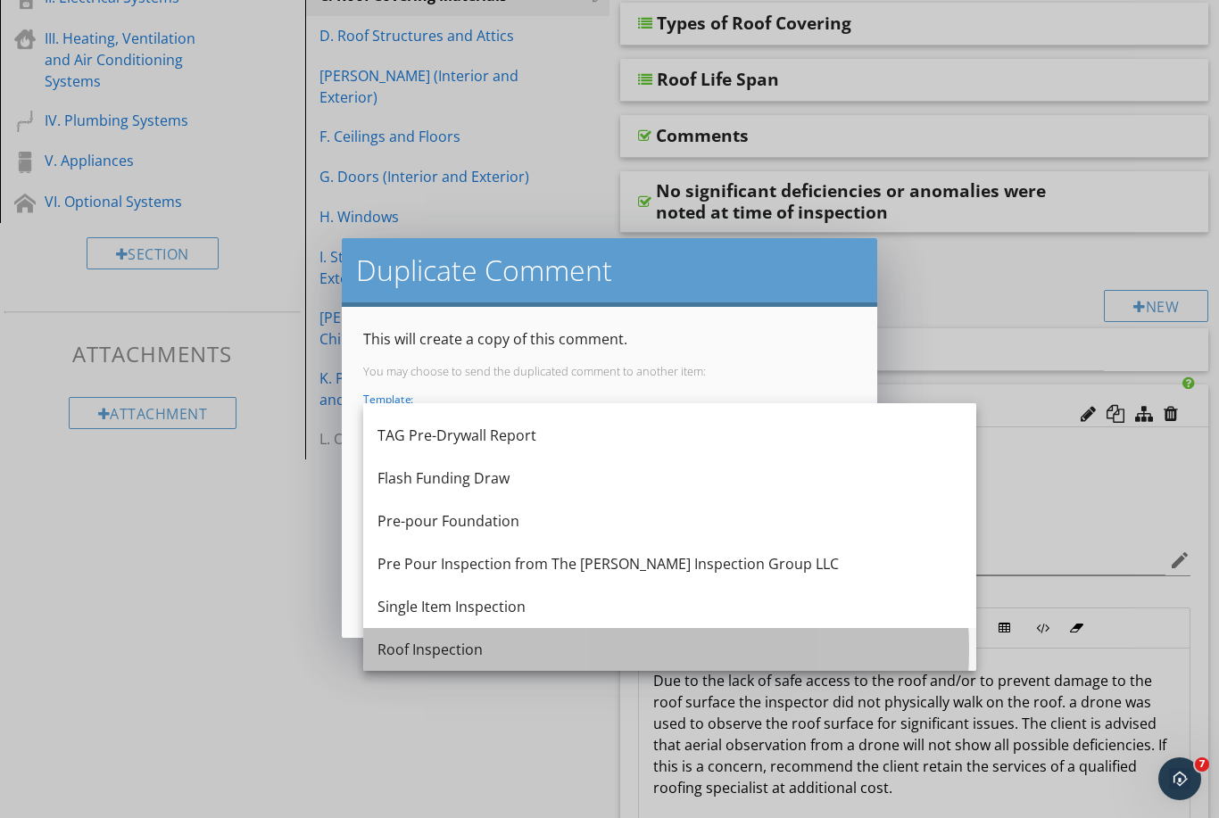
click at [495, 641] on div "Roof Inspection" at bounding box center [669, 649] width 584 height 21
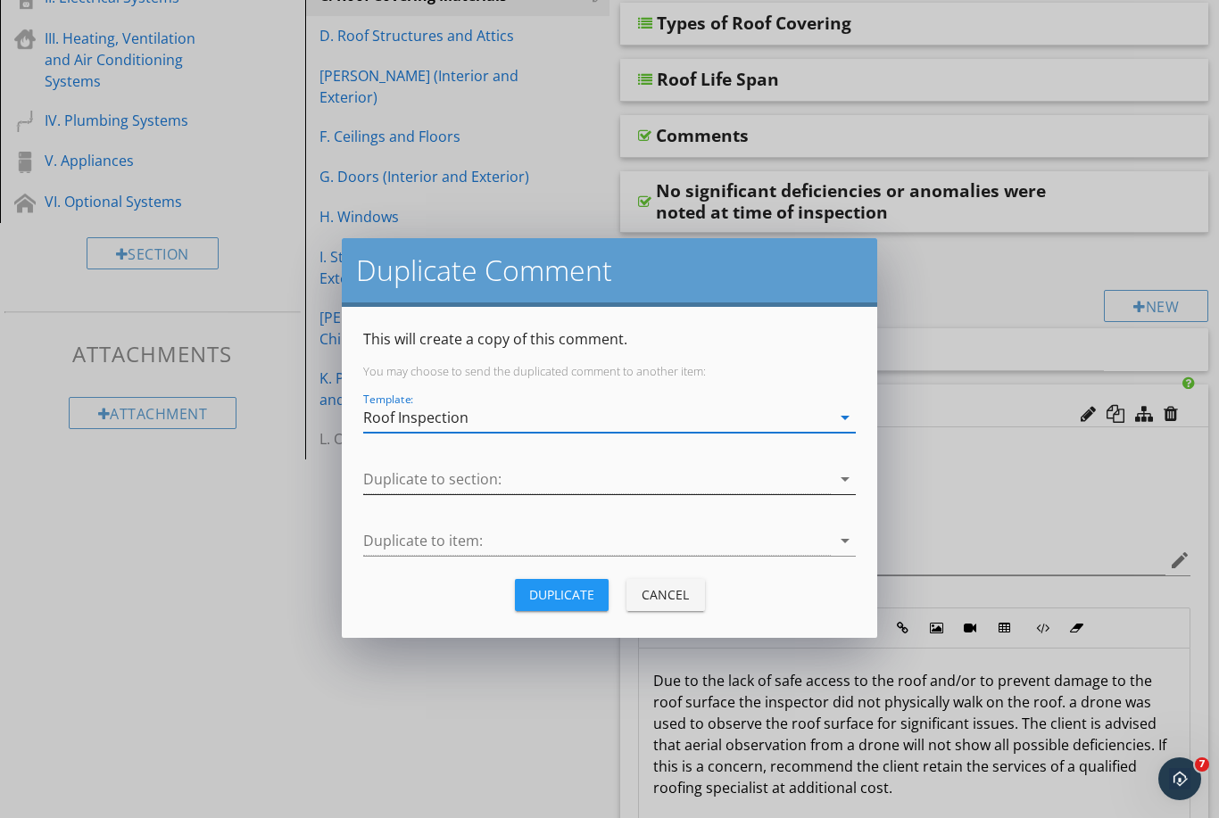
click at [466, 479] on div at bounding box center [596, 479] width 467 height 29
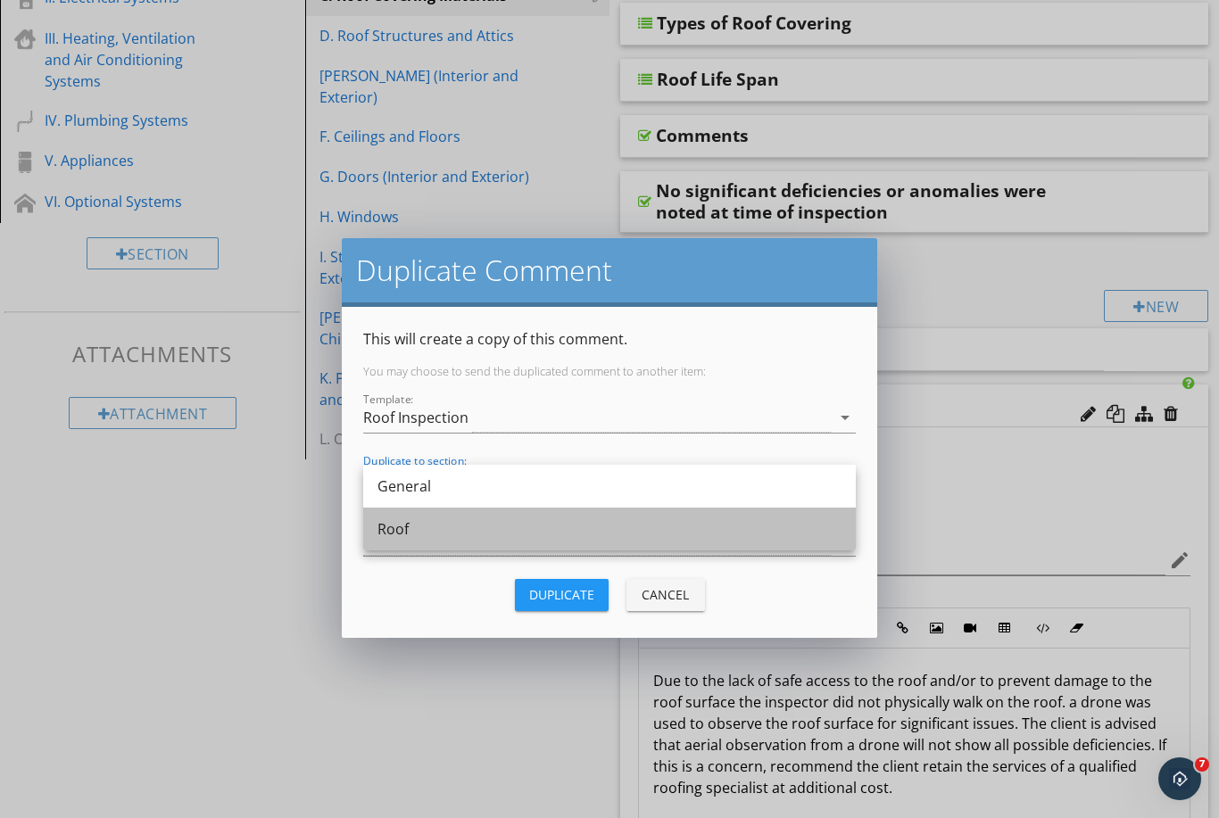
click at [467, 516] on div "Roof" at bounding box center [609, 529] width 464 height 43
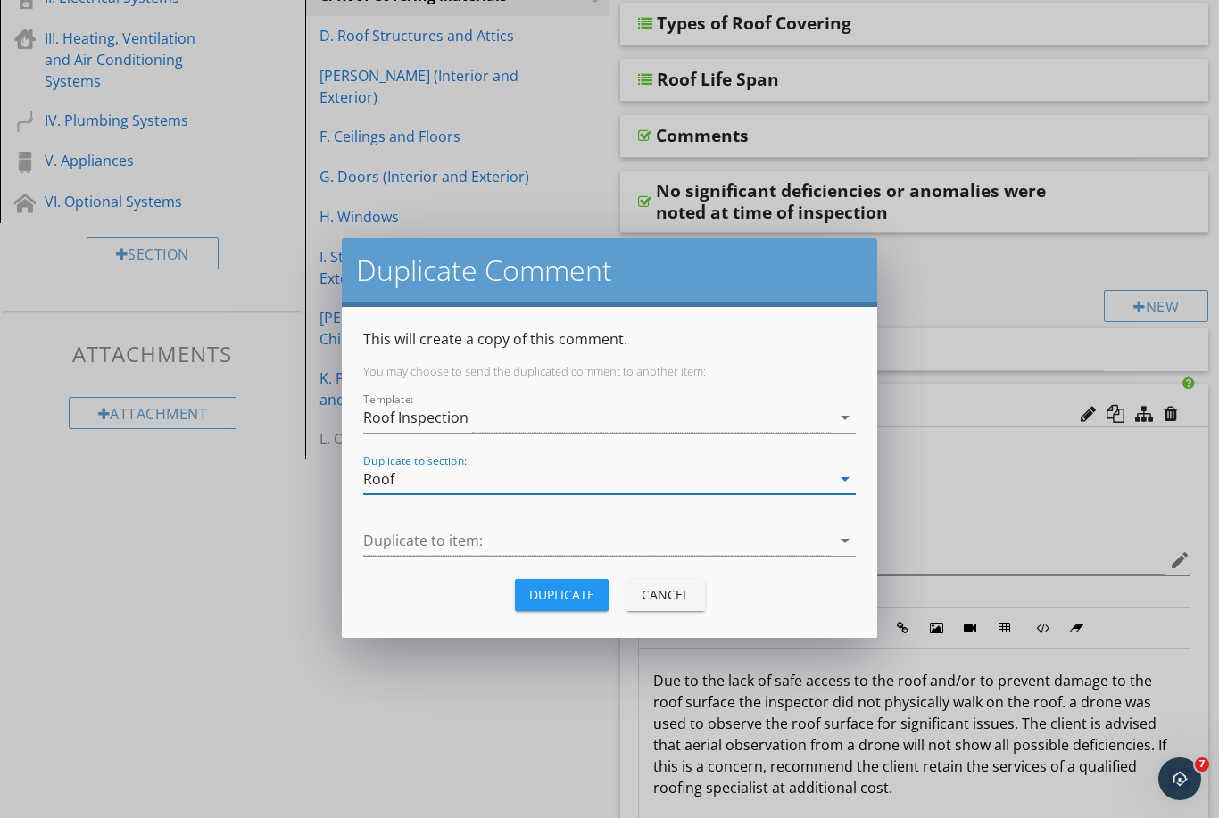
click at [483, 474] on div "Roof" at bounding box center [596, 479] width 467 height 29
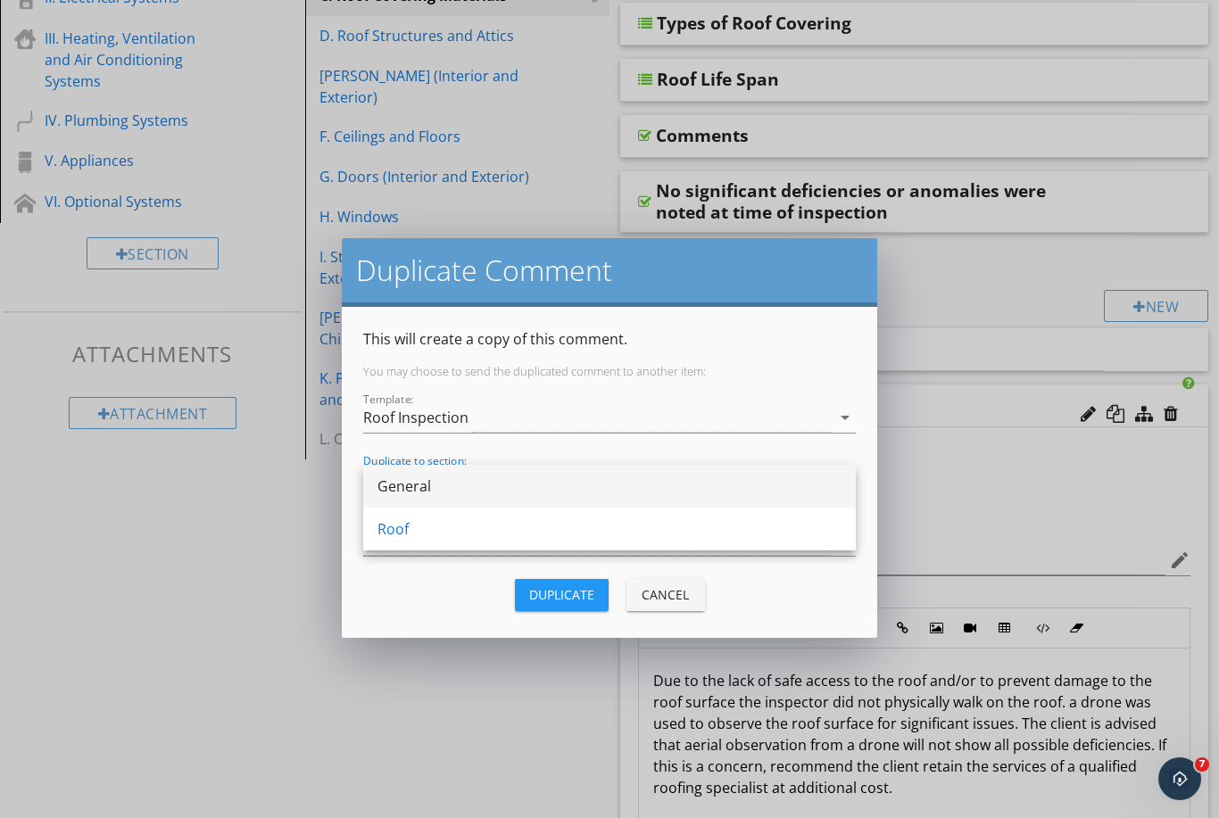
click at [482, 492] on div "General" at bounding box center [609, 485] width 464 height 21
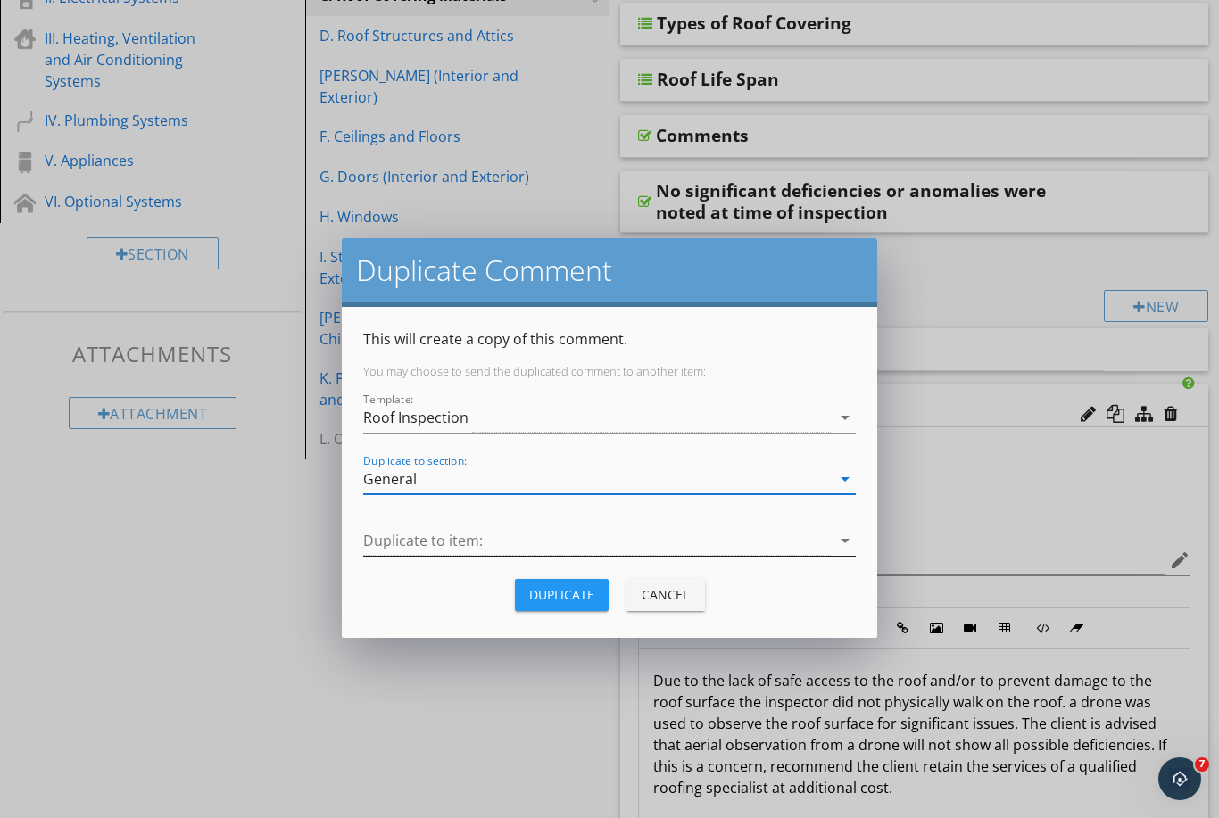
click at [476, 536] on div at bounding box center [596, 540] width 467 height 29
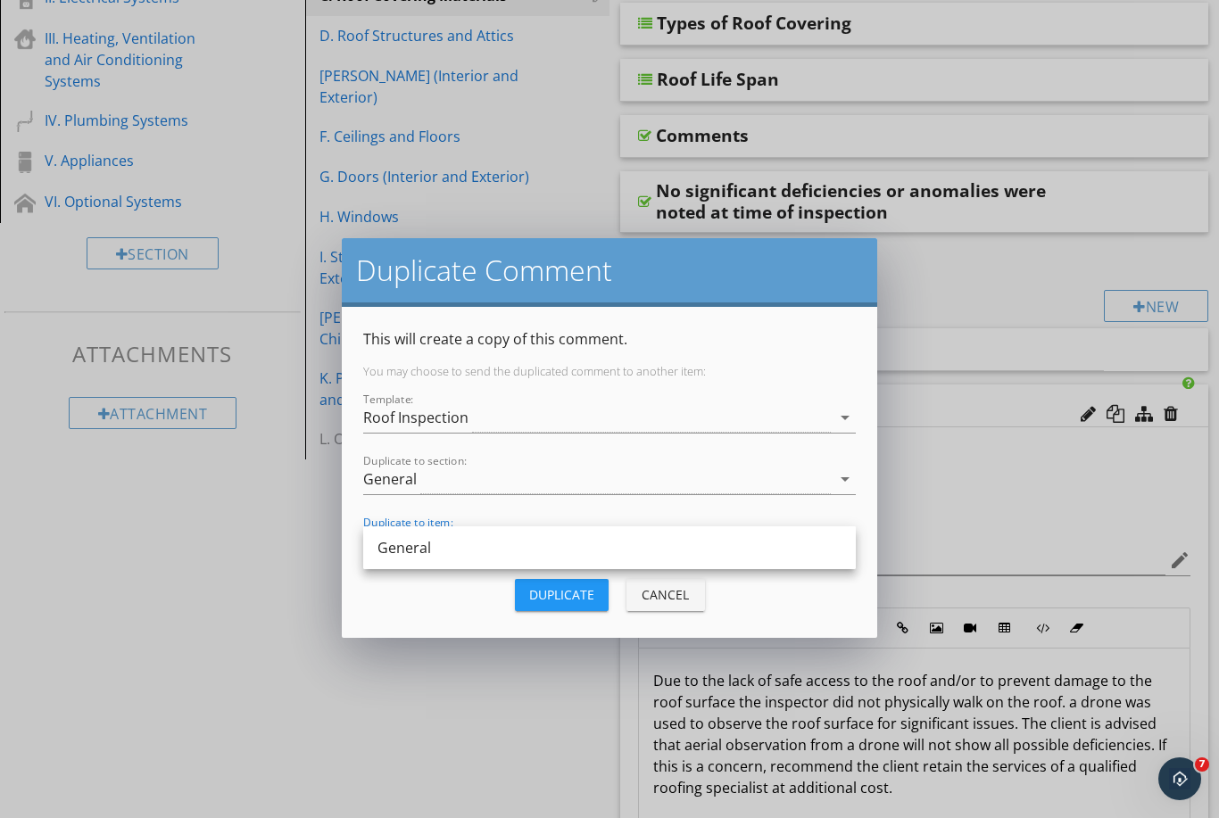
click at [484, 554] on div "General" at bounding box center [609, 547] width 464 height 21
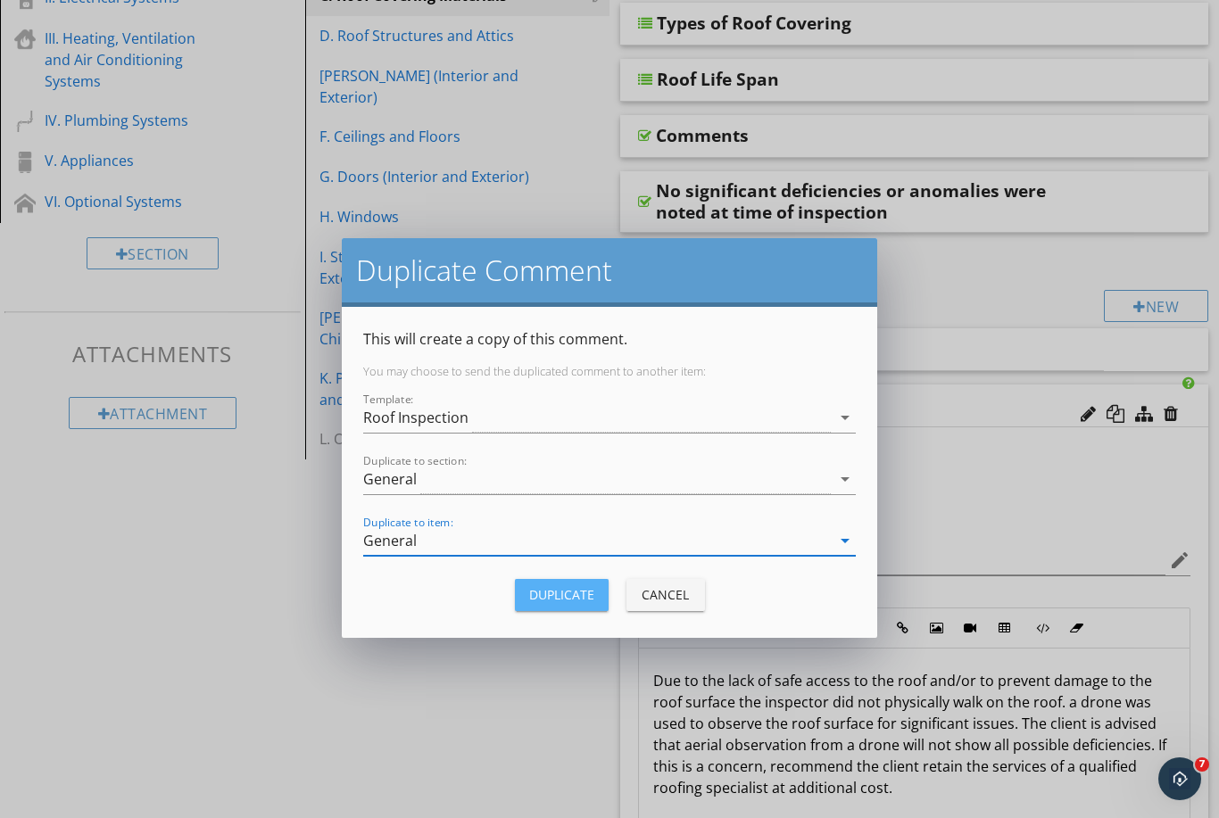
click at [549, 596] on div "Duplicate" at bounding box center [561, 594] width 65 height 19
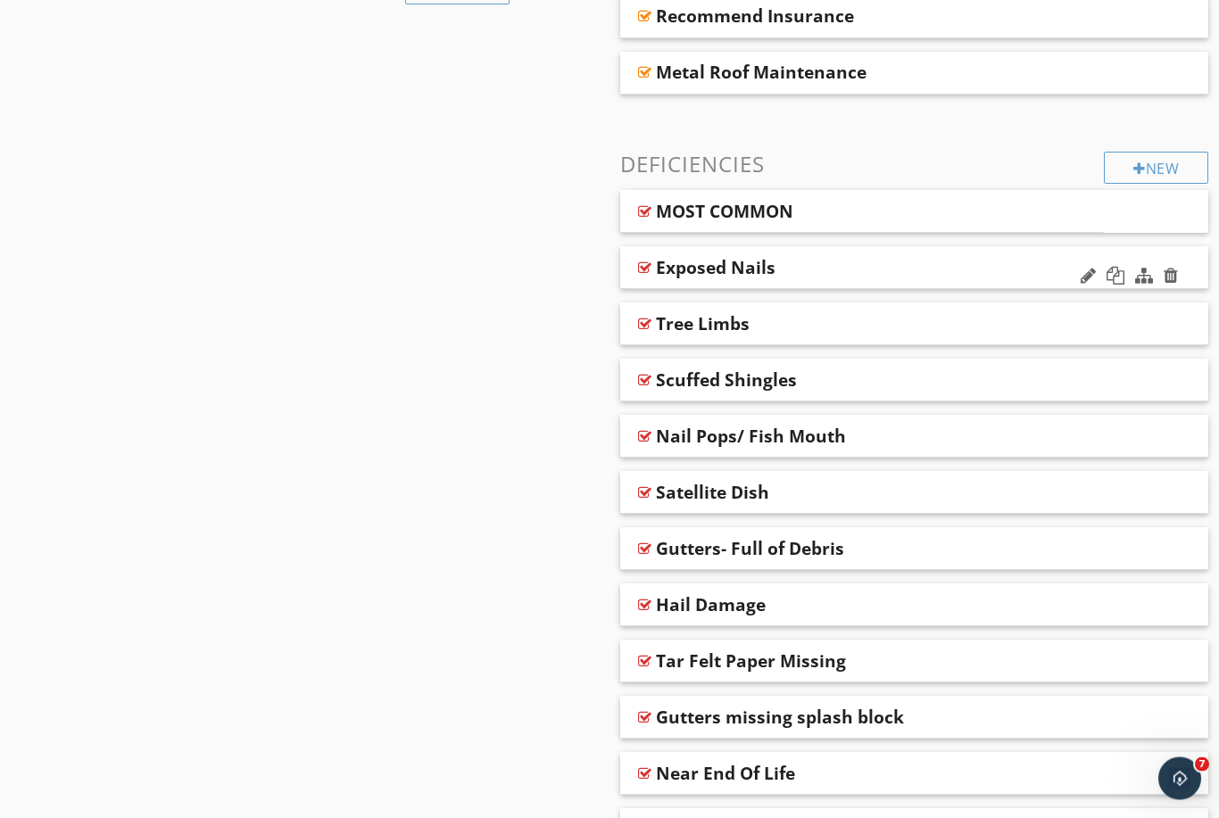
scroll to position [896, 0]
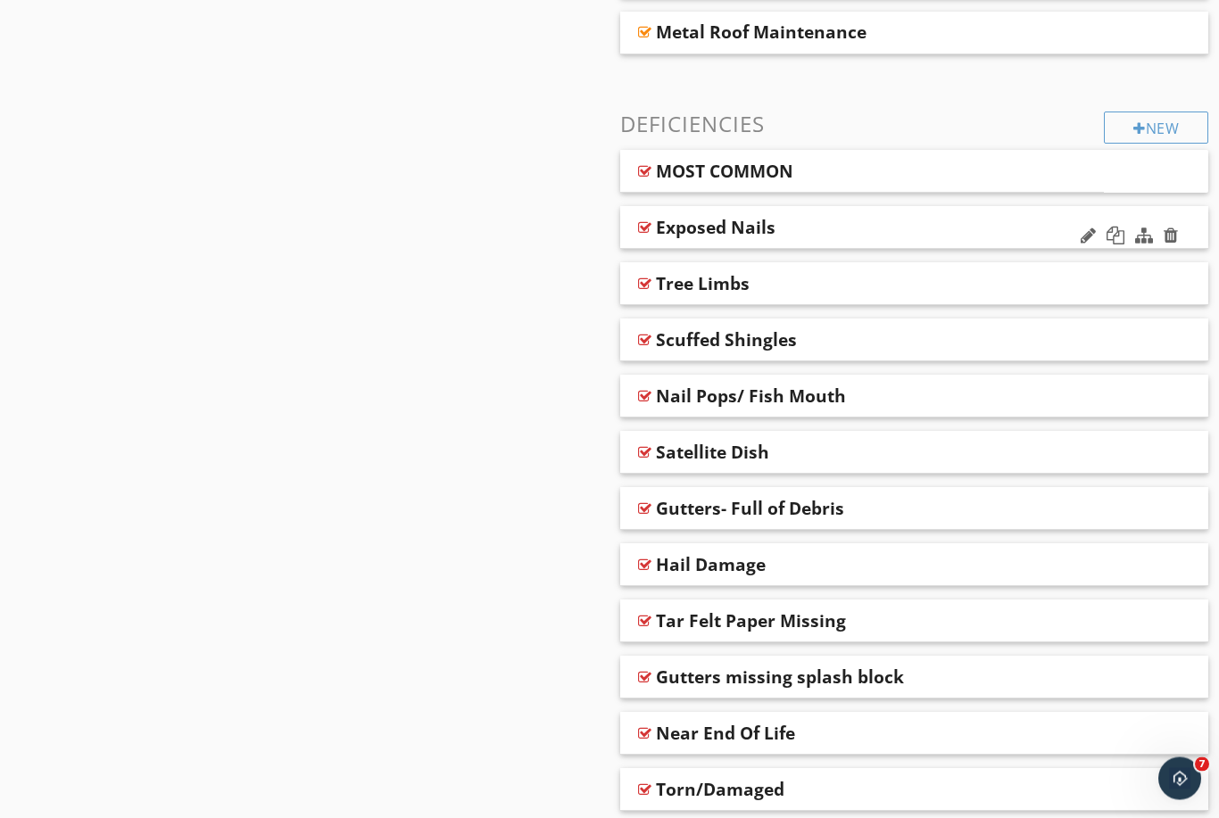
click at [646, 228] on div at bounding box center [644, 228] width 13 height 14
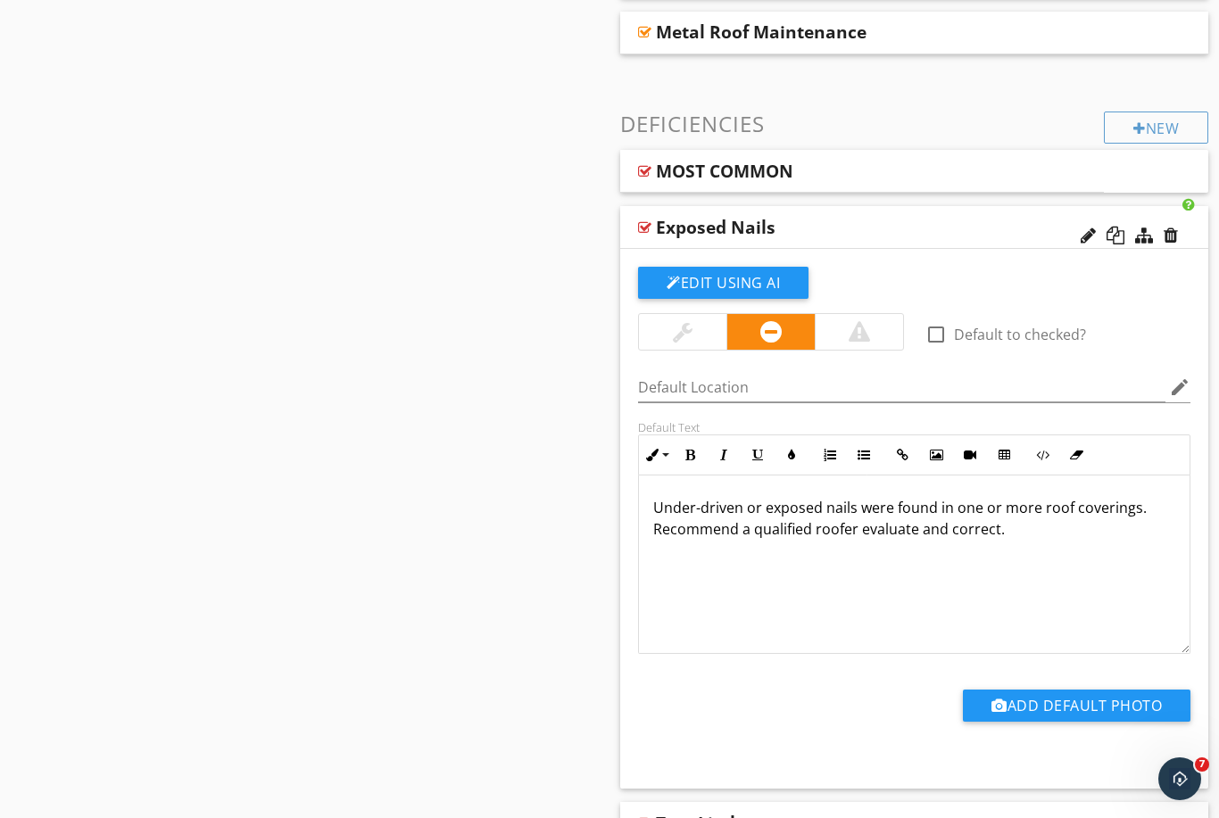
click at [649, 226] on div at bounding box center [644, 227] width 13 height 14
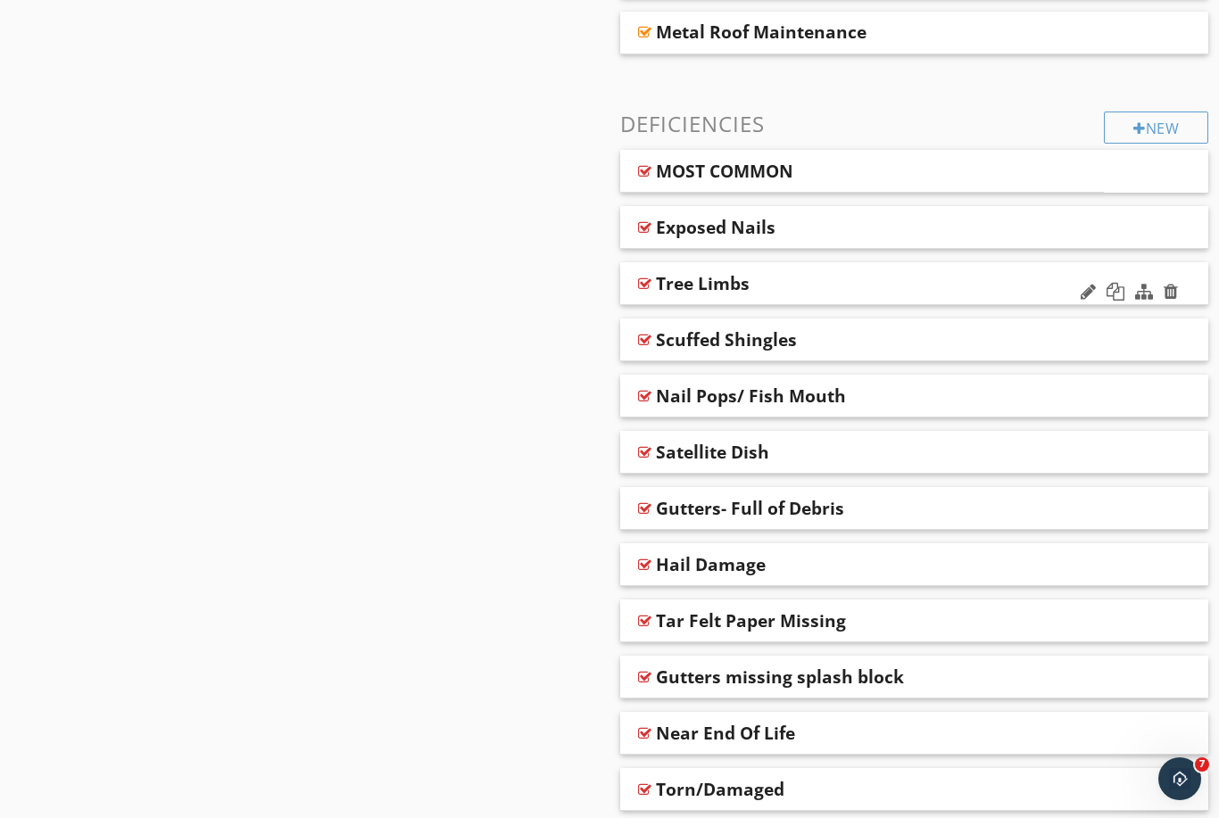
click at [652, 280] on div "Tree Limbs" at bounding box center [914, 283] width 588 height 43
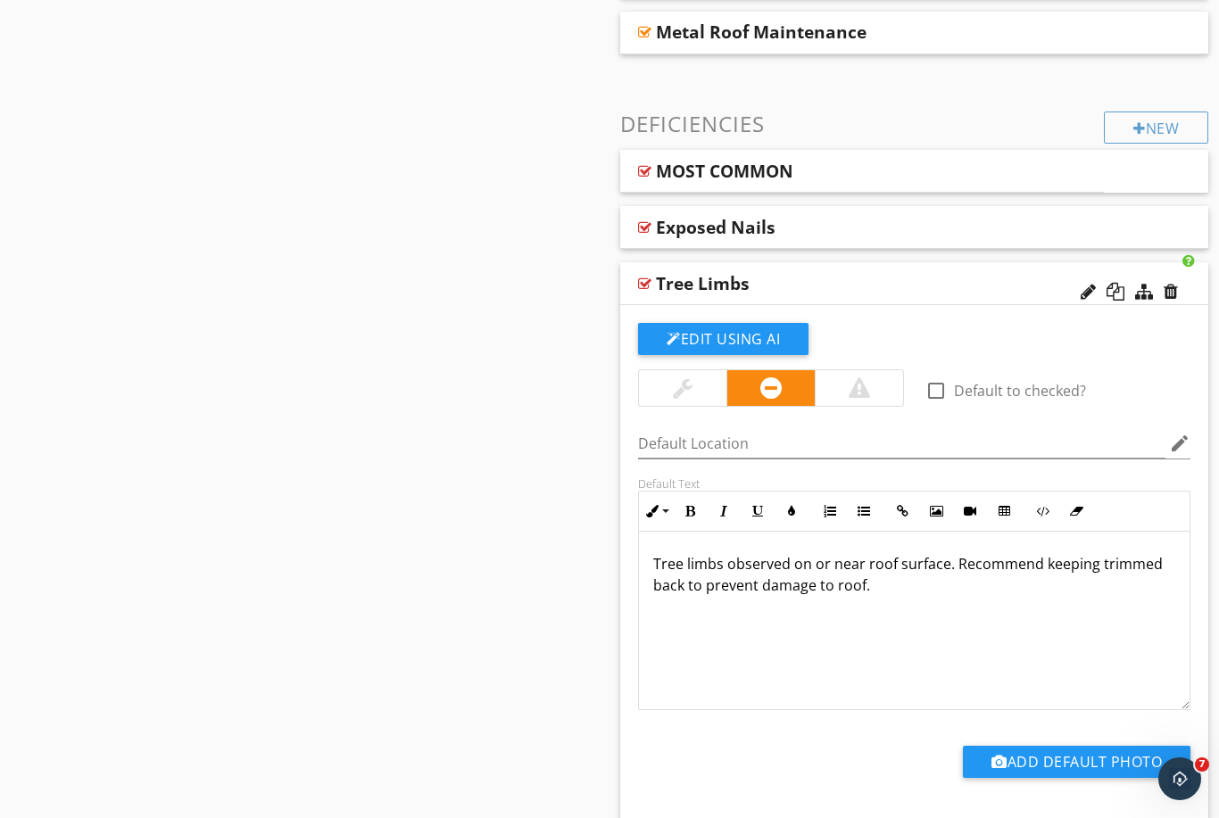
click at [651, 280] on div "Tree Limbs" at bounding box center [914, 283] width 588 height 43
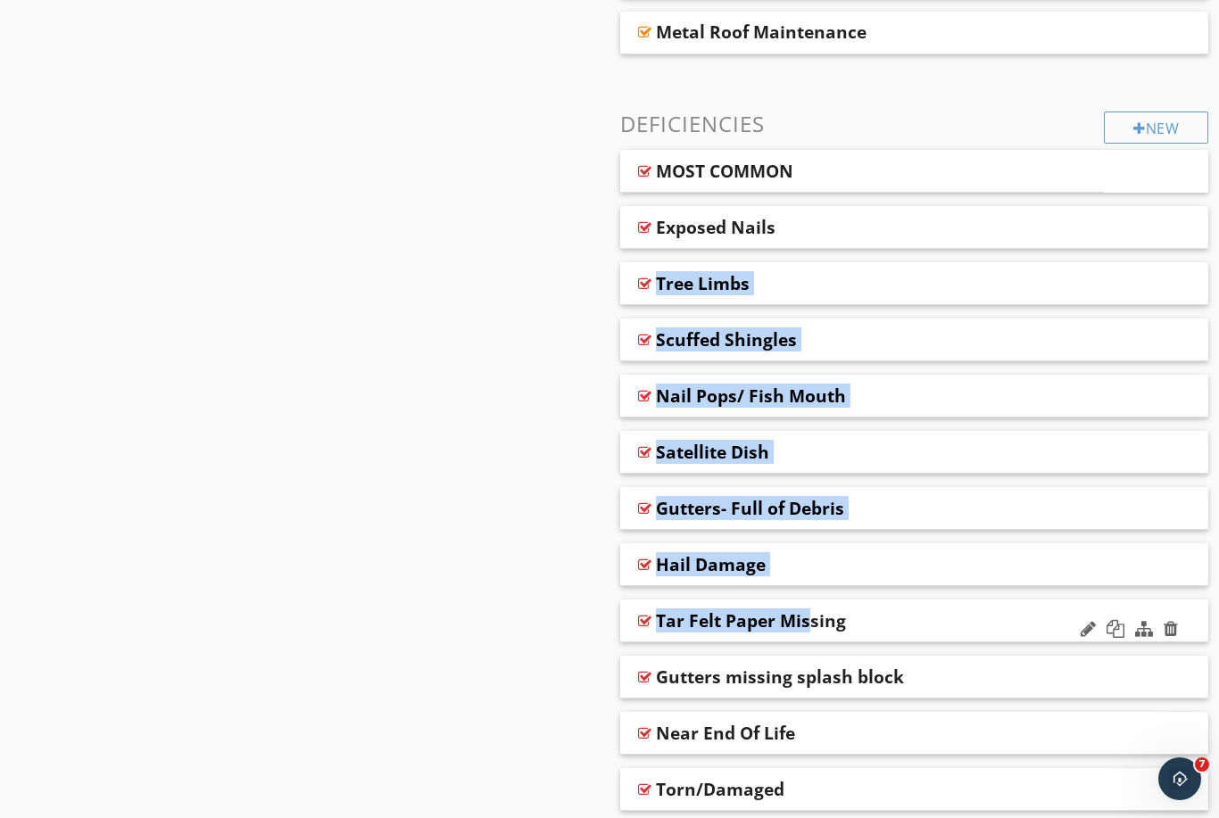
drag, startPoint x: 653, startPoint y: 209, endPoint x: 702, endPoint y: 615, distance: 408.8
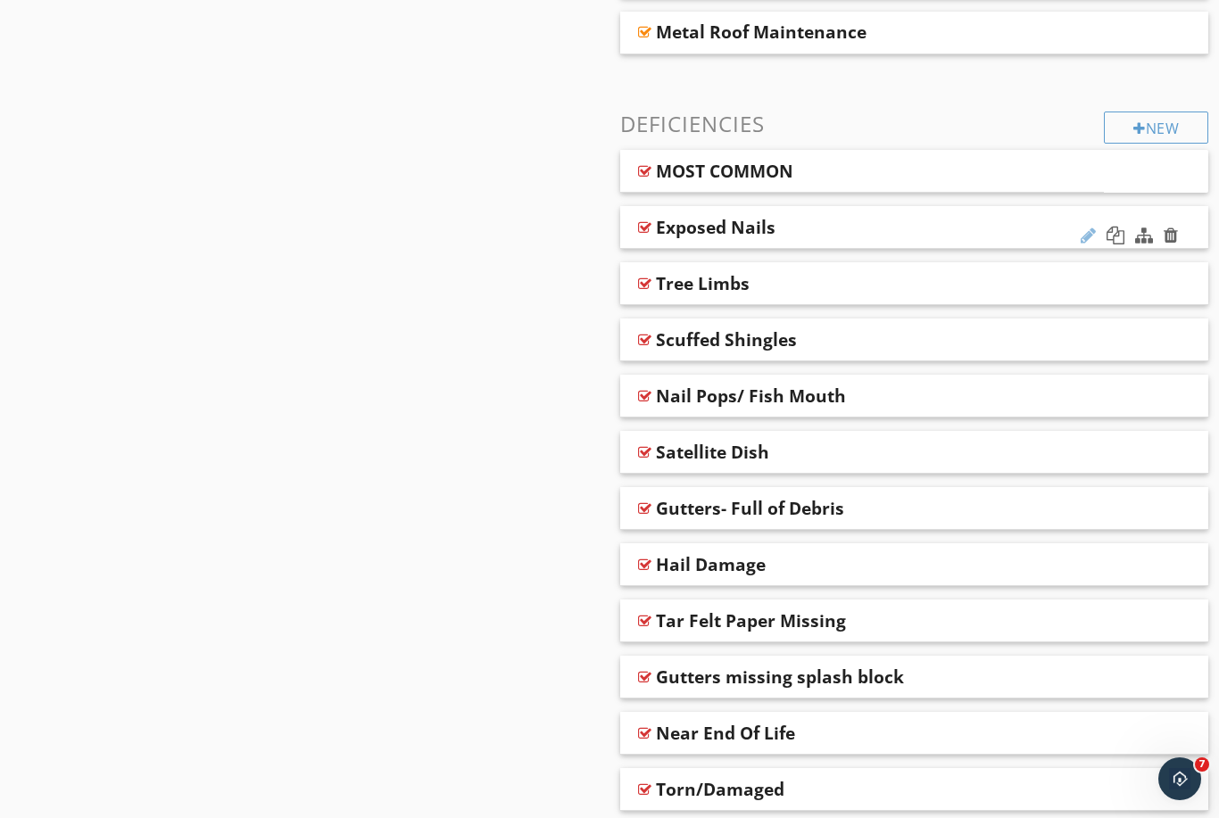
click at [1087, 239] on div at bounding box center [1087, 236] width 15 height 18
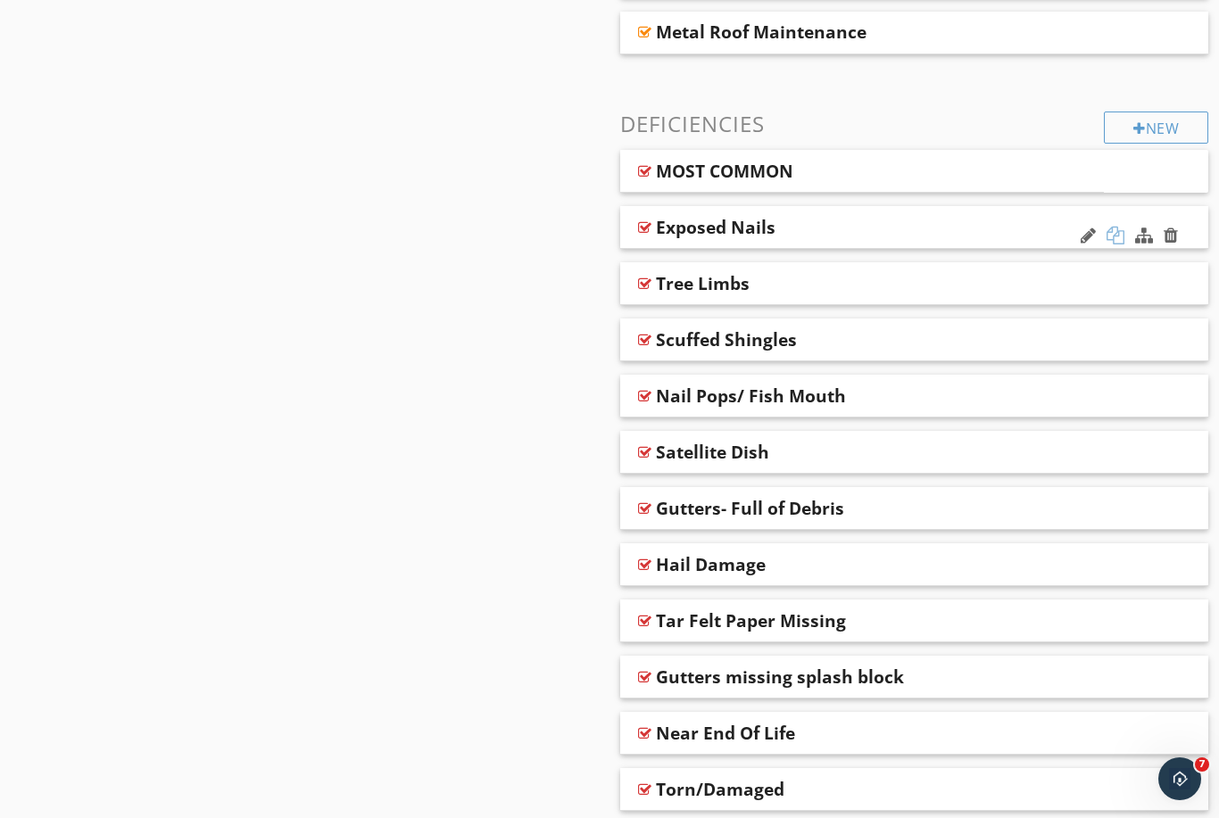
click at [1120, 234] on div at bounding box center [1115, 236] width 18 height 18
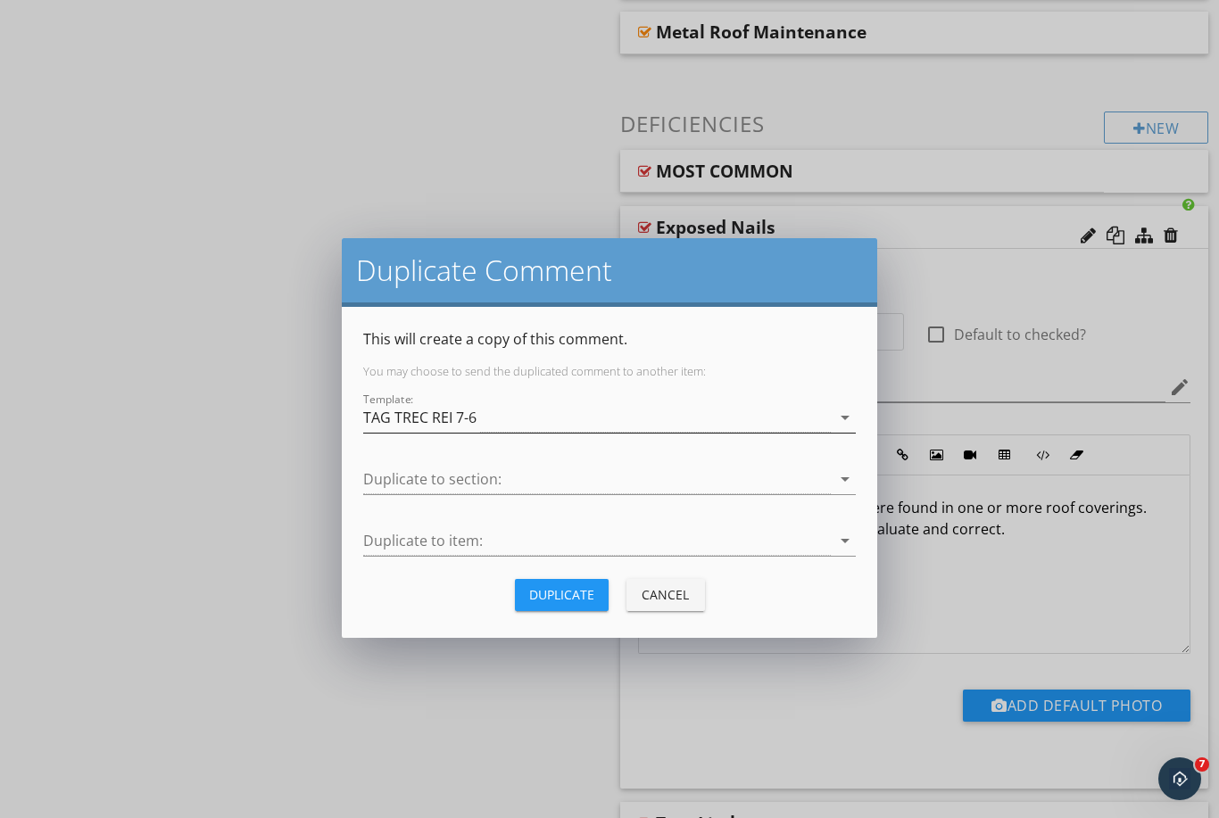
click at [480, 423] on div "TAG TREC REI 7-6" at bounding box center [596, 417] width 467 height 29
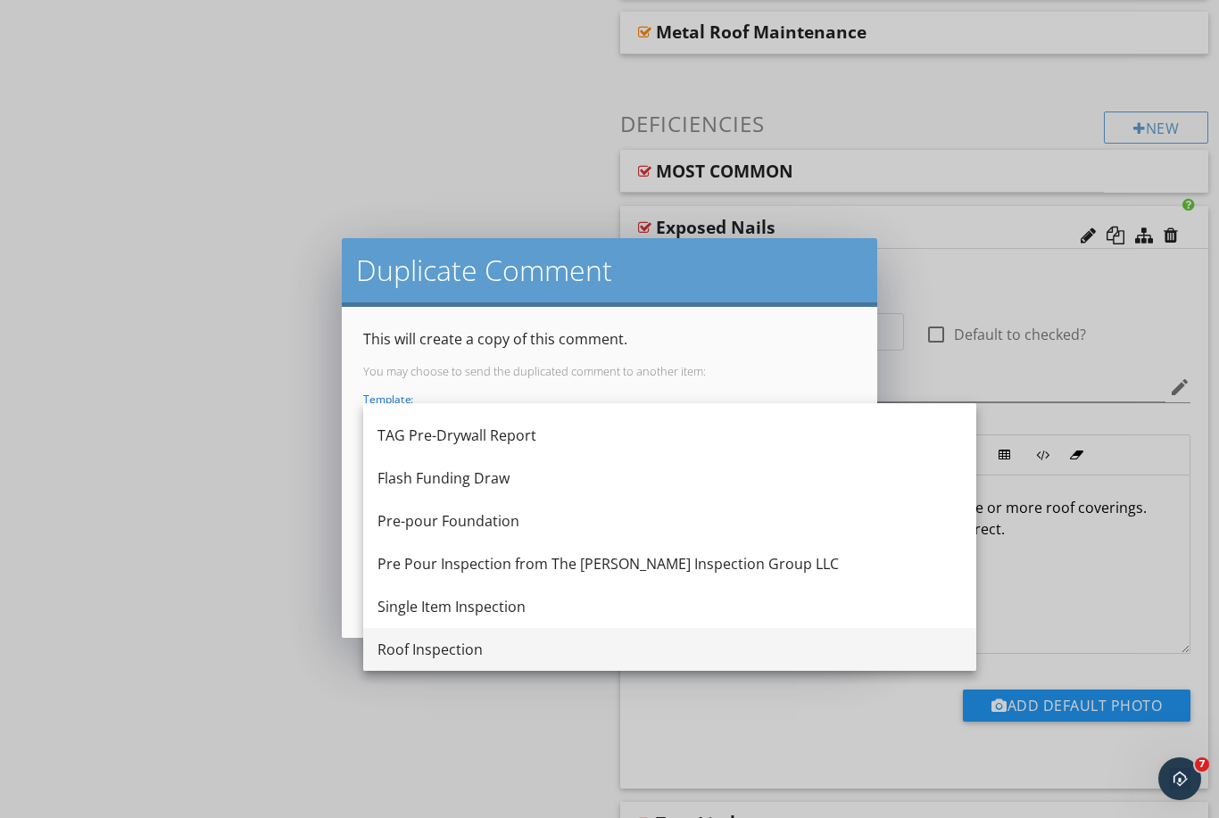
scroll to position [161, 0]
click at [424, 655] on div "Roof Inspection" at bounding box center [669, 649] width 584 height 21
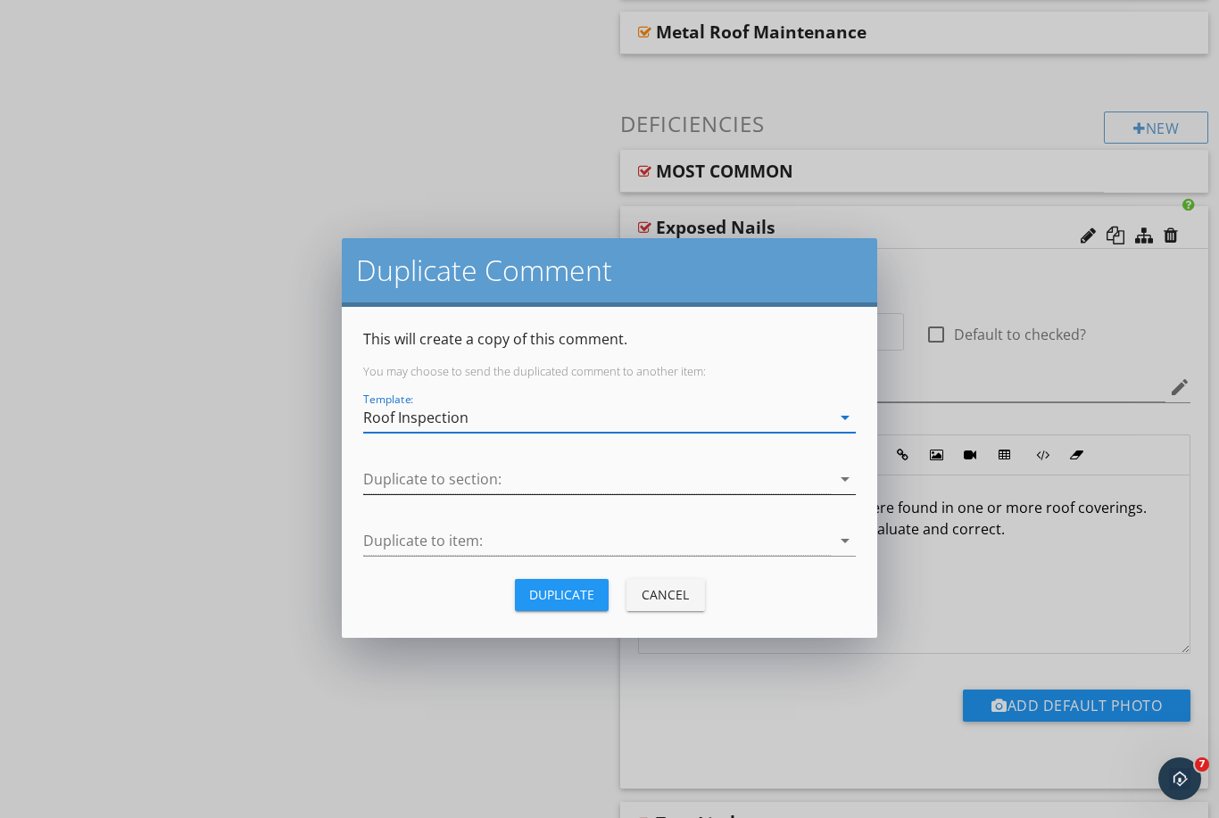
click at [450, 492] on div at bounding box center [596, 479] width 467 height 29
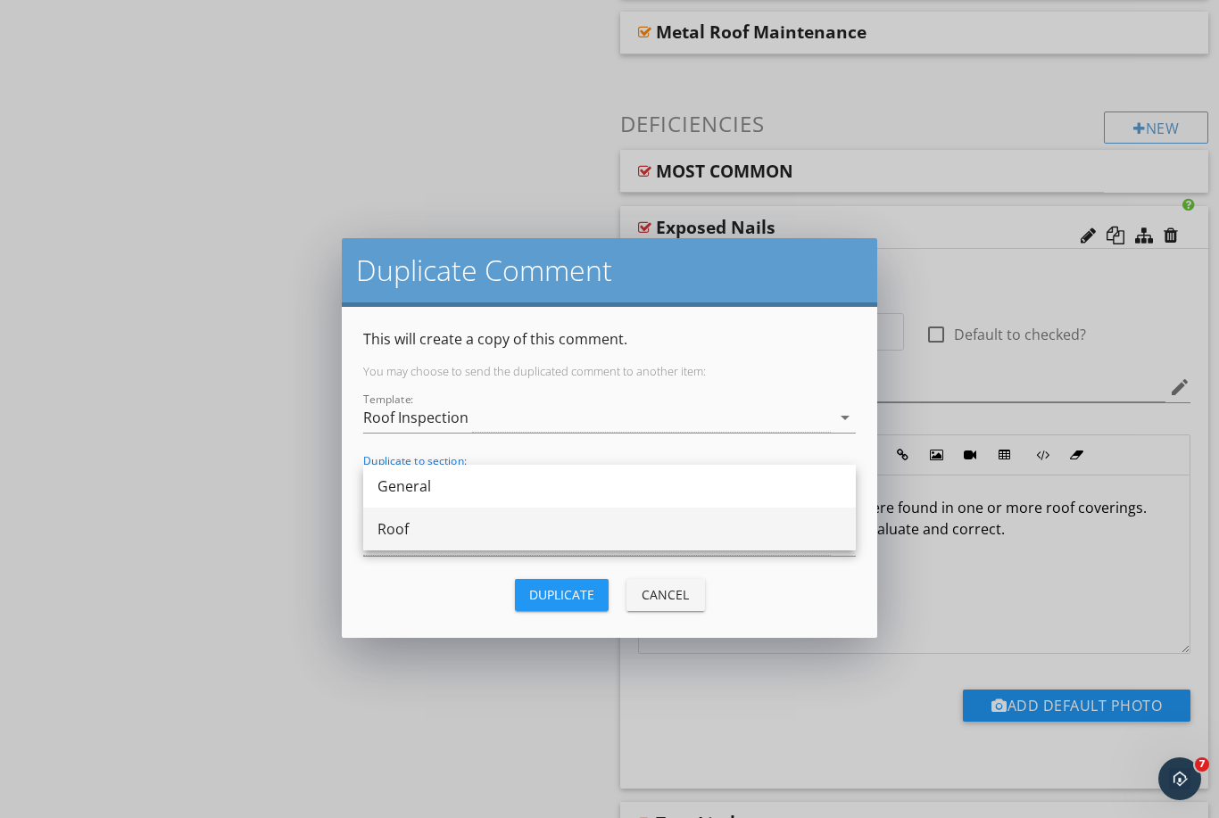
click at [447, 517] on div "Roof" at bounding box center [609, 529] width 464 height 43
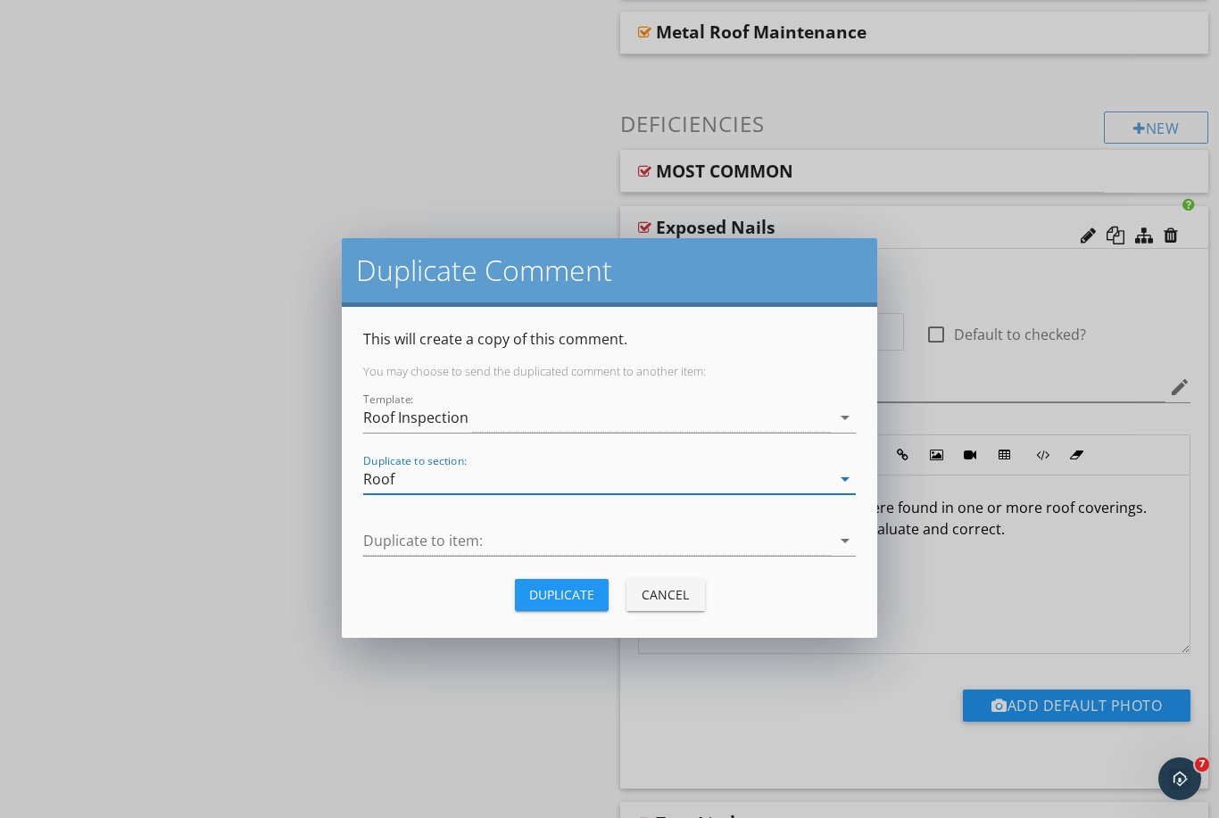
click at [444, 533] on div at bounding box center [596, 540] width 467 height 29
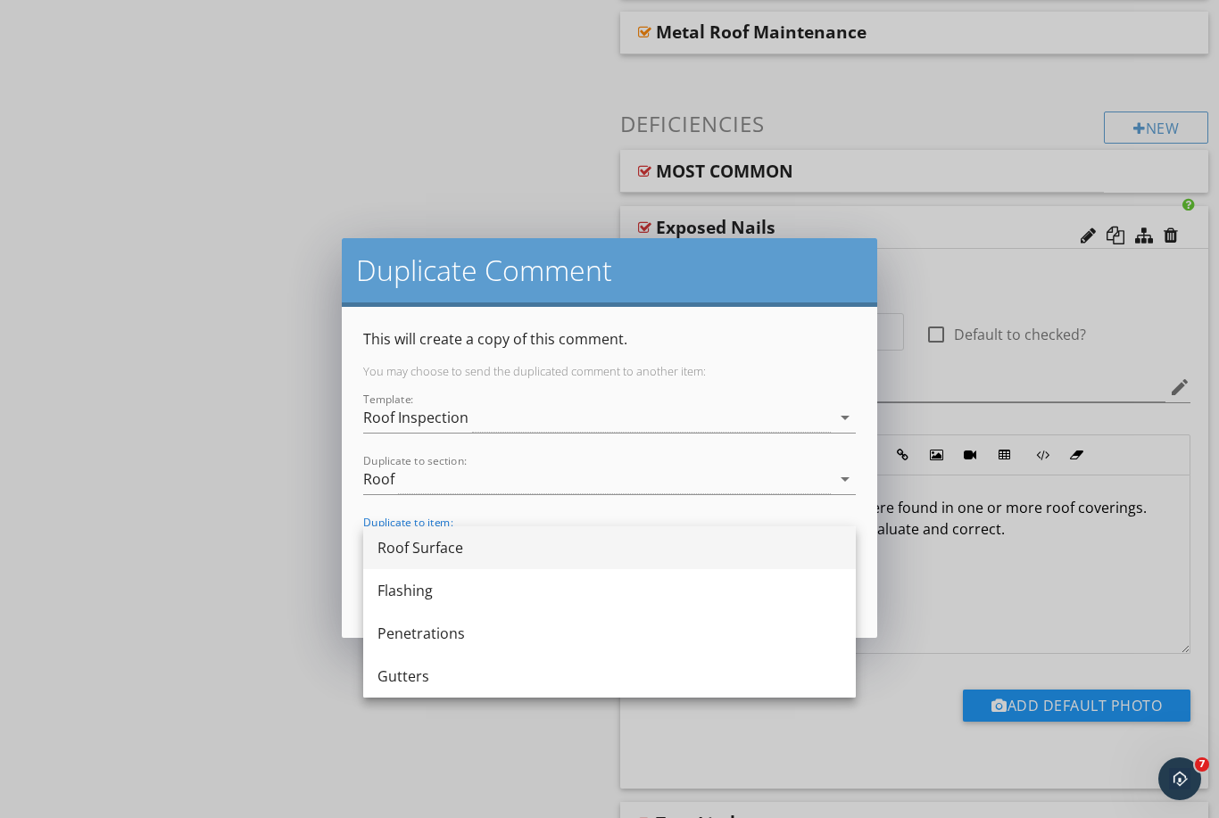
click at [446, 550] on div "Roof Surface" at bounding box center [609, 547] width 464 height 21
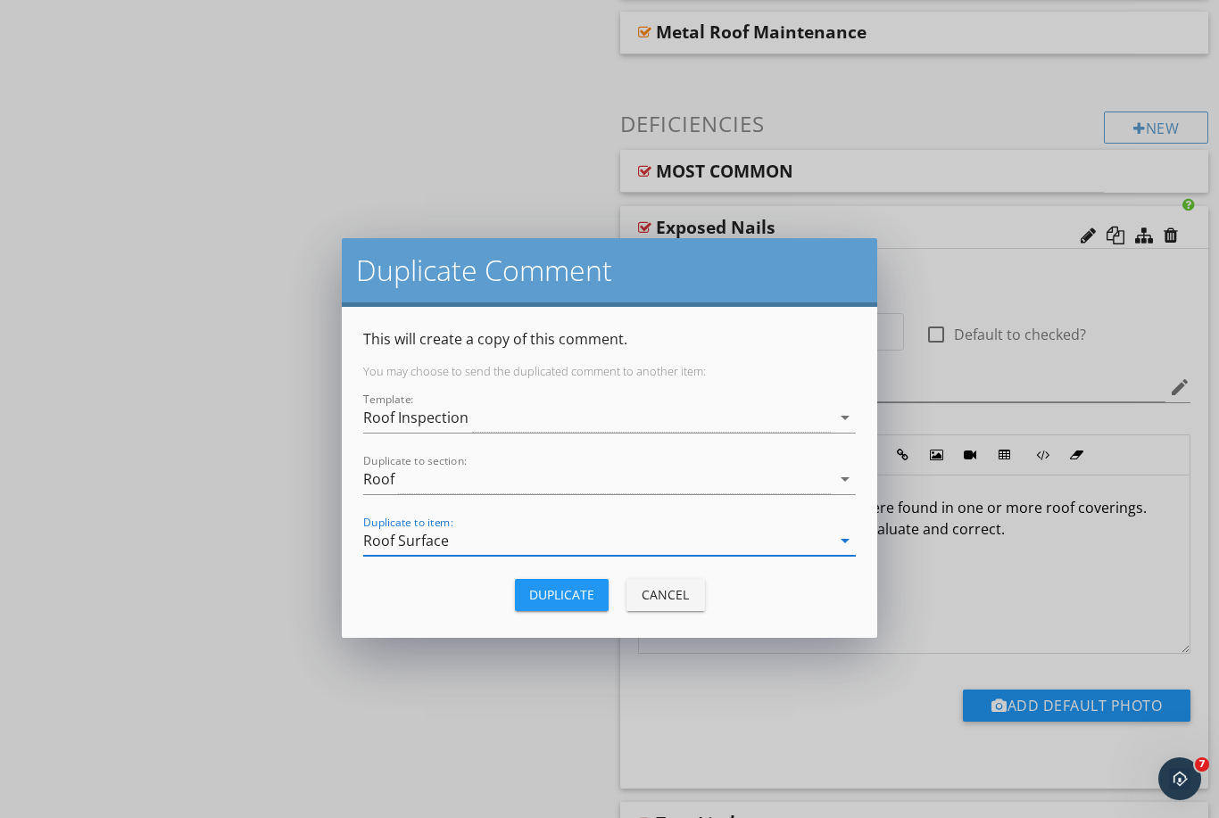
click at [588, 591] on div "Duplicate" at bounding box center [561, 594] width 65 height 19
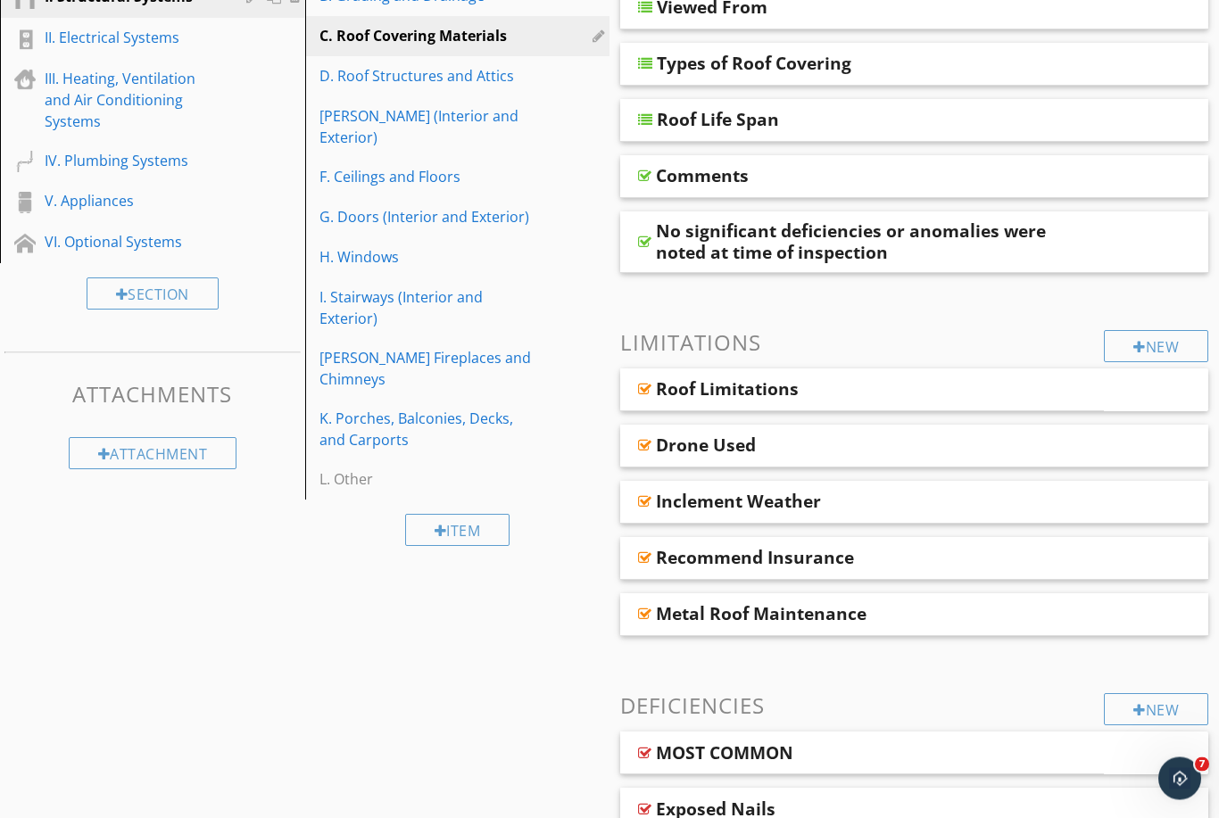
scroll to position [1024, 0]
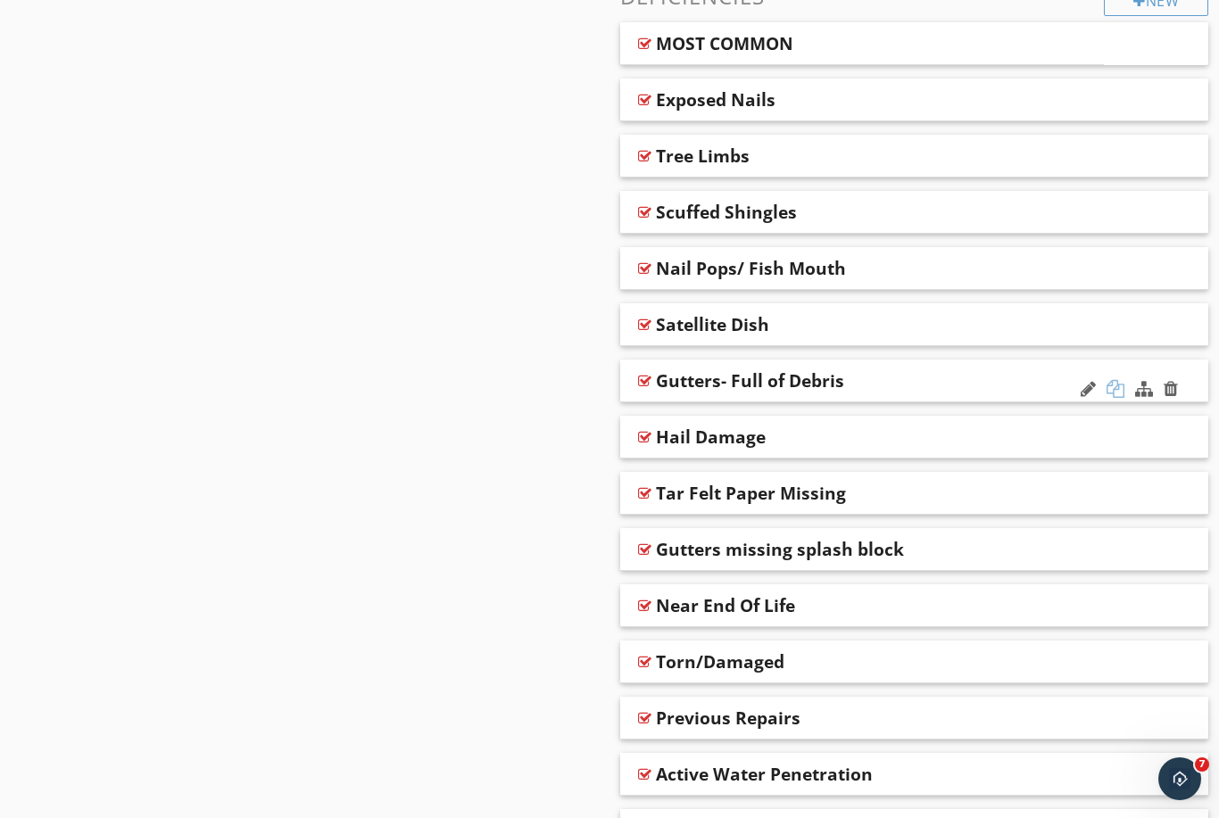
click at [1115, 386] on div at bounding box center [1115, 389] width 18 height 18
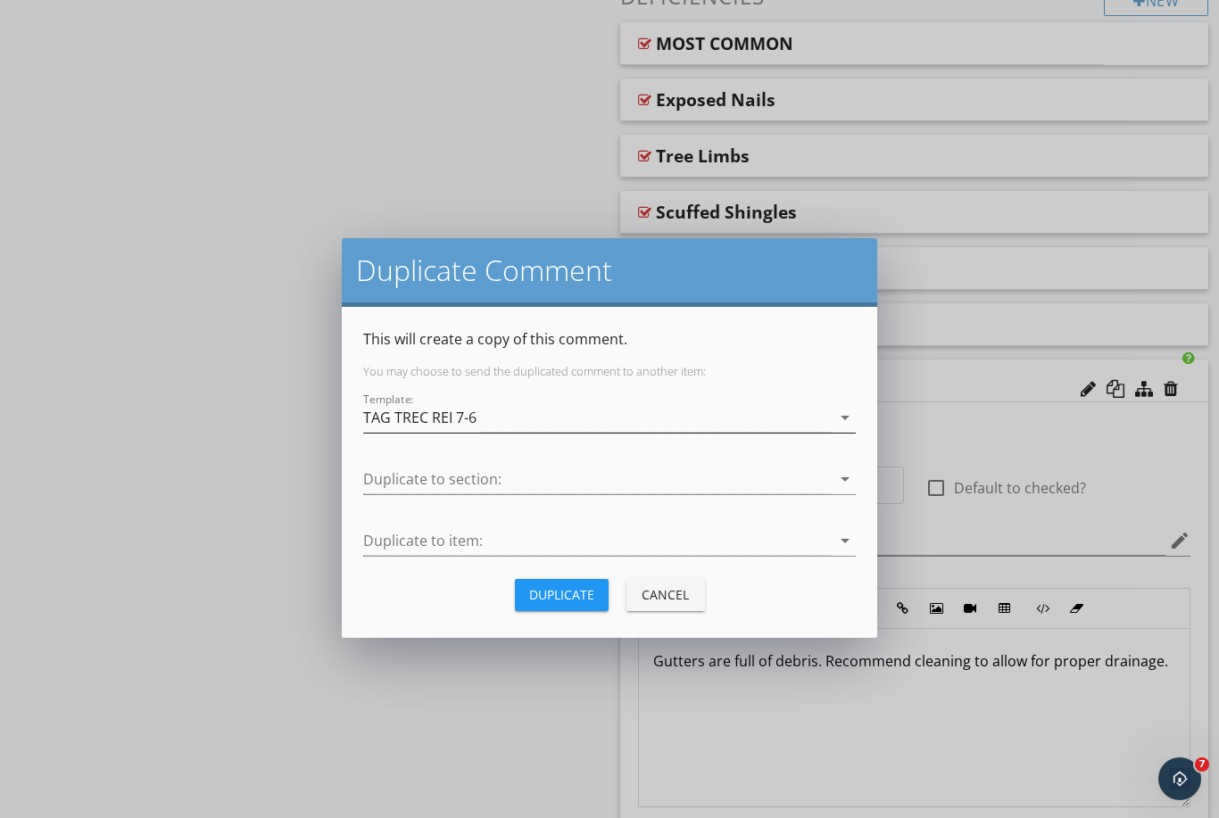
click at [549, 419] on div "TAG TREC REI 7-6" at bounding box center [596, 417] width 467 height 29
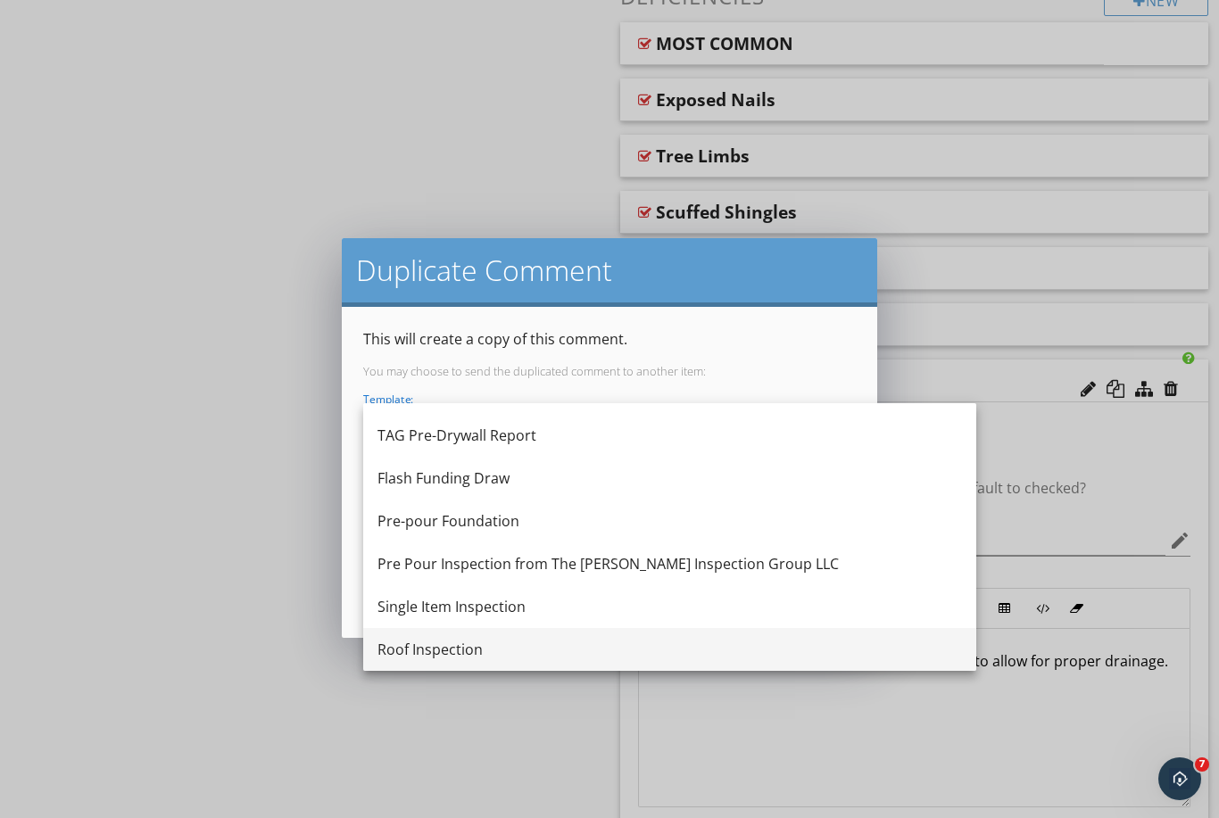
scroll to position [161, 0]
click at [438, 651] on div "Roof Inspection" at bounding box center [669, 649] width 584 height 21
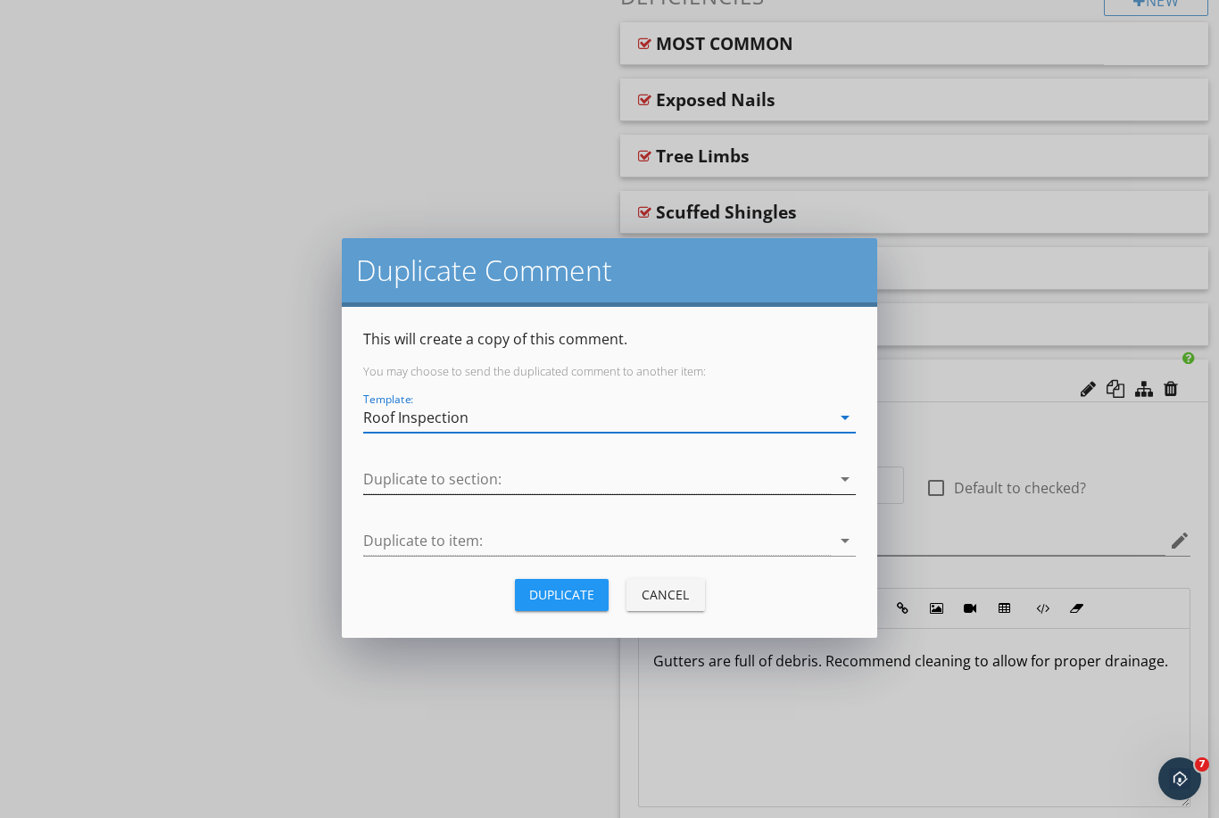
click at [458, 468] on div at bounding box center [596, 479] width 467 height 29
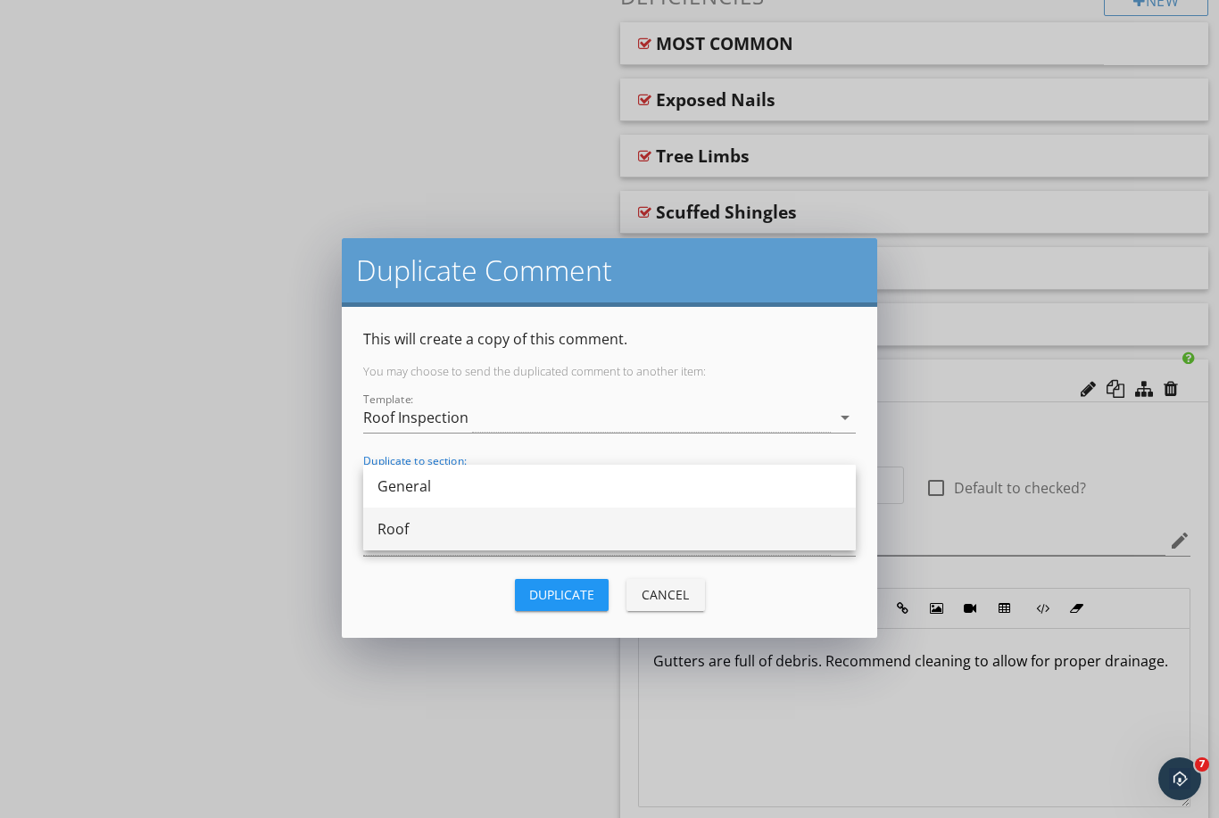
click at [454, 539] on div "Roof" at bounding box center [609, 528] width 464 height 21
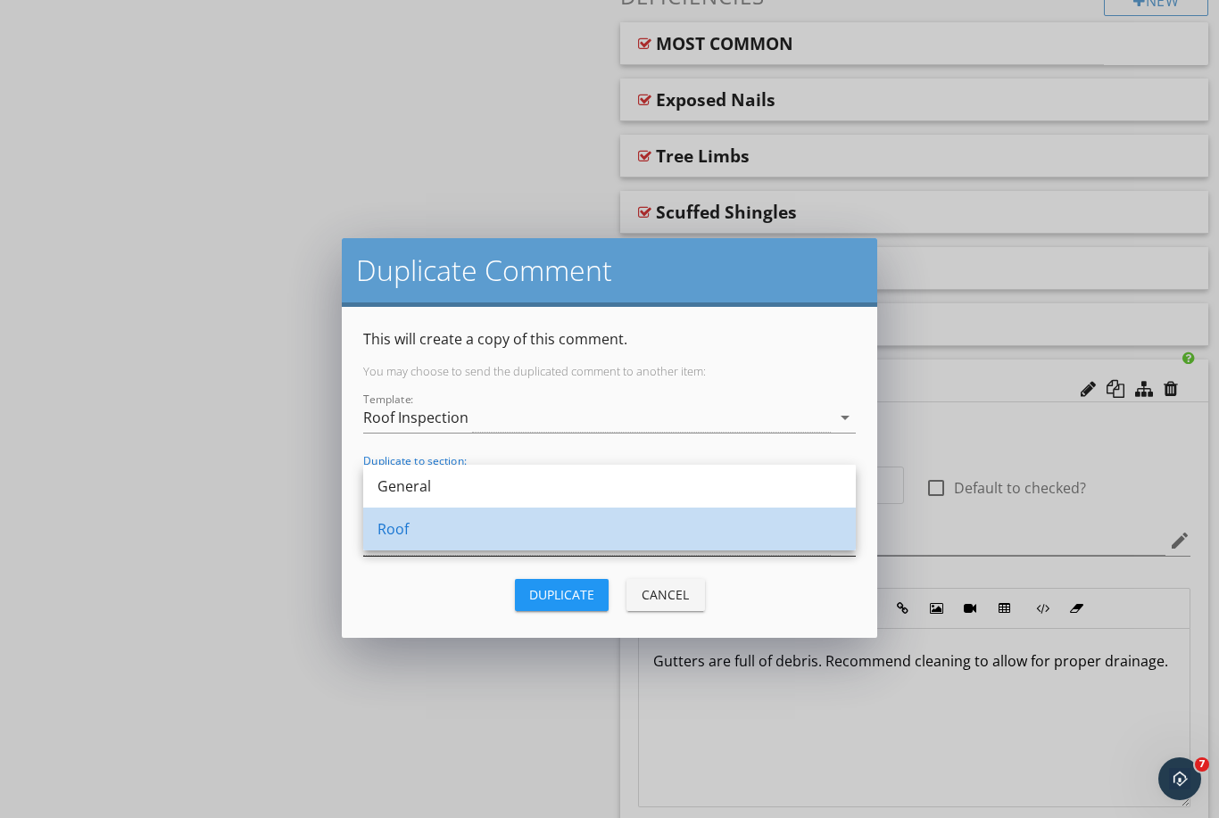
click at [454, 539] on div at bounding box center [596, 540] width 467 height 29
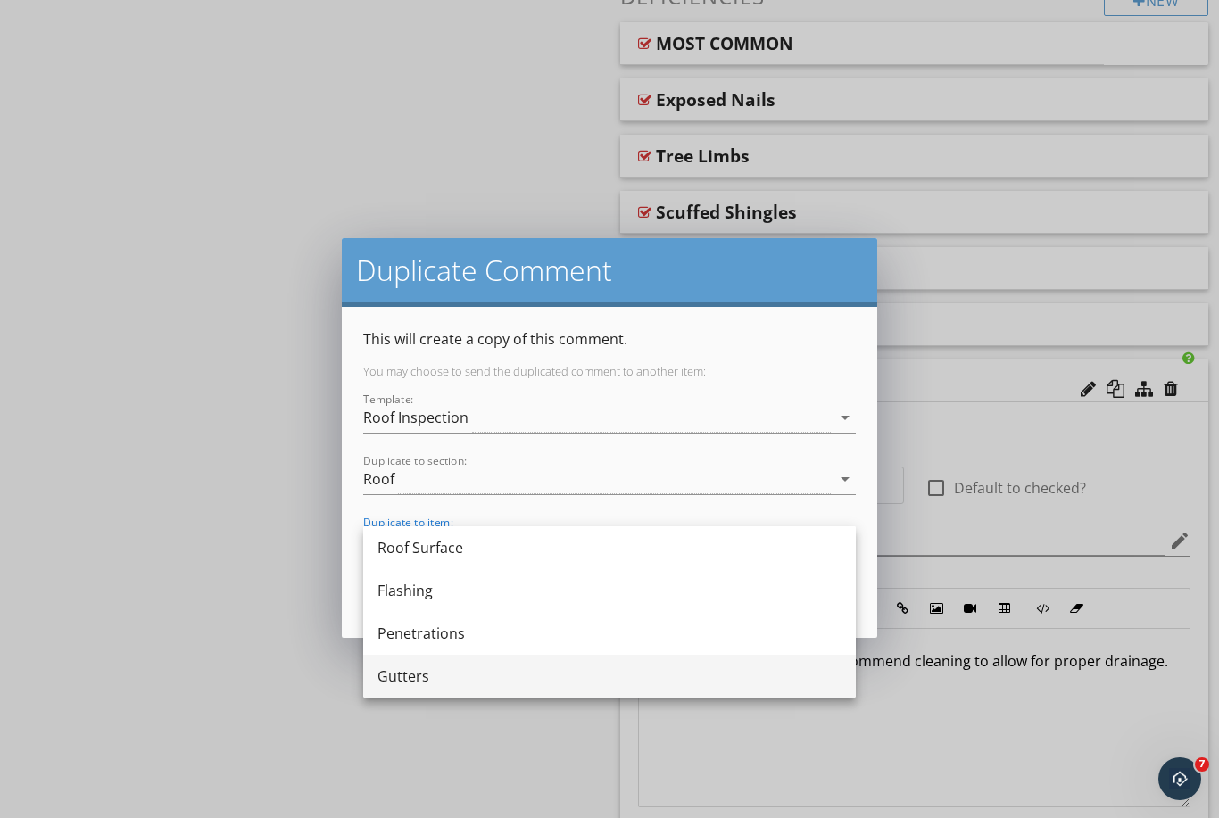
click at [414, 685] on div "Gutters" at bounding box center [609, 675] width 464 height 21
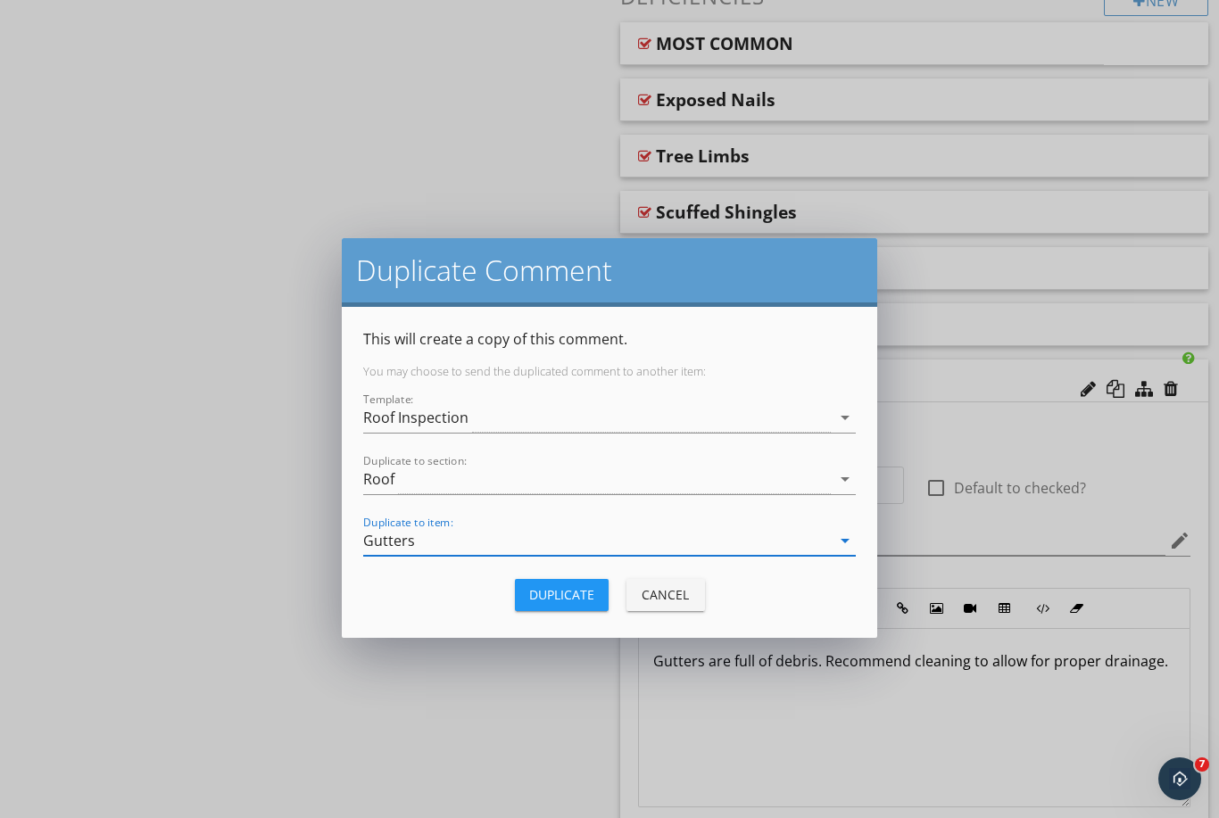
click at [558, 600] on div "Duplicate" at bounding box center [561, 594] width 65 height 19
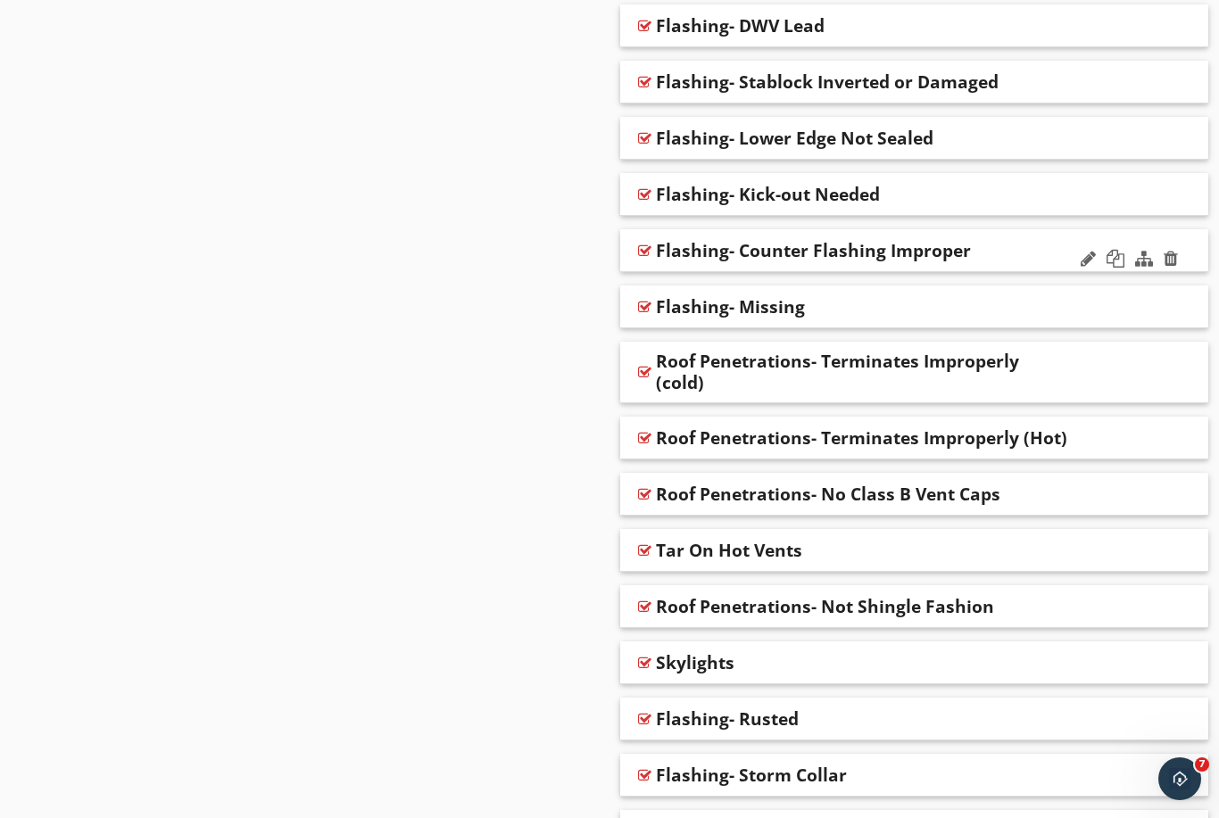
scroll to position [2952, 0]
click at [1111, 144] on div at bounding box center [1115, 147] width 18 height 18
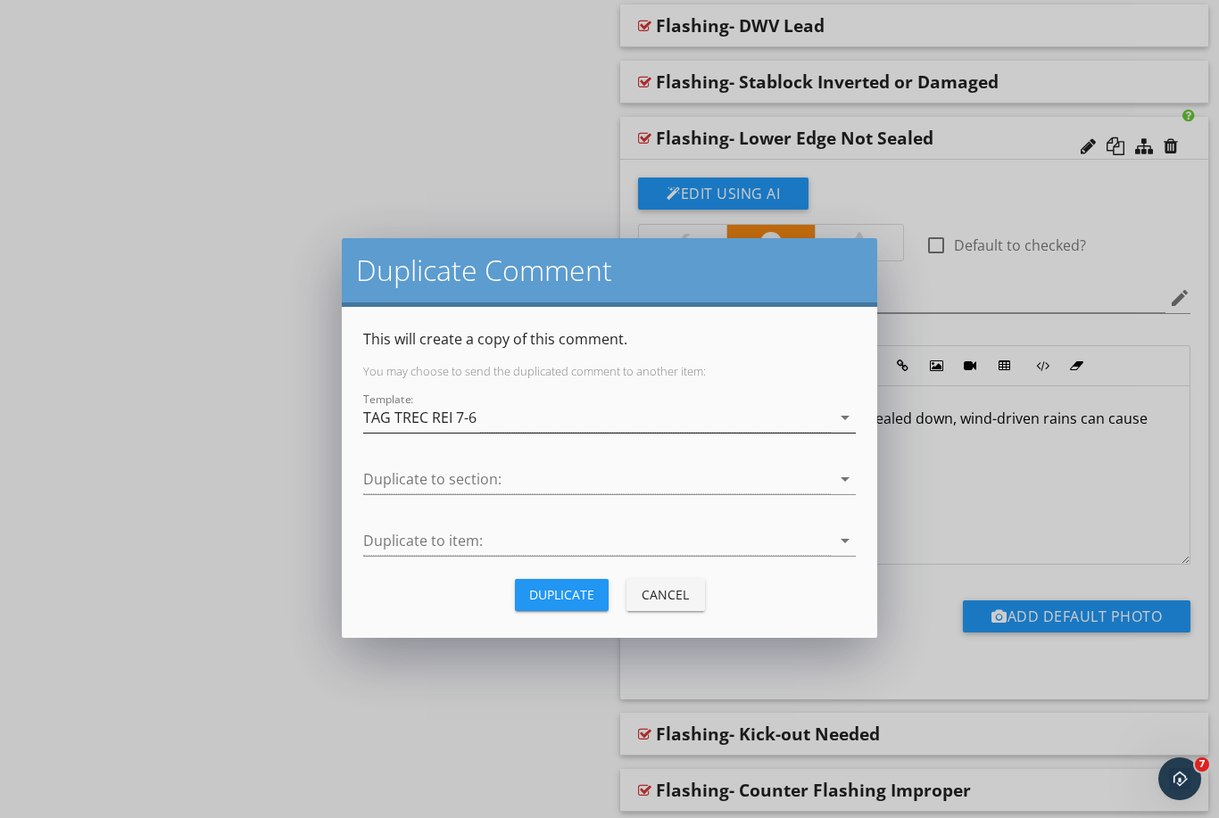
click at [511, 421] on div "TAG TREC REI 7-6" at bounding box center [596, 417] width 467 height 29
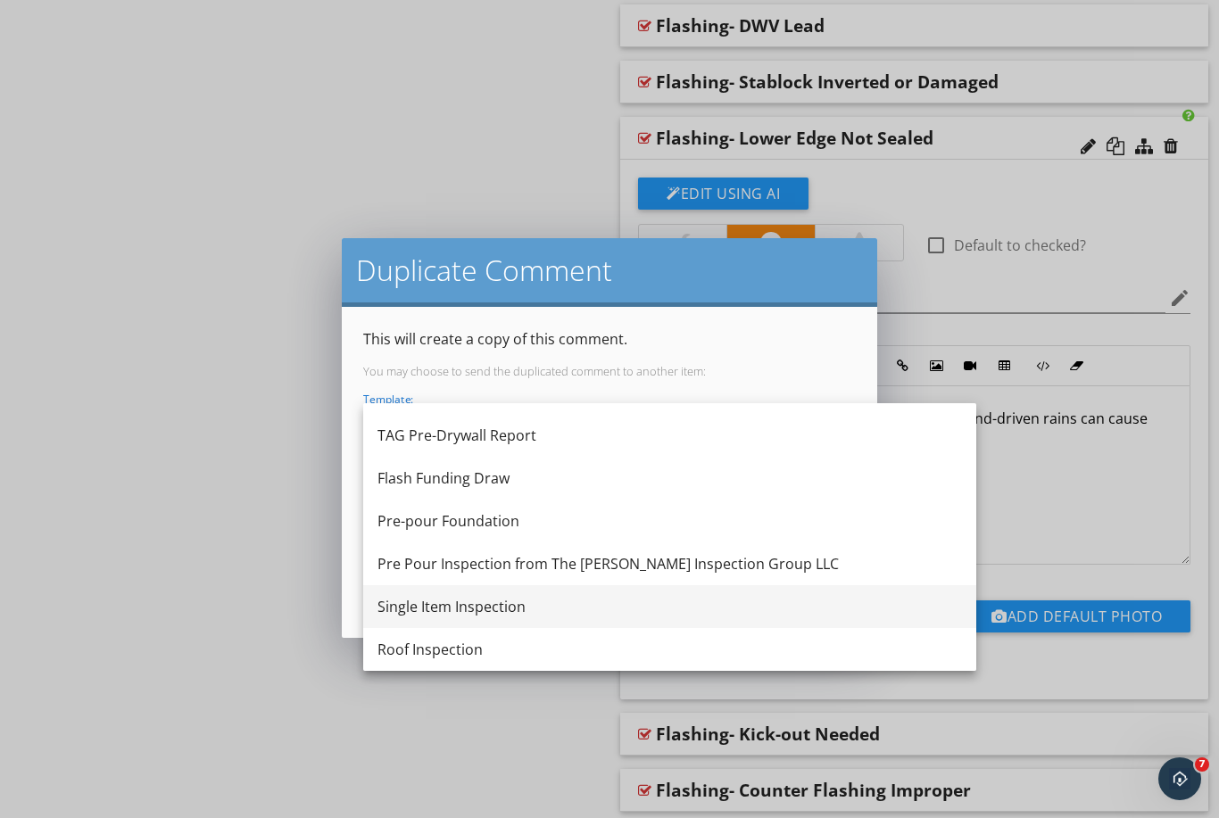
scroll to position [161, 0]
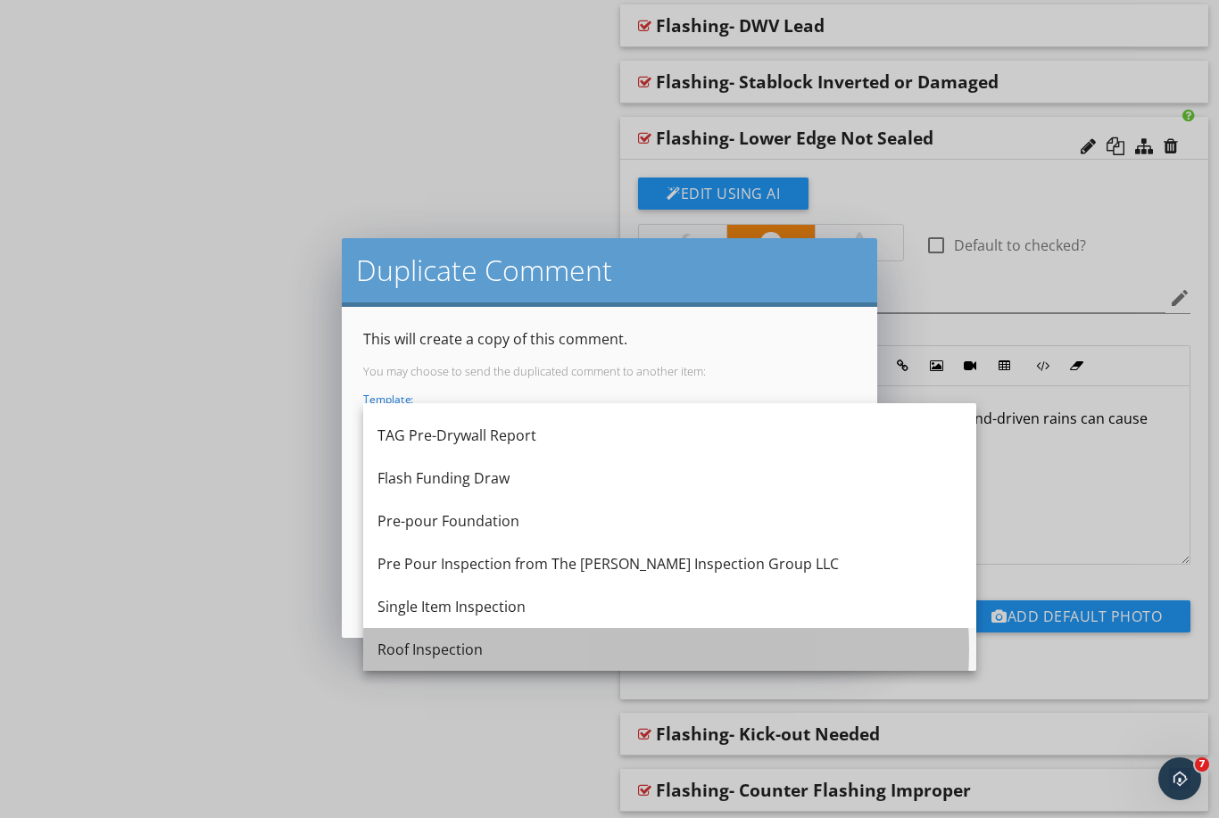
click at [456, 639] on div "Roof Inspection" at bounding box center [669, 649] width 584 height 21
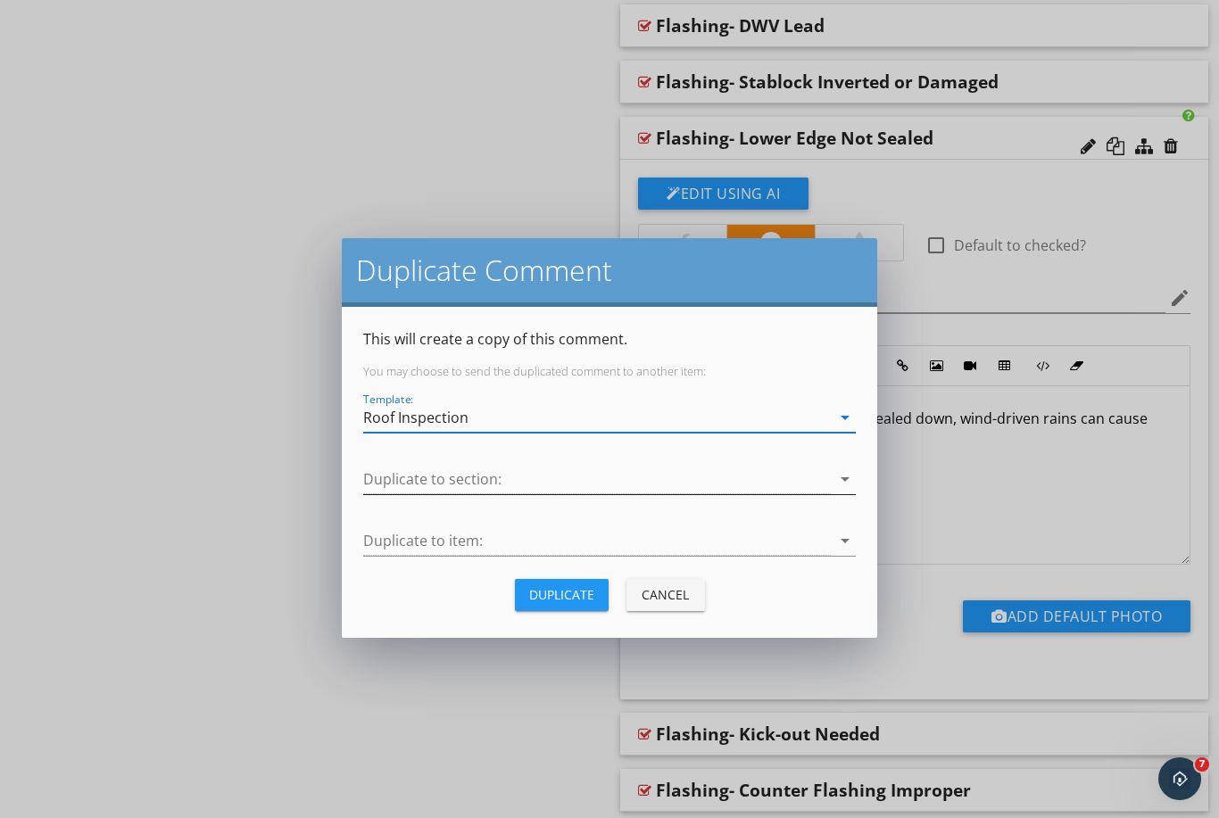
click at [472, 486] on div at bounding box center [596, 479] width 467 height 29
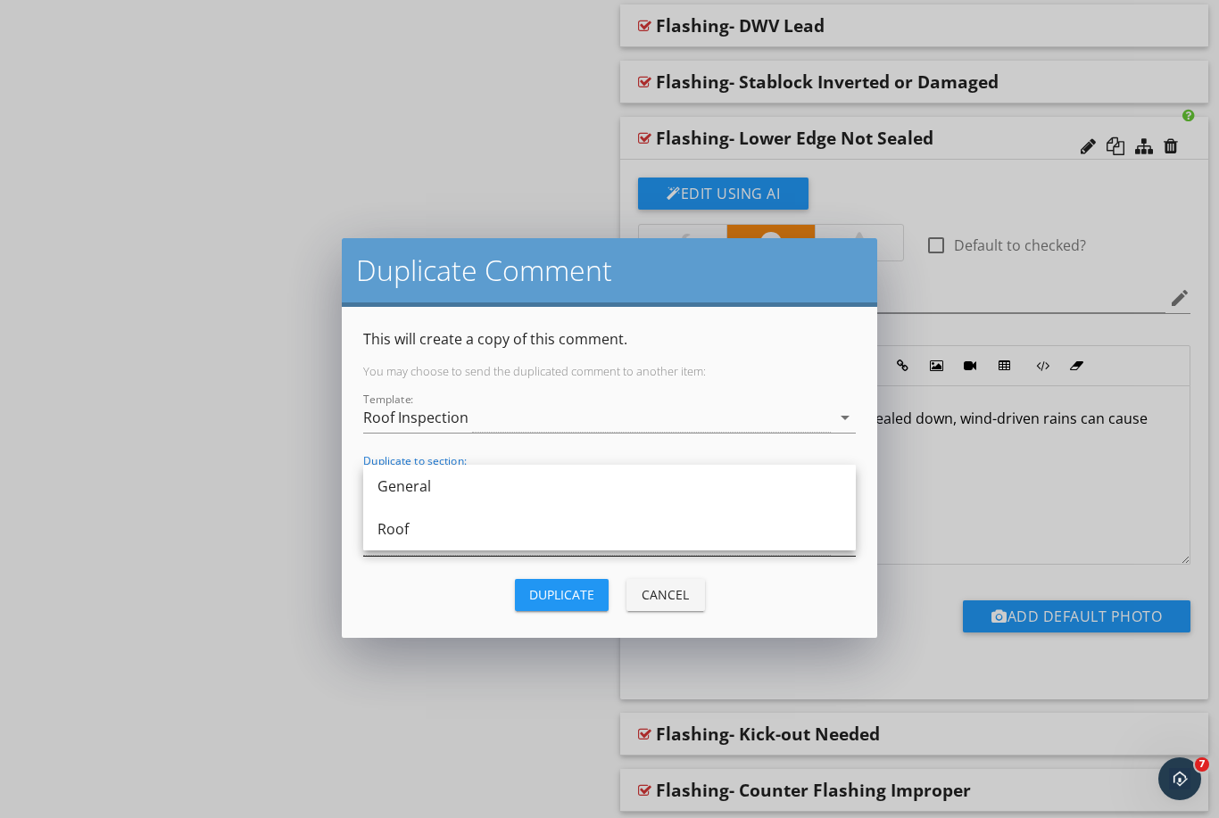
click at [475, 539] on div "Roof" at bounding box center [609, 528] width 464 height 21
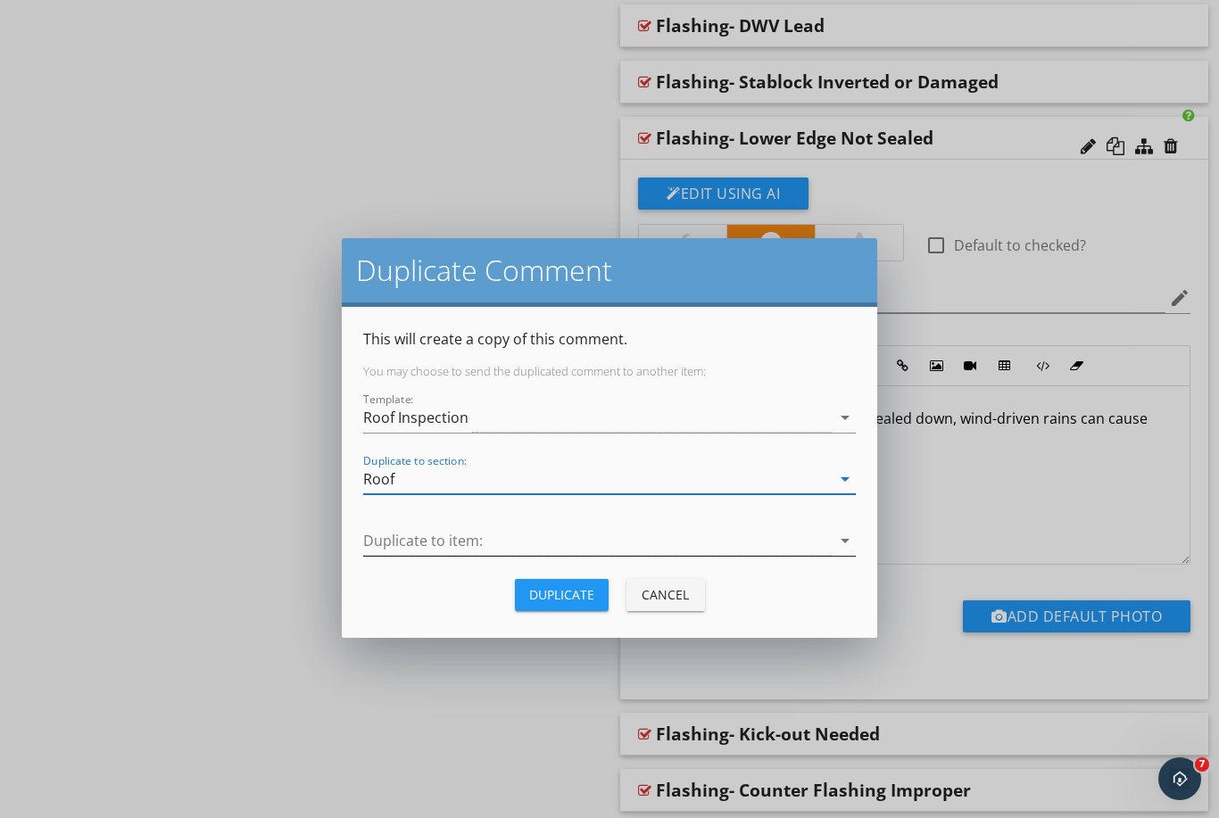
click at [474, 544] on div at bounding box center [596, 540] width 467 height 29
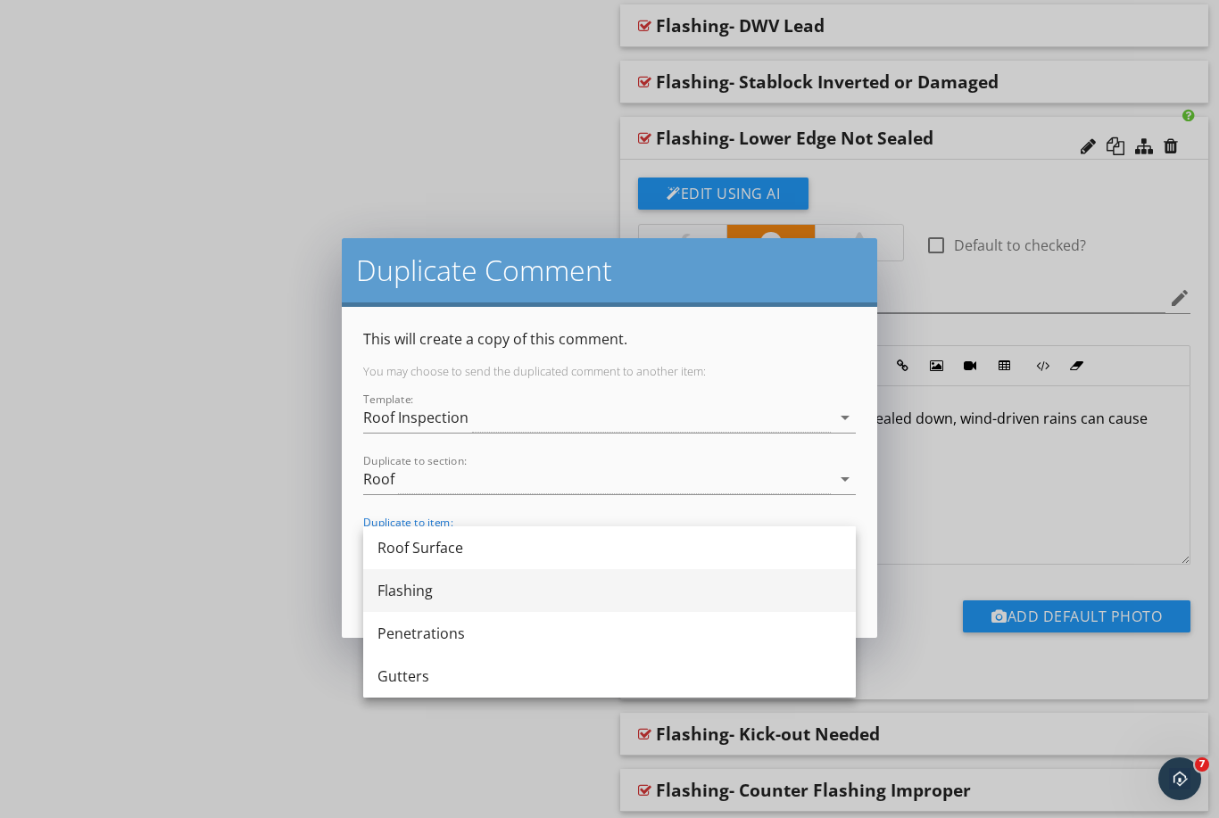
click at [467, 593] on div "Flashing" at bounding box center [609, 590] width 464 height 21
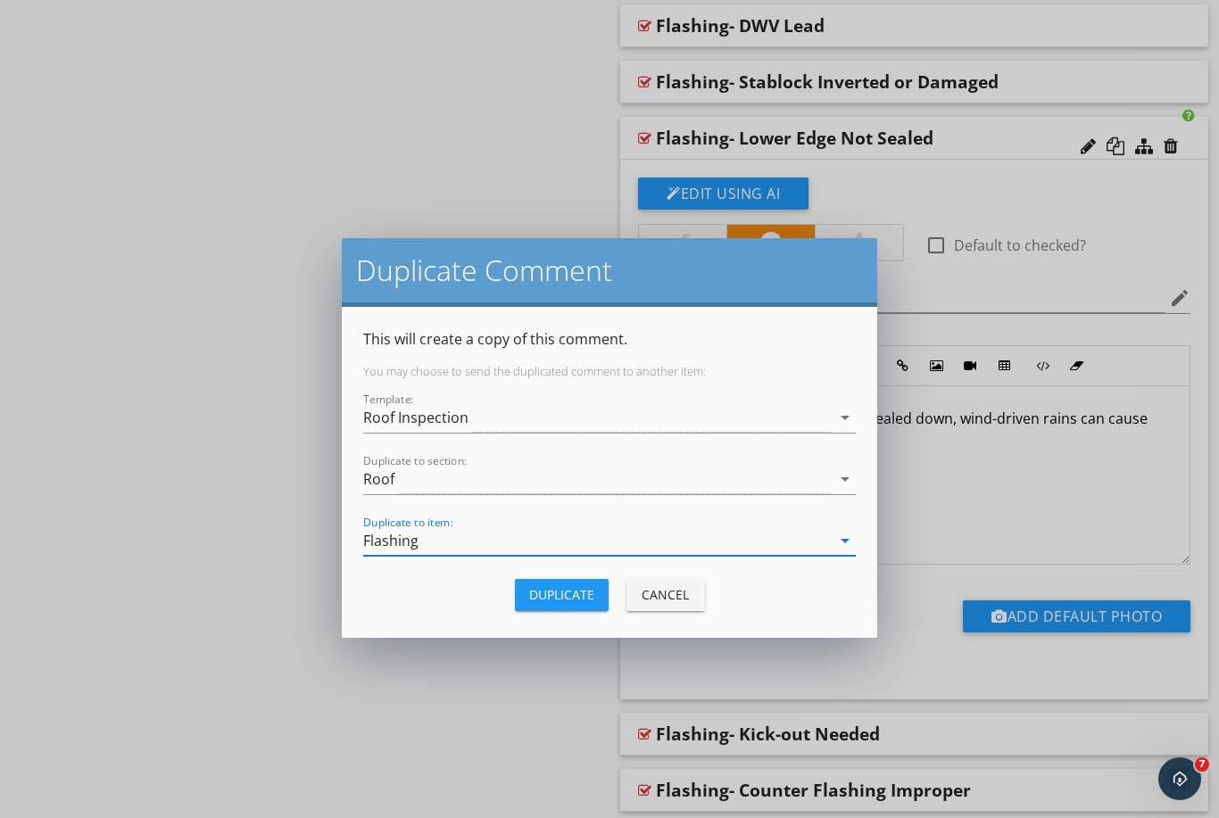
click at [561, 601] on div "Duplicate" at bounding box center [561, 594] width 65 height 19
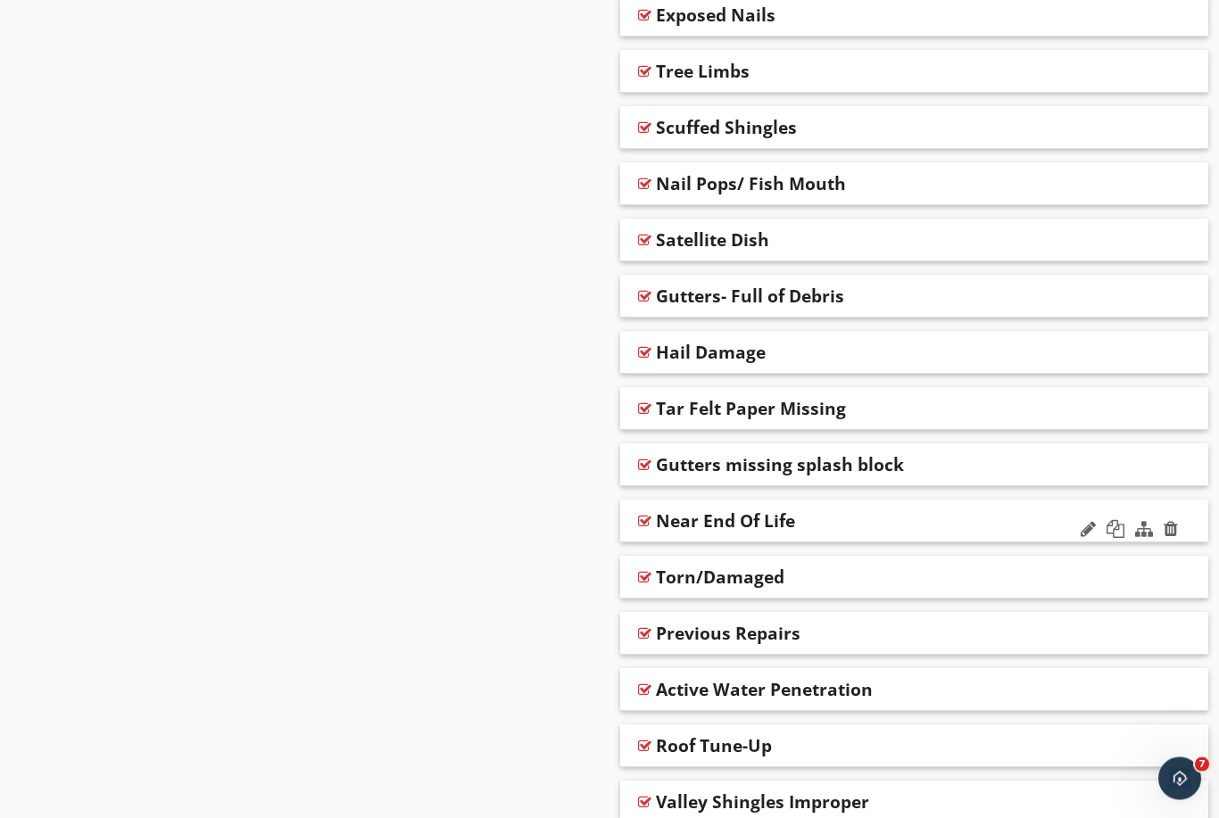
scroll to position [1126, 0]
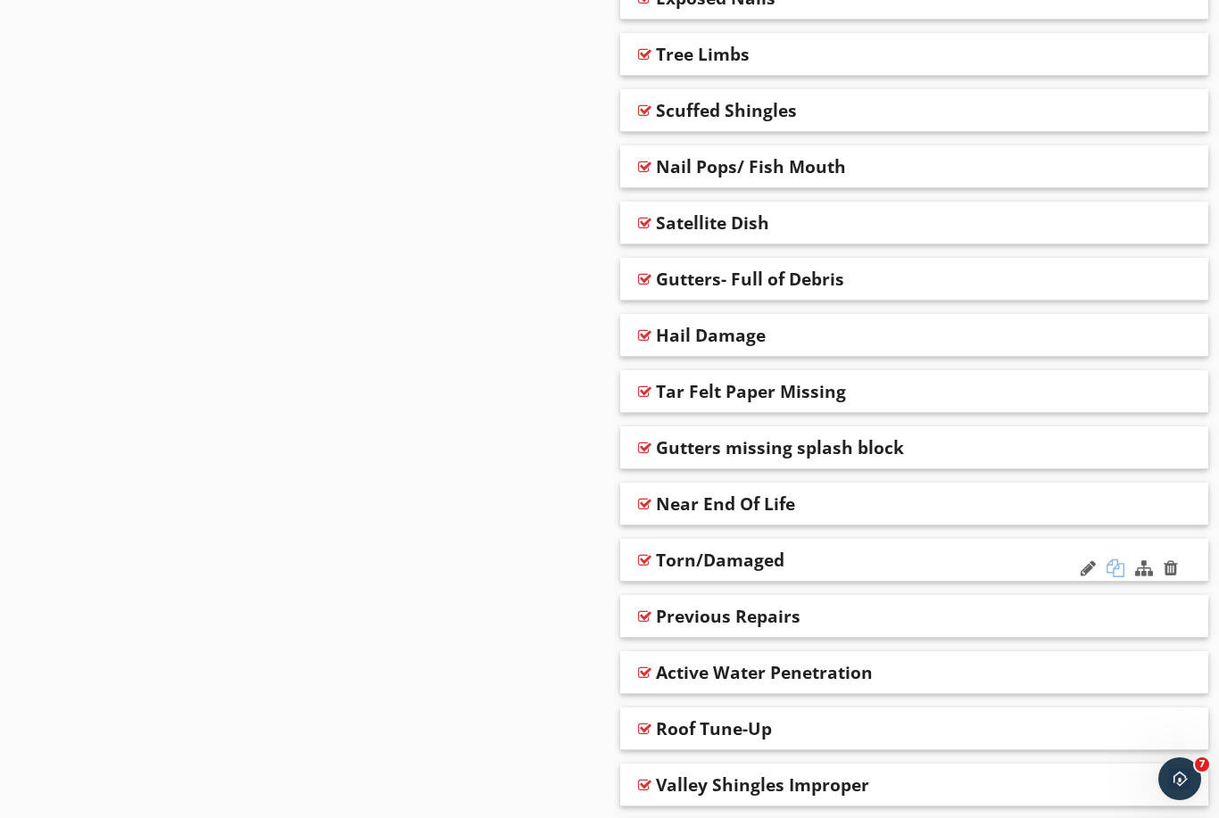
click at [1118, 569] on div at bounding box center [1115, 568] width 18 height 18
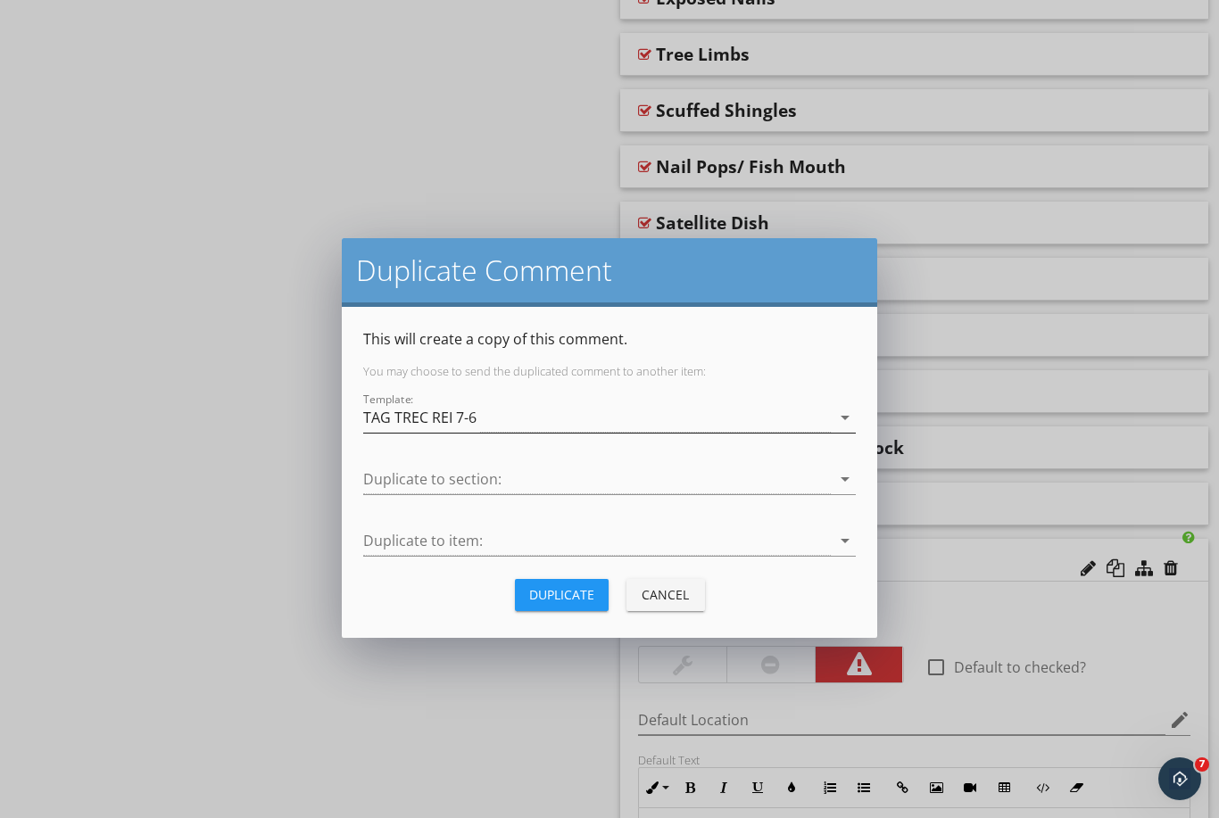
click at [606, 411] on div "TAG TREC REI 7-6" at bounding box center [596, 417] width 467 height 29
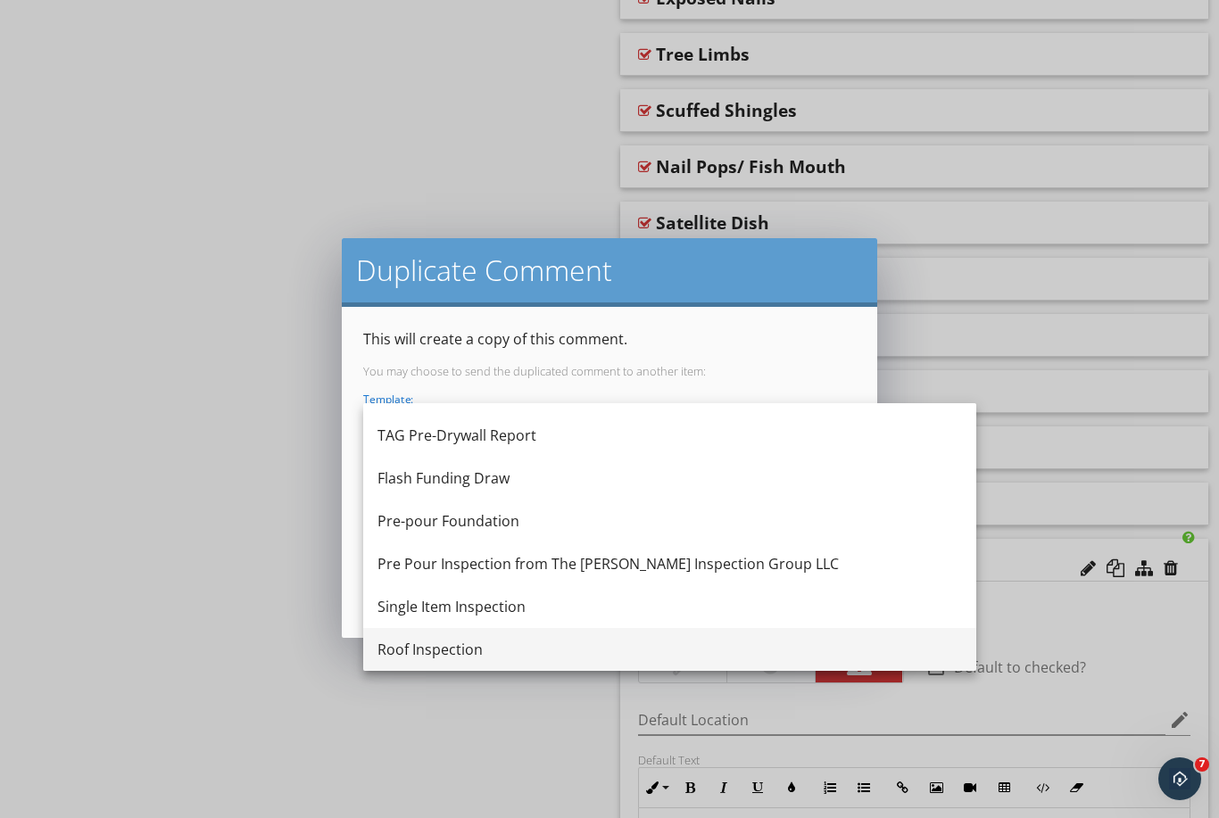
scroll to position [161, 0]
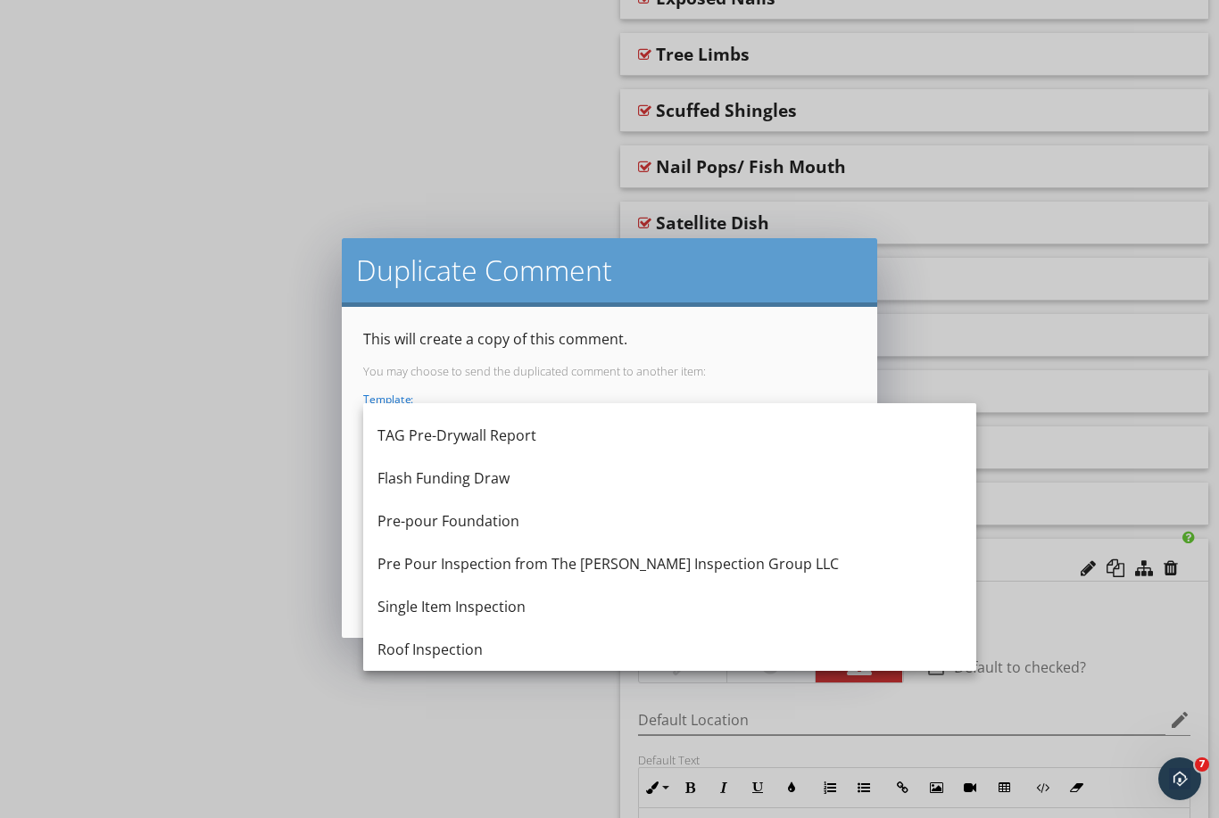
click at [457, 643] on div "Roof Inspection" at bounding box center [669, 649] width 584 height 21
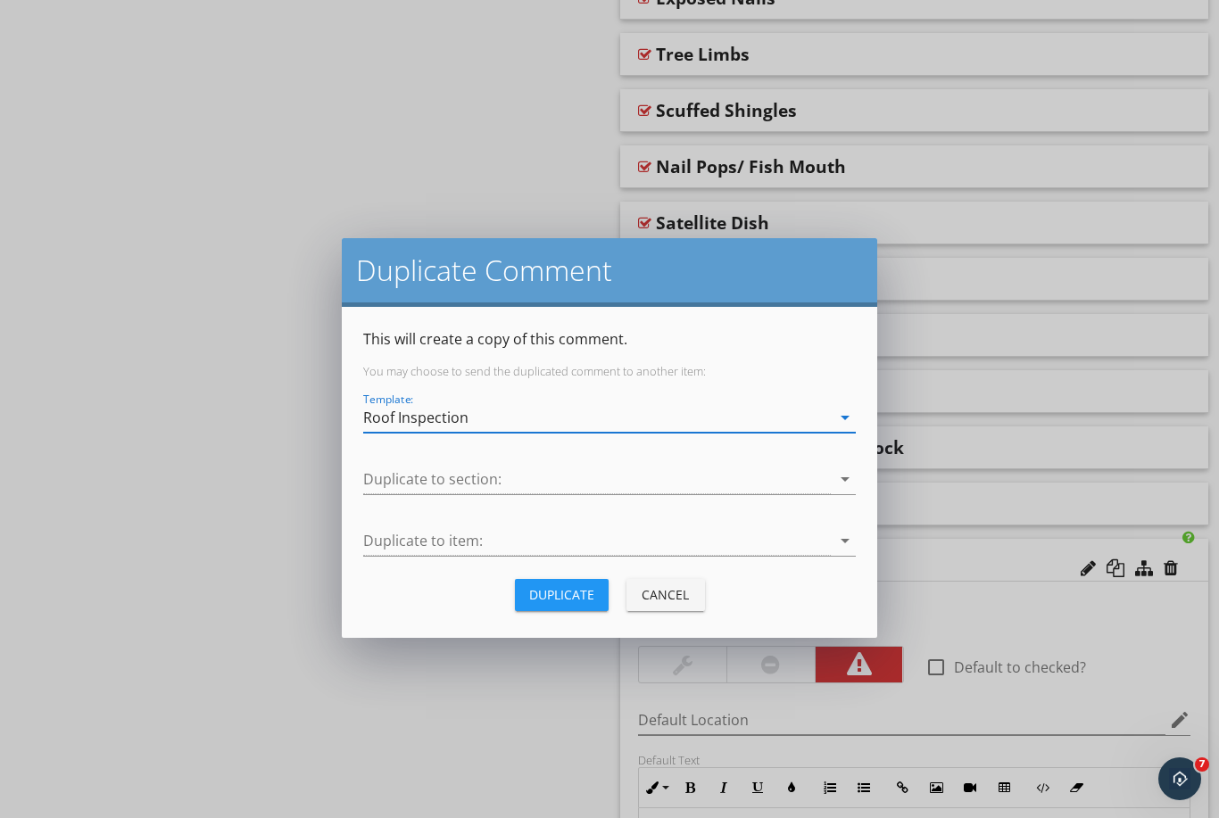
click at [520, 459] on div "Duplicate to section: arrow_drop_down" at bounding box center [609, 483] width 492 height 58
click at [519, 467] on div at bounding box center [596, 479] width 467 height 29
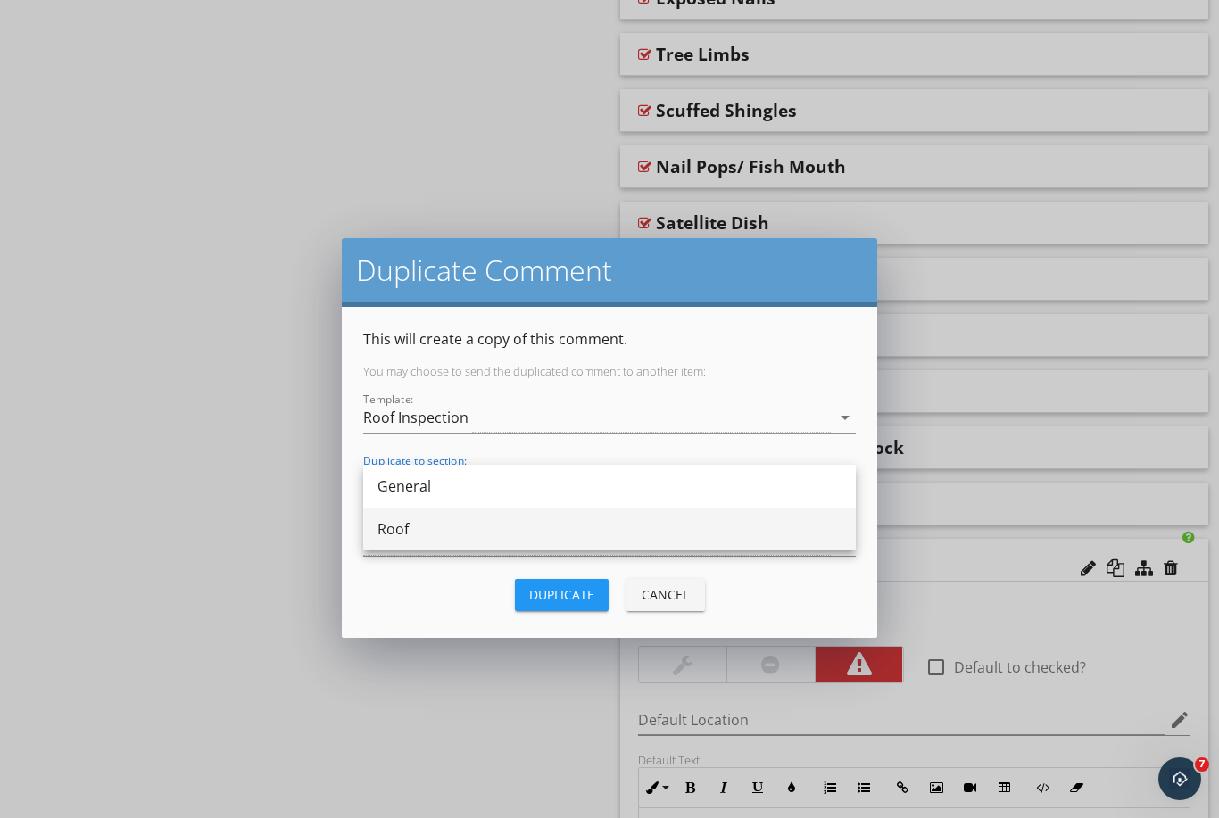
click at [486, 526] on div "Roof" at bounding box center [609, 528] width 464 height 21
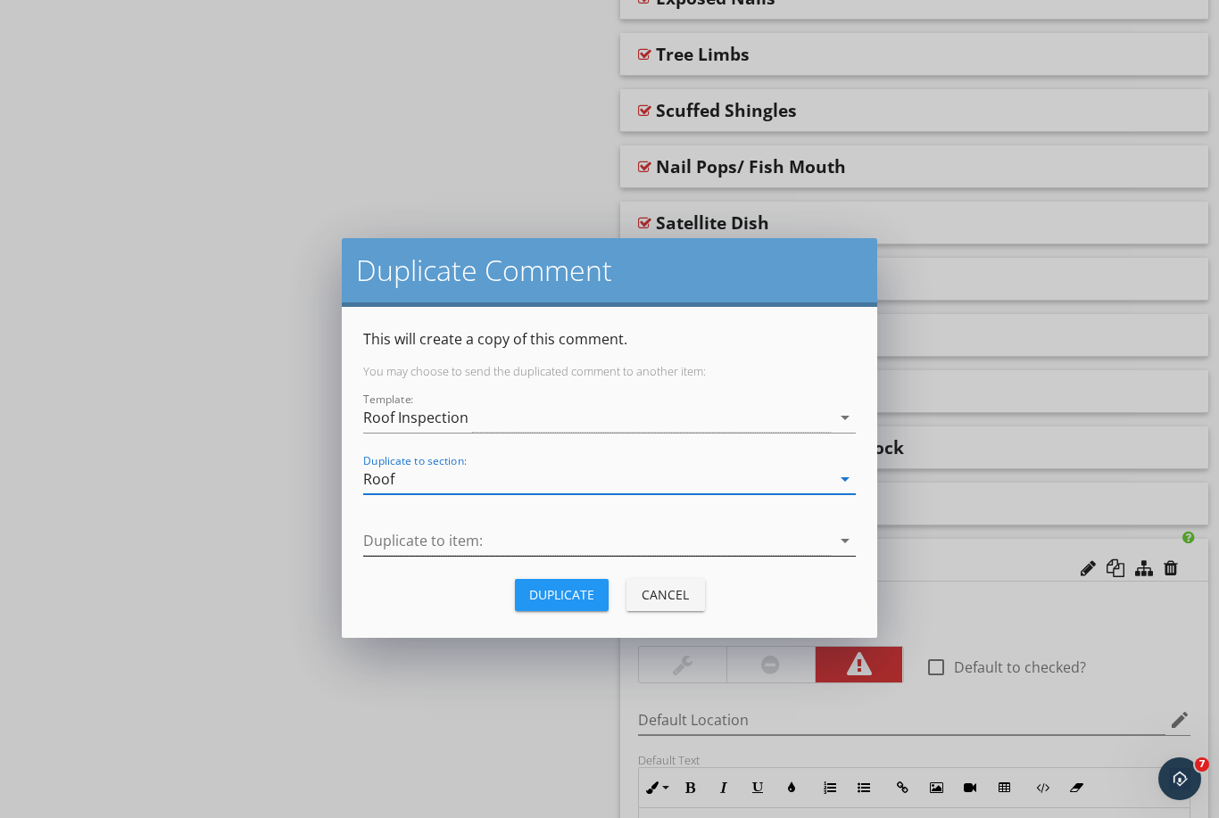
click at [490, 533] on div at bounding box center [596, 540] width 467 height 29
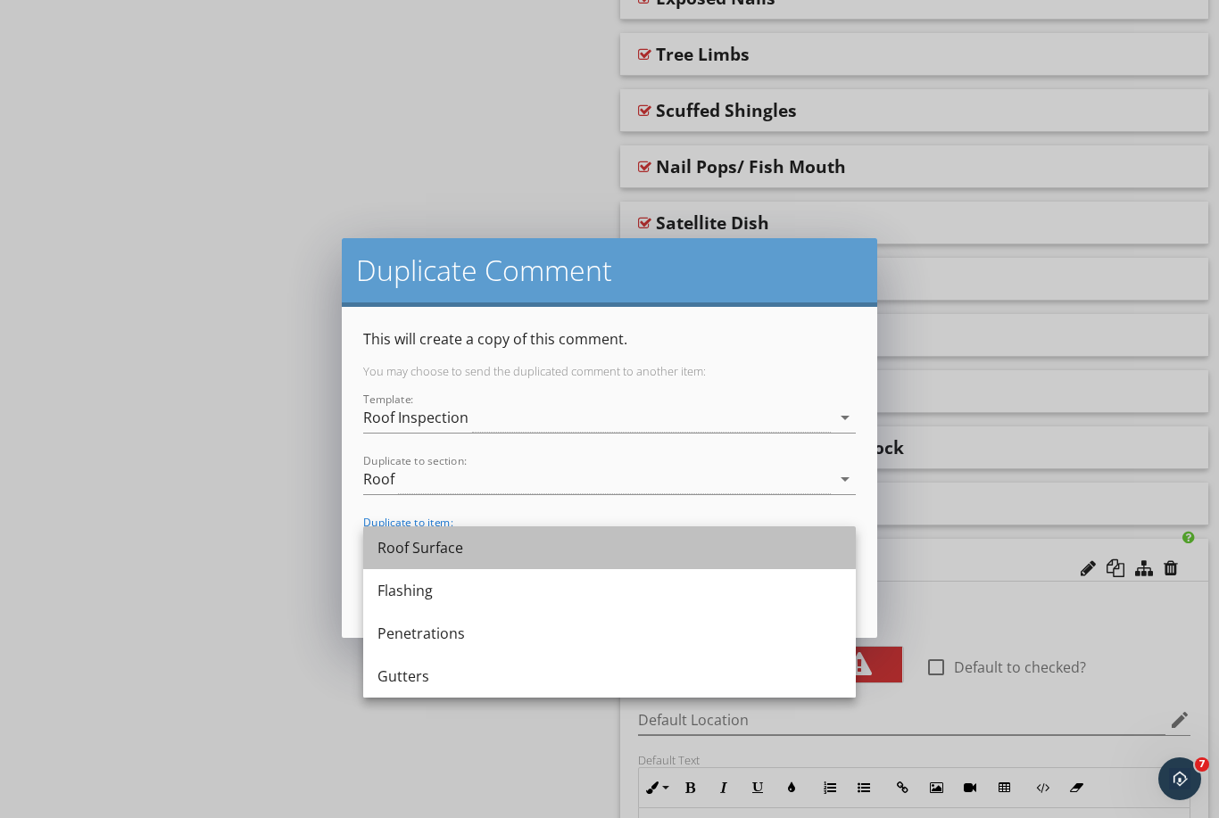
click at [493, 565] on div "Roof Surface" at bounding box center [609, 547] width 464 height 43
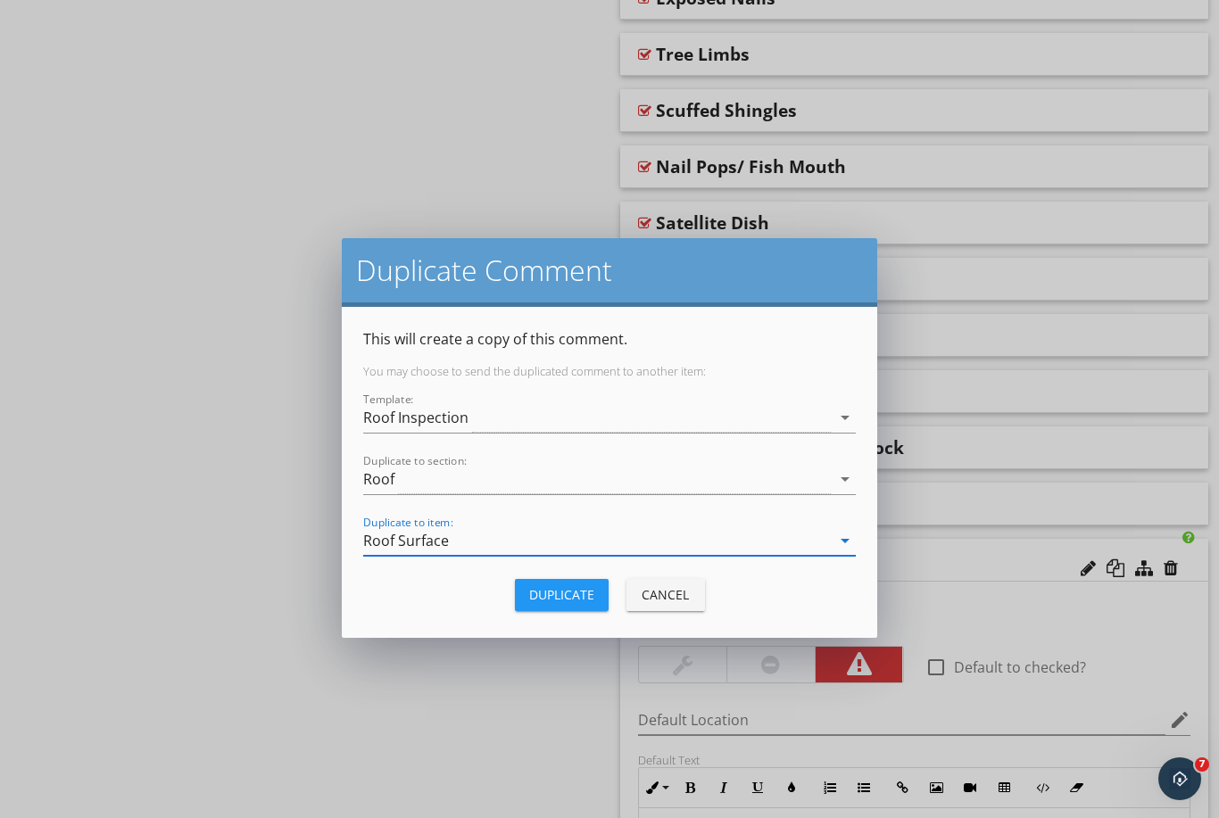
click at [541, 590] on div "Duplicate" at bounding box center [561, 594] width 65 height 19
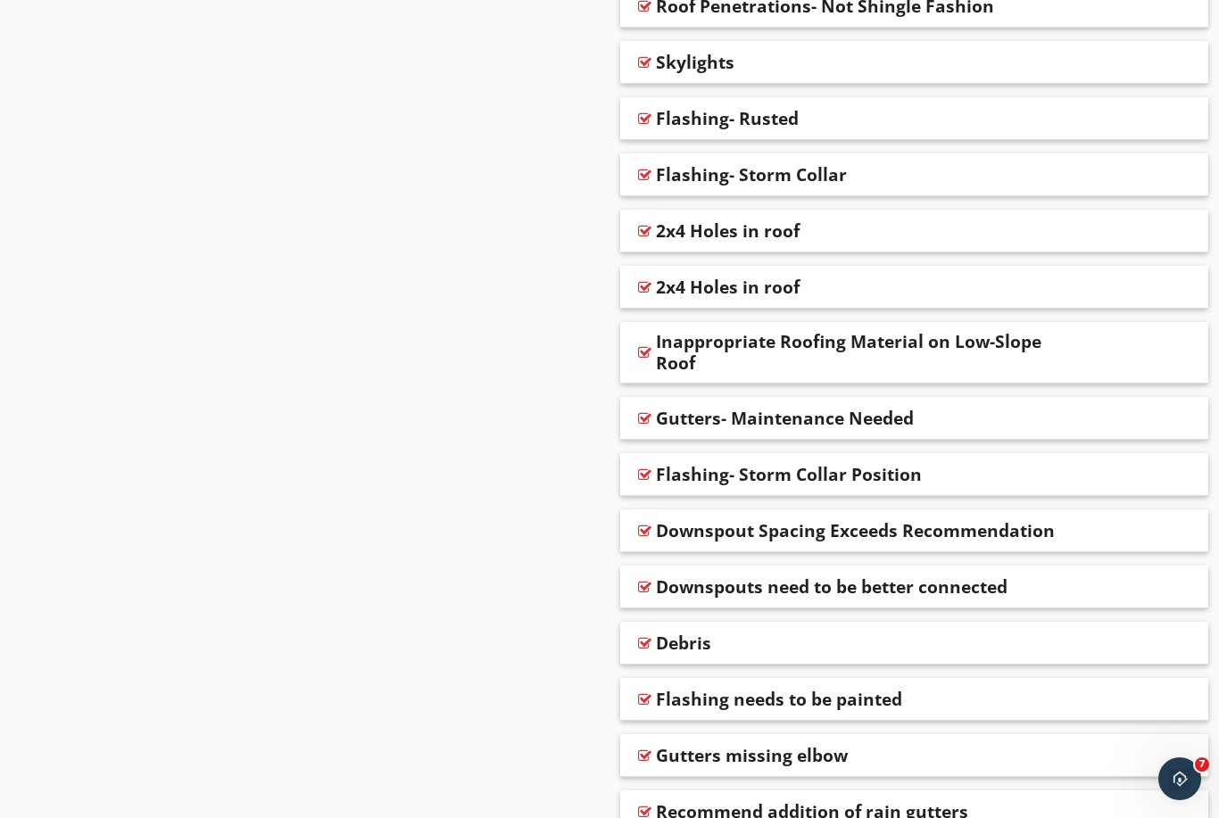
scroll to position [3566, 0]
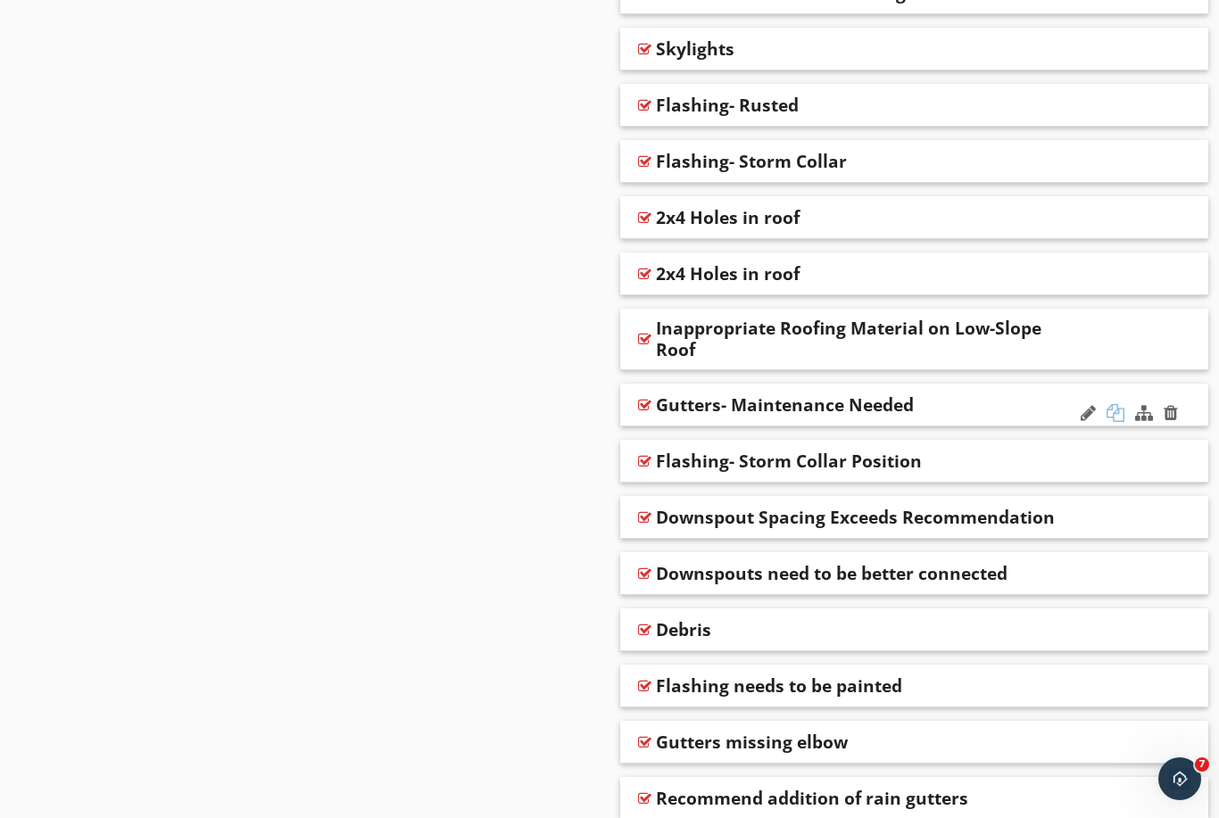
click at [1114, 404] on div at bounding box center [1115, 413] width 18 height 18
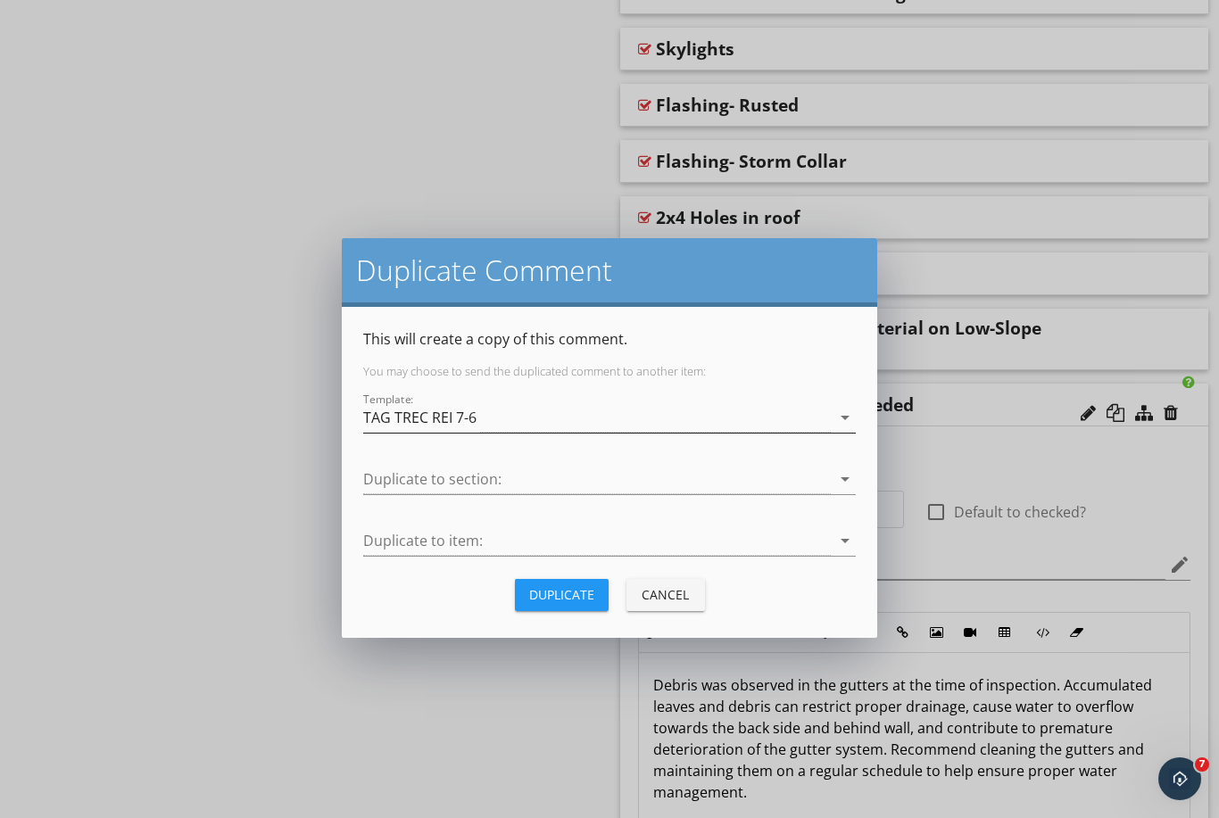
click at [547, 429] on div "TAG TREC REI 7-6" at bounding box center [596, 417] width 467 height 29
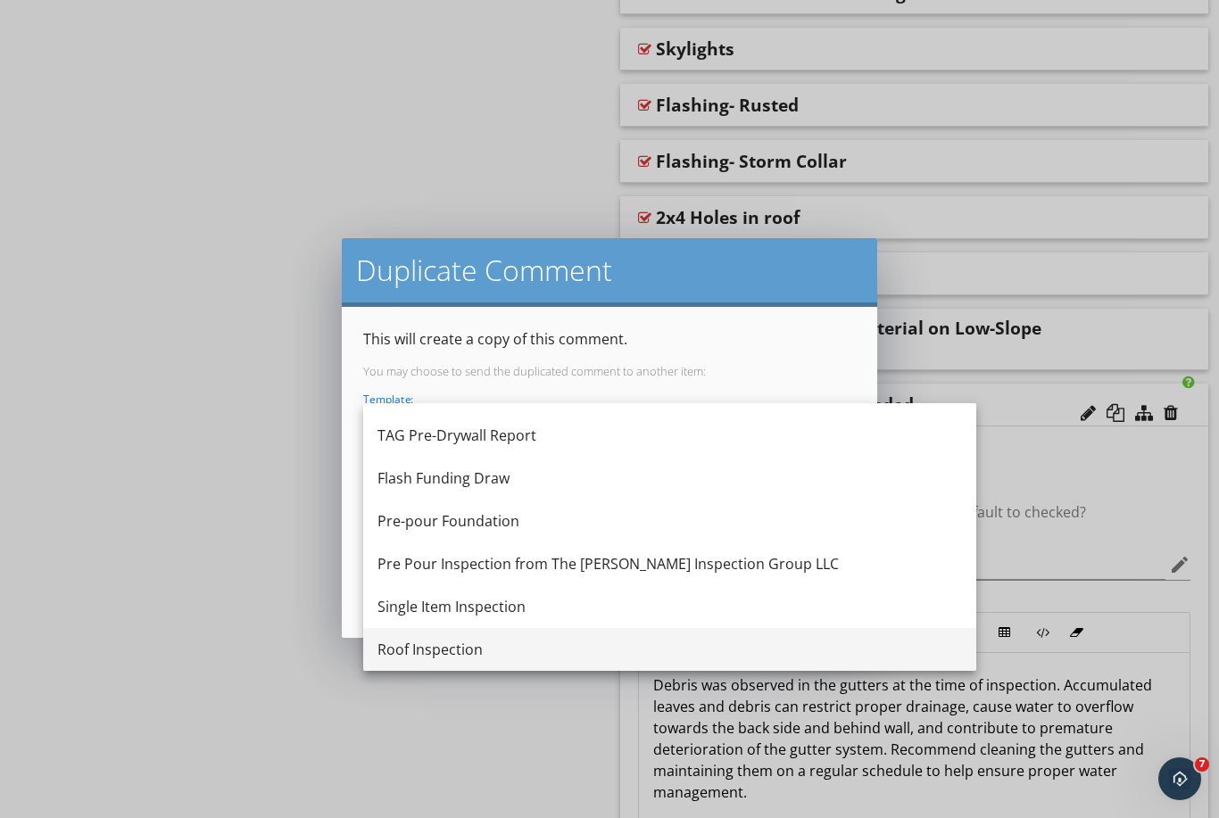
scroll to position [161, 0]
click at [454, 643] on div "Roof Inspection" at bounding box center [669, 649] width 584 height 21
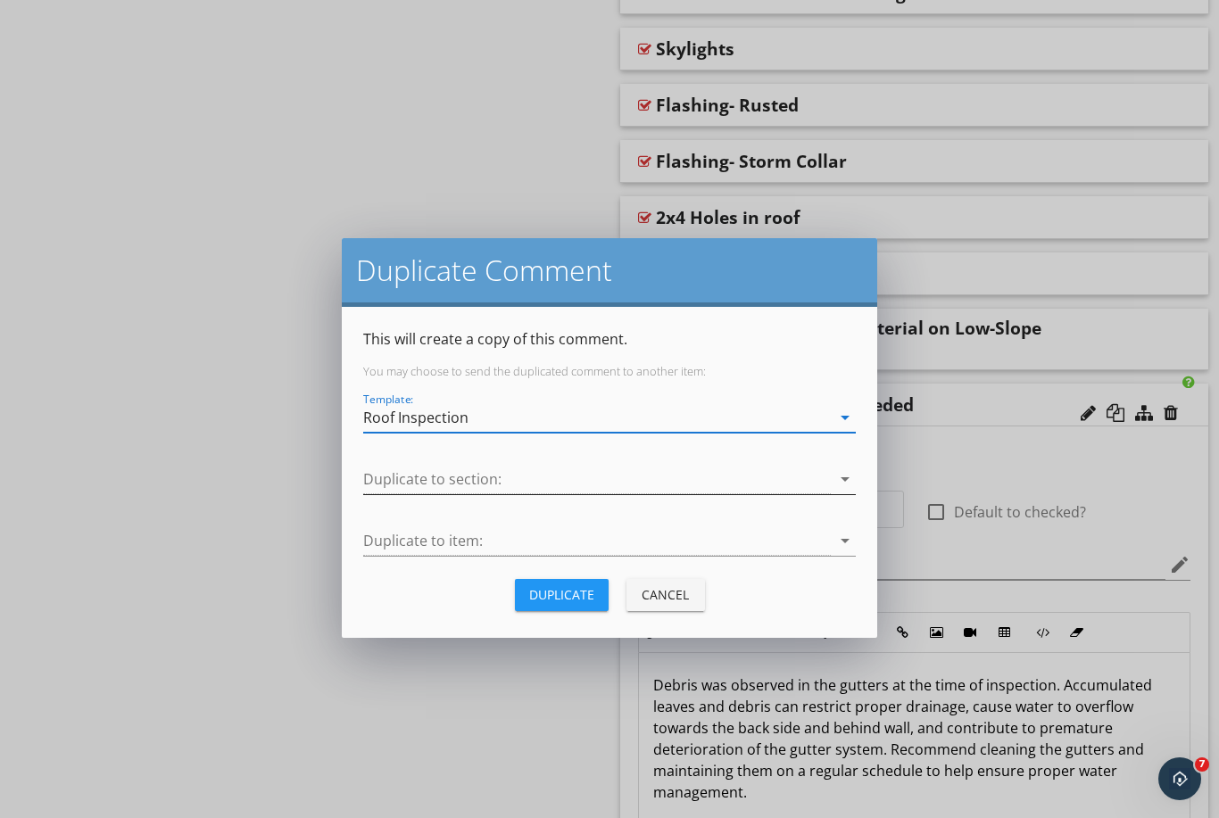
click at [440, 477] on div at bounding box center [596, 479] width 467 height 29
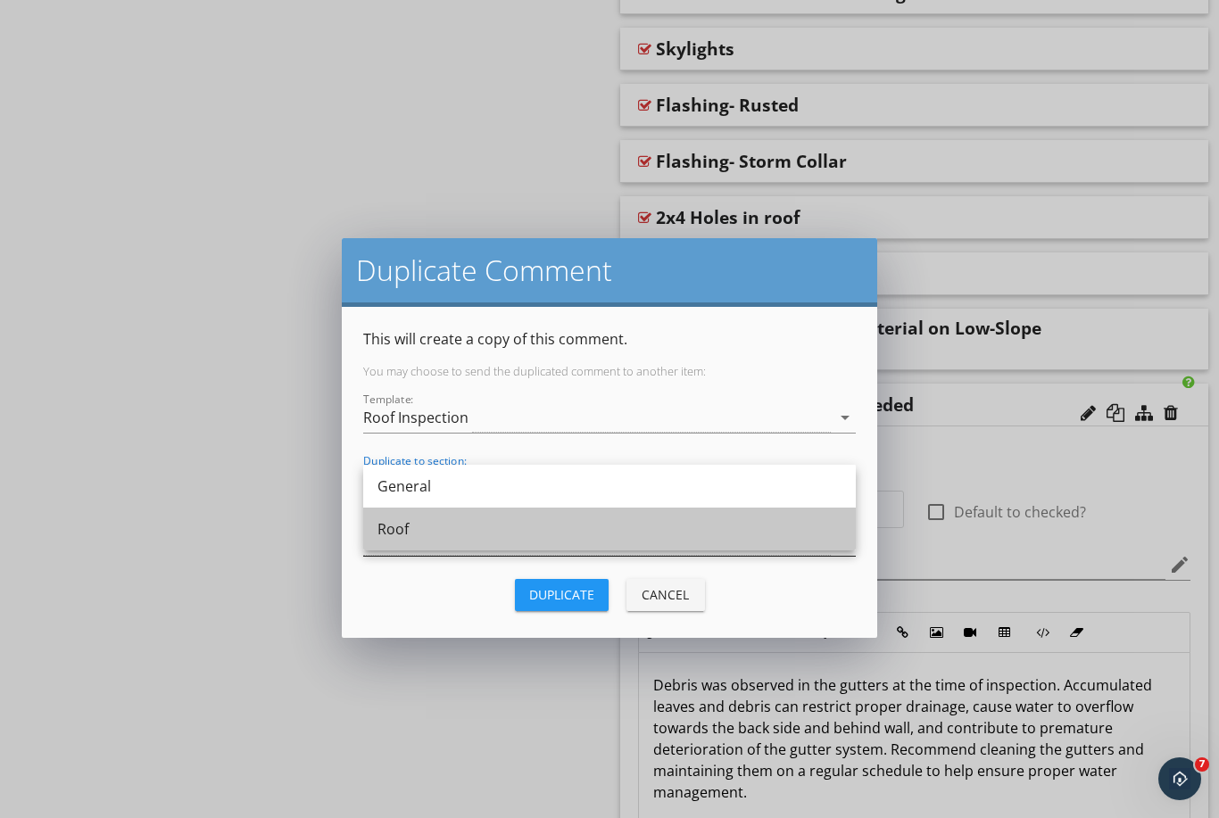
click at [476, 536] on div "Roof" at bounding box center [609, 528] width 464 height 21
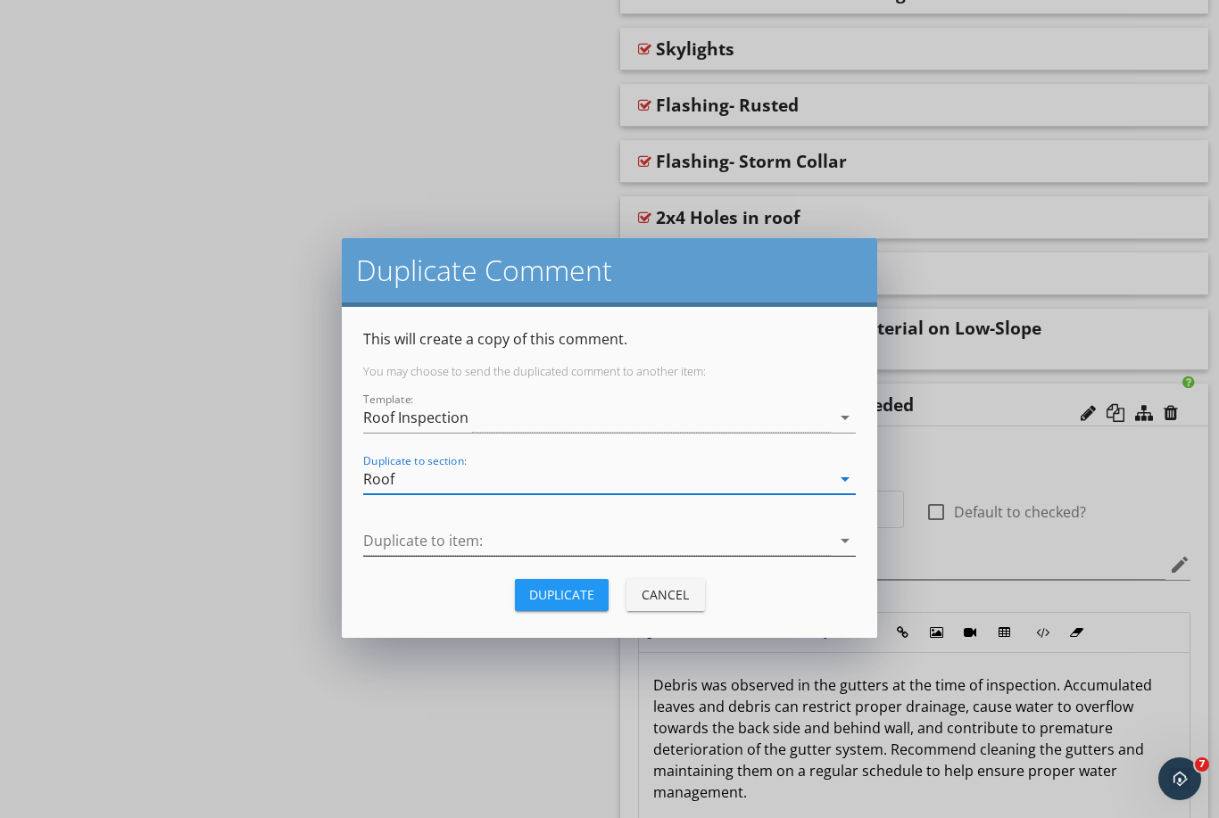
click at [471, 550] on div at bounding box center [596, 540] width 467 height 29
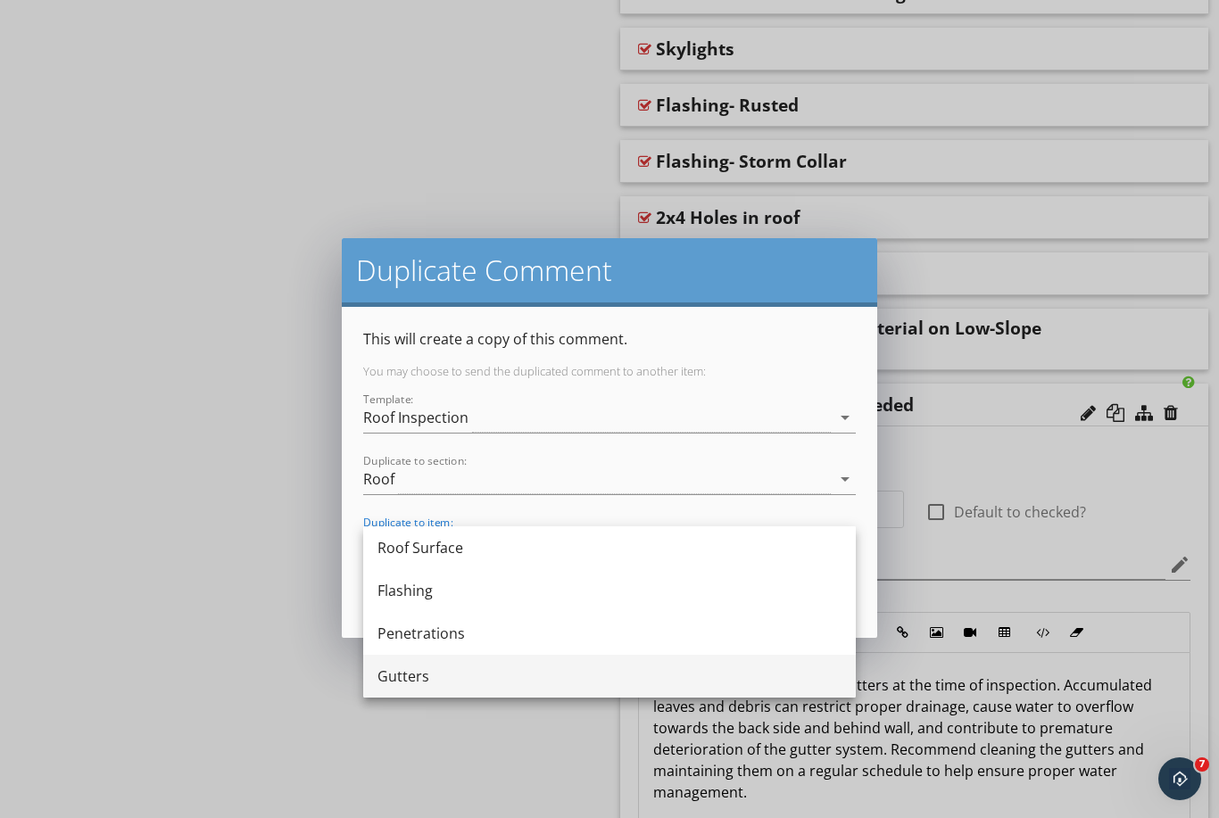
click at [458, 665] on div "Gutters" at bounding box center [609, 675] width 464 height 21
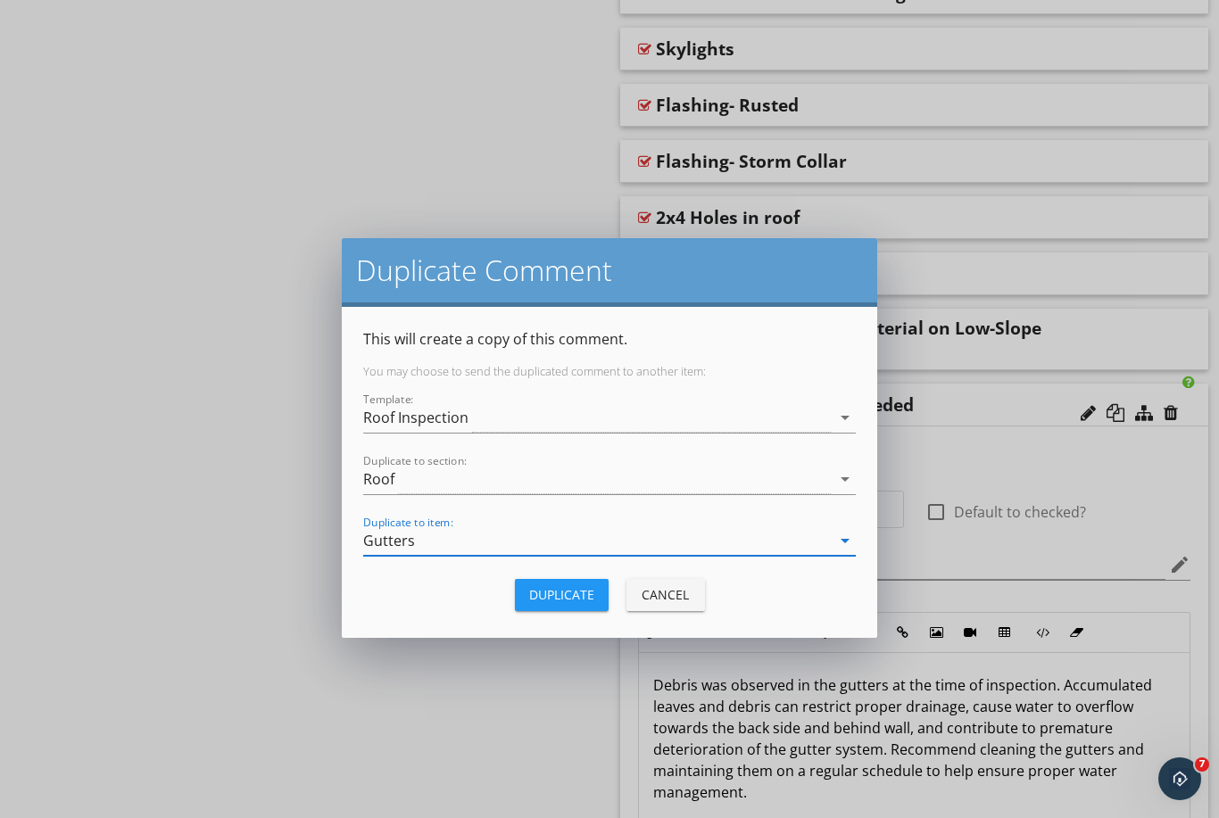
click at [566, 601] on div "Duplicate" at bounding box center [561, 594] width 65 height 19
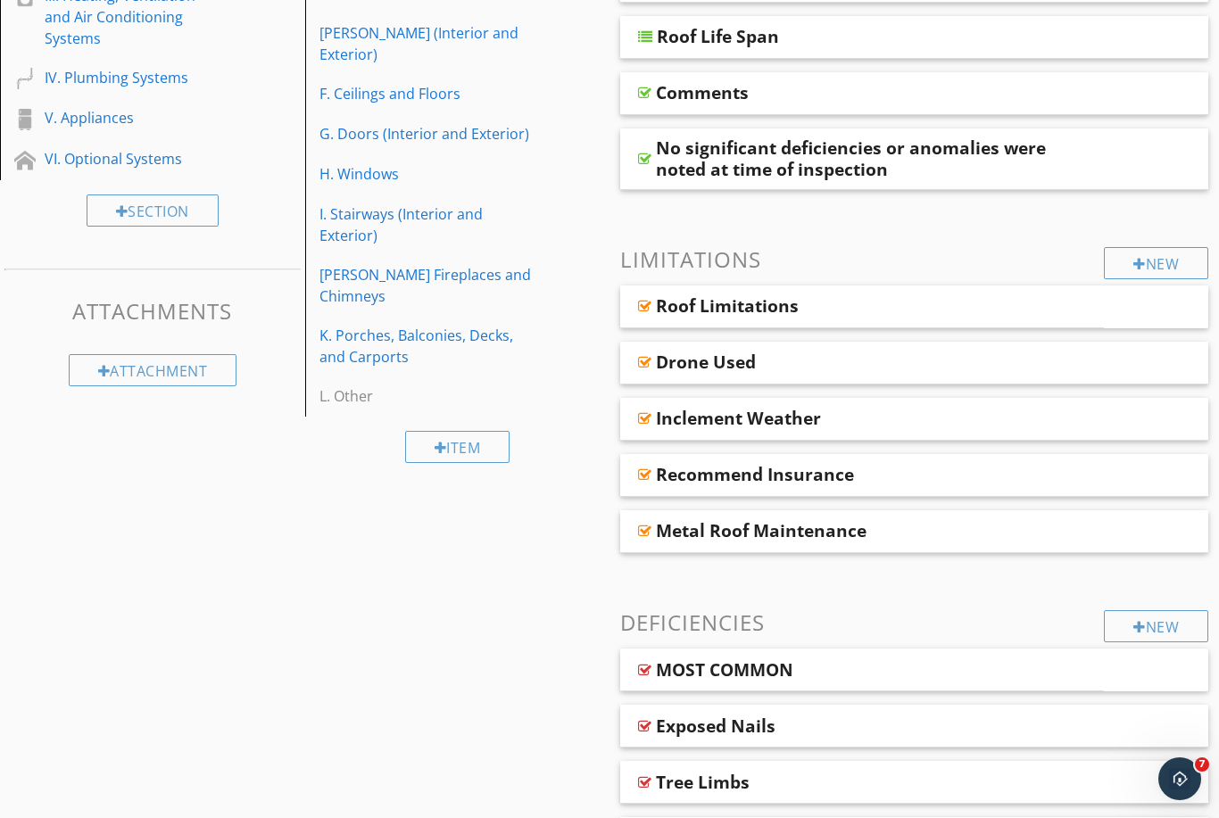
scroll to position [0, 0]
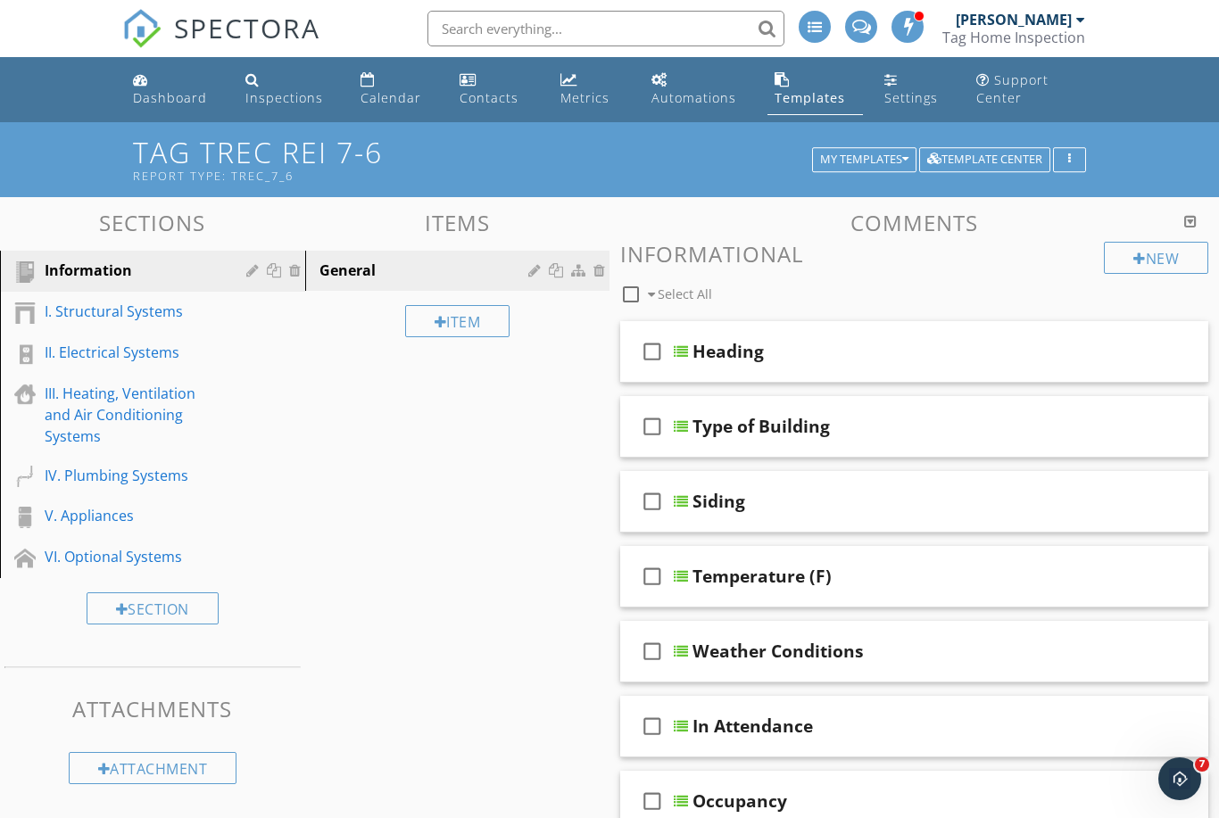
click at [616, 48] on li at bounding box center [600, 28] width 382 height 57
click at [620, 39] on input "text" at bounding box center [605, 29] width 357 height 36
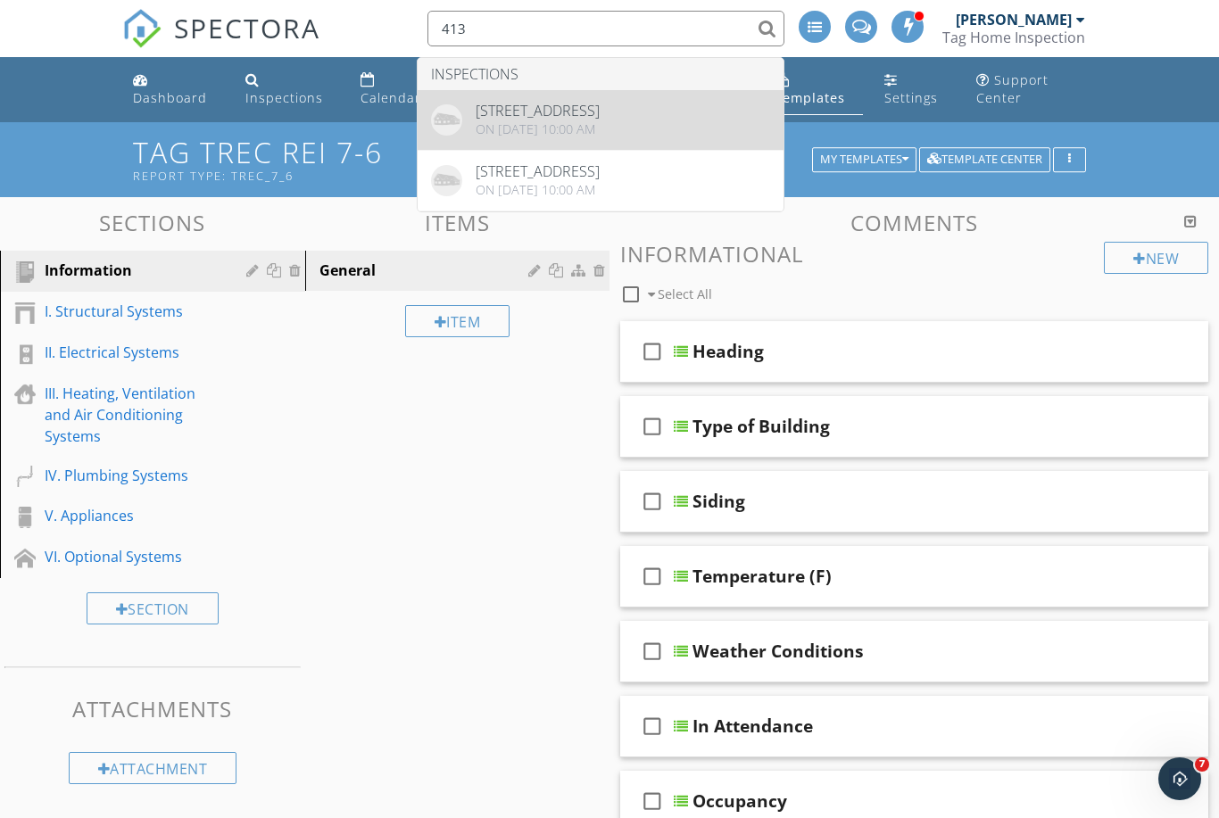
type input "413"
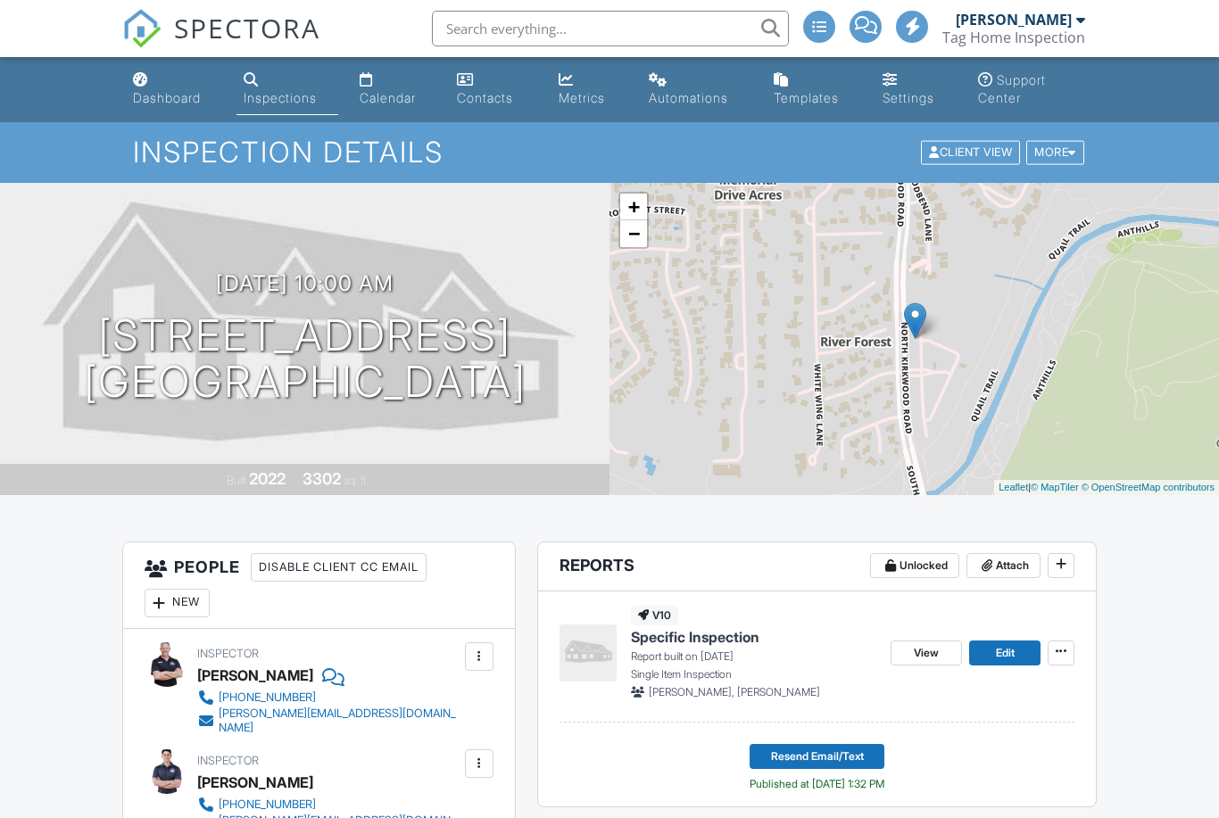
scroll to position [373, 0]
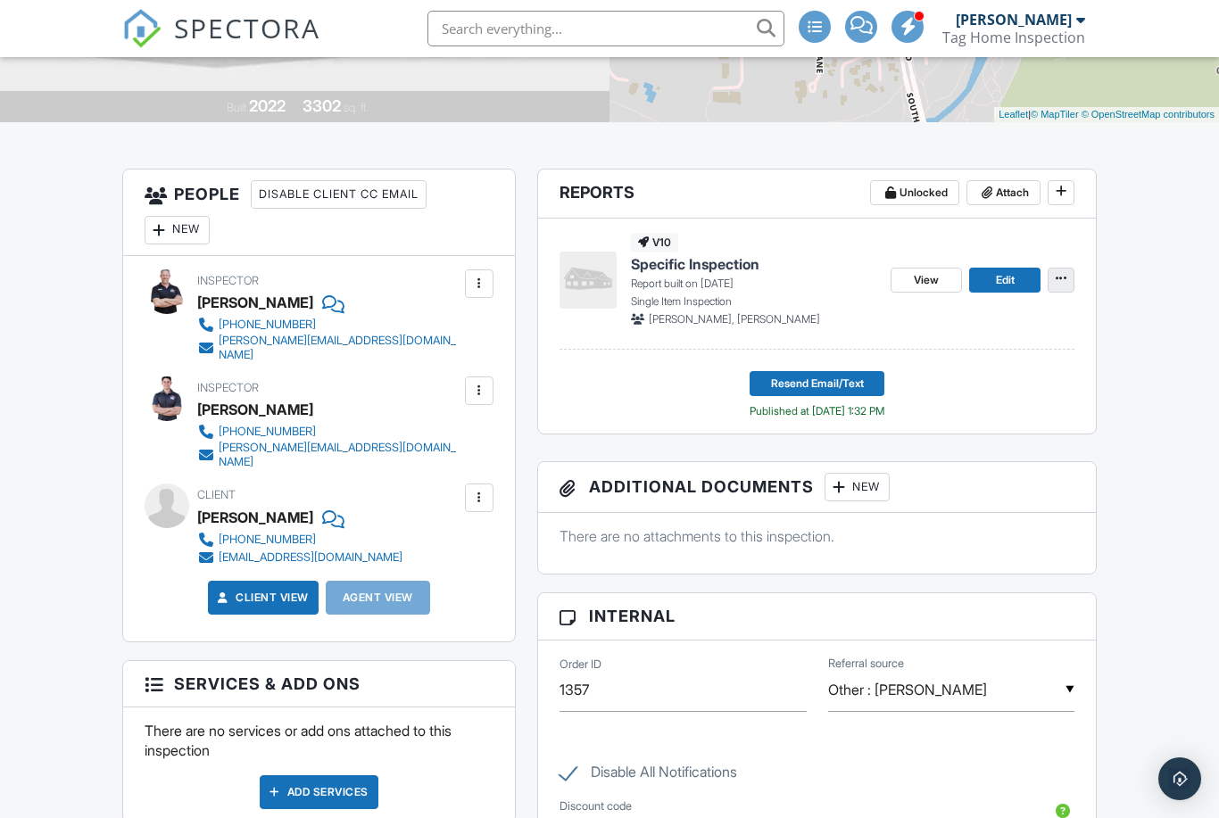
click at [1063, 285] on span at bounding box center [1061, 278] width 18 height 18
click at [922, 454] on span "Delete Report" at bounding box center [955, 452] width 78 height 19
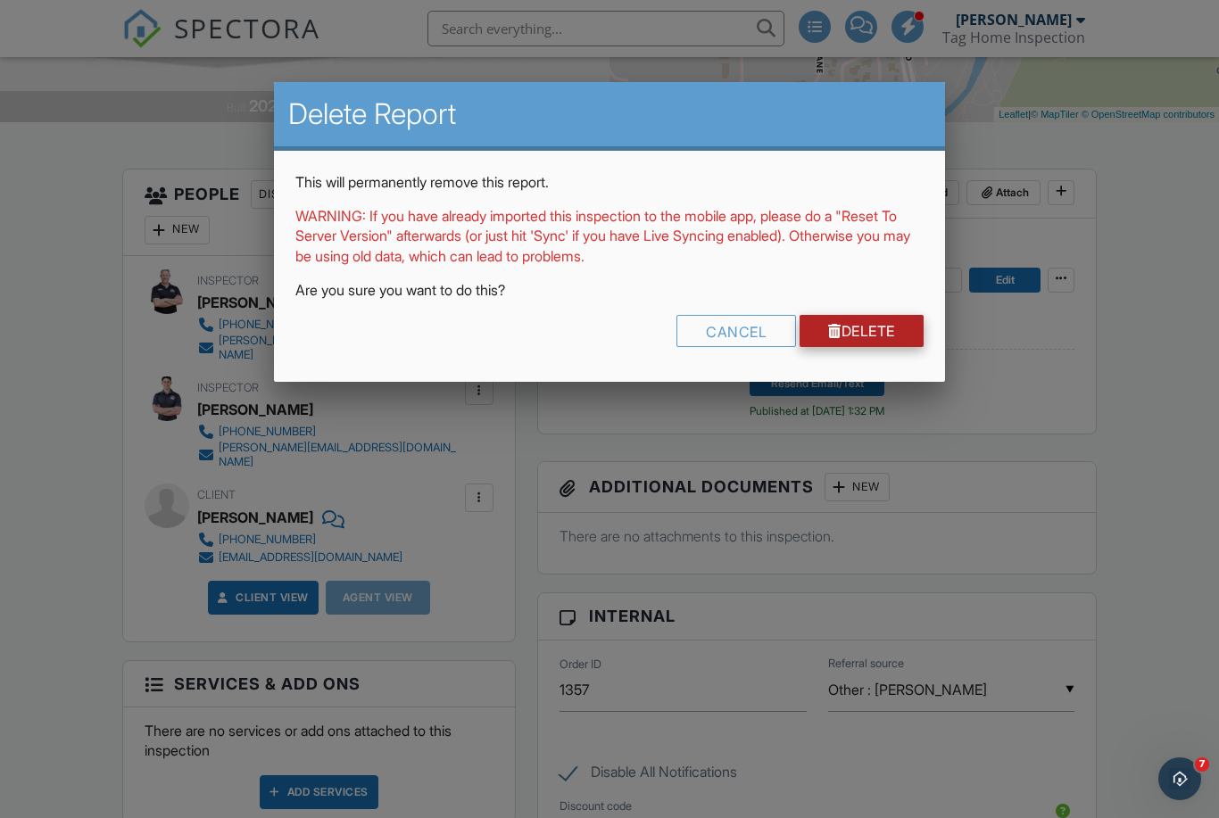
click at [865, 328] on link "Delete" at bounding box center [861, 331] width 124 height 32
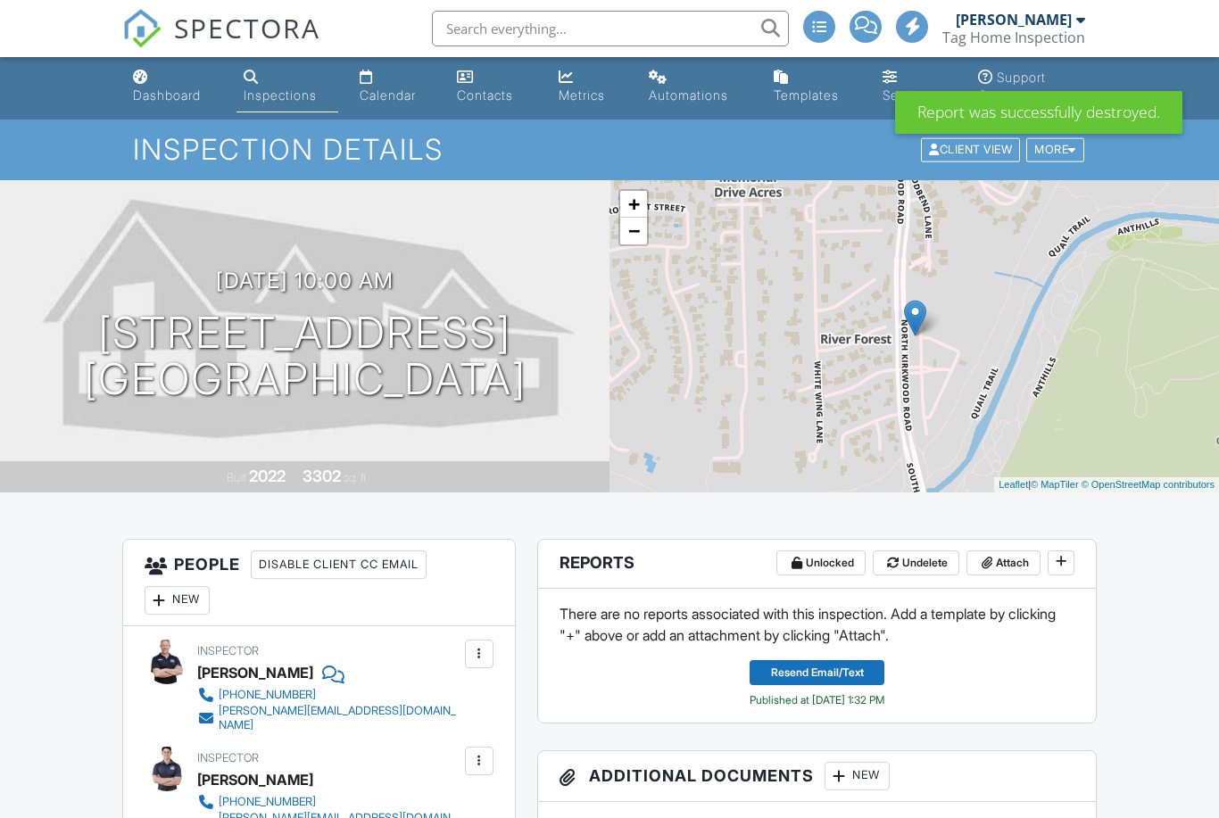
scroll to position [29, 0]
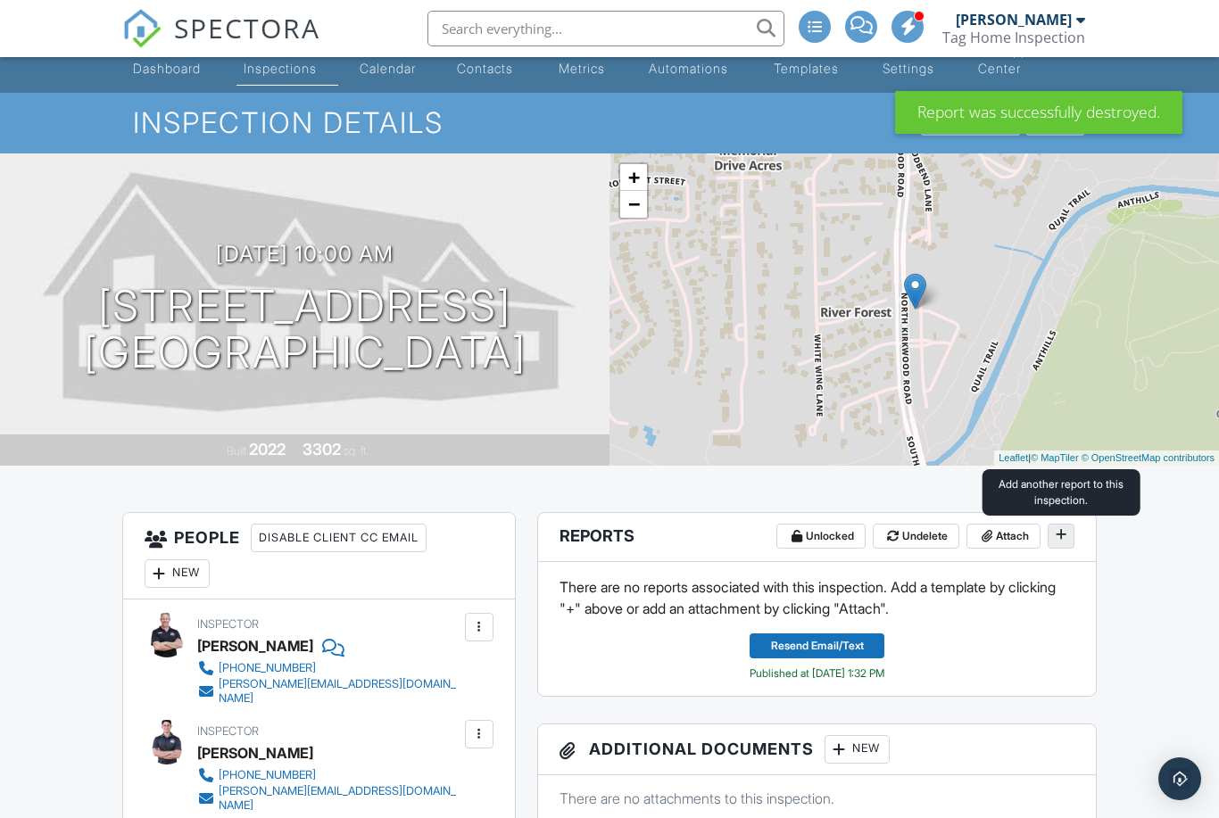
click at [1065, 541] on span at bounding box center [1061, 534] width 18 height 18
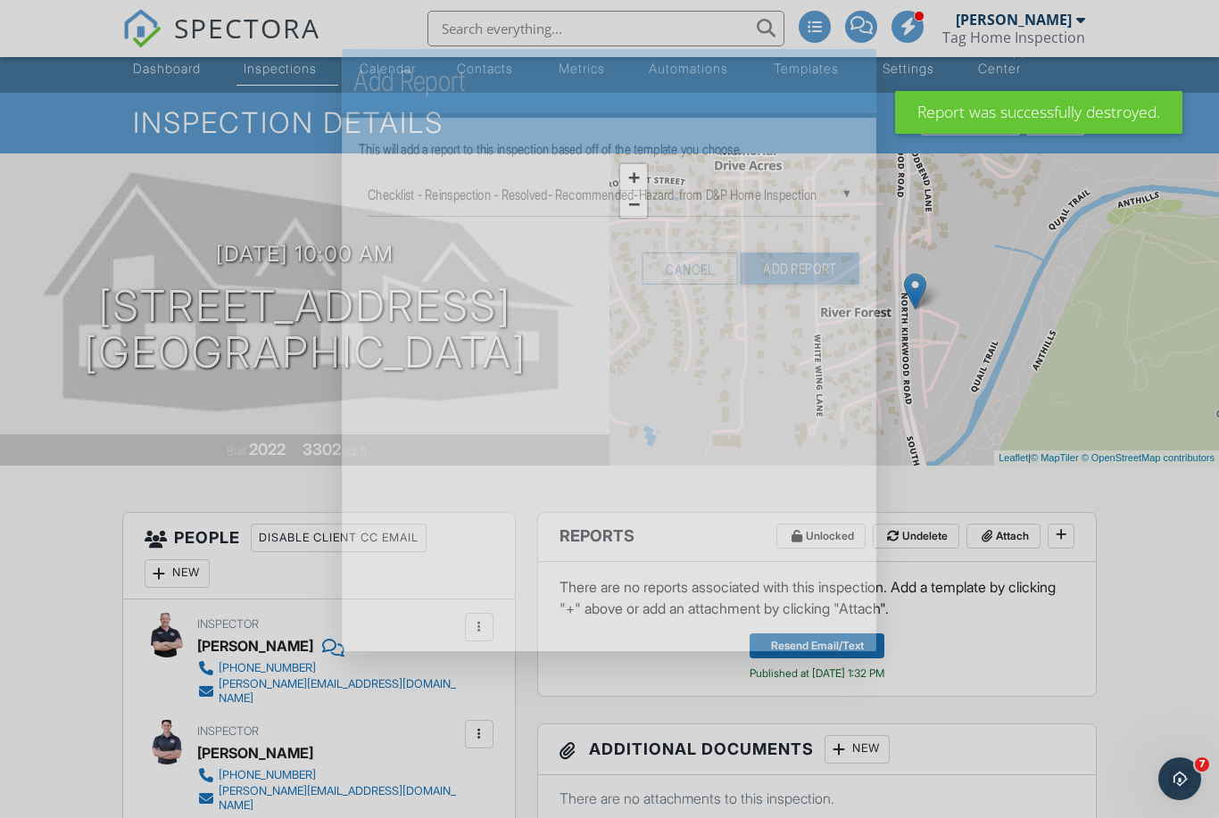
scroll to position [0, 0]
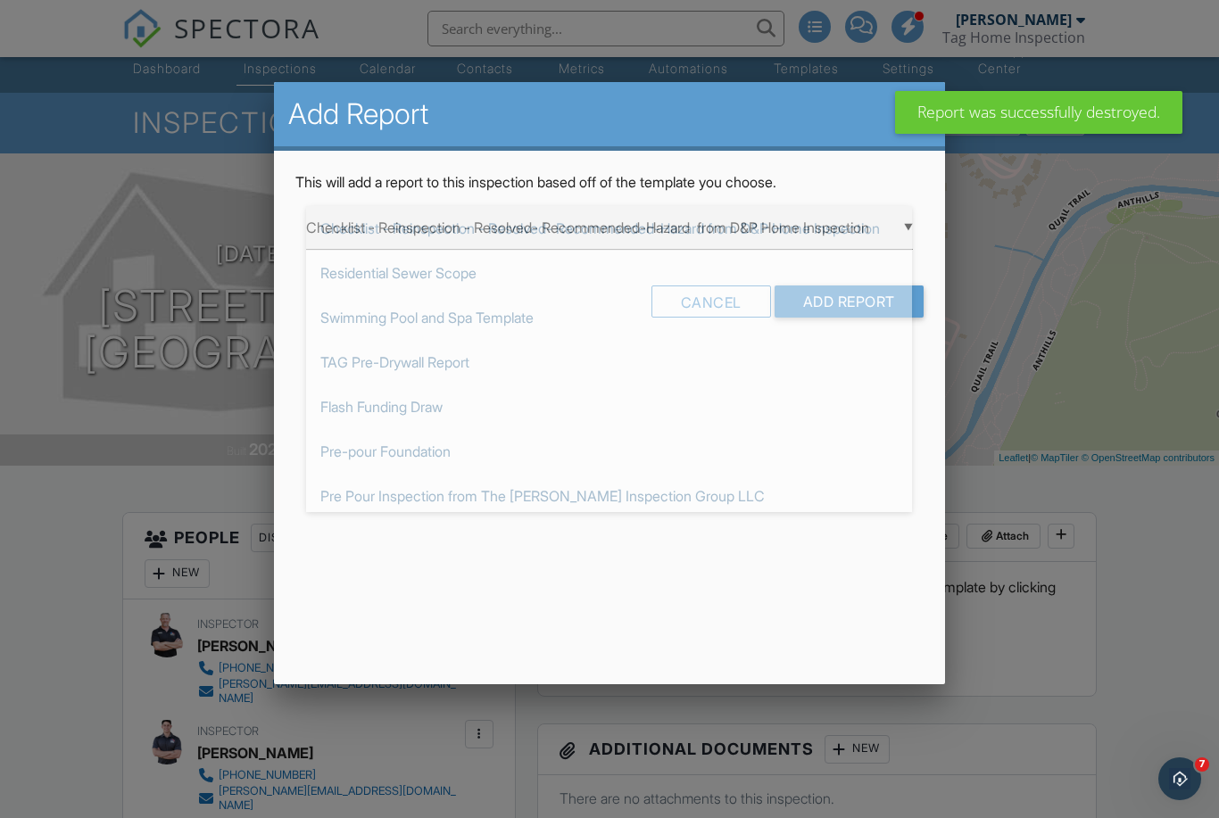
click at [826, 250] on div "▼ Checklist - Reinspection - Resolved- Recommended-Hazard from D&P Home Inspect…" at bounding box center [609, 228] width 606 height 44
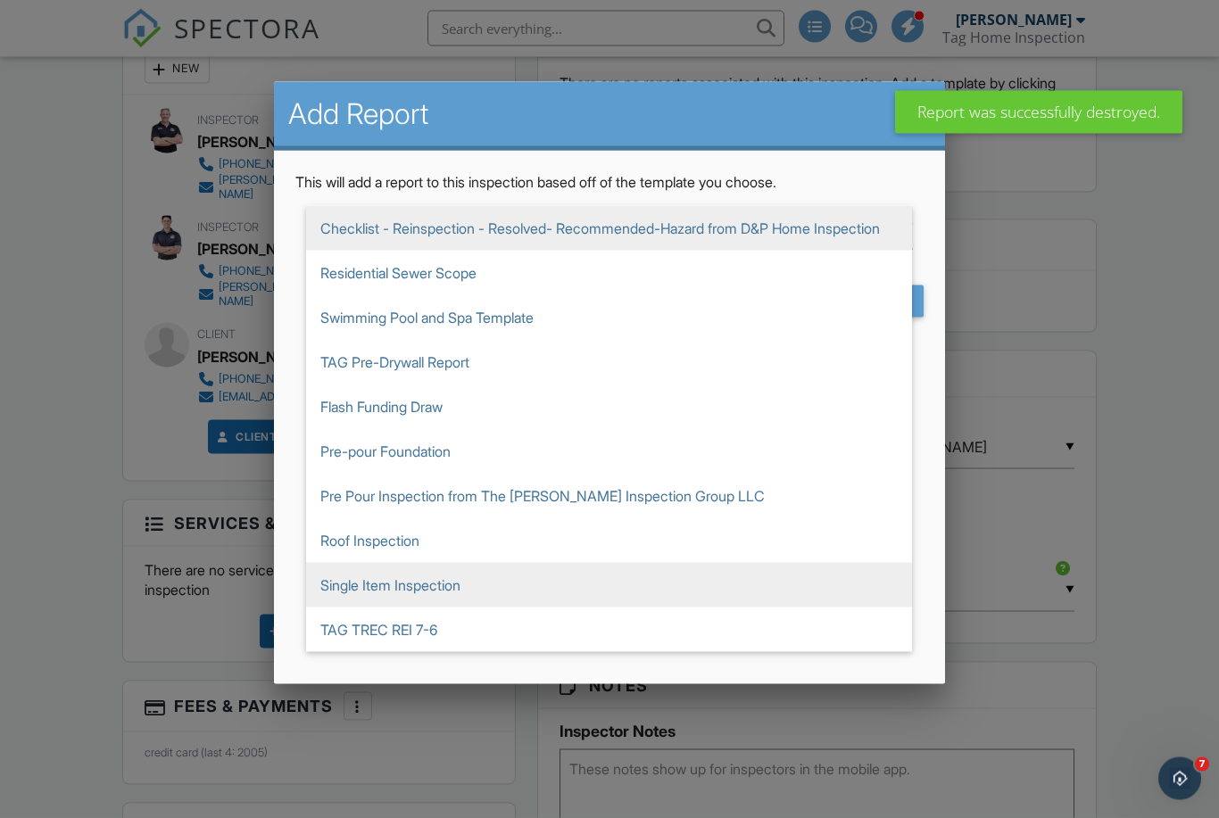
scroll to position [534, 0]
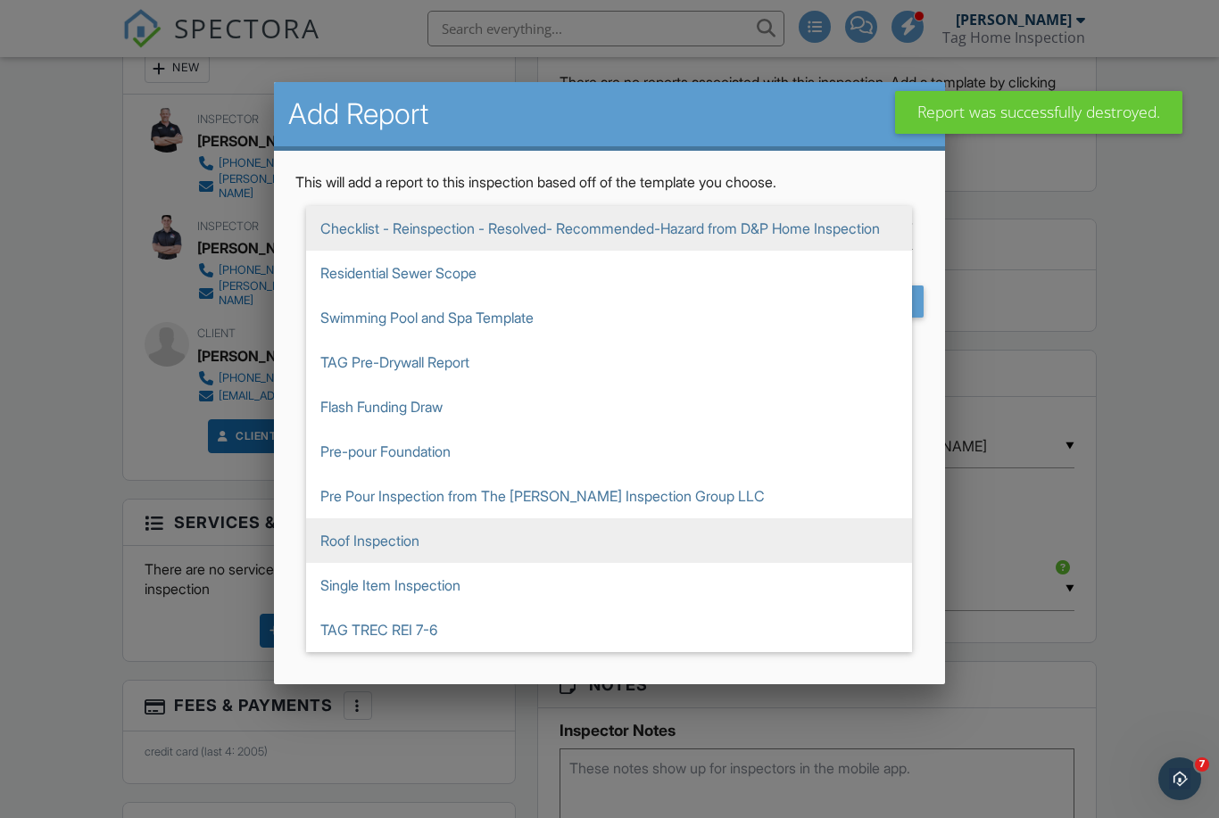
click at [433, 549] on span "Roof Inspection" at bounding box center [609, 540] width 606 height 45
type input "Roof Inspection"
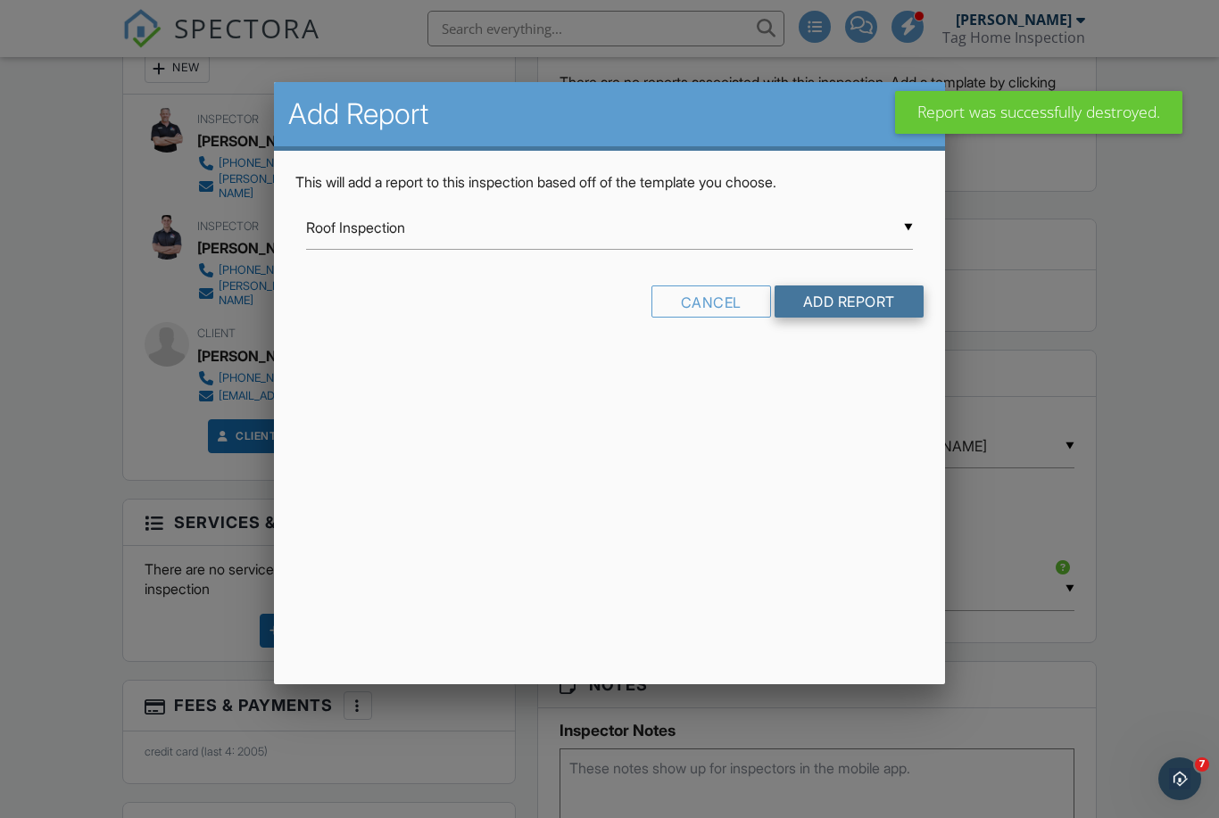
click at [834, 306] on input "Add Report" at bounding box center [848, 301] width 149 height 32
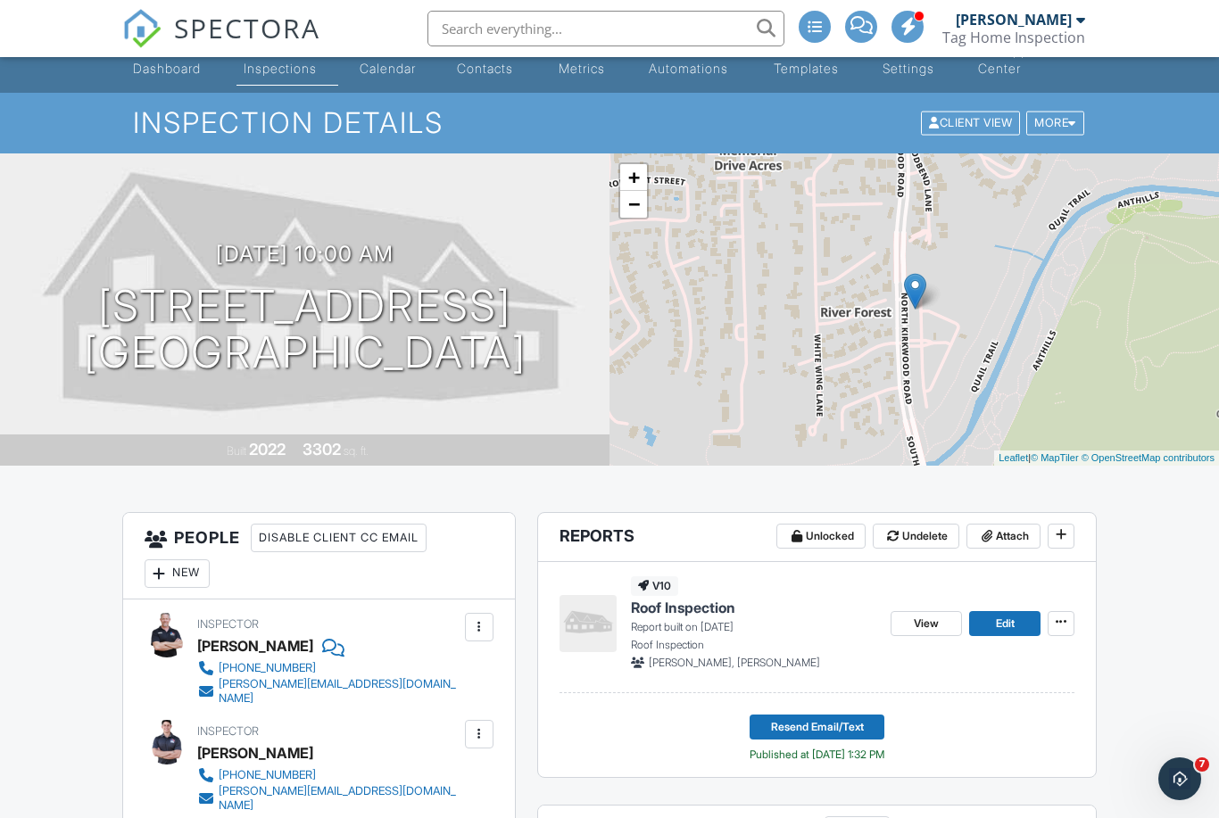
click at [838, 556] on header "Reports Unlocked Undelete Attach" at bounding box center [817, 537] width 558 height 49
click at [552, 533] on header "Reports Unlocked Undelete Attach" at bounding box center [817, 537] width 558 height 49
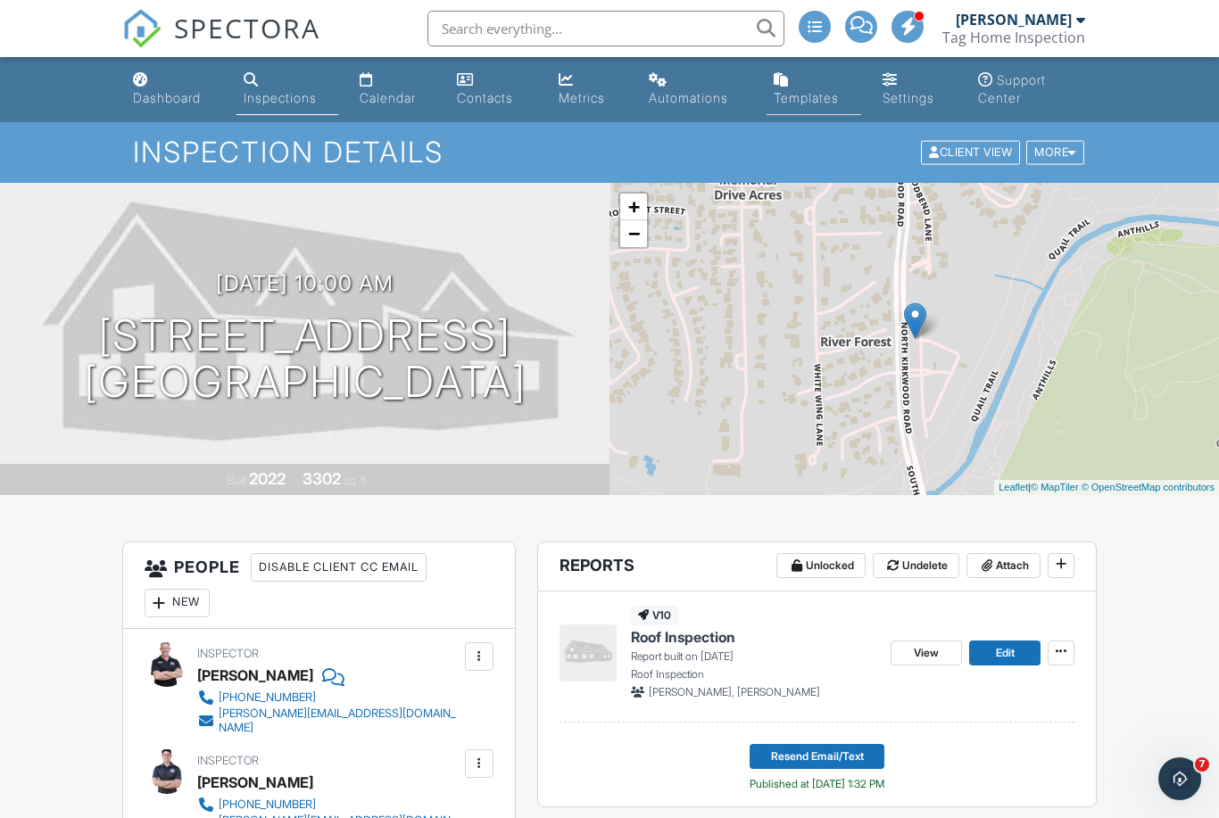
click at [801, 120] on li "Templates" at bounding box center [813, 89] width 101 height 65
click at [809, 106] on link "Templates" at bounding box center [813, 89] width 94 height 51
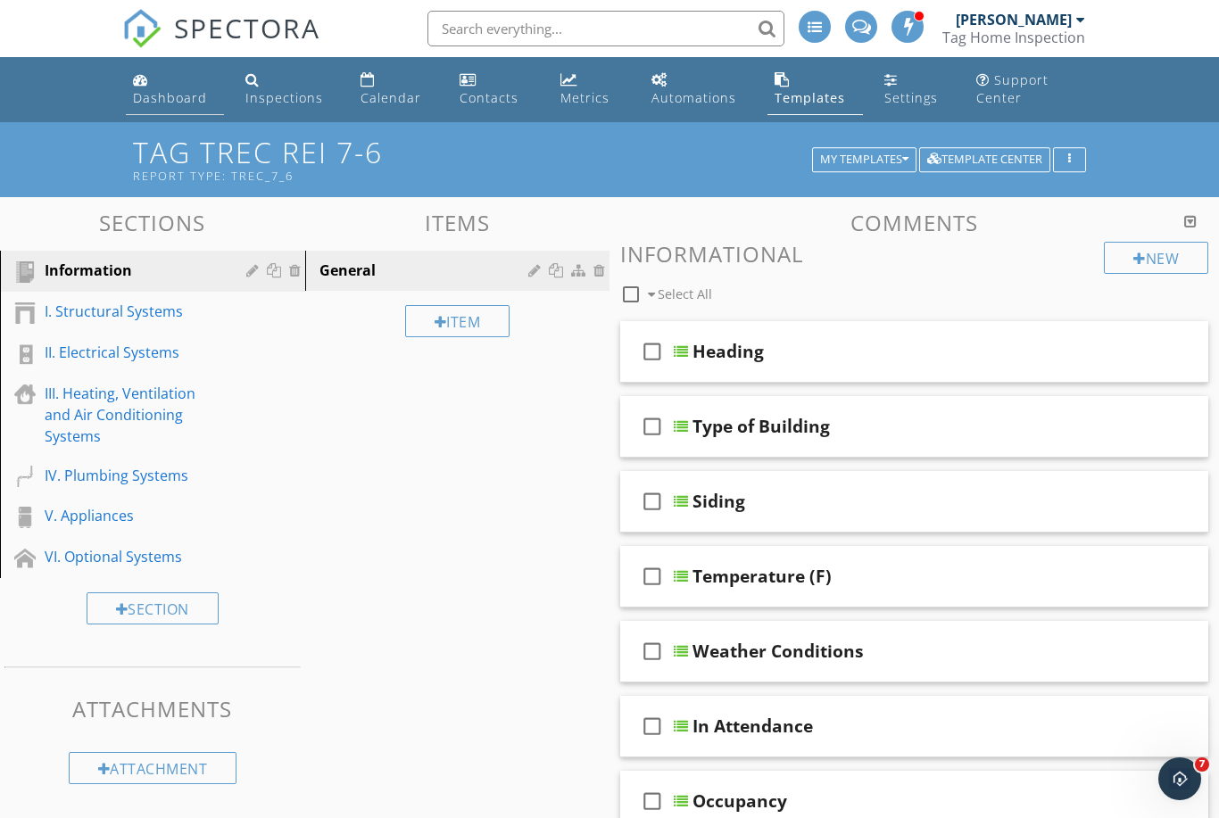
click at [188, 93] on div "Dashboard" at bounding box center [170, 97] width 74 height 17
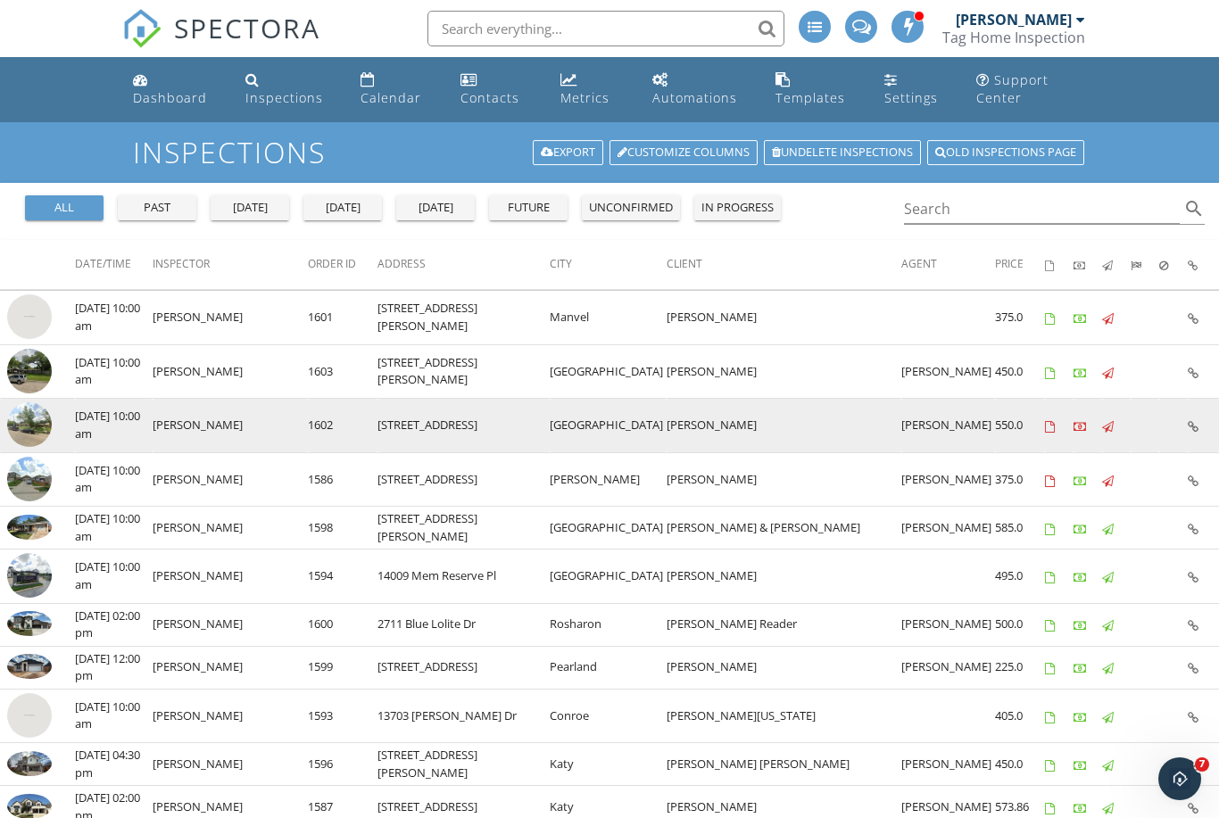
click at [37, 417] on img at bounding box center [29, 424] width 45 height 45
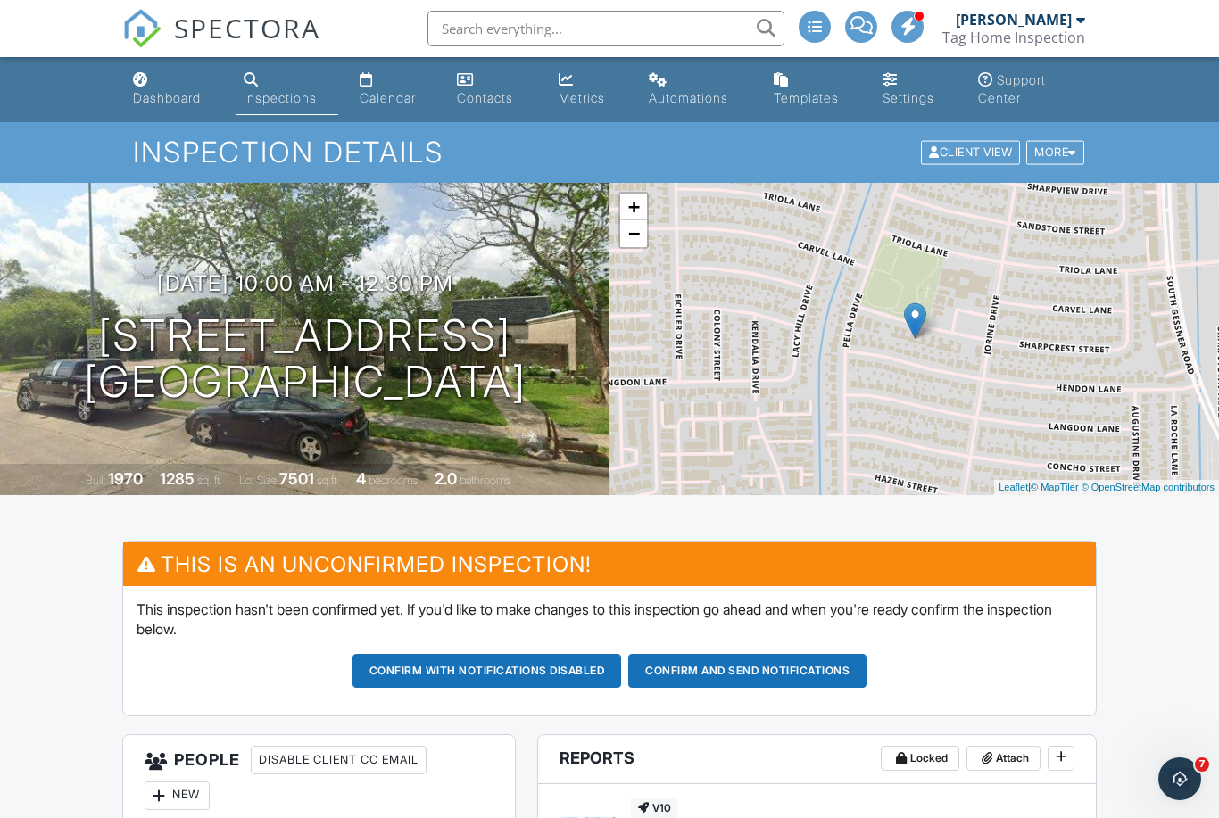
scroll to position [18, 0]
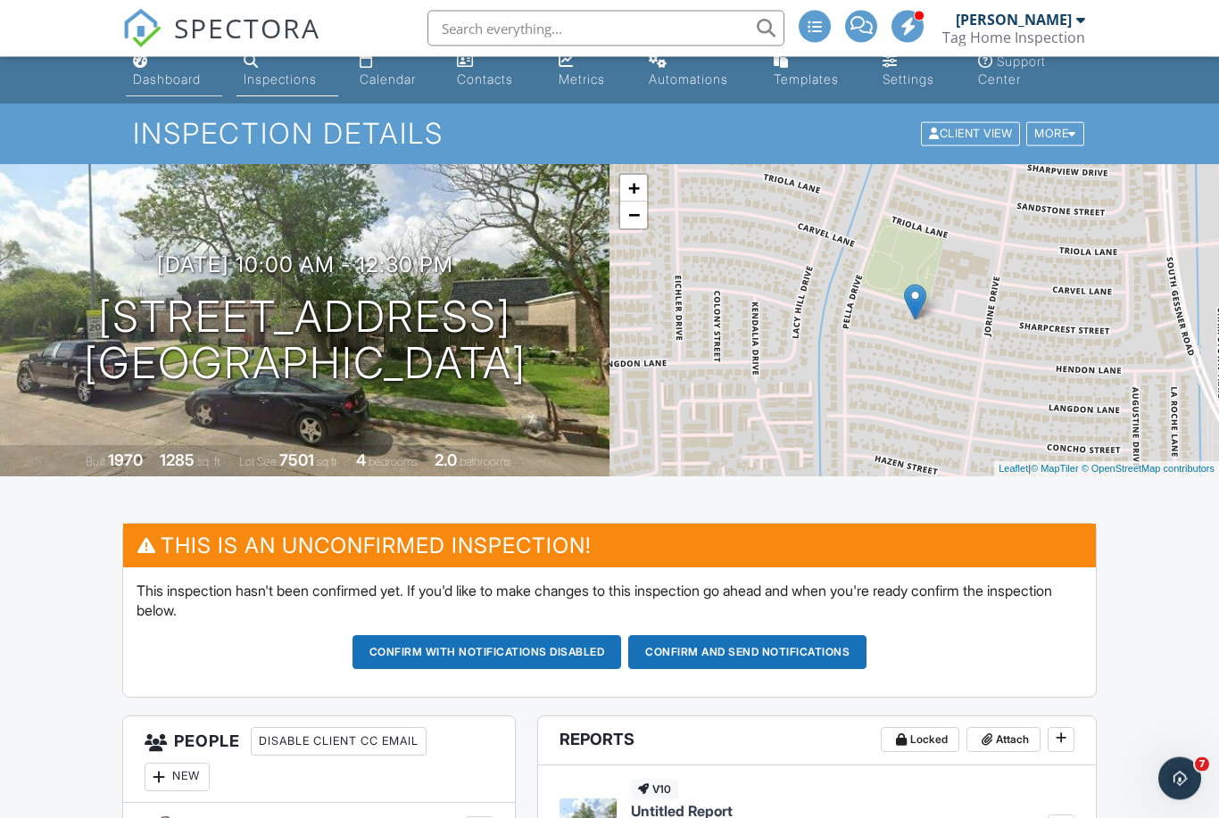
click at [175, 81] on div "Dashboard" at bounding box center [167, 79] width 68 height 15
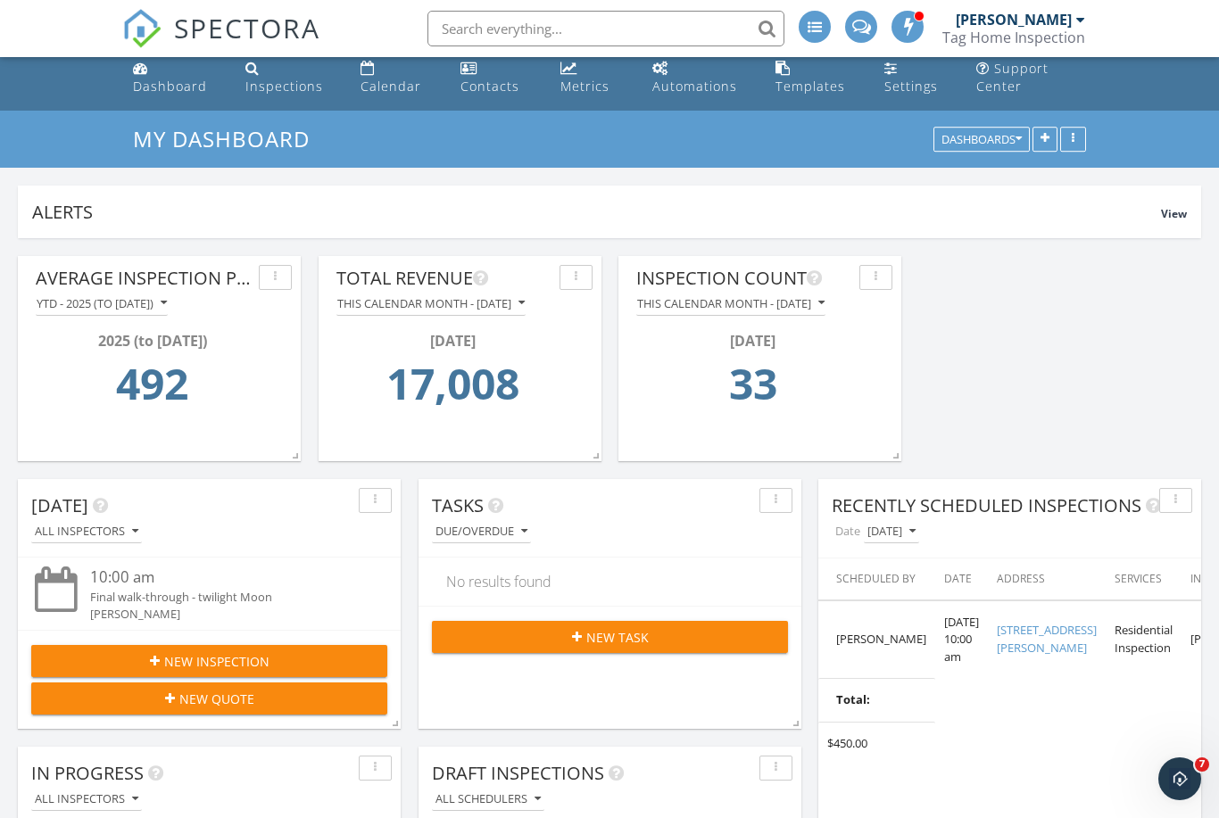
scroll to position [17, 0]
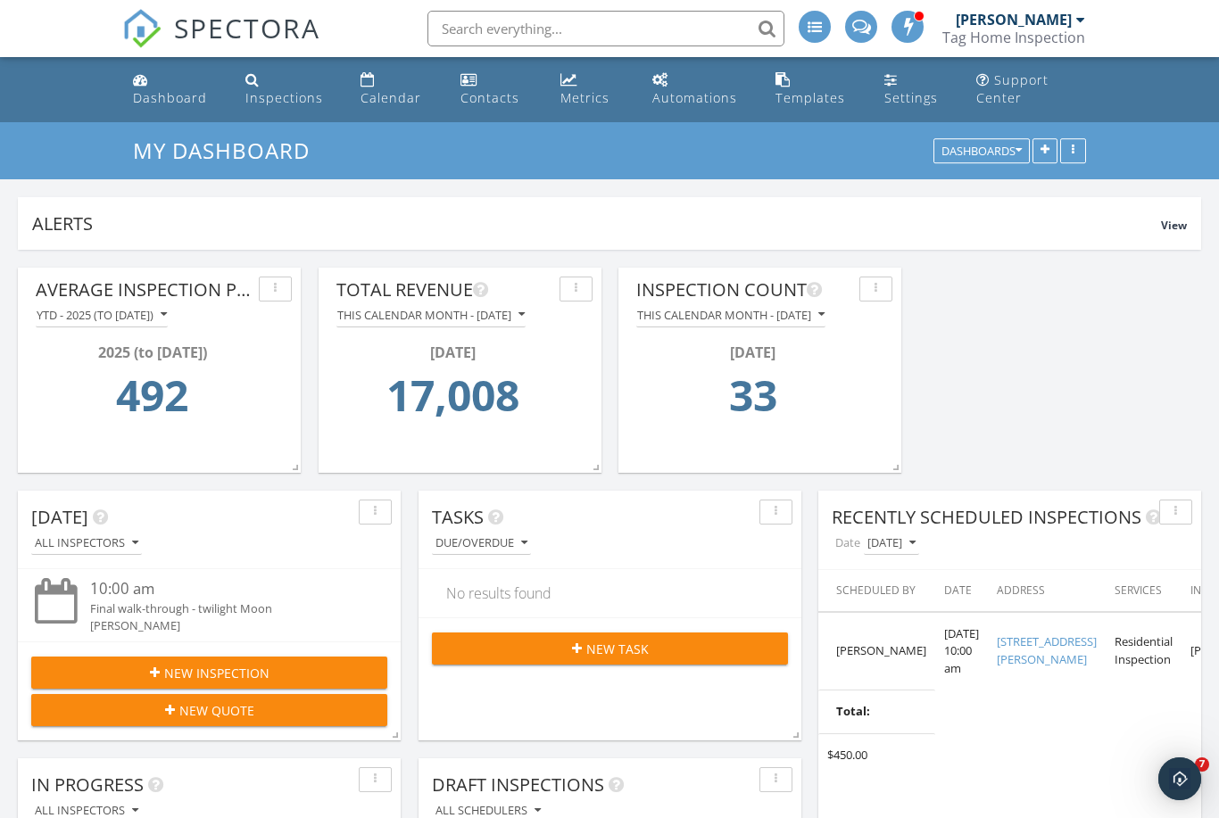
scroll to position [384, 383]
